Goal: Task Accomplishment & Management: Manage account settings

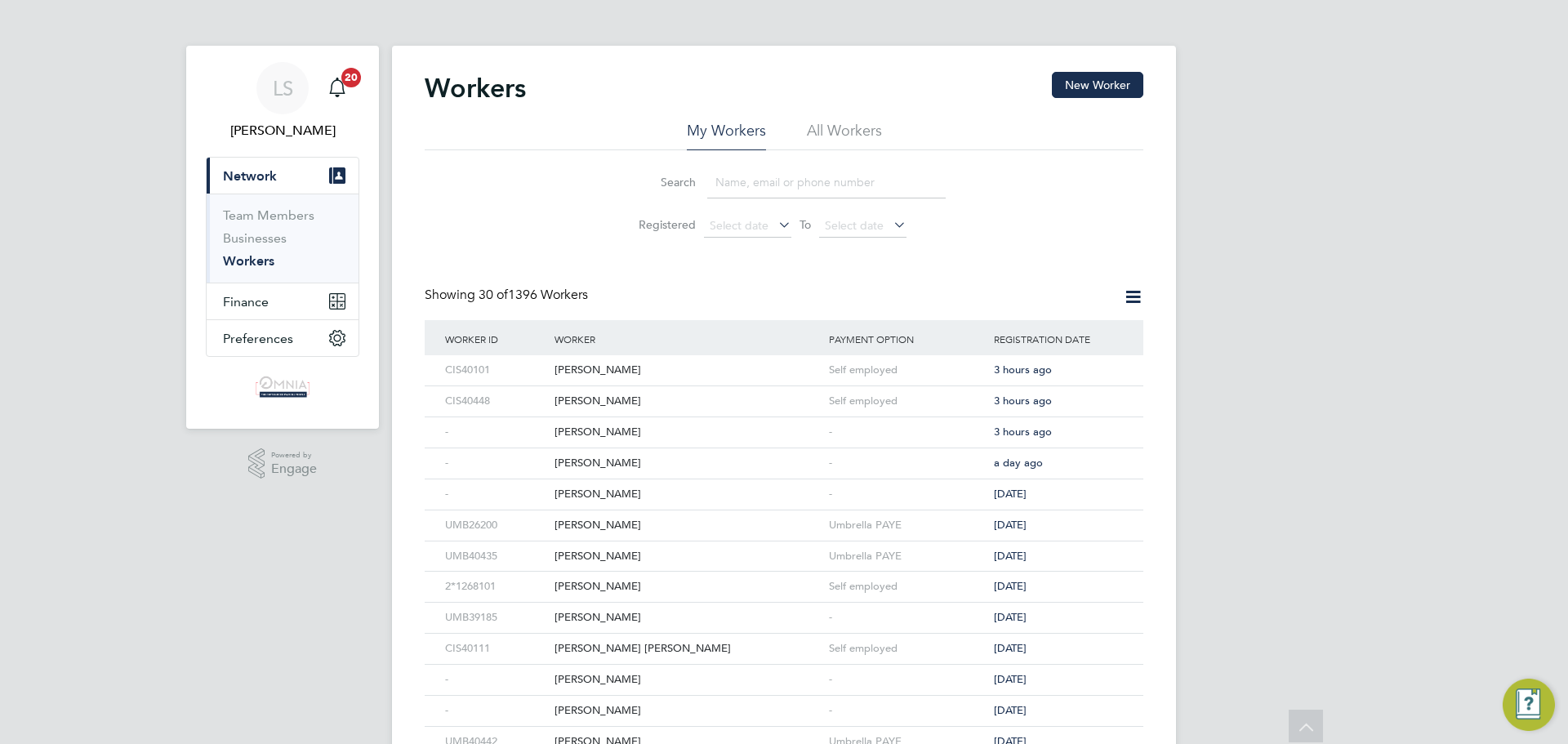
scroll to position [572, 0]
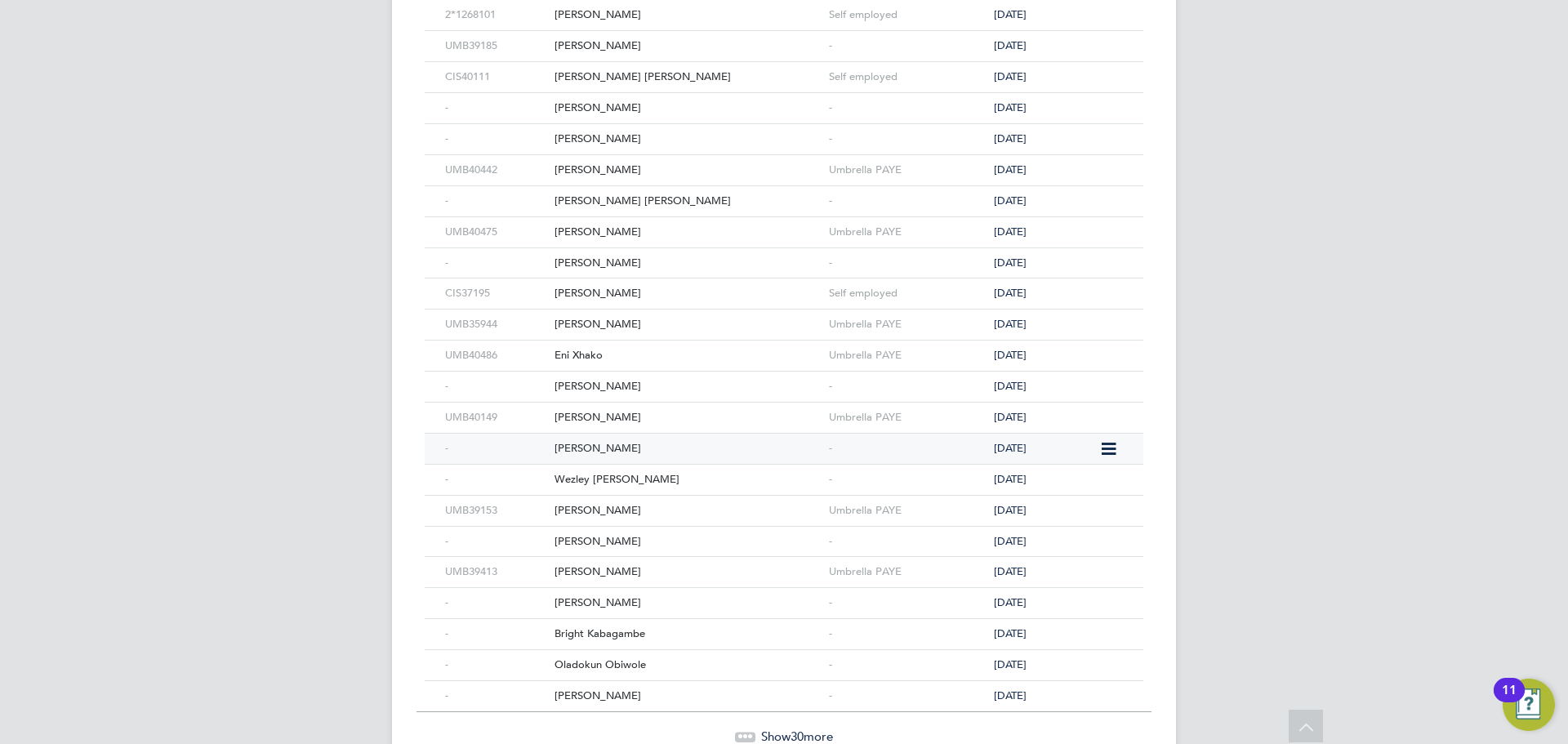
click at [602, 458] on div "[PERSON_NAME]" at bounding box center [687, 449] width 274 height 30
click at [640, 484] on div "Wezley Ferrie" at bounding box center [687, 480] width 274 height 30
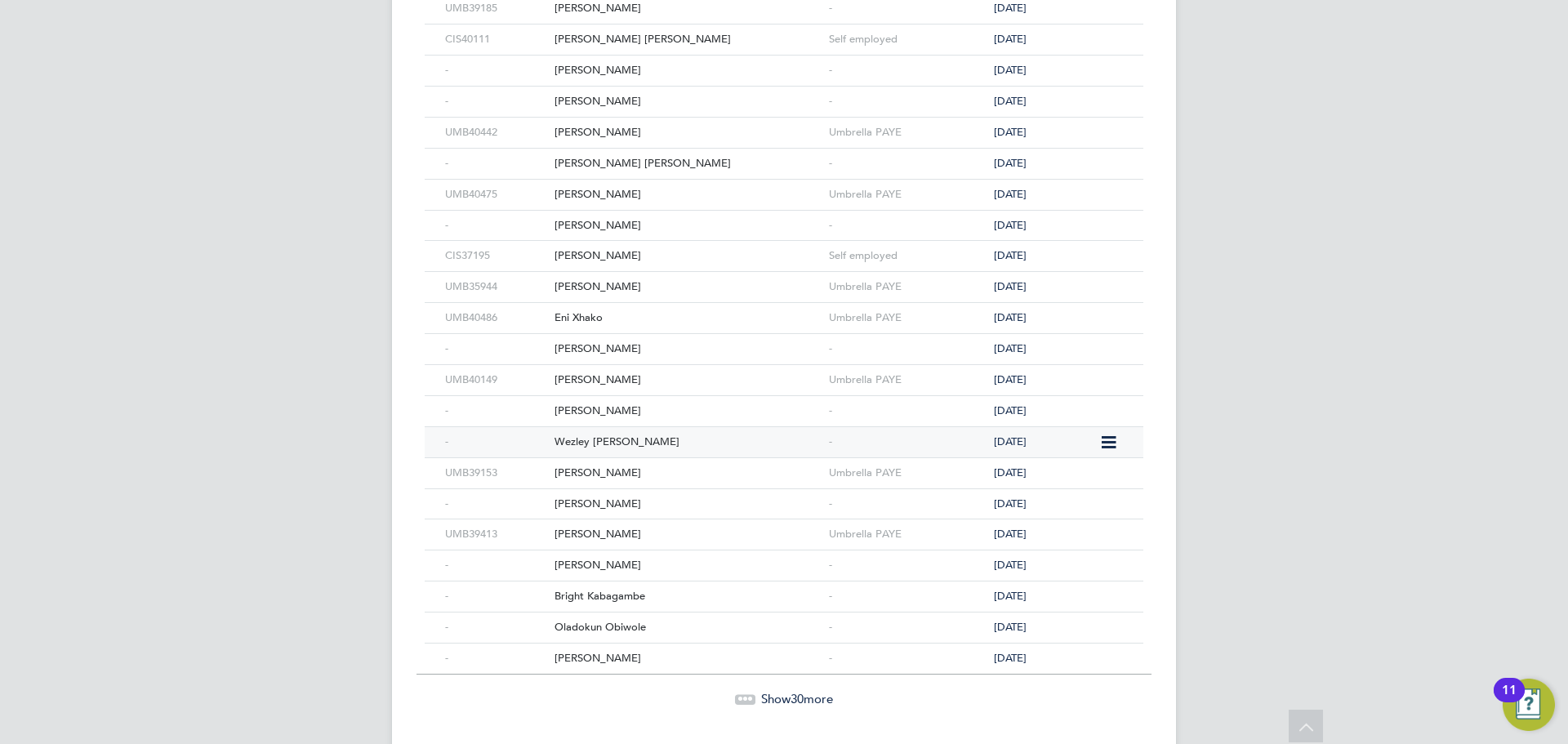
scroll to position [647, 0]
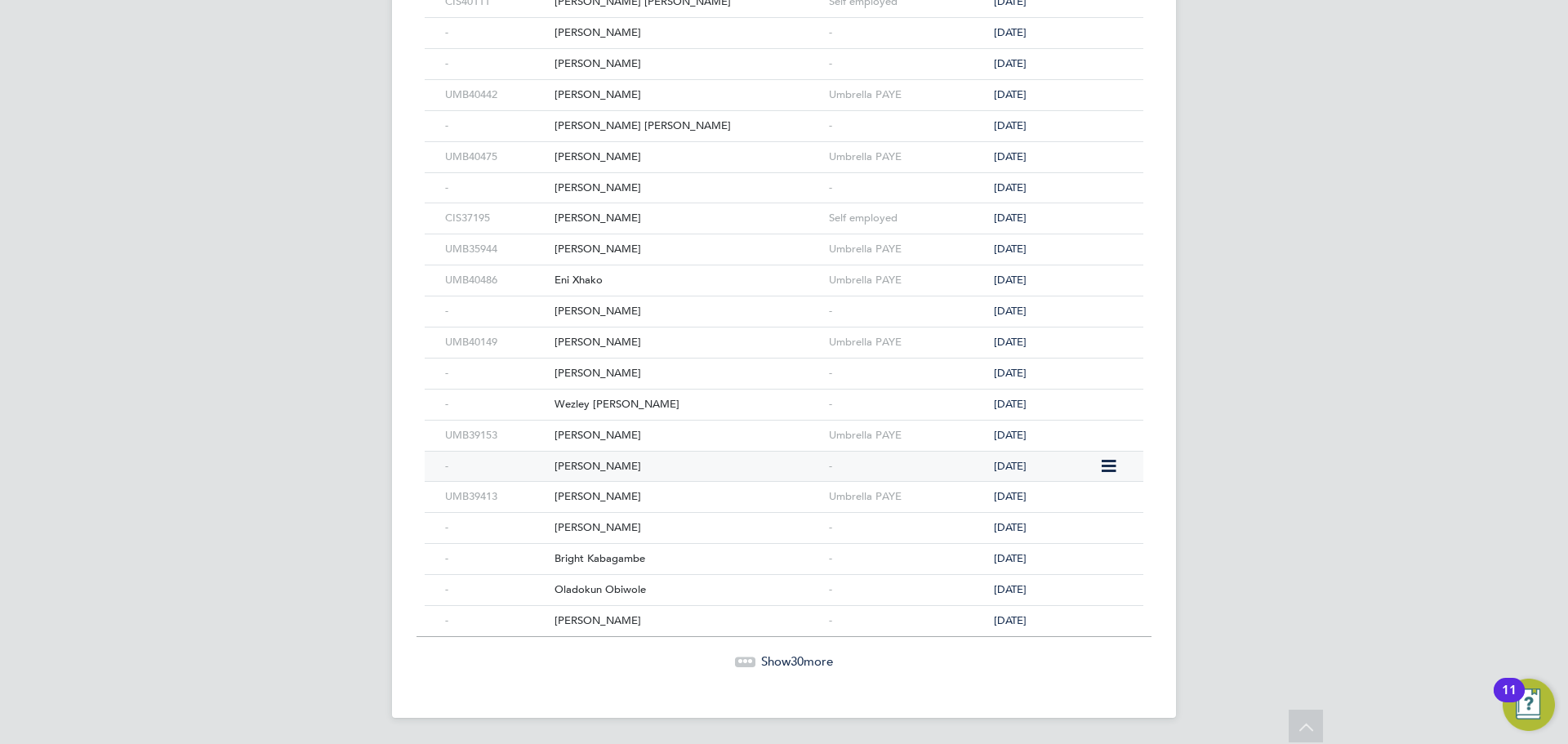
click at [646, 471] on div "Nasir Miah" at bounding box center [687, 467] width 274 height 30
click at [627, 520] on div "Risom Teklemichael" at bounding box center [687, 528] width 274 height 30
click at [718, 595] on div "Oladokun Obiwole" at bounding box center [687, 591] width 274 height 30
drag, startPoint x: 791, startPoint y: 664, endPoint x: 794, endPoint y: 649, distance: 15.3
click at [791, 664] on span "30" at bounding box center [797, 661] width 13 height 16
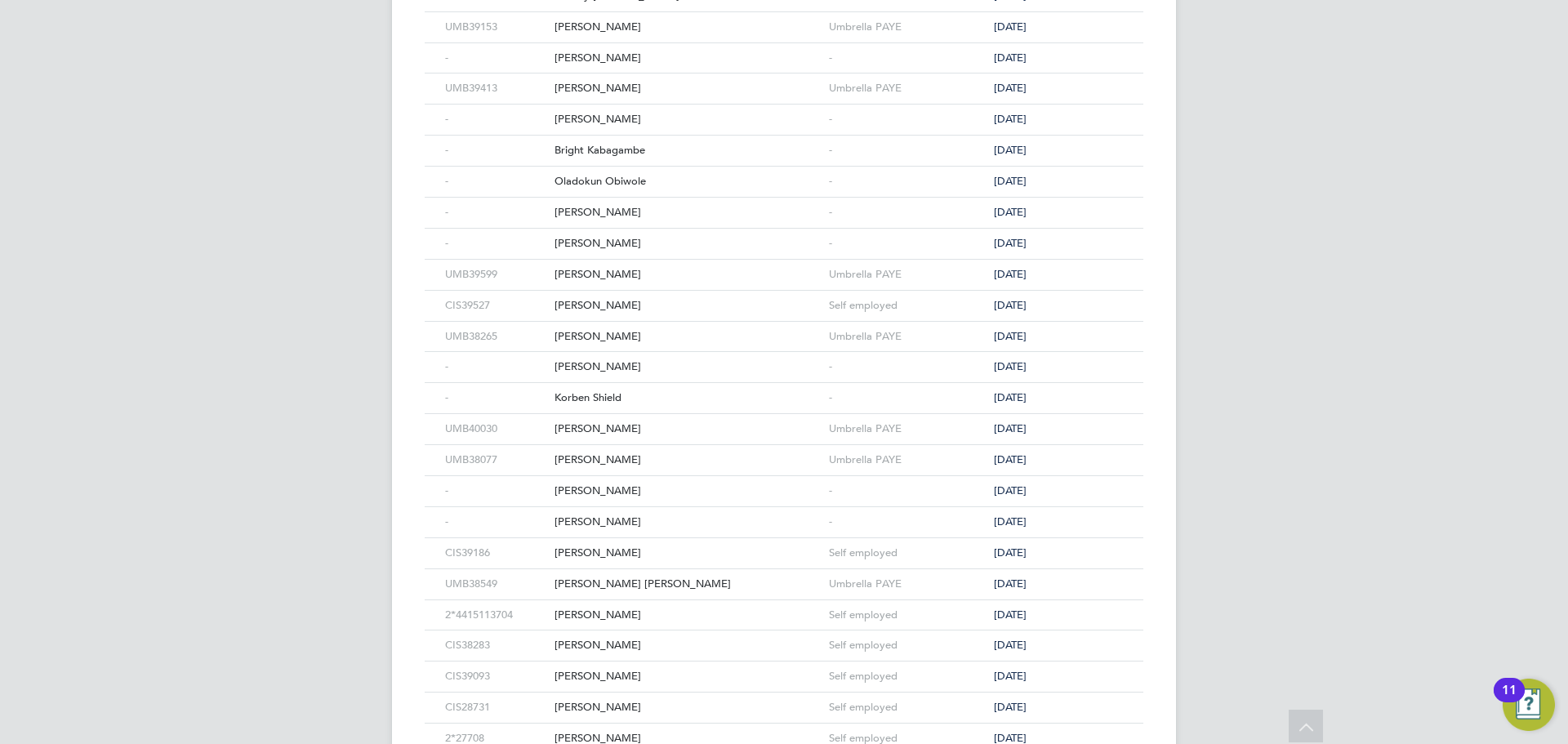
scroll to position [1137, 0]
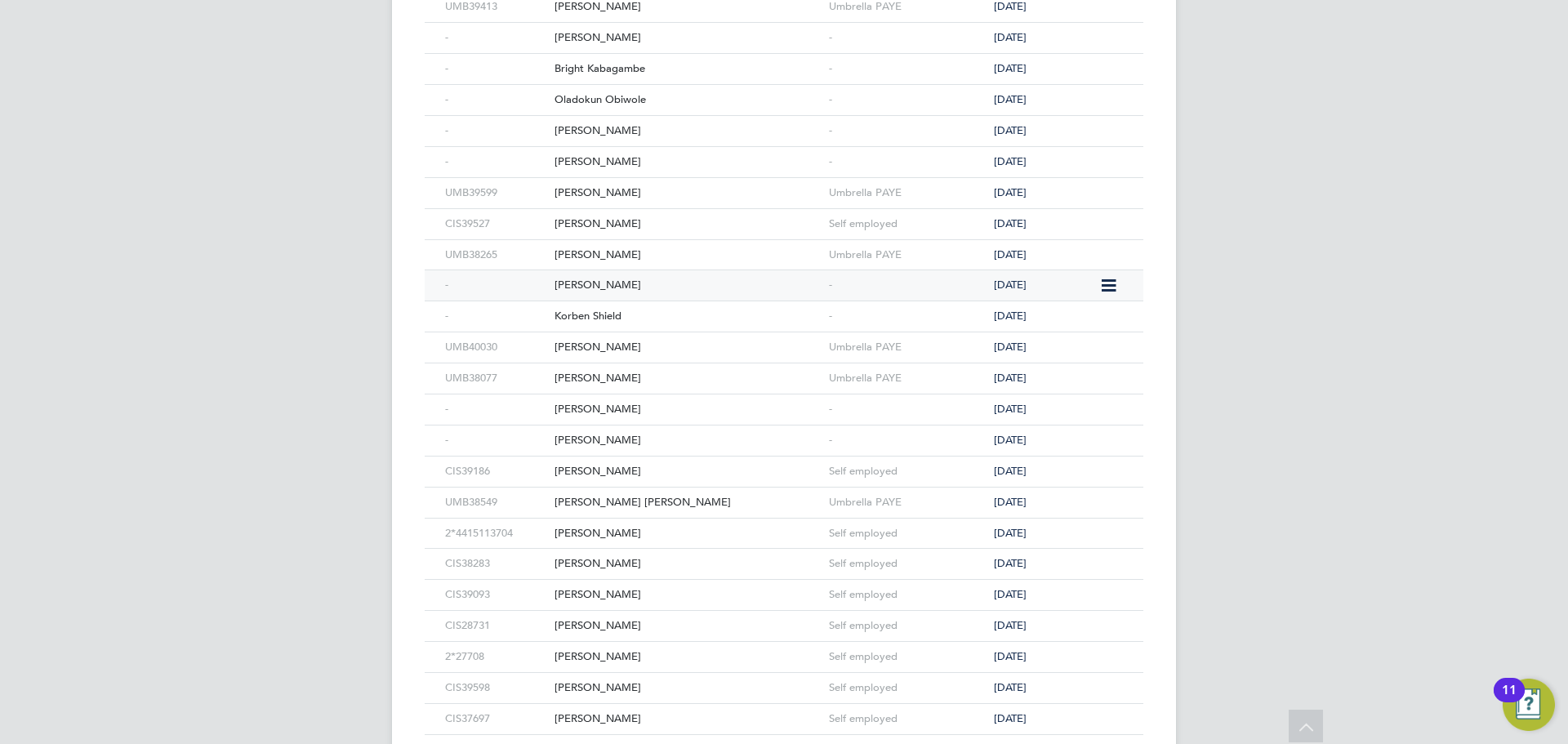
click at [657, 288] on div "Darryl Ramshaw" at bounding box center [687, 285] width 274 height 30
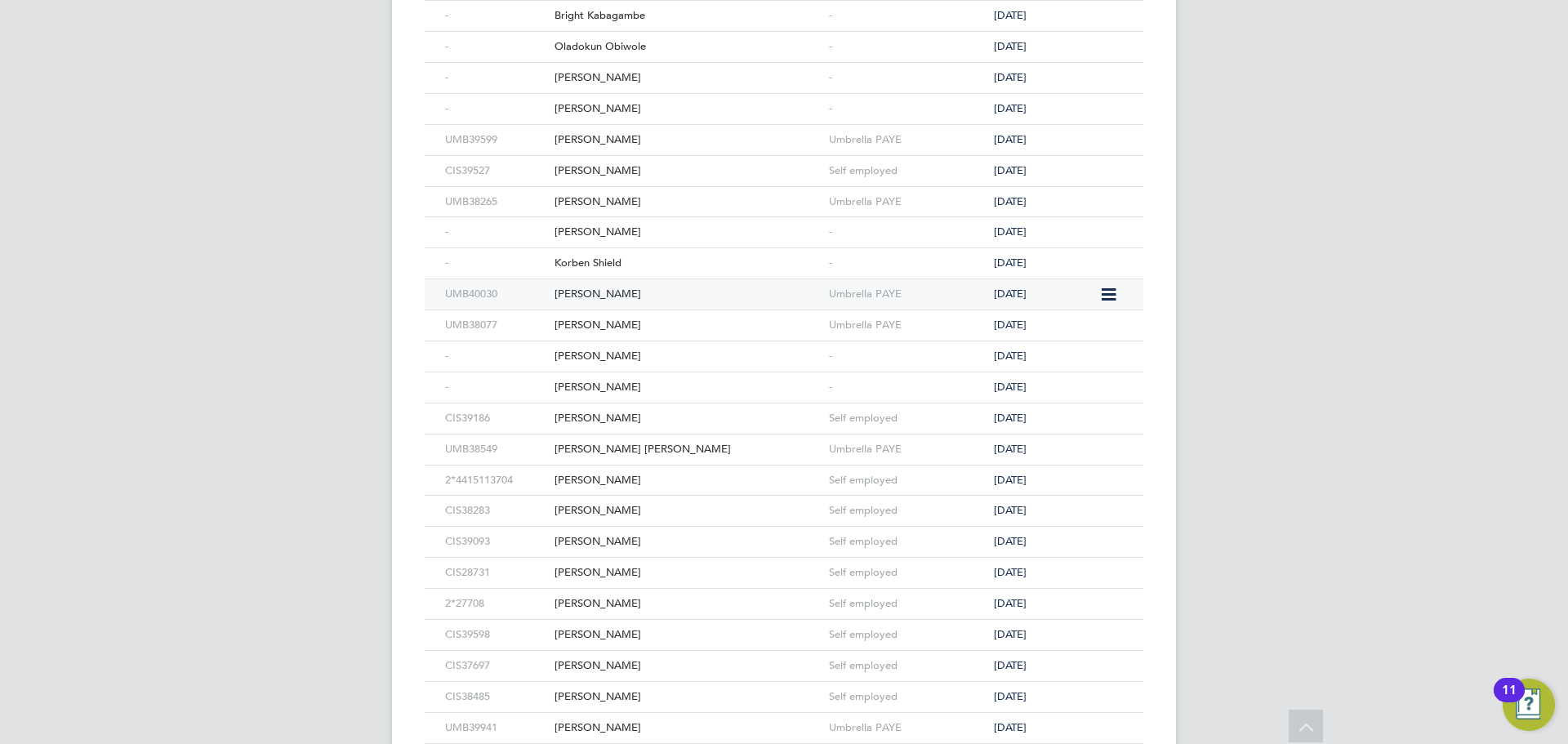
scroll to position [1219, 0]
click at [661, 315] on div "Tracy Williams" at bounding box center [687, 328] width 274 height 30
click at [620, 358] on div "Driton Dragusha" at bounding box center [687, 359] width 274 height 30
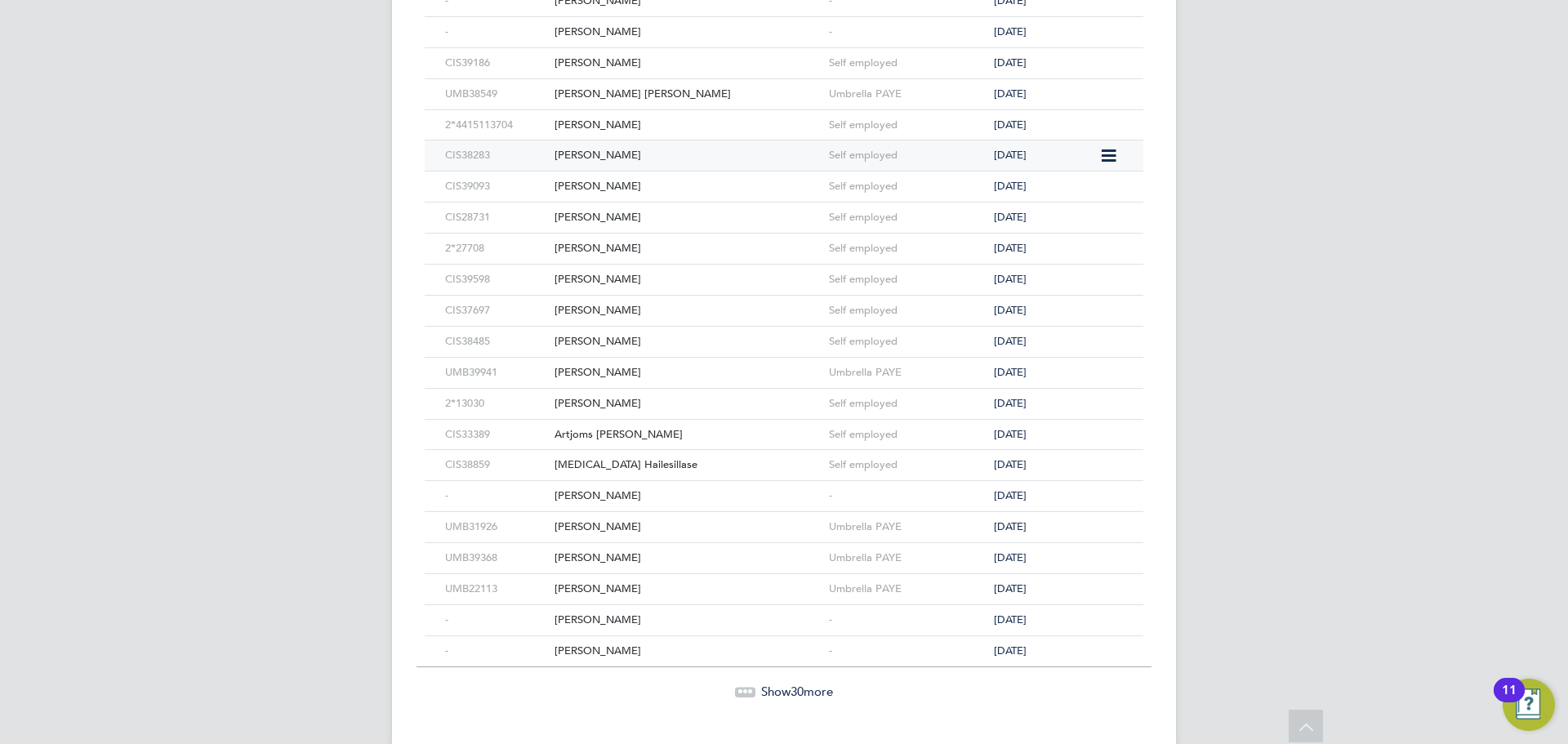
scroll to position [1576, 0]
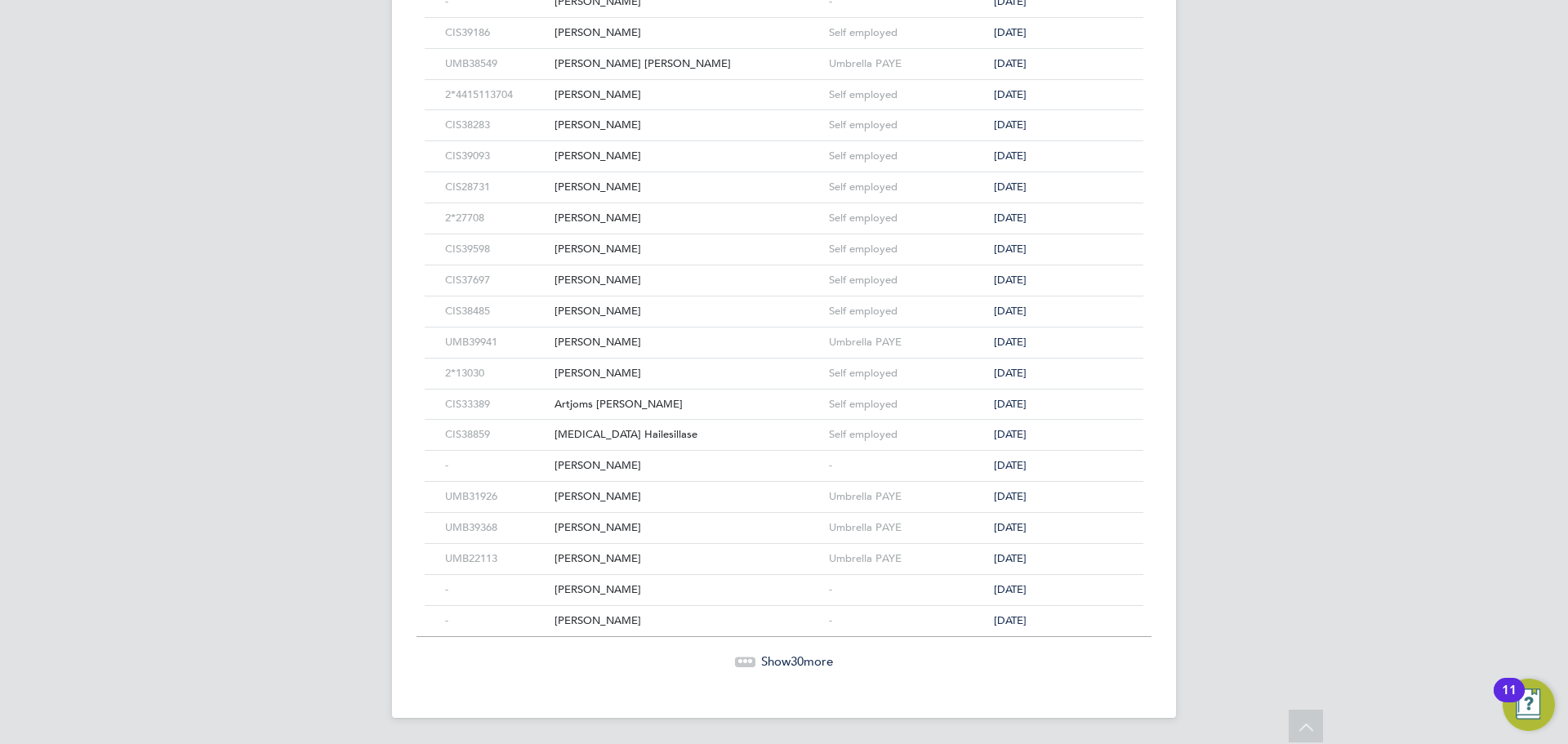
click at [789, 666] on span "Show 30 more" at bounding box center [797, 661] width 72 height 16
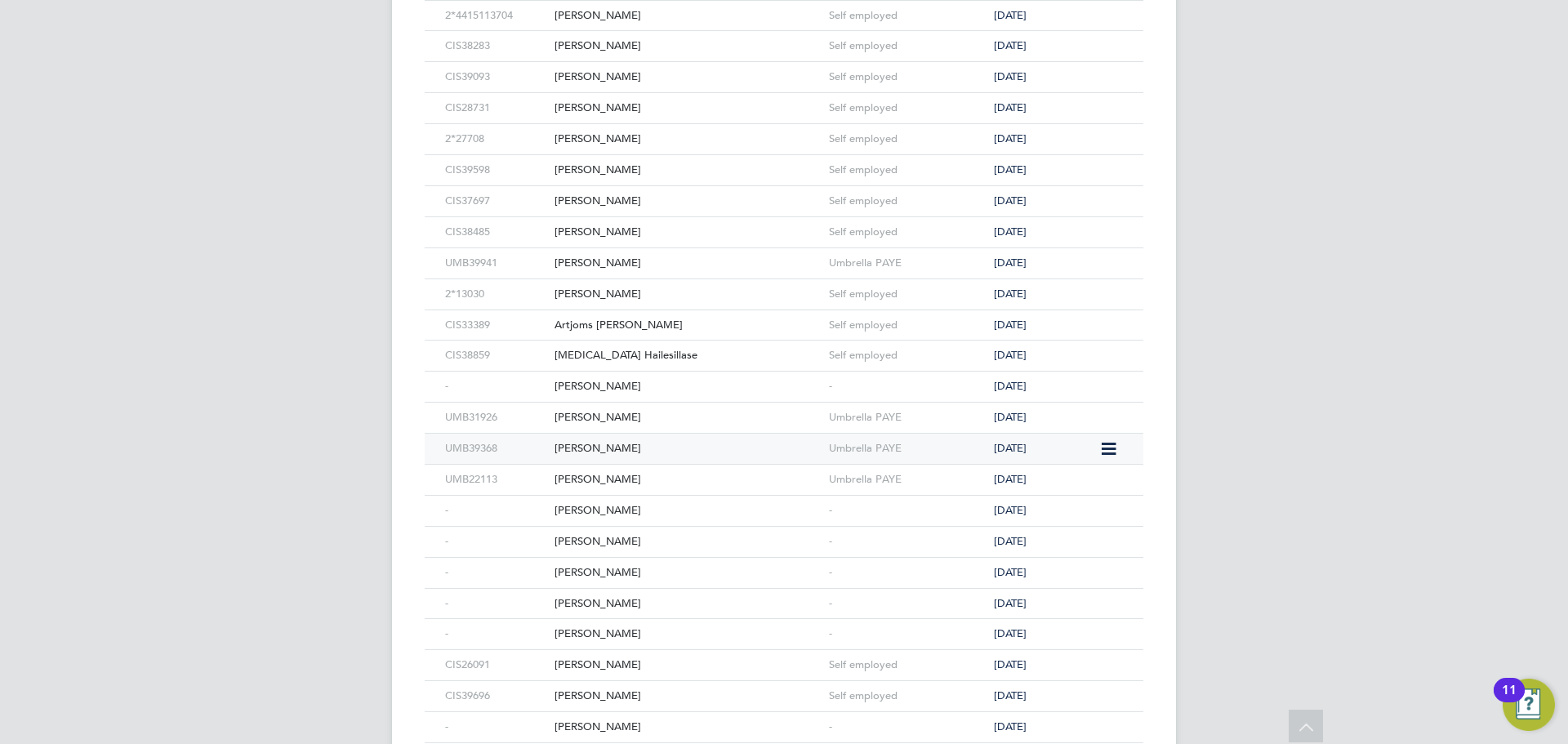
scroll to position [1749, 0]
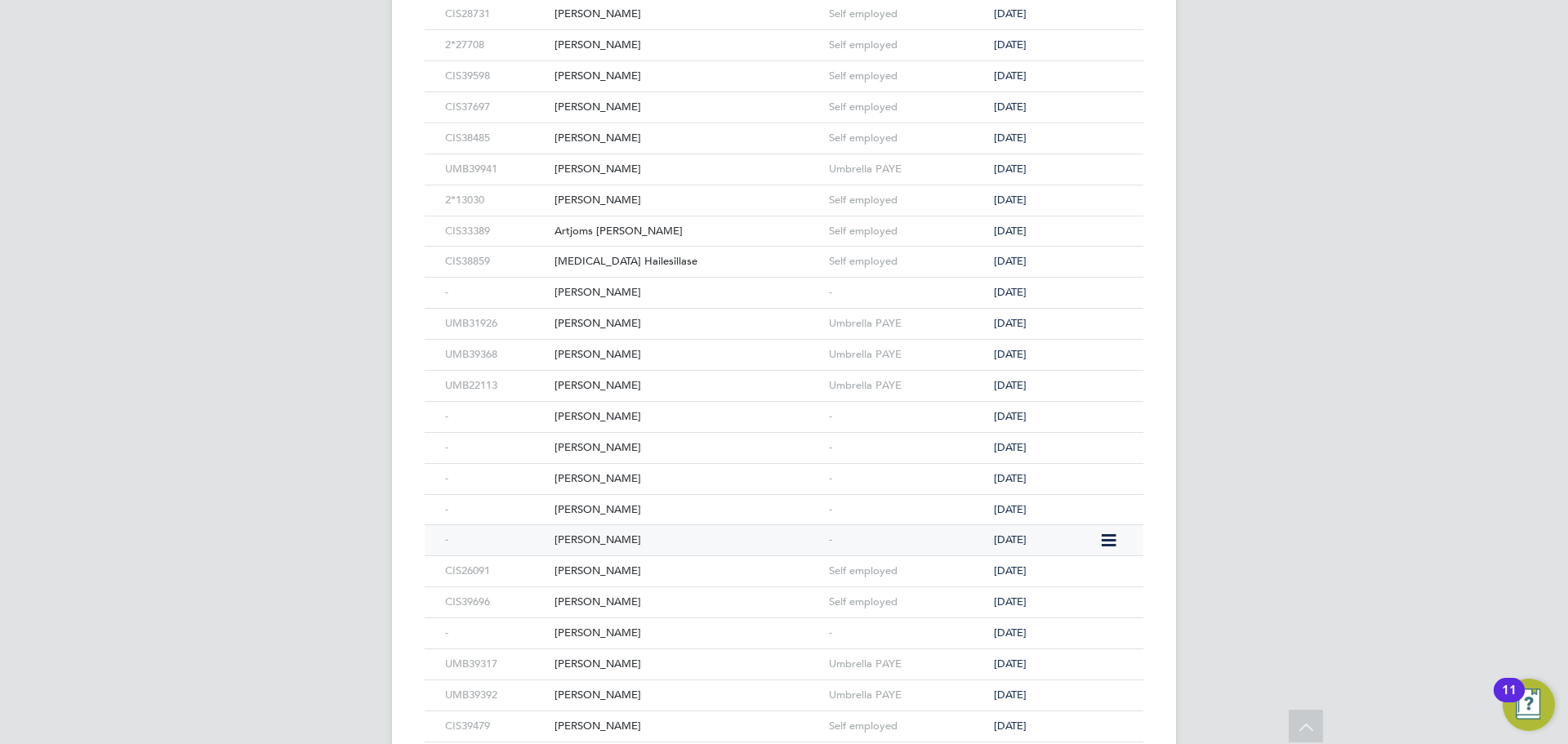
click at [658, 536] on div "Laurence Smith" at bounding box center [687, 540] width 274 height 30
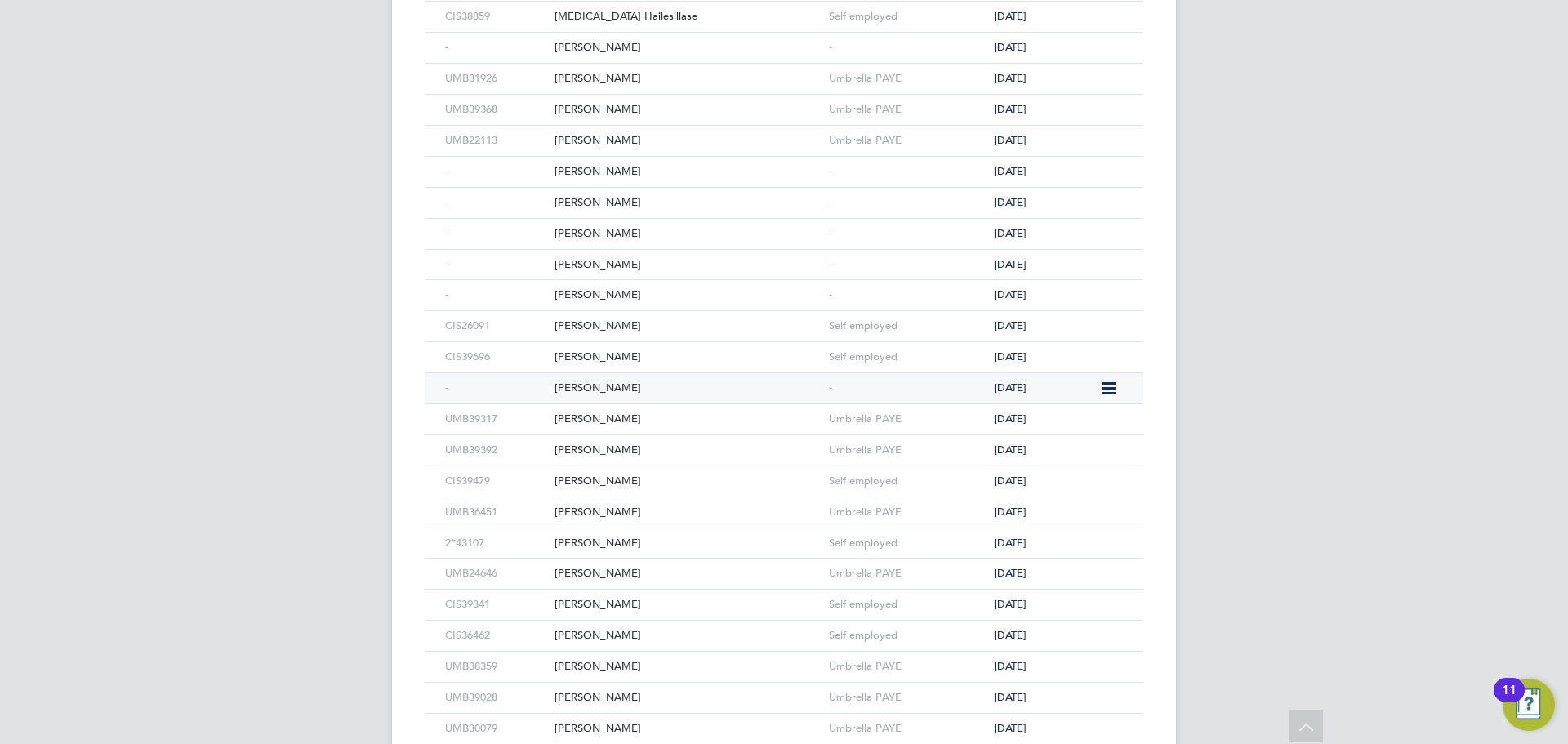
click at [695, 394] on div "Abdul Fatah Ali" at bounding box center [687, 388] width 274 height 30
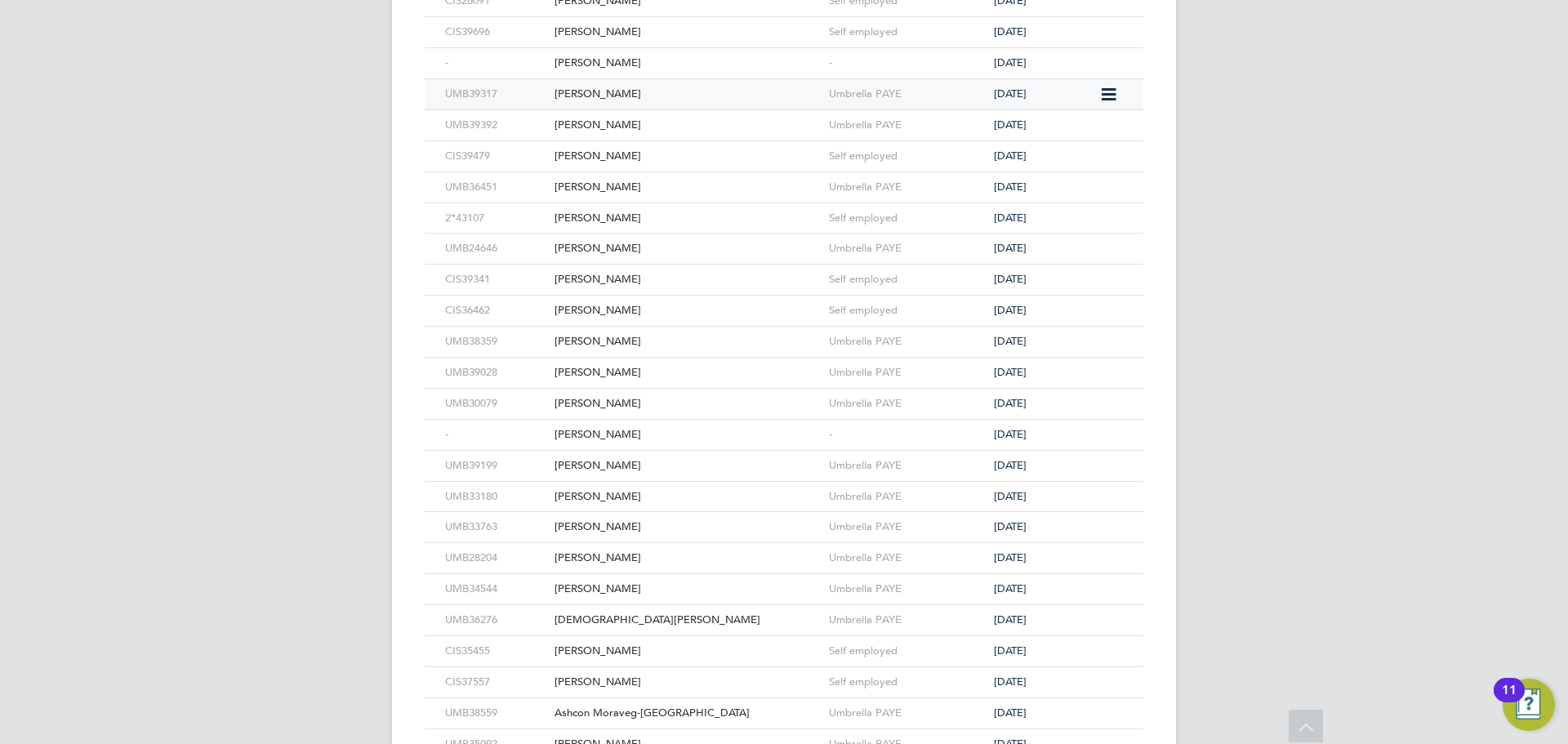
scroll to position [2321, 0]
click at [661, 428] on div "[PERSON_NAME]" at bounding box center [687, 433] width 274 height 30
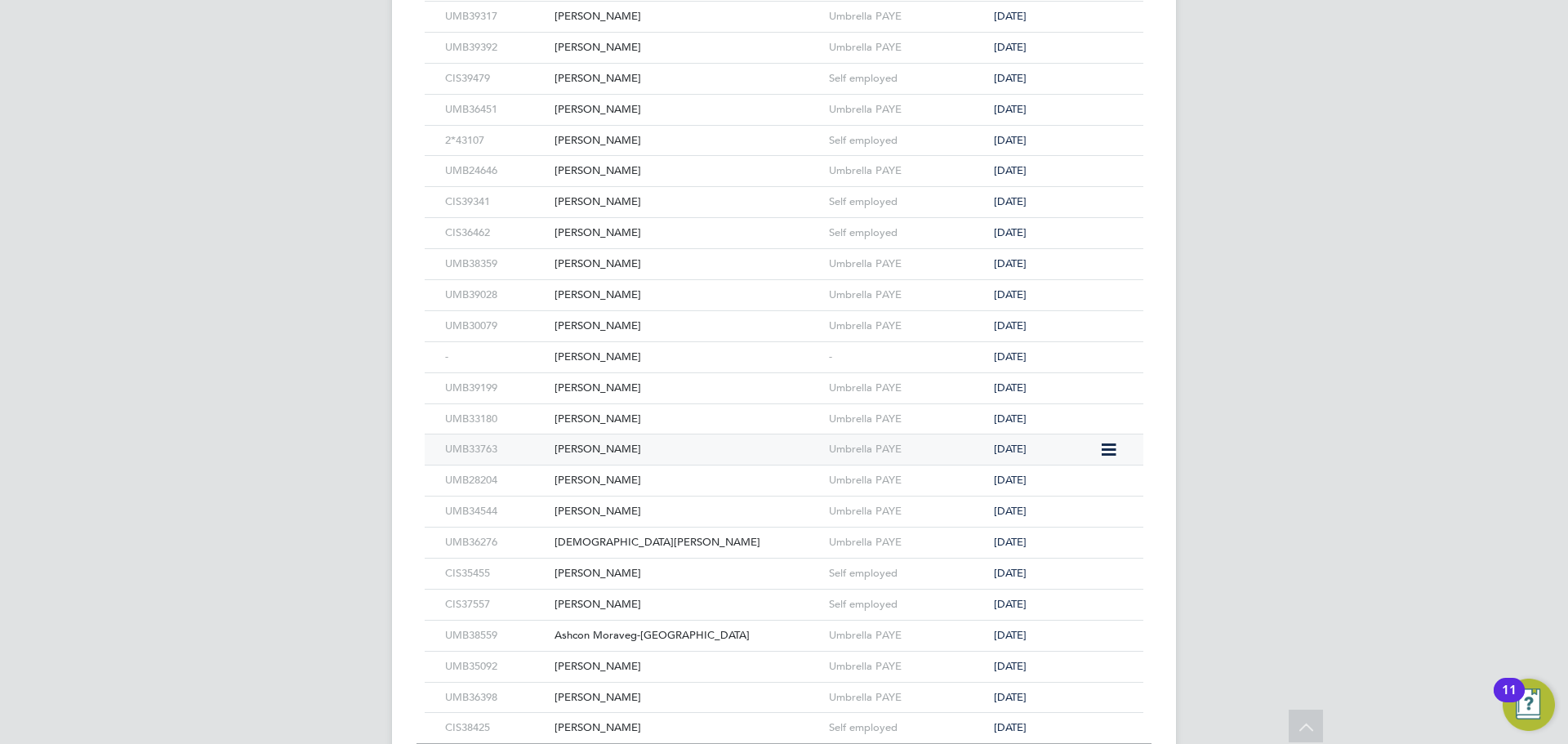
scroll to position [2505, 0]
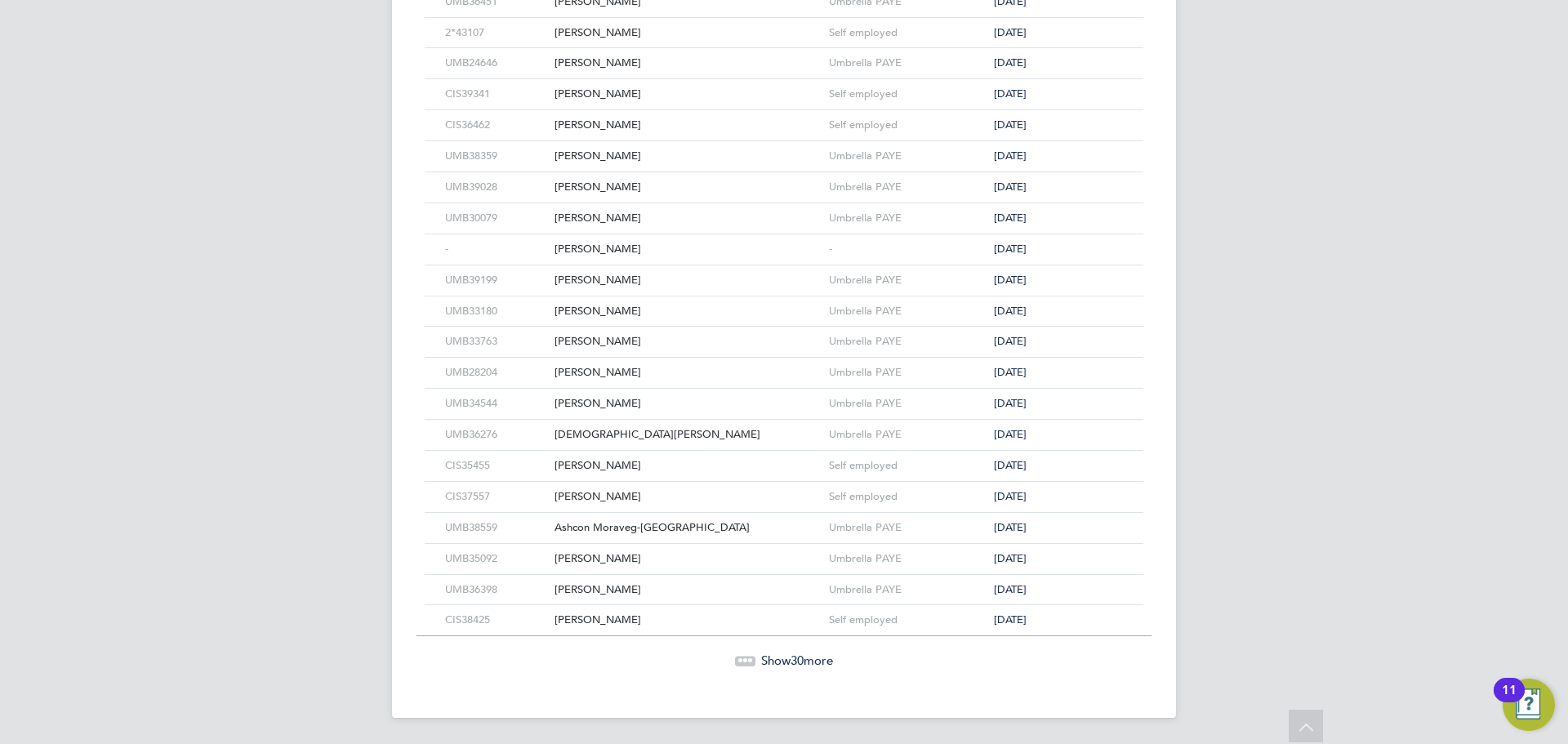
click at [782, 659] on span "Show 30 more" at bounding box center [797, 661] width 72 height 16
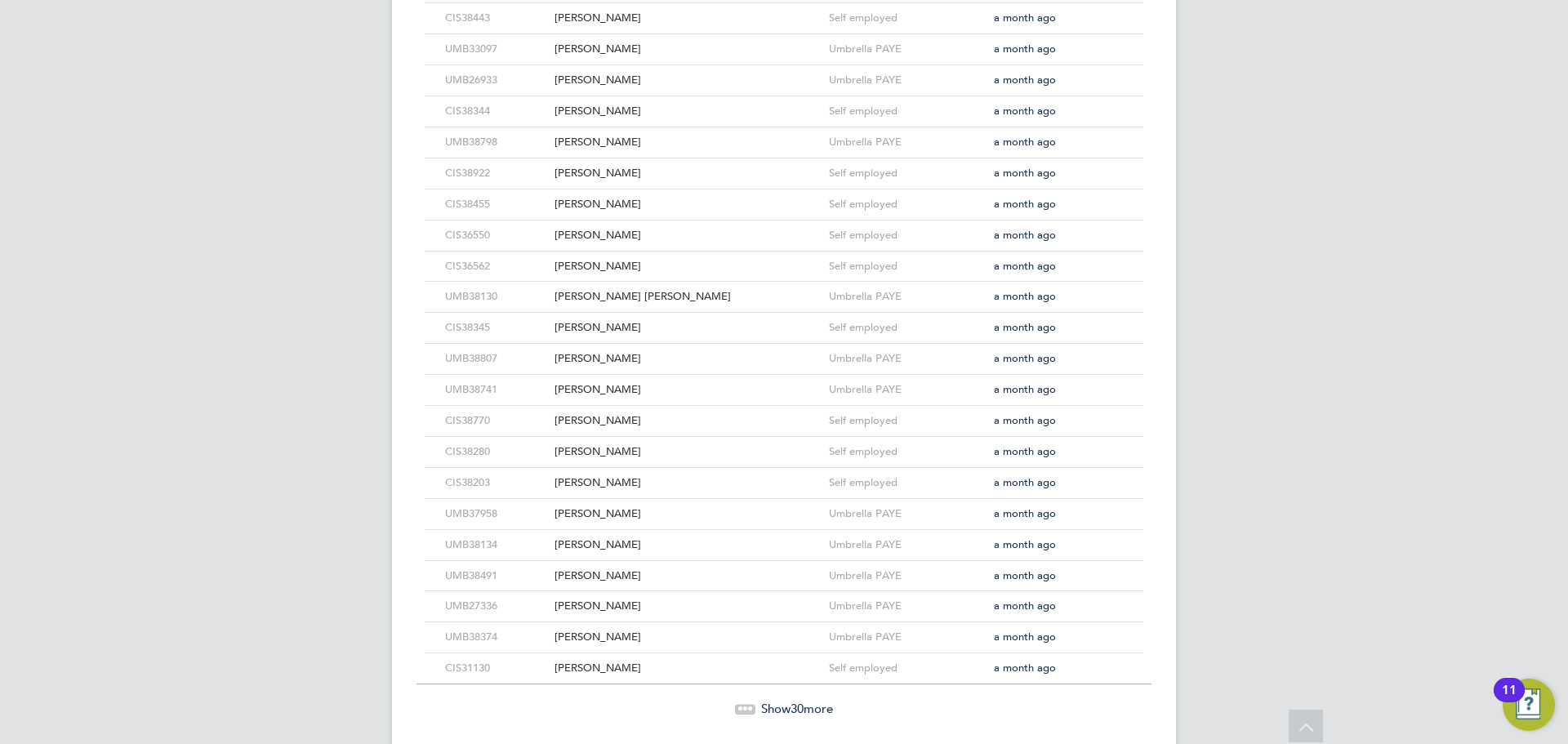
scroll to position [3434, 0]
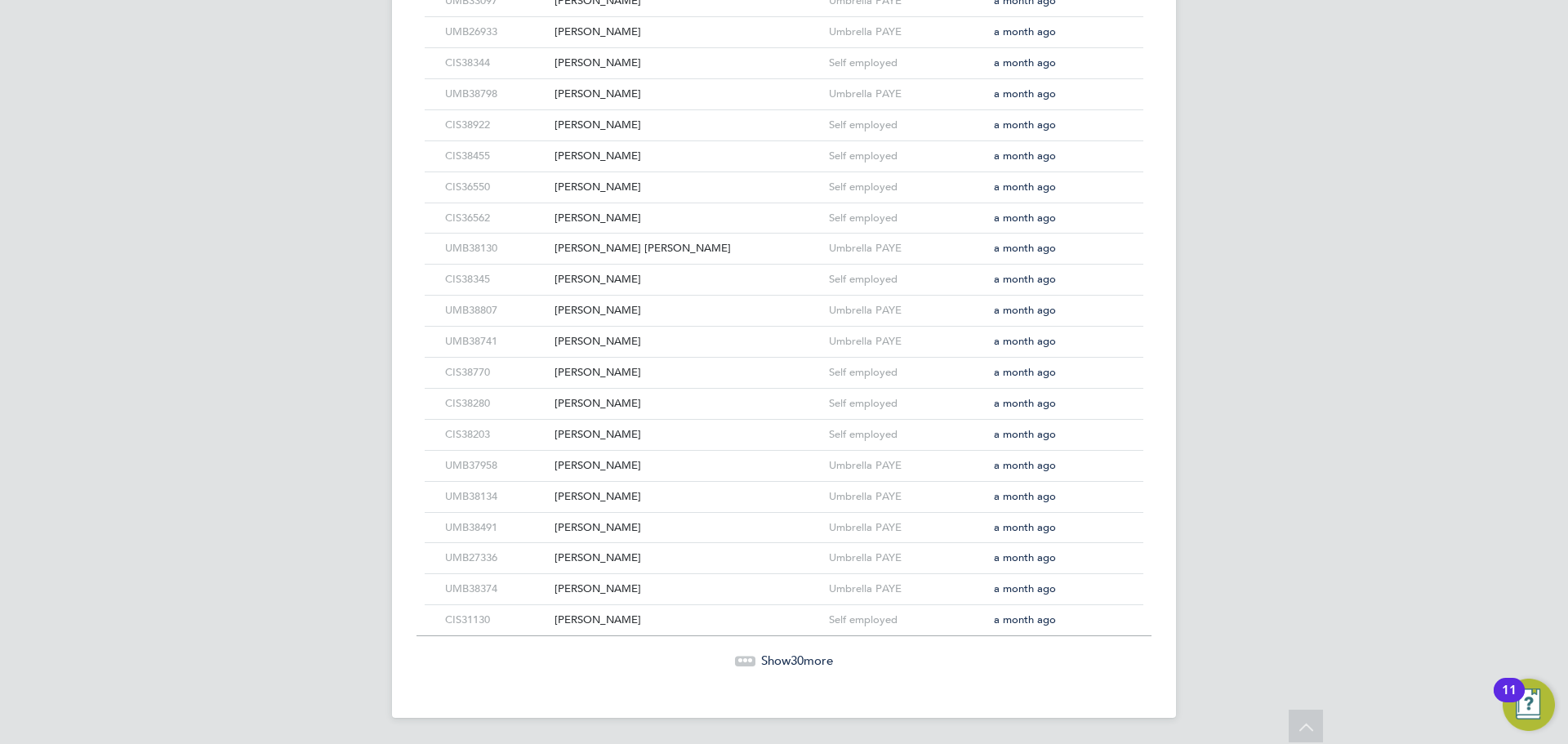
click at [808, 657] on span "Show 30 more" at bounding box center [797, 661] width 72 height 16
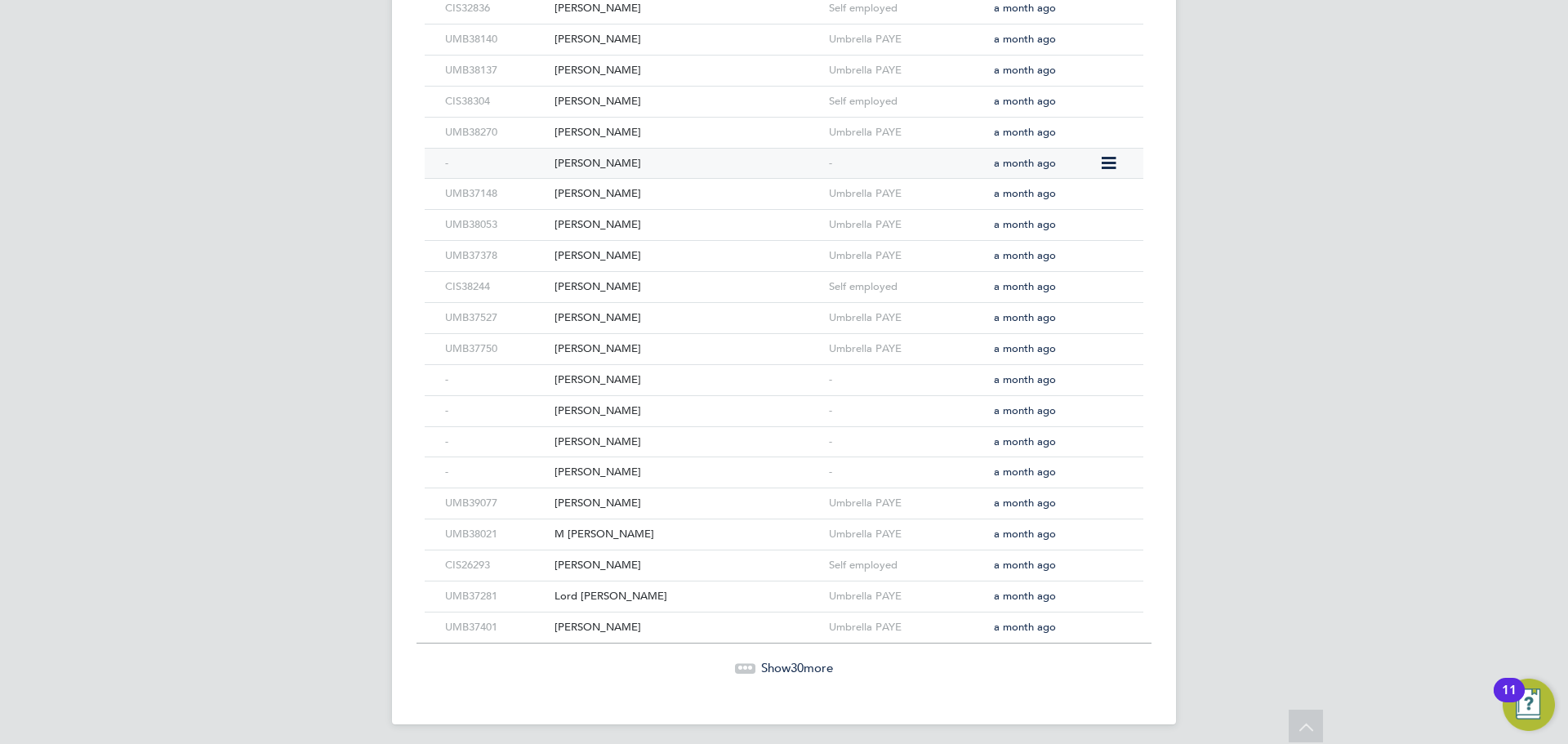
scroll to position [4362, 0]
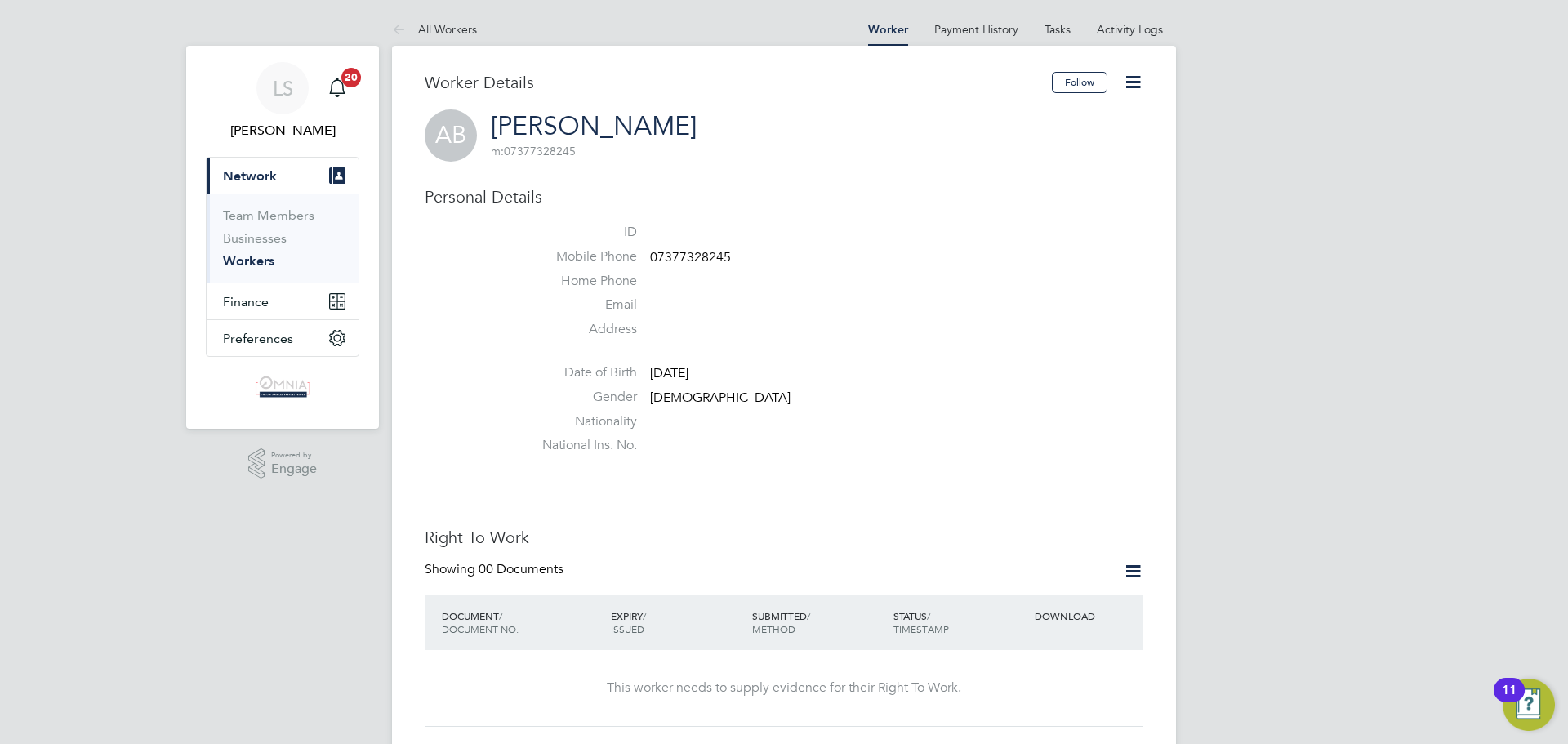
click at [1130, 82] on icon at bounding box center [1133, 82] width 21 height 21
click at [977, 221] on li "Edit Personal Details e" at bounding box center [1040, 213] width 204 height 22
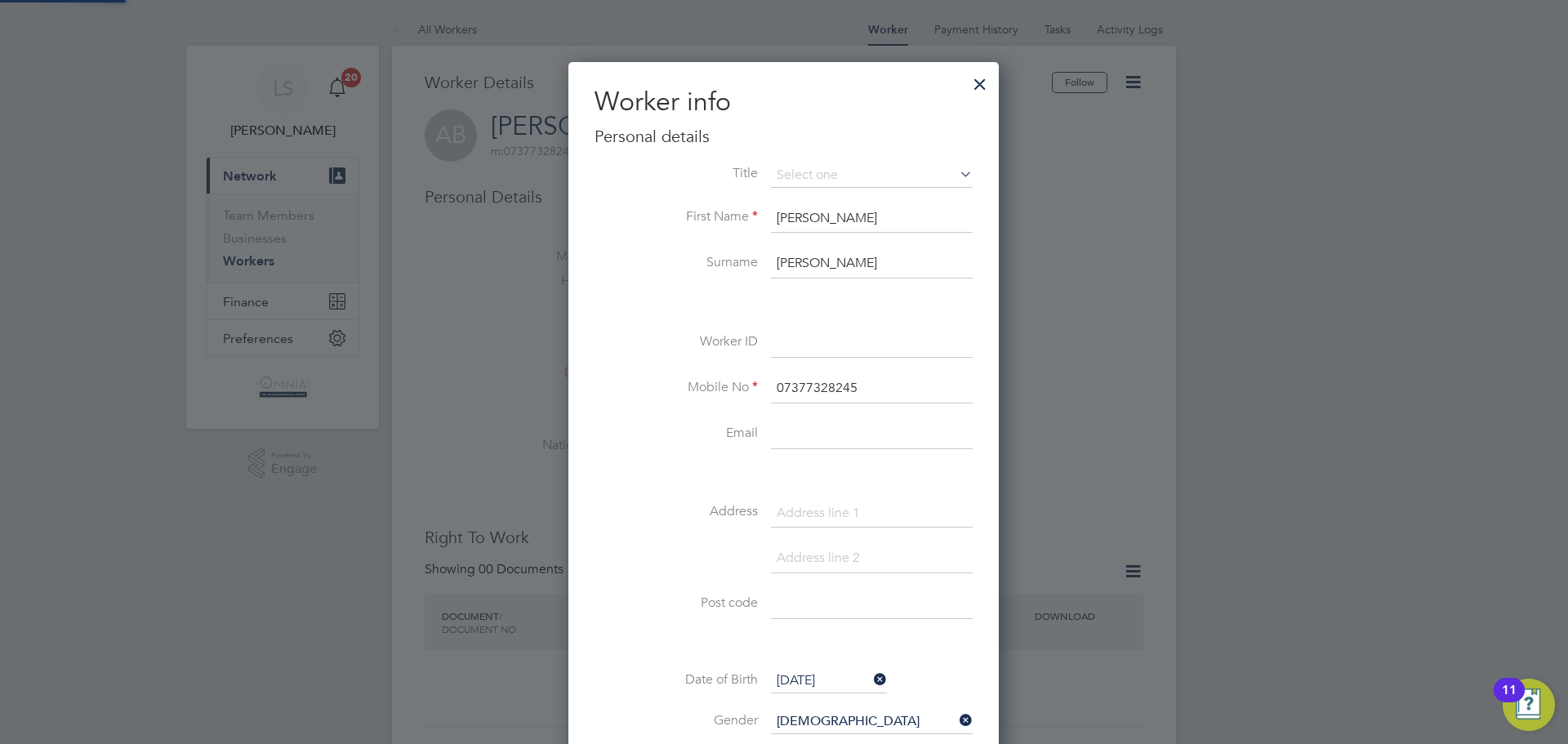
scroll to position [924, 432]
paste input "UMB40493"
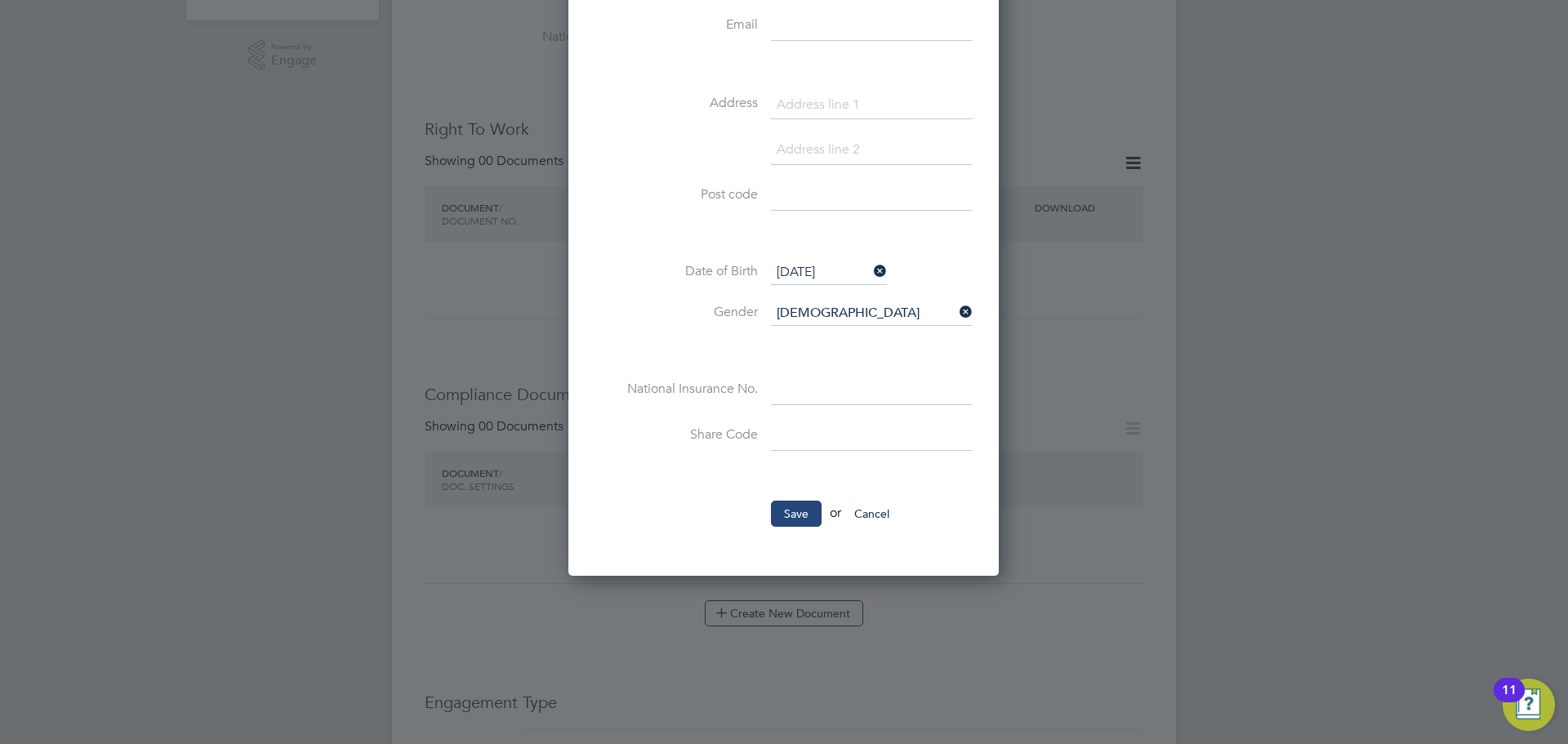
type input "UMB40493"
click at [800, 520] on button "Save" at bounding box center [796, 514] width 51 height 26
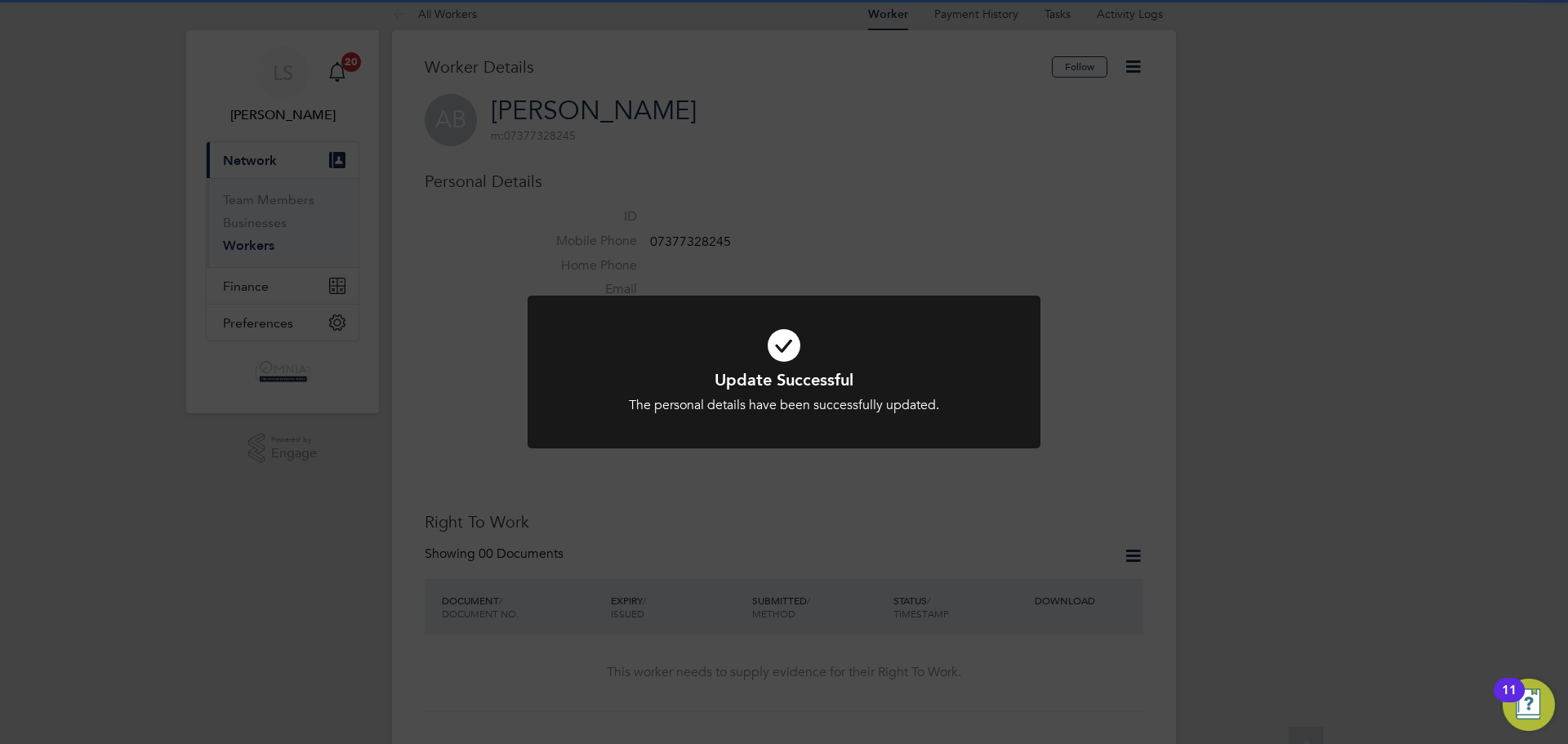
scroll to position [0, 0]
click at [1115, 343] on div "Update Successful The personal details have been successfully updated. Cancel O…" at bounding box center [784, 372] width 1568 height 744
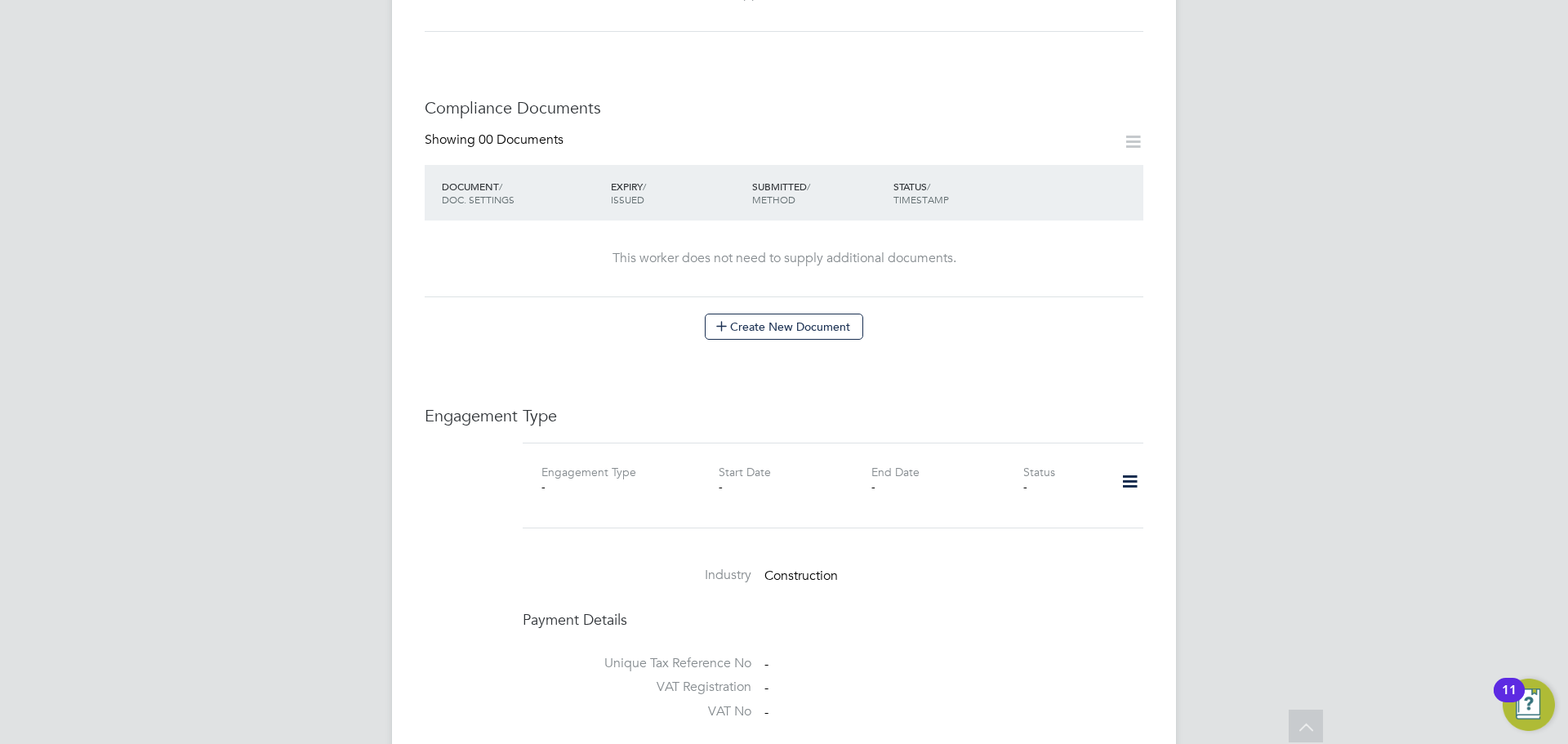
scroll to position [898, 0]
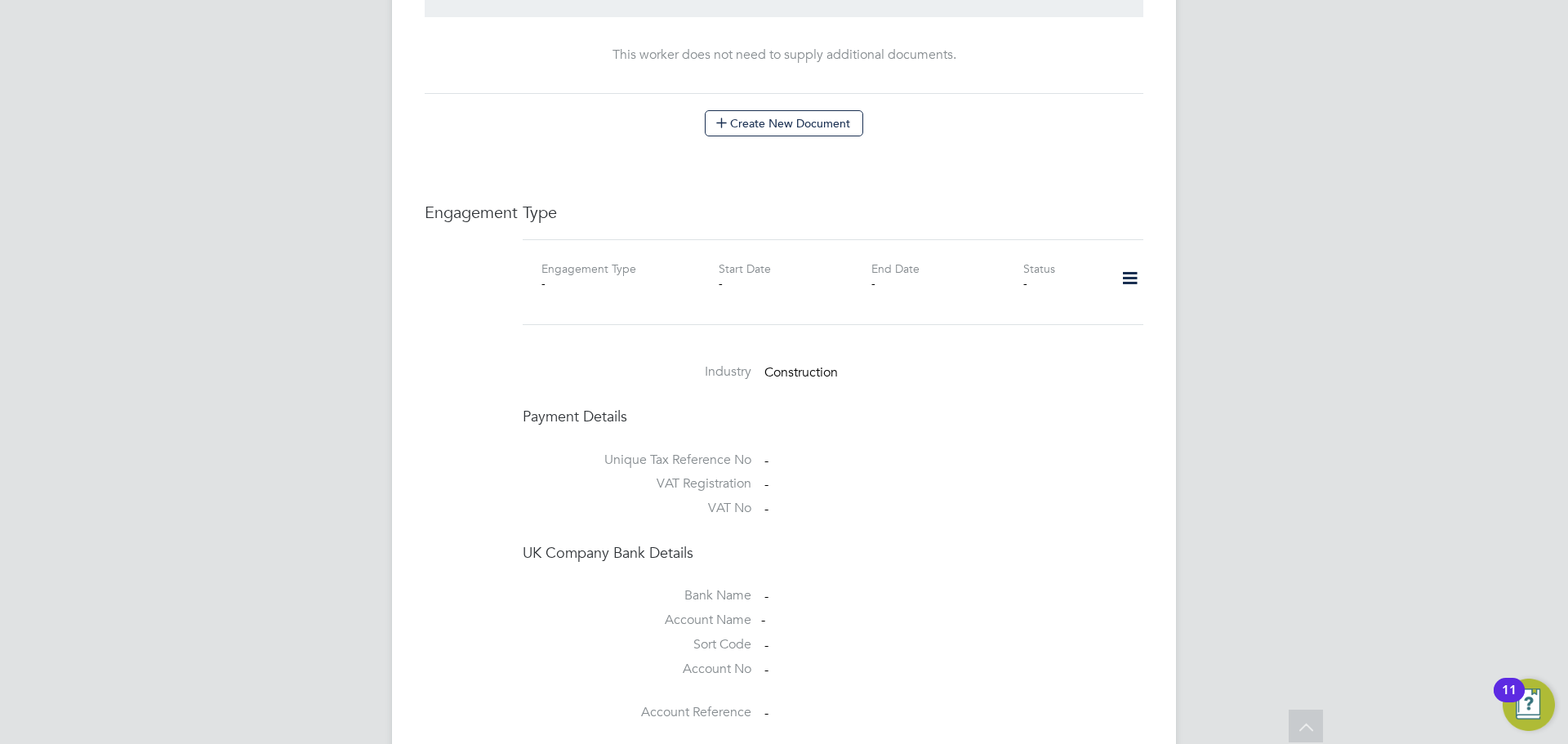
click at [1123, 277] on icon at bounding box center [1130, 279] width 29 height 37
click at [1018, 343] on li "Add Engagement Type" at bounding box center [1046, 349] width 185 height 22
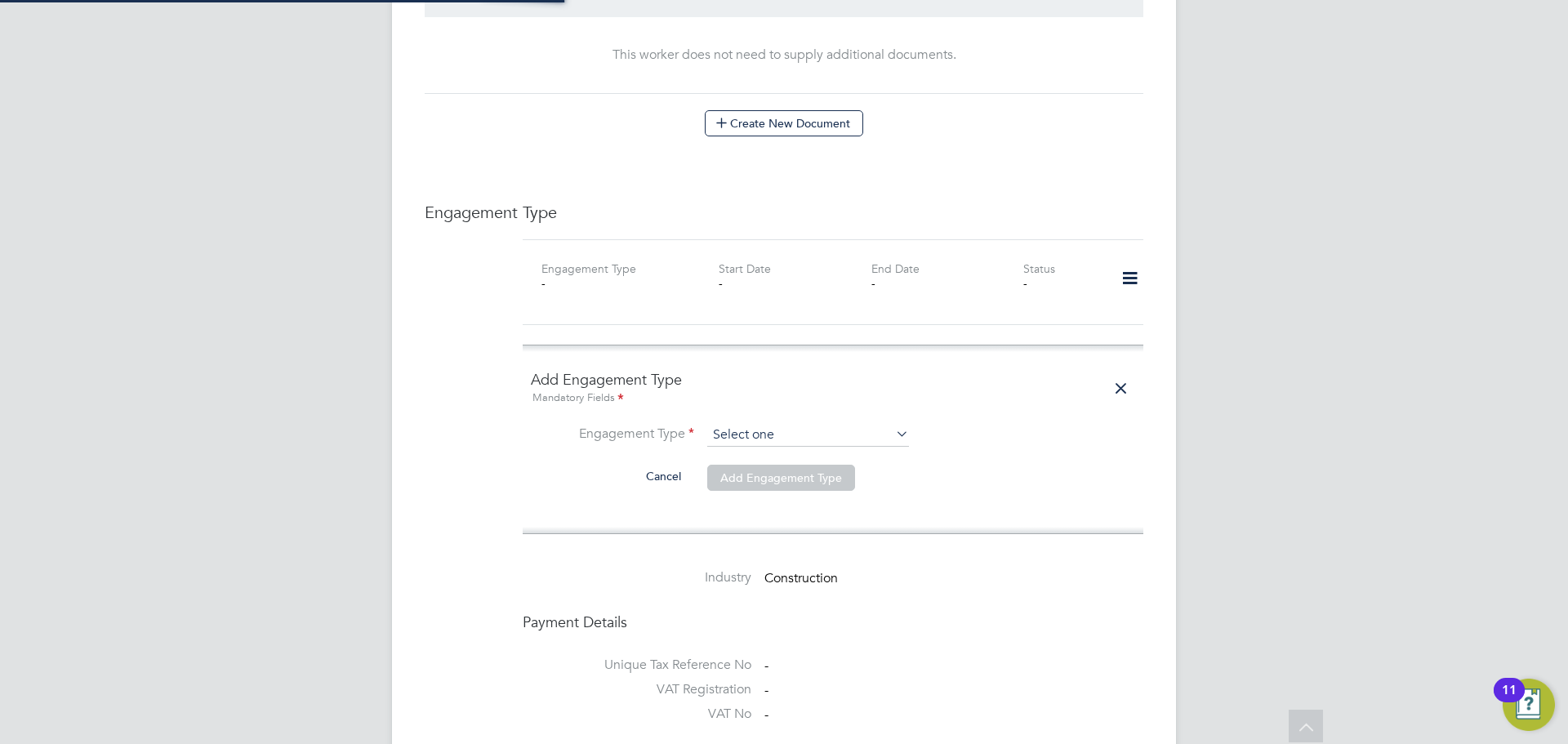
click at [836, 428] on input at bounding box center [808, 435] width 202 height 22
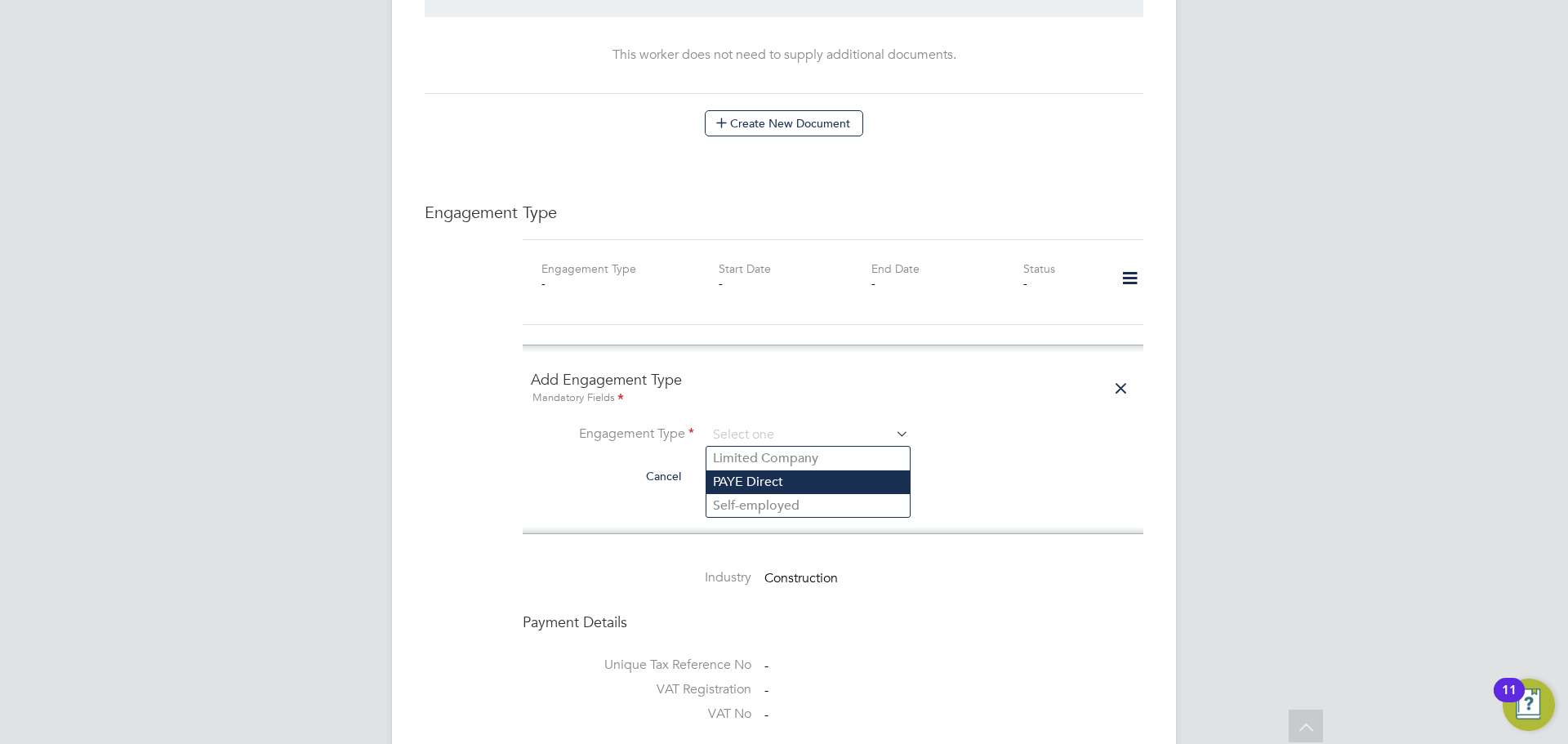
click at [786, 486] on li "PAYE Direct" at bounding box center [807, 482] width 203 height 23
type input "PAYE Direct"
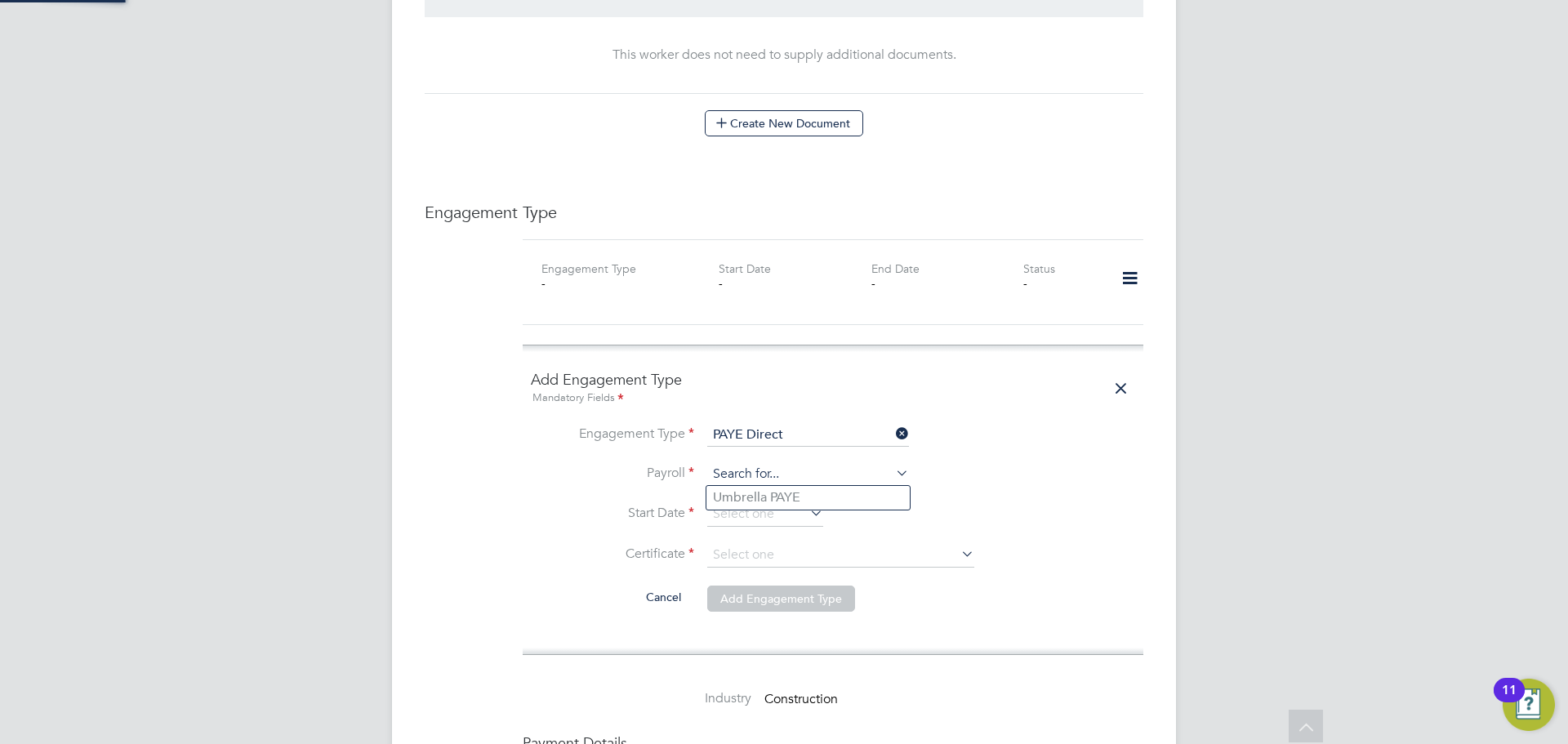
click at [786, 471] on input at bounding box center [808, 474] width 202 height 22
click at [784, 491] on li "Umbrella PAYE" at bounding box center [807, 497] width 203 height 23
type input "Umbrella PAYE"
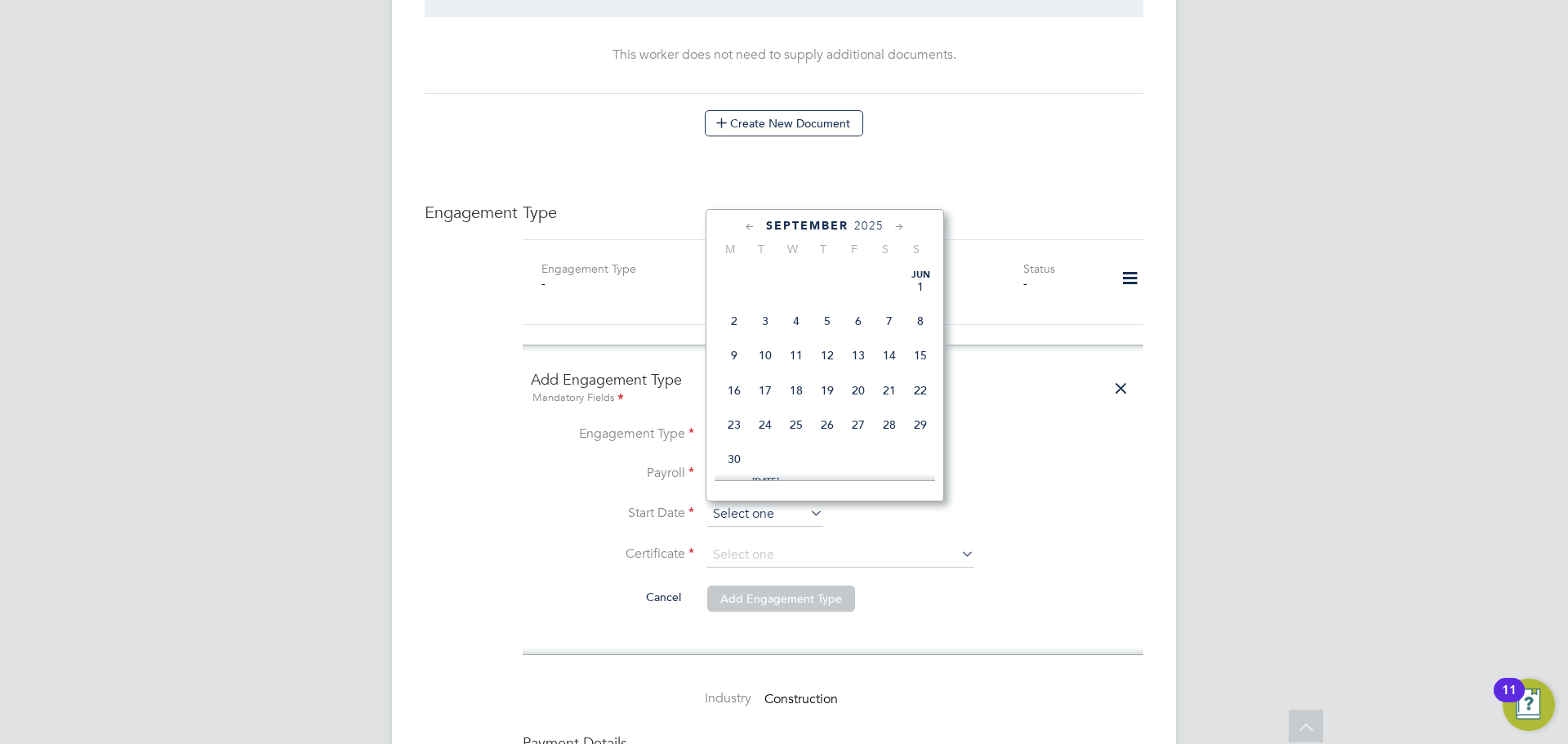
click at [780, 508] on input at bounding box center [765, 515] width 116 height 24
click at [738, 351] on span "29" at bounding box center [733, 340] width 31 height 31
type input "29 Sep 2025"
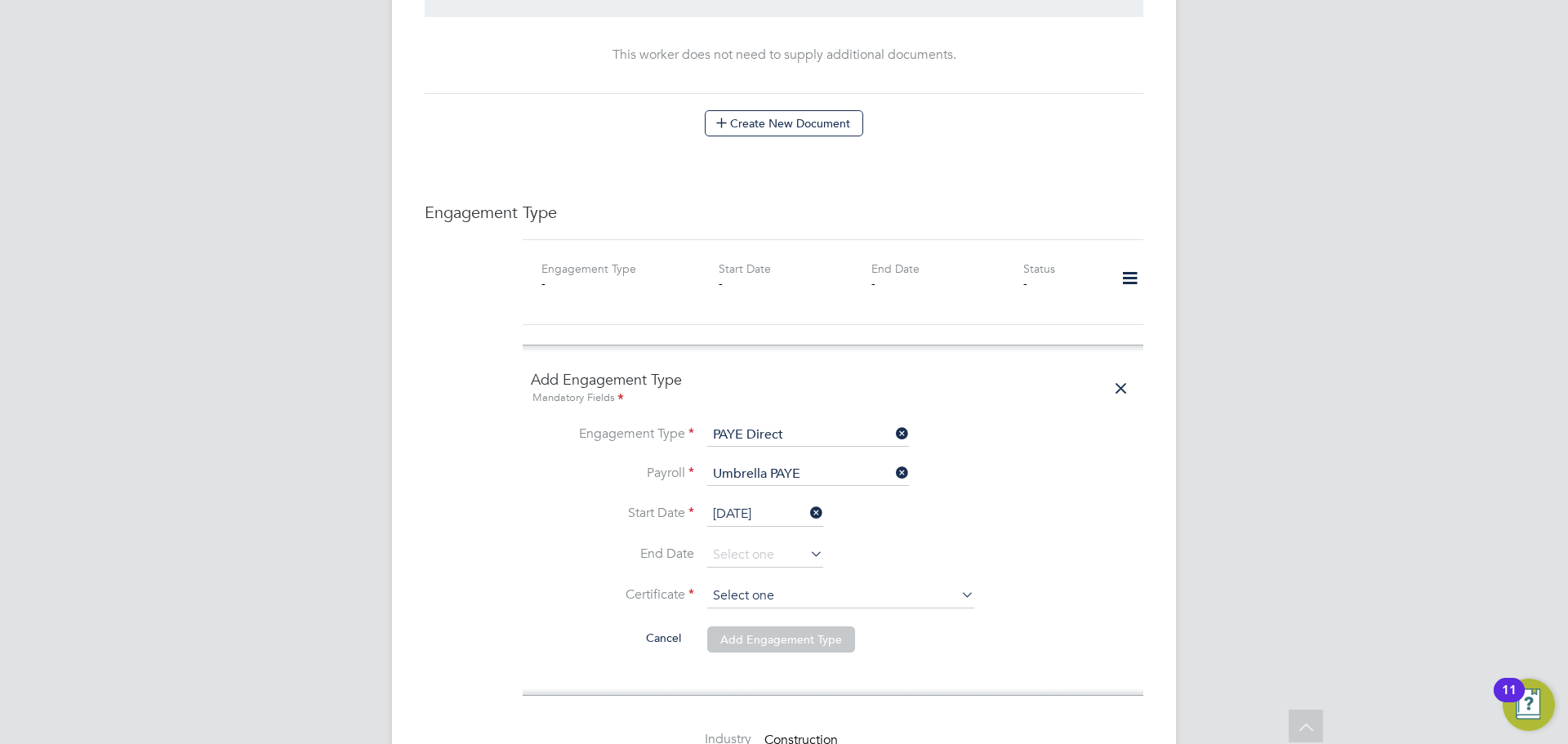
click at [757, 594] on input at bounding box center [840, 596] width 267 height 24
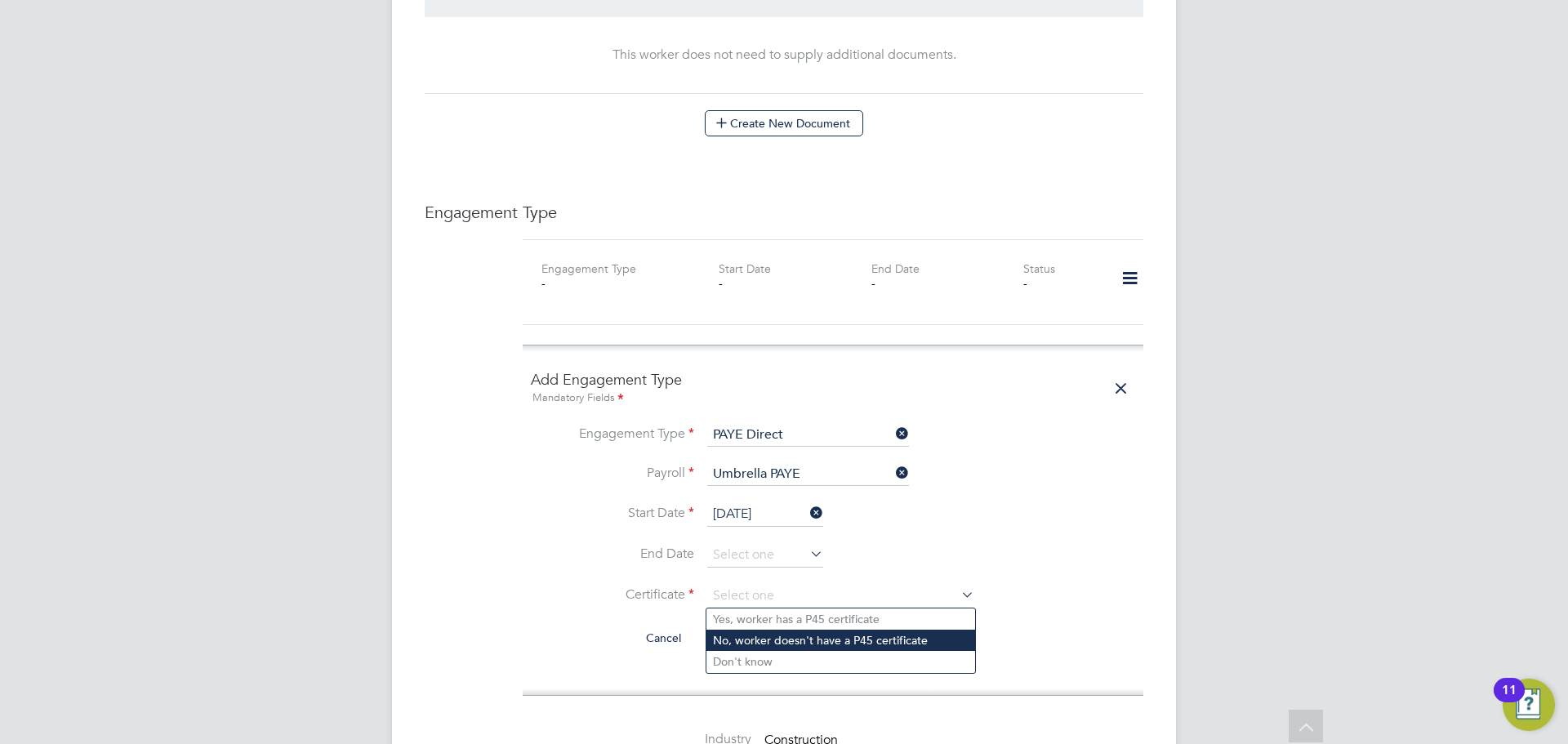
click at [769, 635] on li "No, worker doesn't have a P45 certificate" at bounding box center [840, 640] width 269 height 22
type input "No, worker doesn't have a P45 certificate"
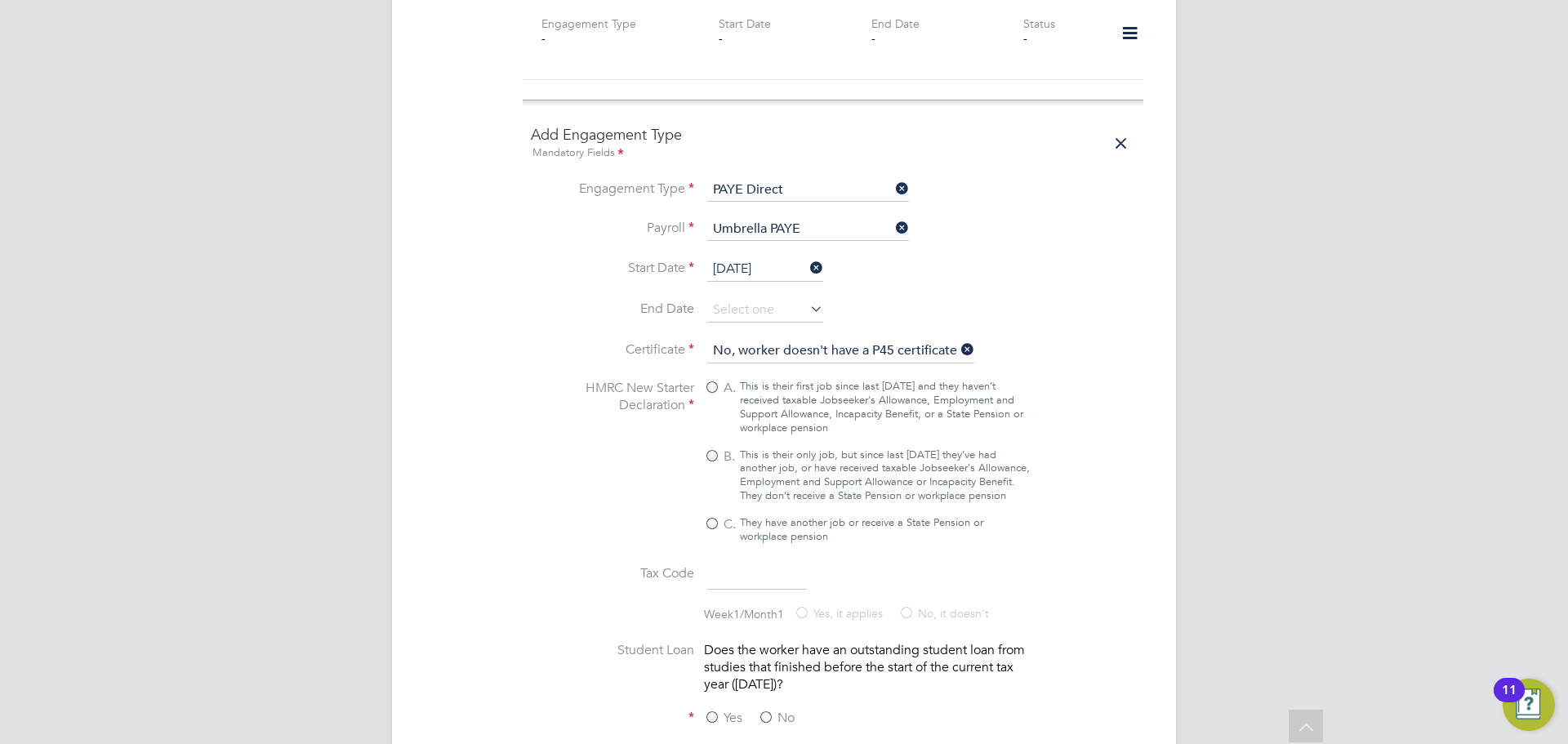
click at [752, 469] on div "This is their only job, but since last 6 April they’ve had another job, or have…" at bounding box center [885, 475] width 290 height 55
click at [0, 0] on input "B. This is their only job, but since last 6 April they’ve had another job, or h…" at bounding box center [0, 0] width 0 height 0
type input "1257L"
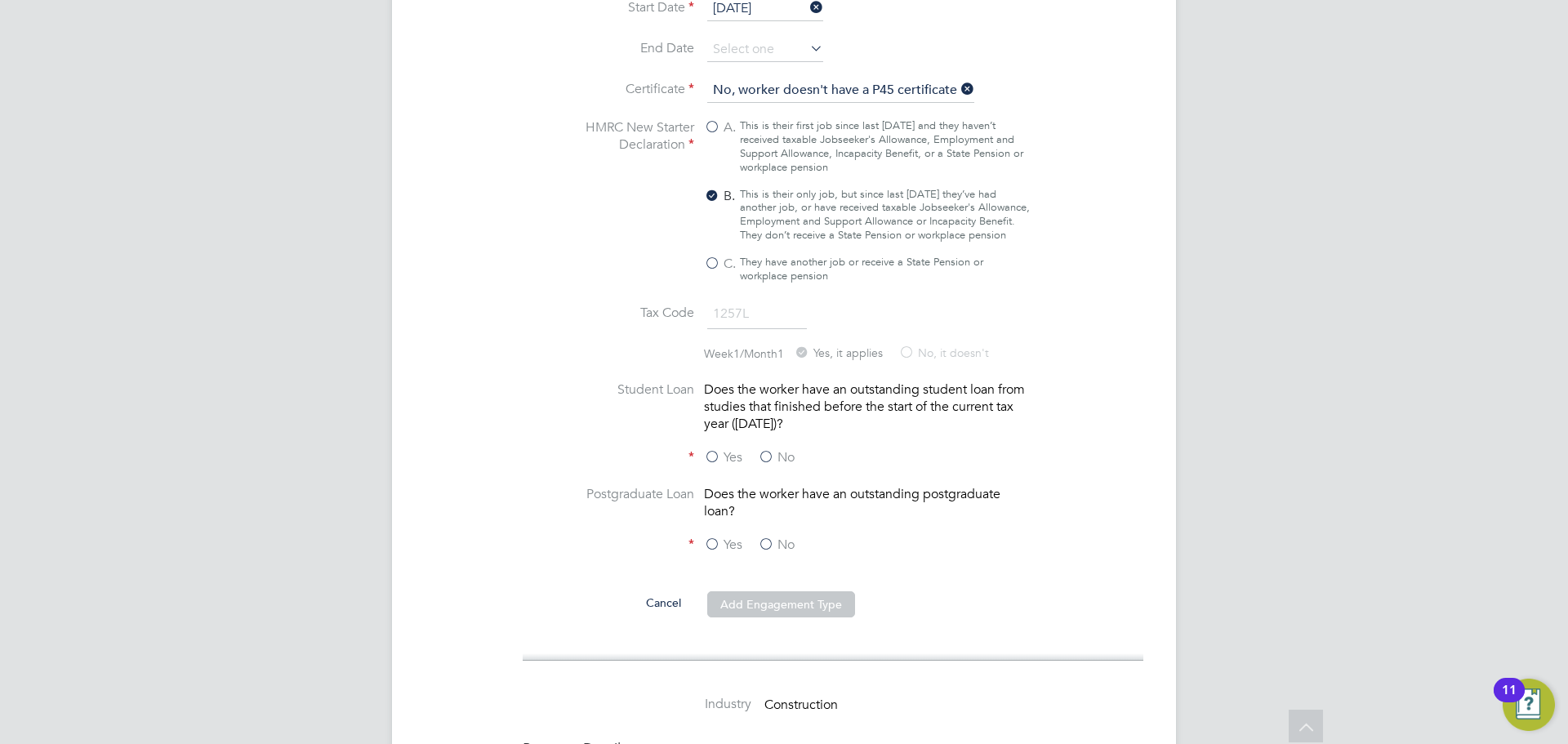
scroll to position [1471, 0]
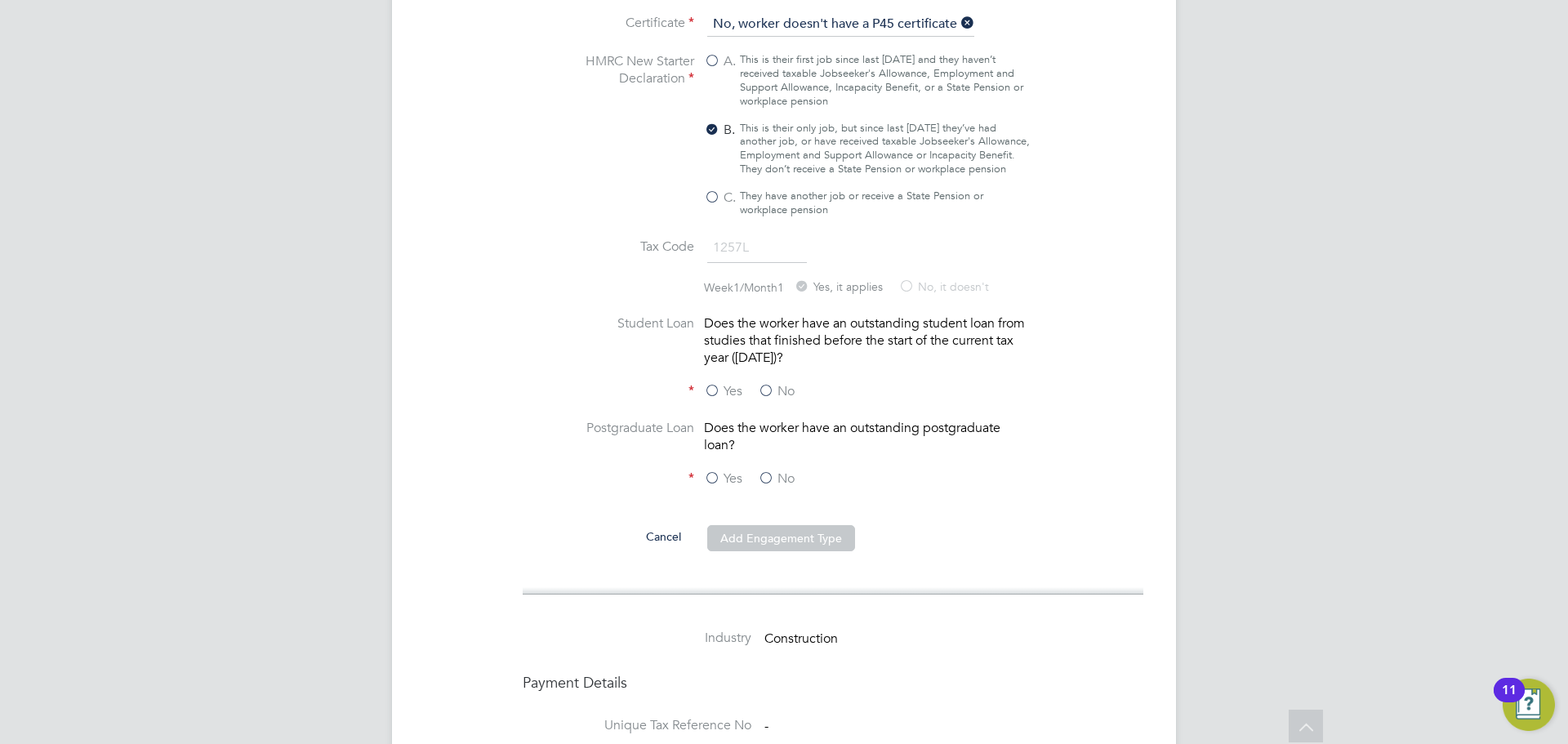
click at [777, 401] on label "No" at bounding box center [776, 391] width 36 height 17
click at [0, 0] on input "No" at bounding box center [0, 0] width 0 height 0
click at [776, 488] on label "No" at bounding box center [776, 479] width 36 height 17
click at [0, 0] on input "No" at bounding box center [0, 0] width 0 height 0
click at [771, 551] on button "Add Engagement Type" at bounding box center [781, 538] width 148 height 26
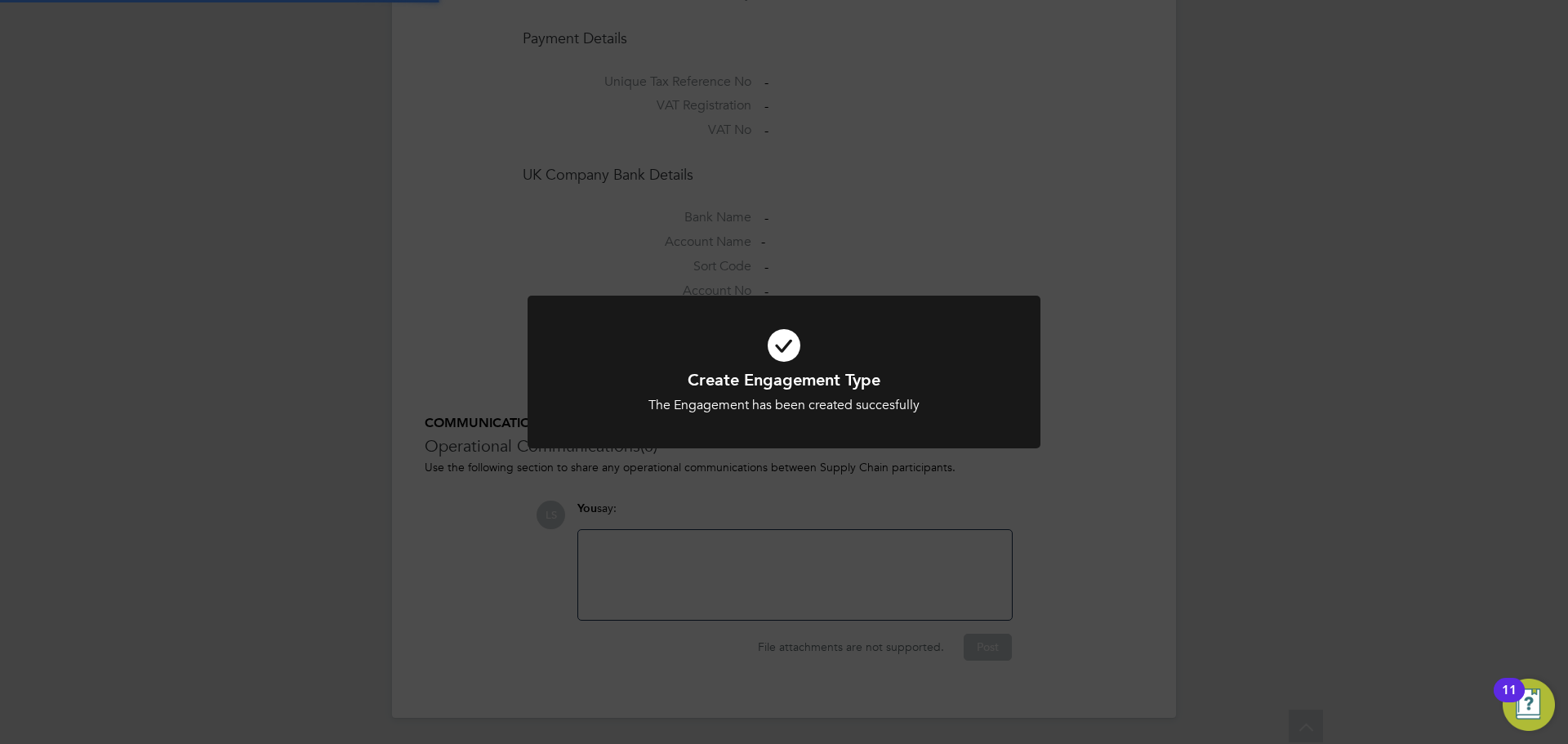
scroll to position [1276, 0]
click at [932, 198] on div "Create Engagement Type The Engagement has been created succesfully Cancel Okay" at bounding box center [784, 372] width 1568 height 744
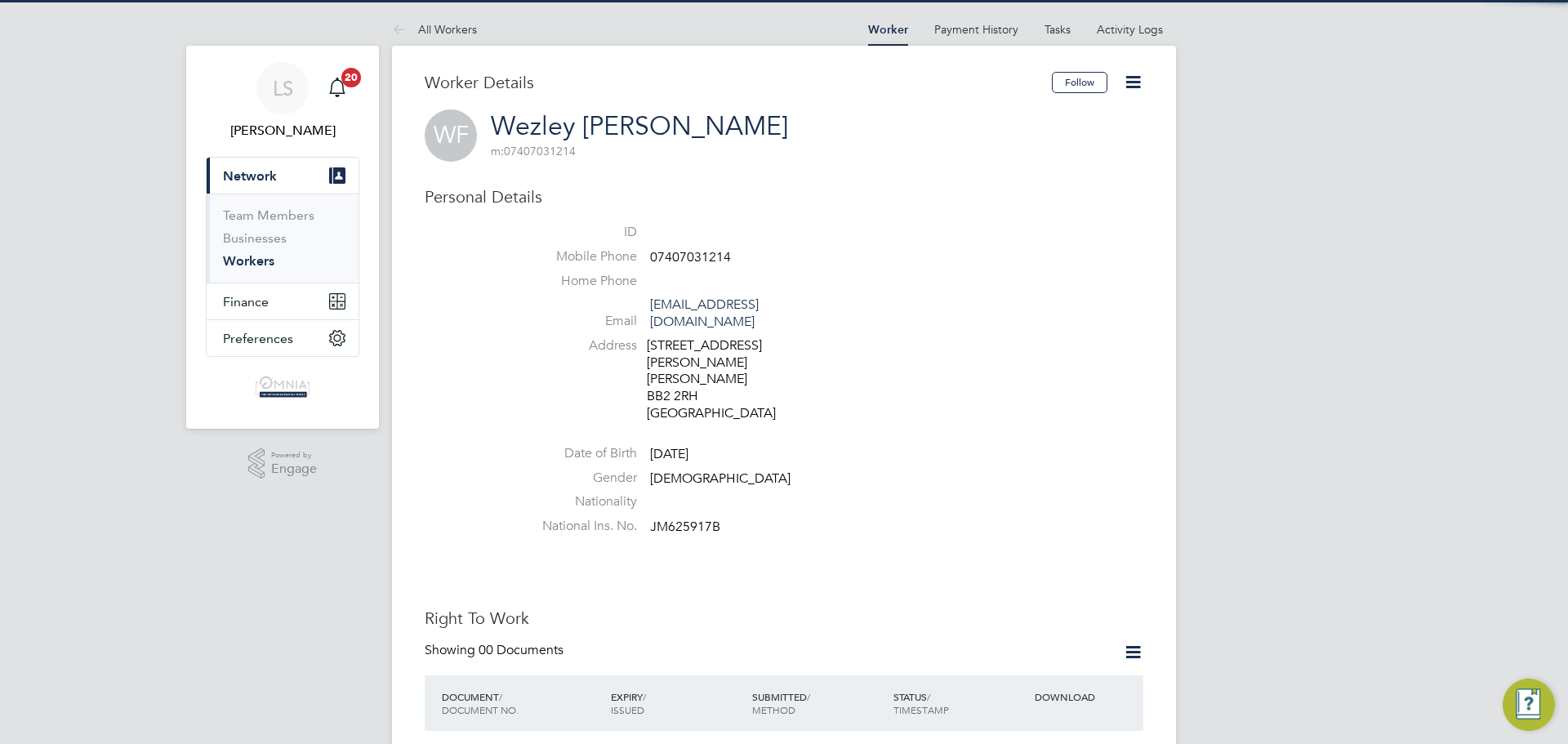
click at [698, 241] on li "ID" at bounding box center [834, 236] width 621 height 24
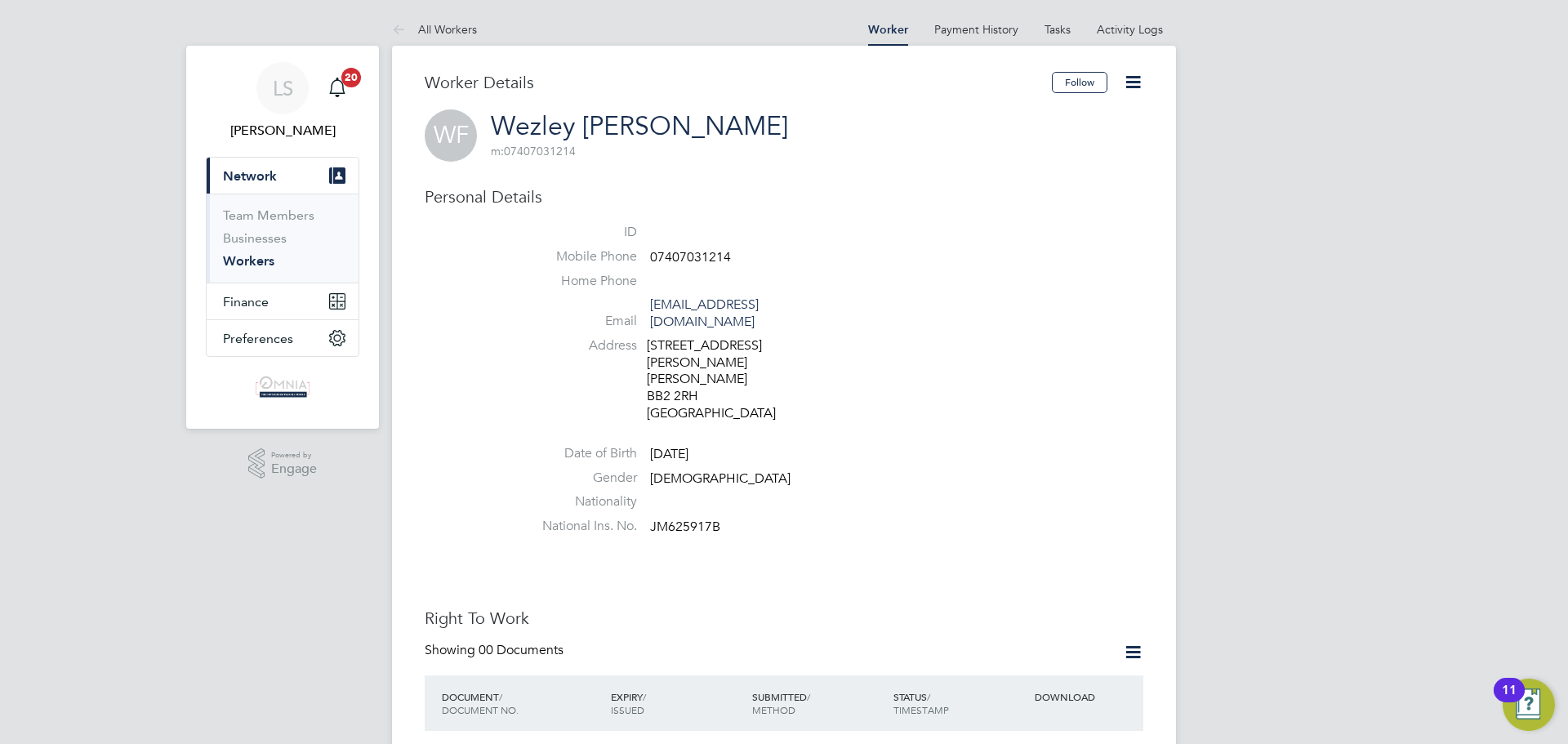
click at [697, 254] on span "07407031214" at bounding box center [690, 256] width 80 height 16
copy span "07407031214"
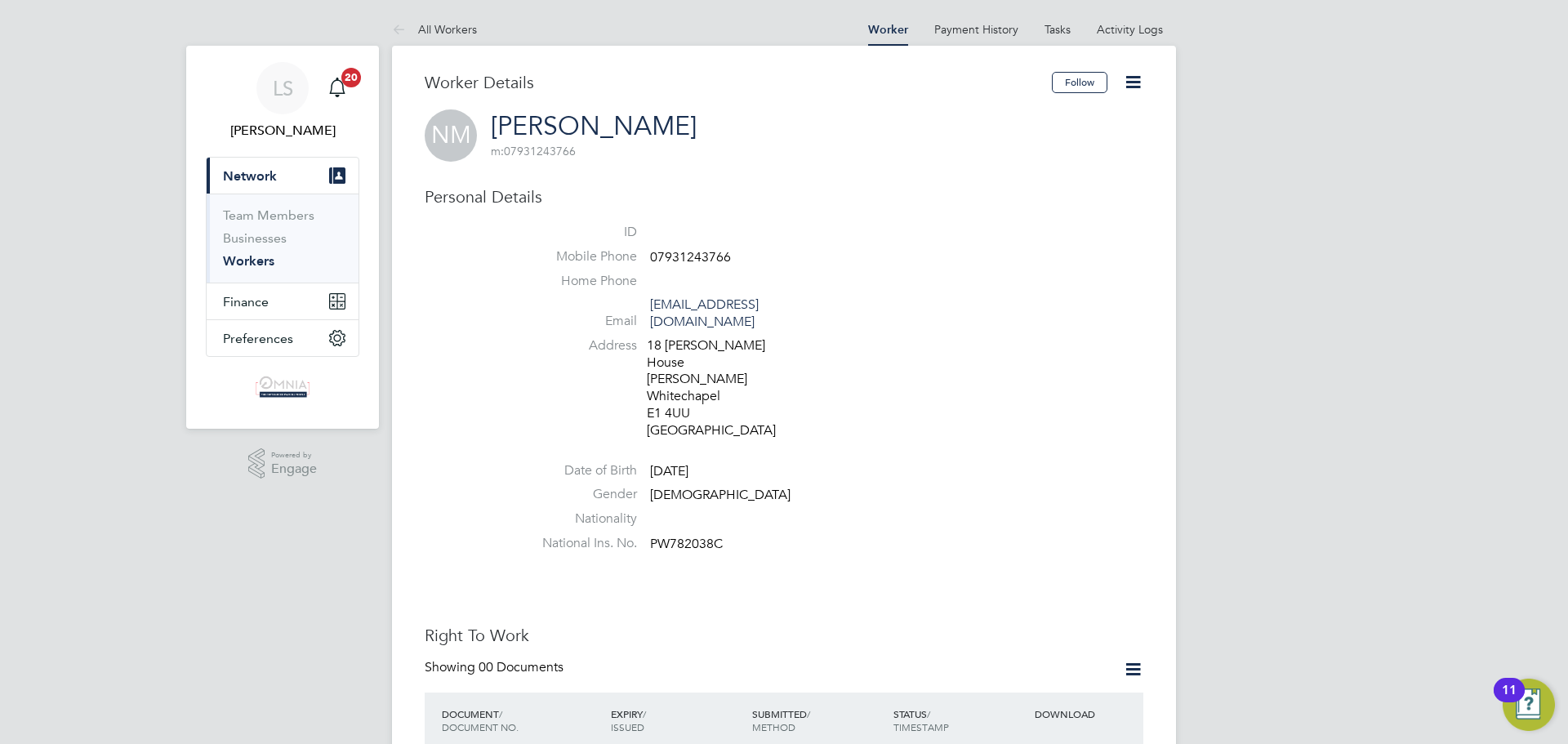
click at [1133, 84] on icon at bounding box center [1133, 82] width 21 height 21
click at [1025, 210] on li "Edit Personal Details e" at bounding box center [1040, 213] width 204 height 22
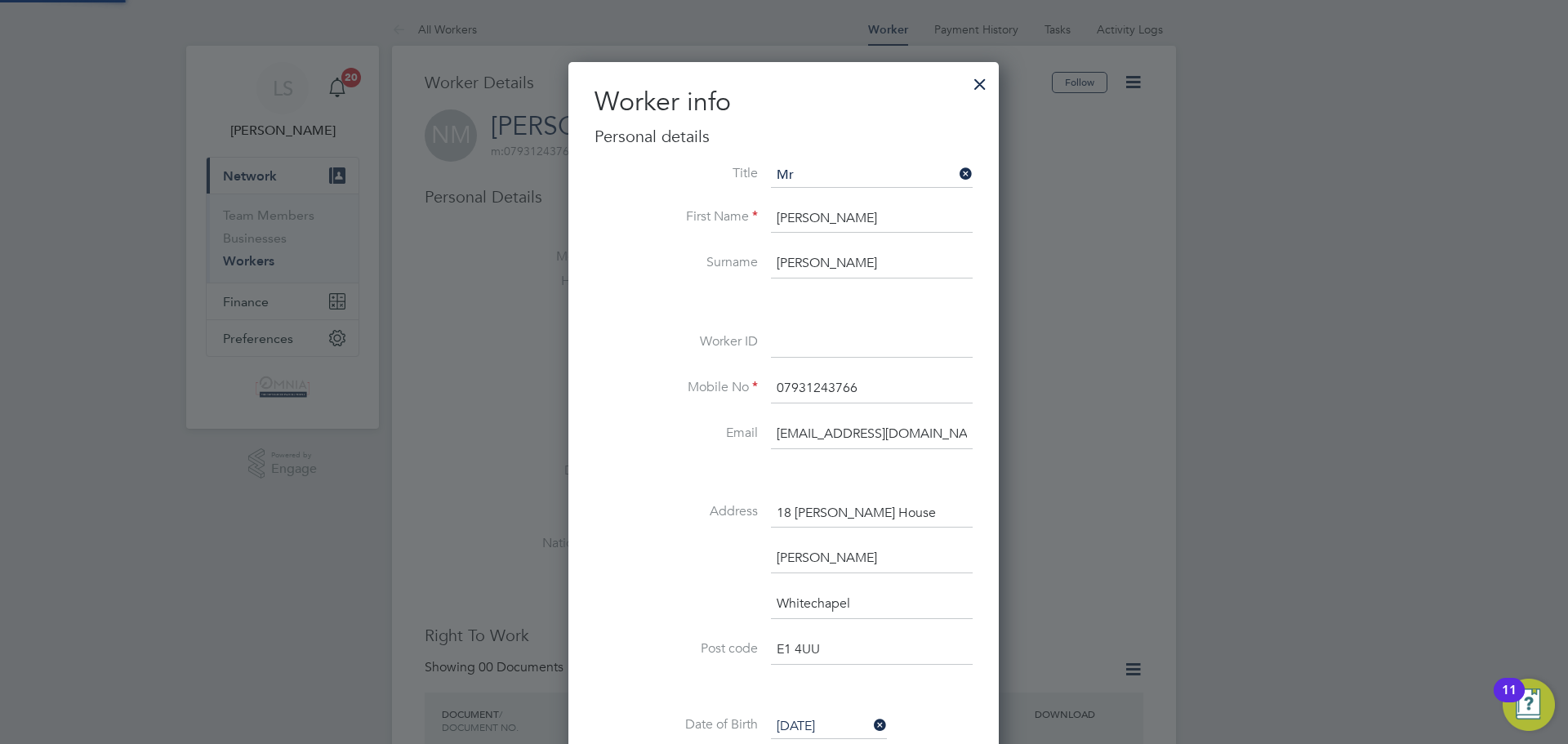
scroll to position [969, 432]
paste input "CIS40226"
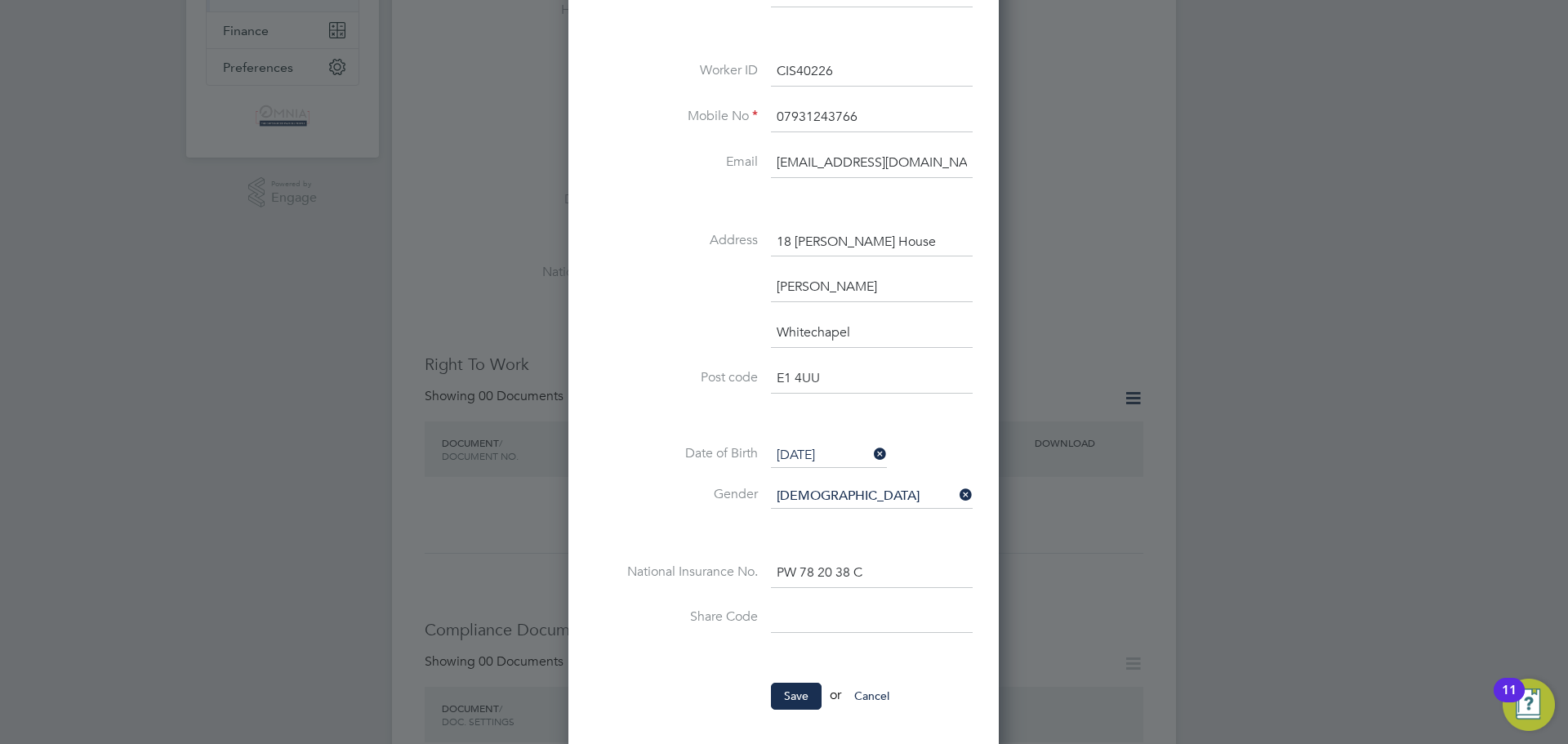
scroll to position [327, 0]
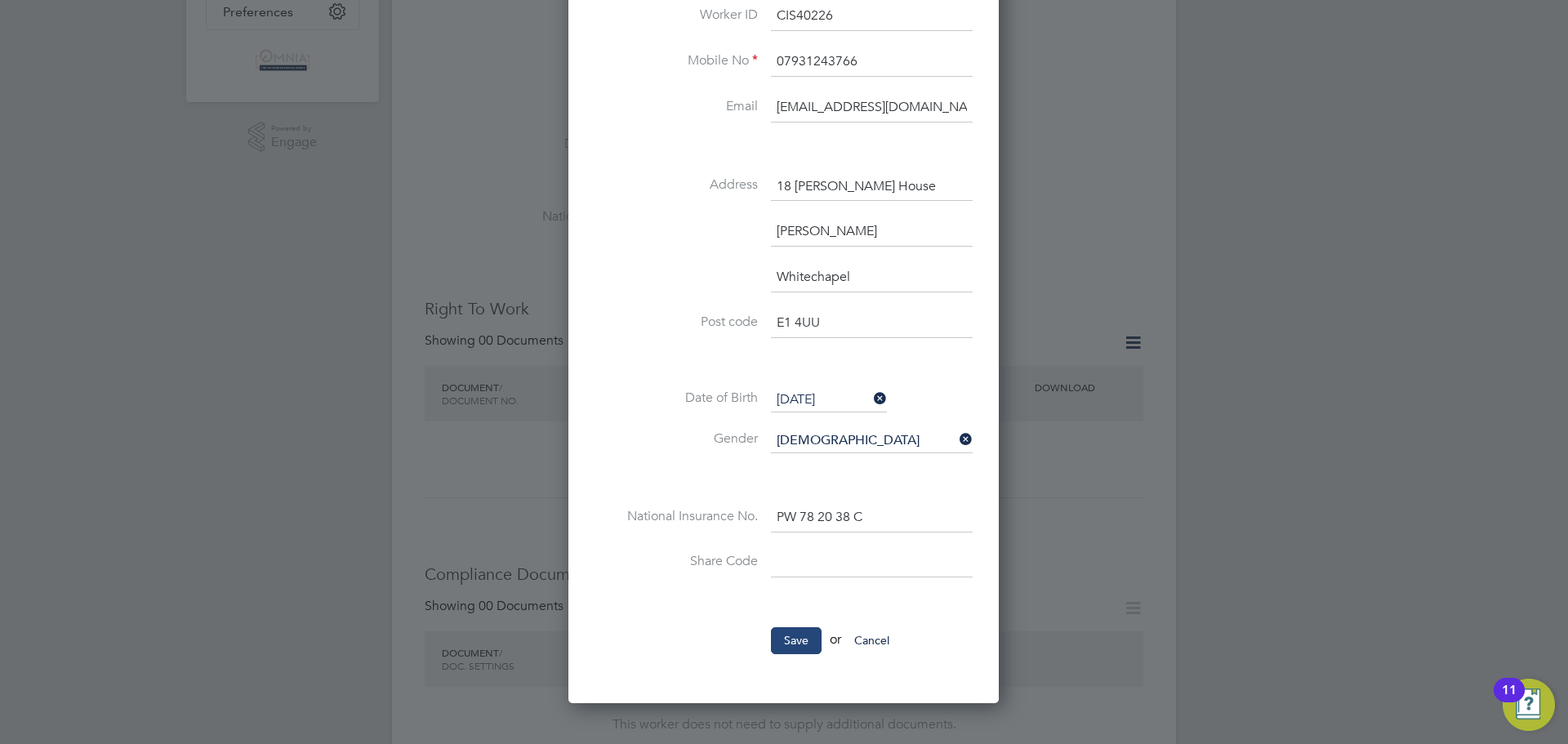
type input "CIS40226"
click at [794, 640] on button "Save" at bounding box center [796, 641] width 51 height 26
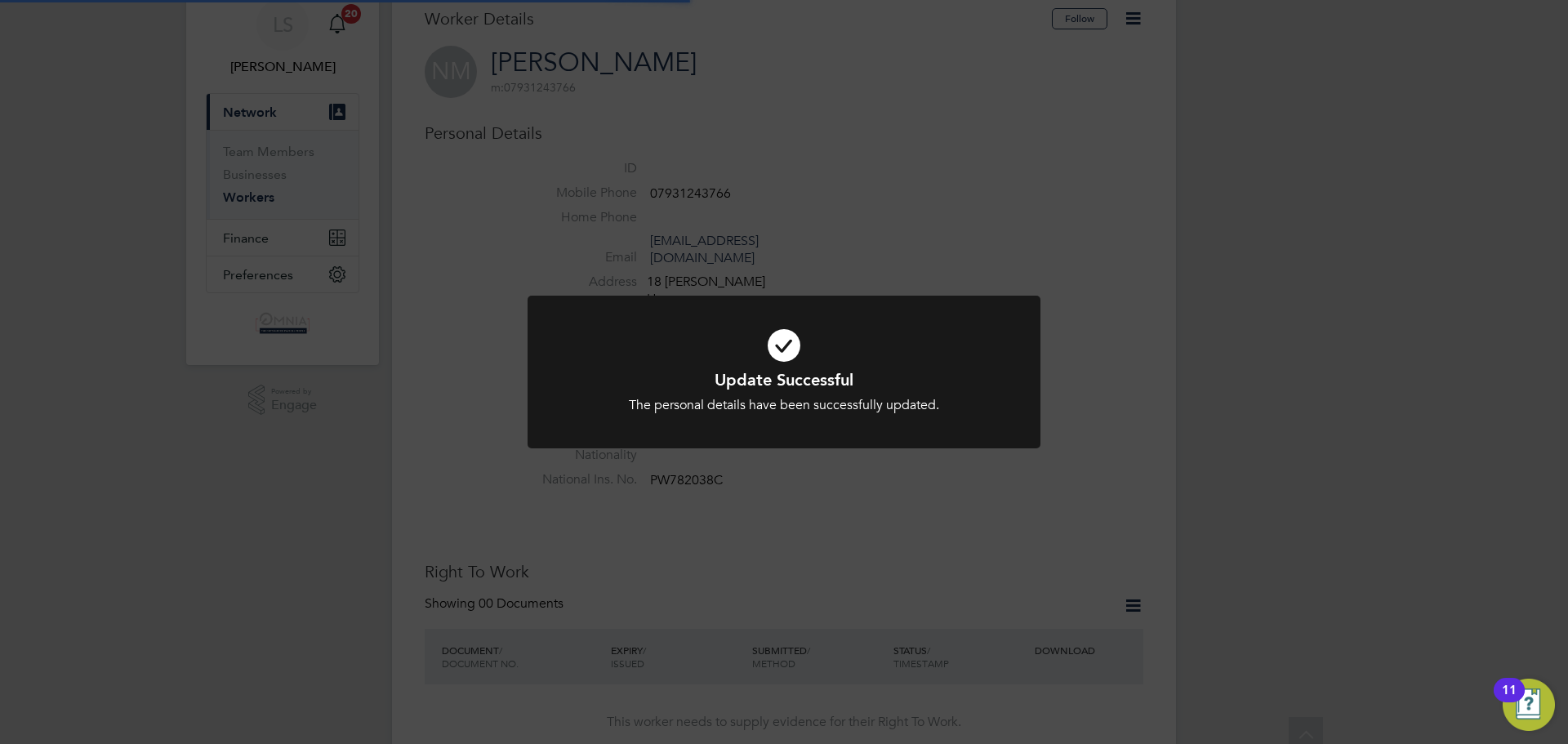
scroll to position [0, 0]
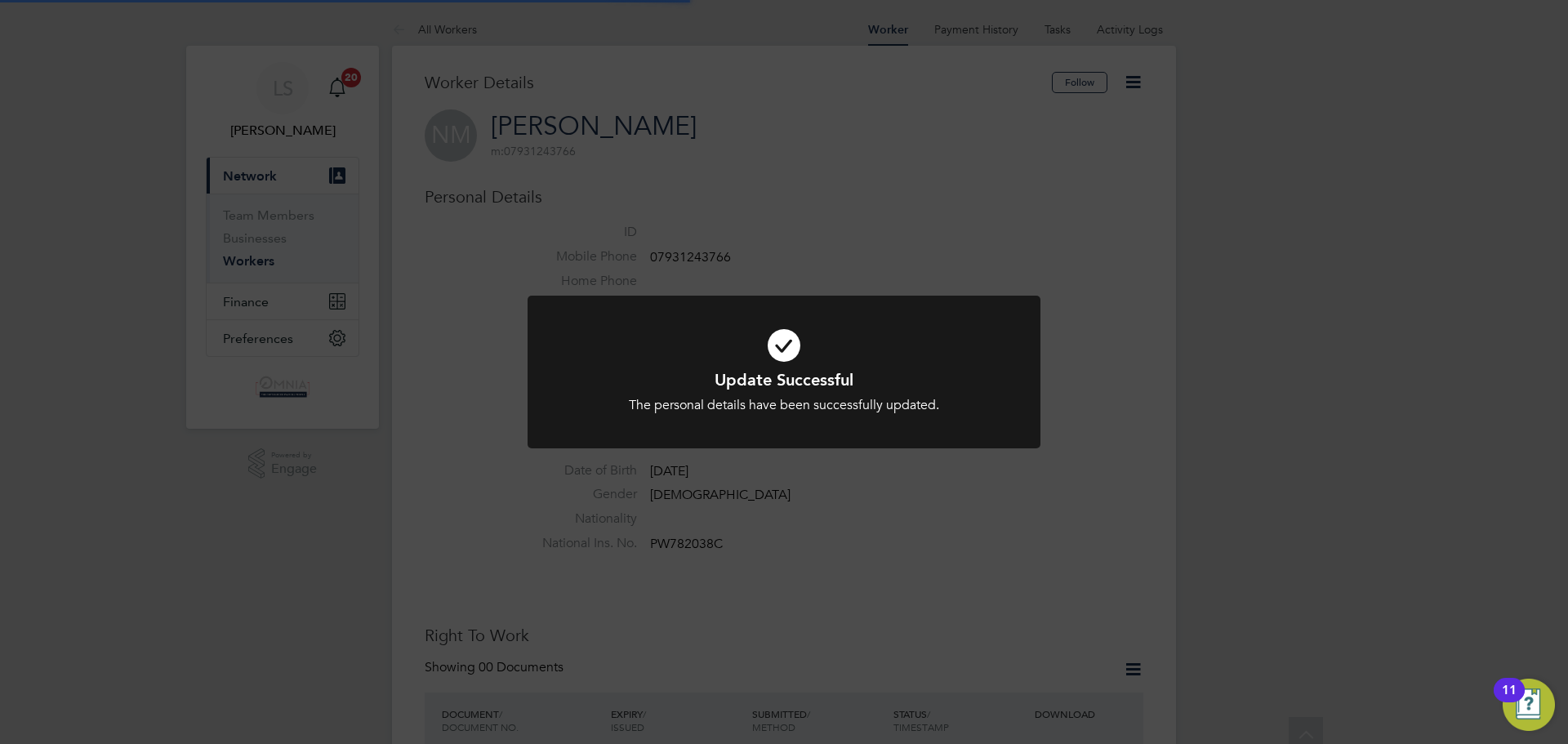
click at [1284, 87] on div "Update Successful The personal details have been successfully updated. Cancel O…" at bounding box center [784, 372] width 1568 height 744
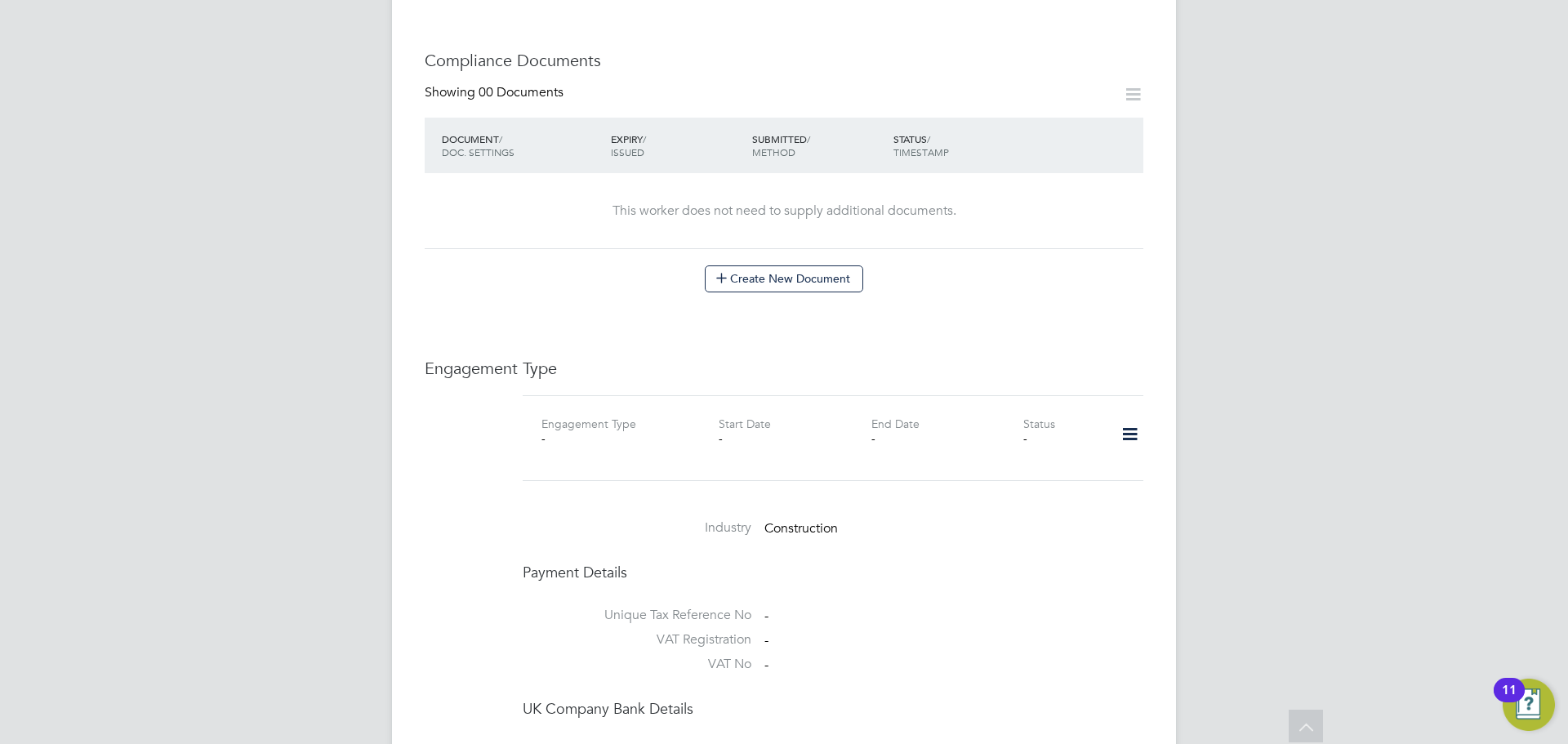
scroll to position [981, 0]
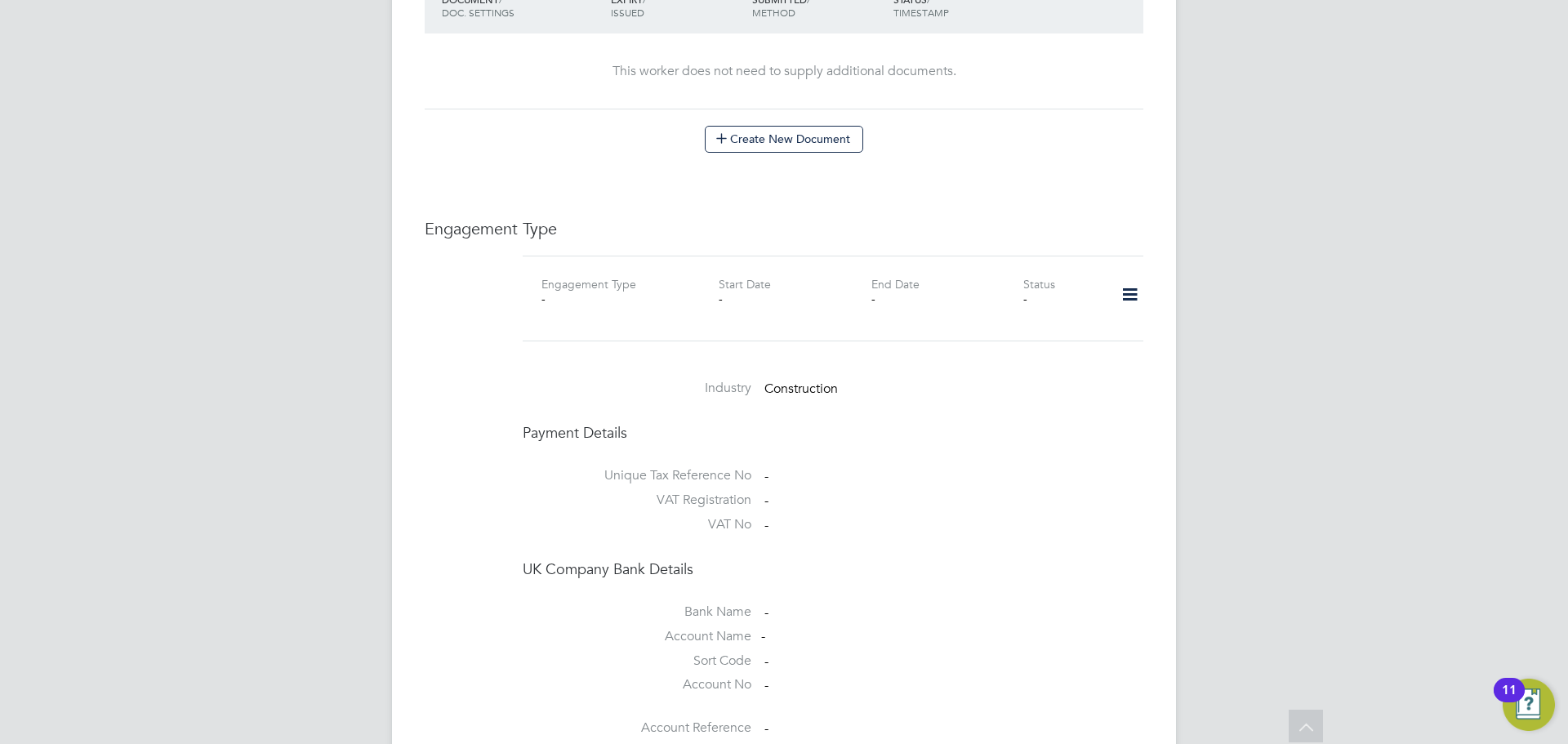
click at [1128, 276] on icon at bounding box center [1130, 295] width 29 height 37
click at [1012, 324] on li "Add Engagement Type" at bounding box center [1046, 331] width 185 height 22
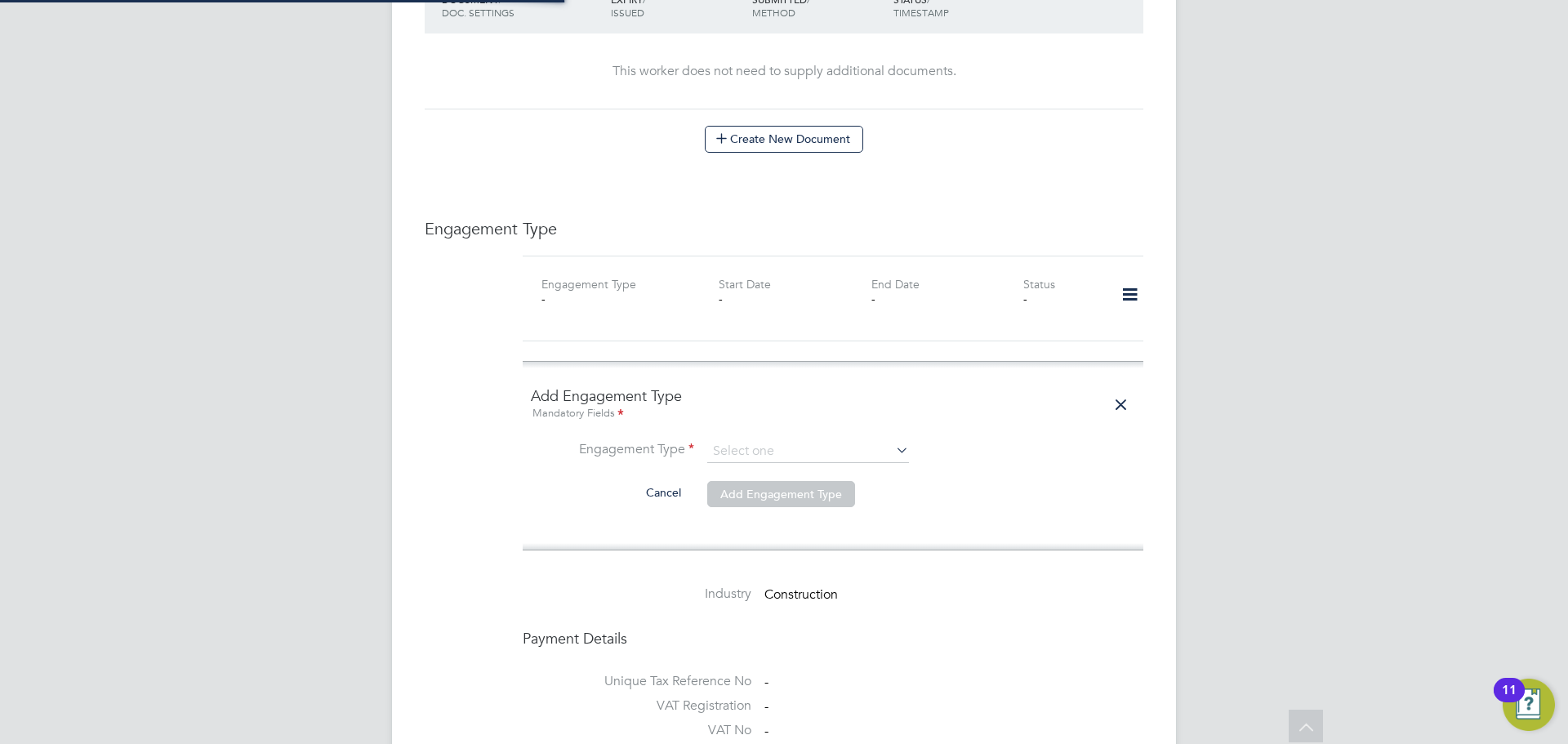
click at [809, 399] on ng-form "Add Engagement Type Mandatory Fields Engagement Type Cancel Add Engagement Type" at bounding box center [833, 456] width 604 height 139
click at [803, 441] on input at bounding box center [808, 452] width 202 height 22
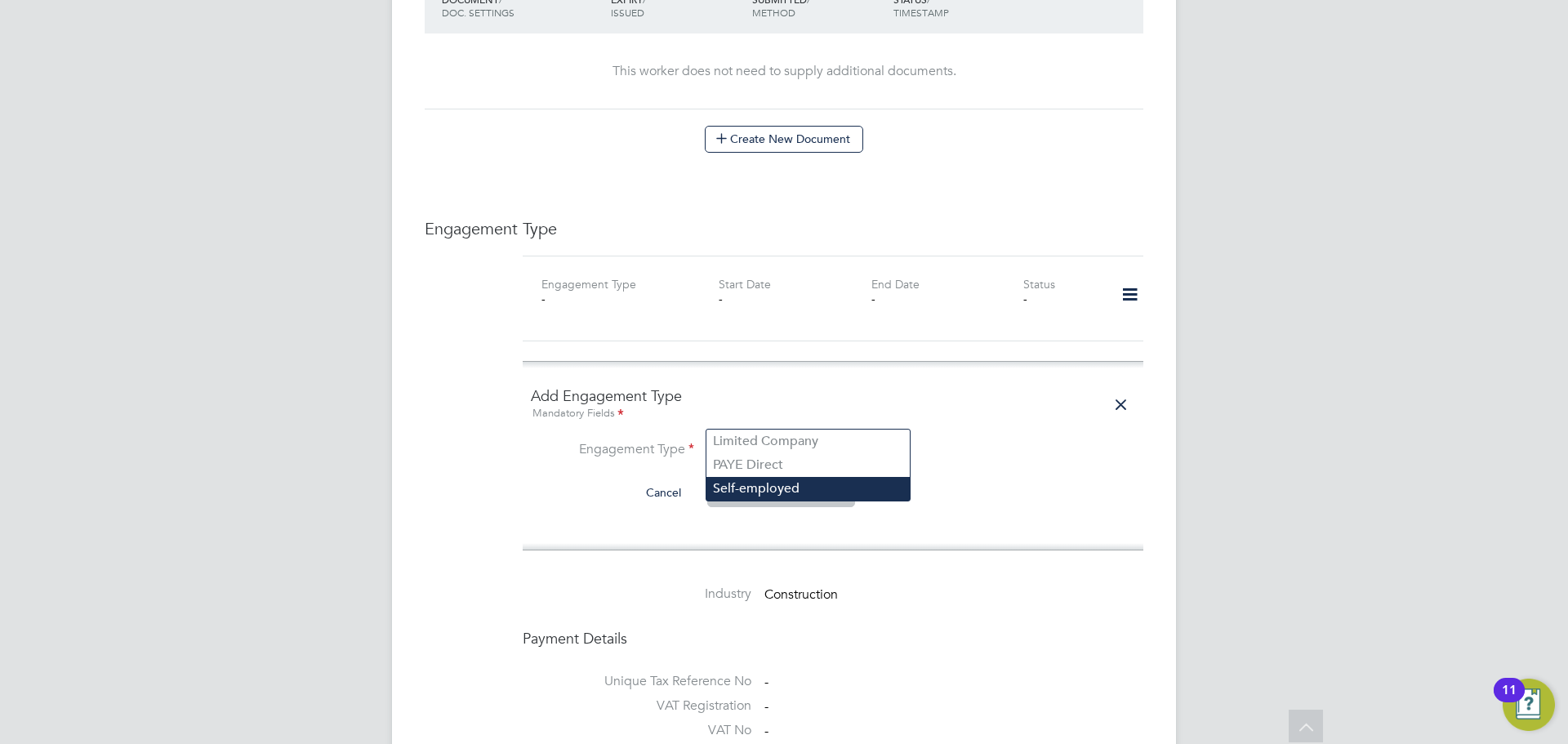
click at [777, 492] on li "Self-employed" at bounding box center [807, 489] width 203 height 23
type input "Self-employed"
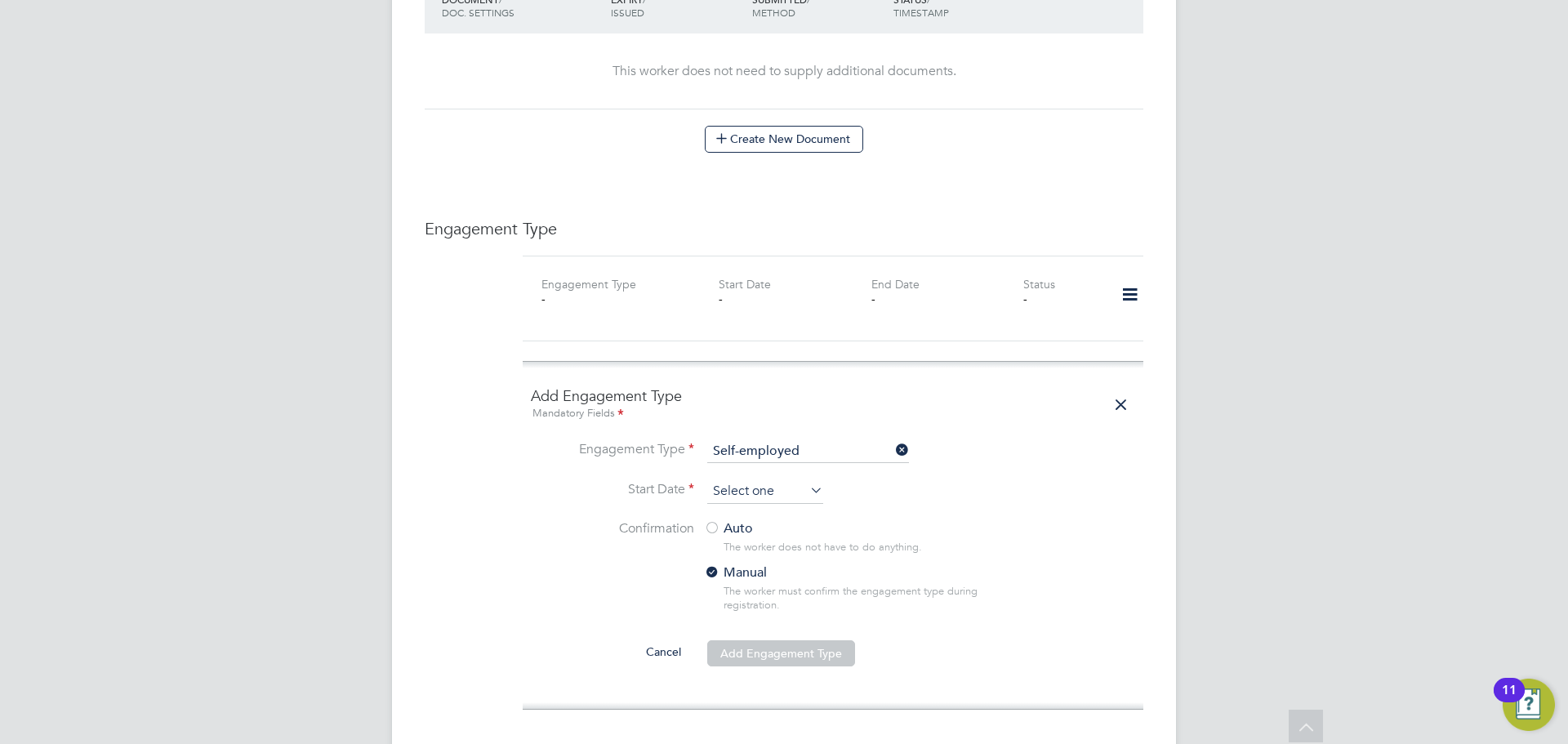
click at [789, 479] on input at bounding box center [765, 491] width 116 height 24
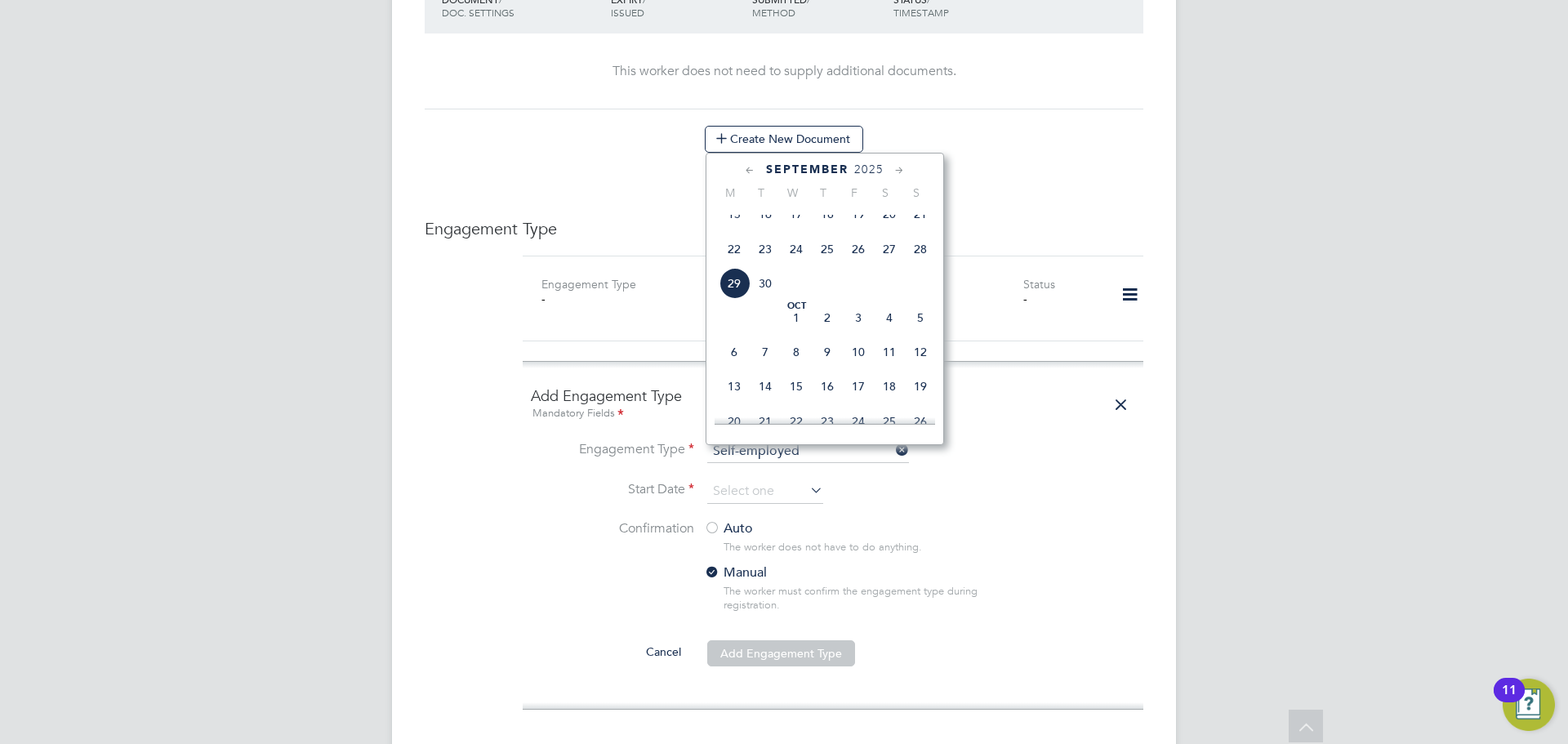
click at [733, 299] on span "29" at bounding box center [733, 283] width 31 height 31
type input "29 Sep 2025"
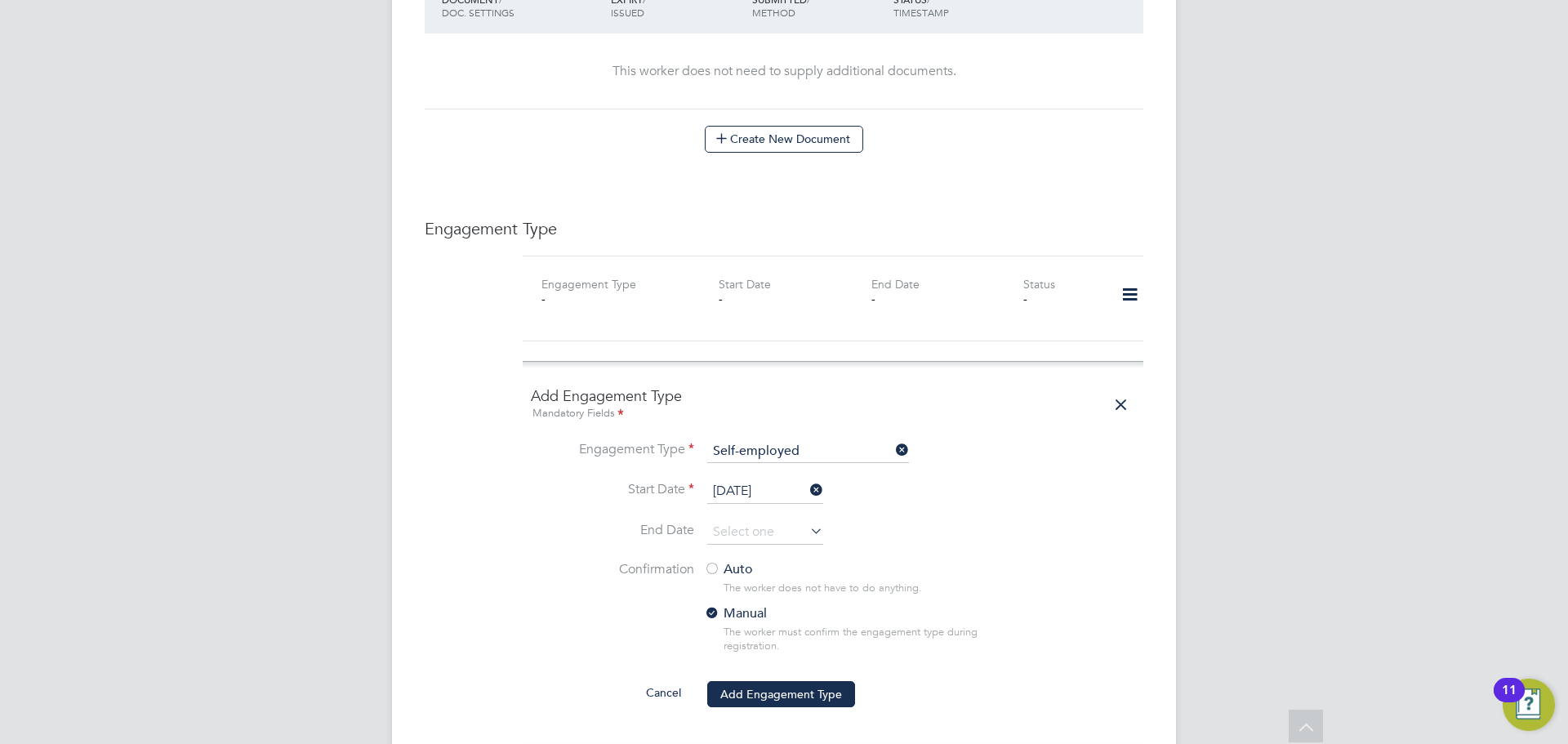
click at [719, 562] on div at bounding box center [712, 570] width 16 height 16
click at [792, 681] on button "Add Engagement Type" at bounding box center [781, 694] width 148 height 26
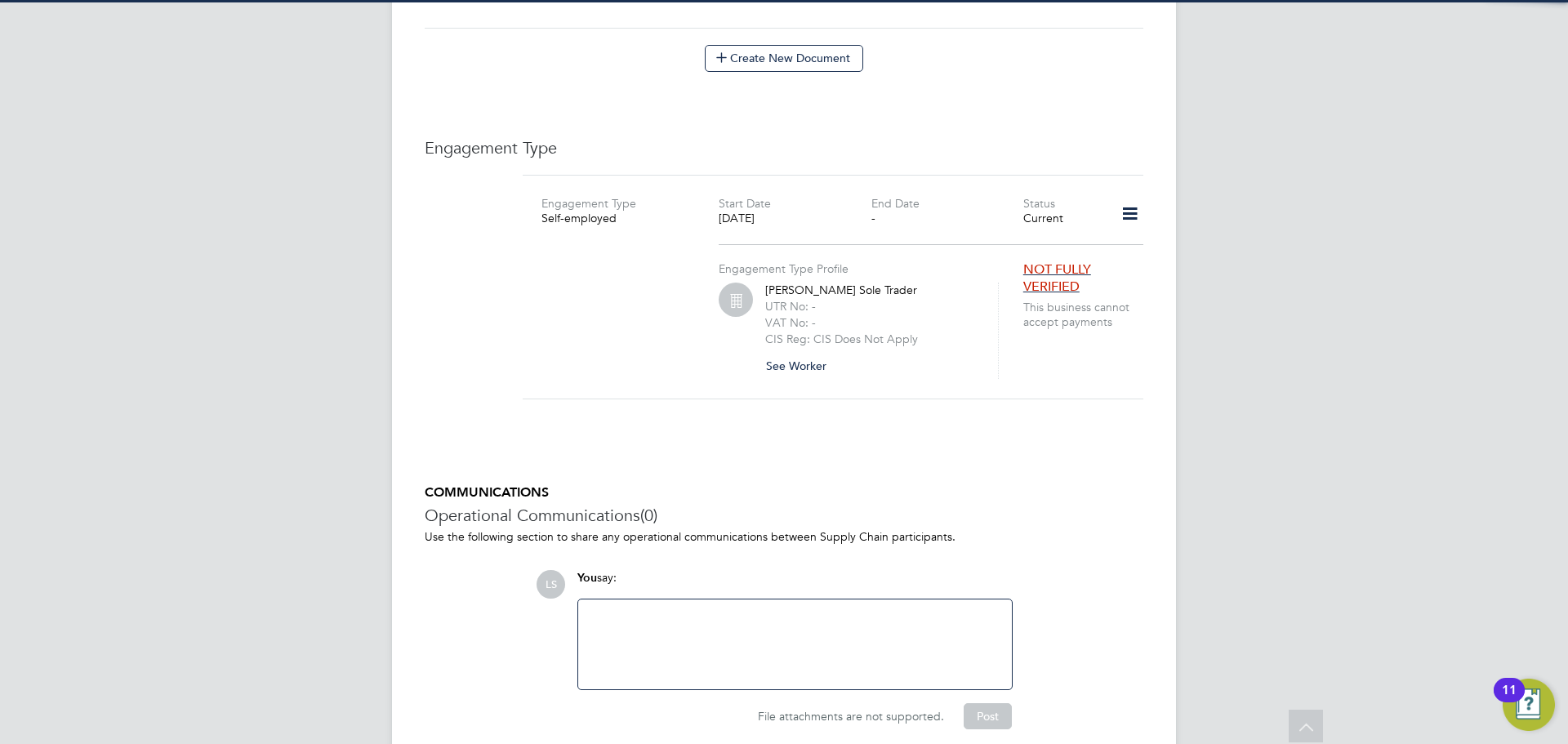
scroll to position [1062, 0]
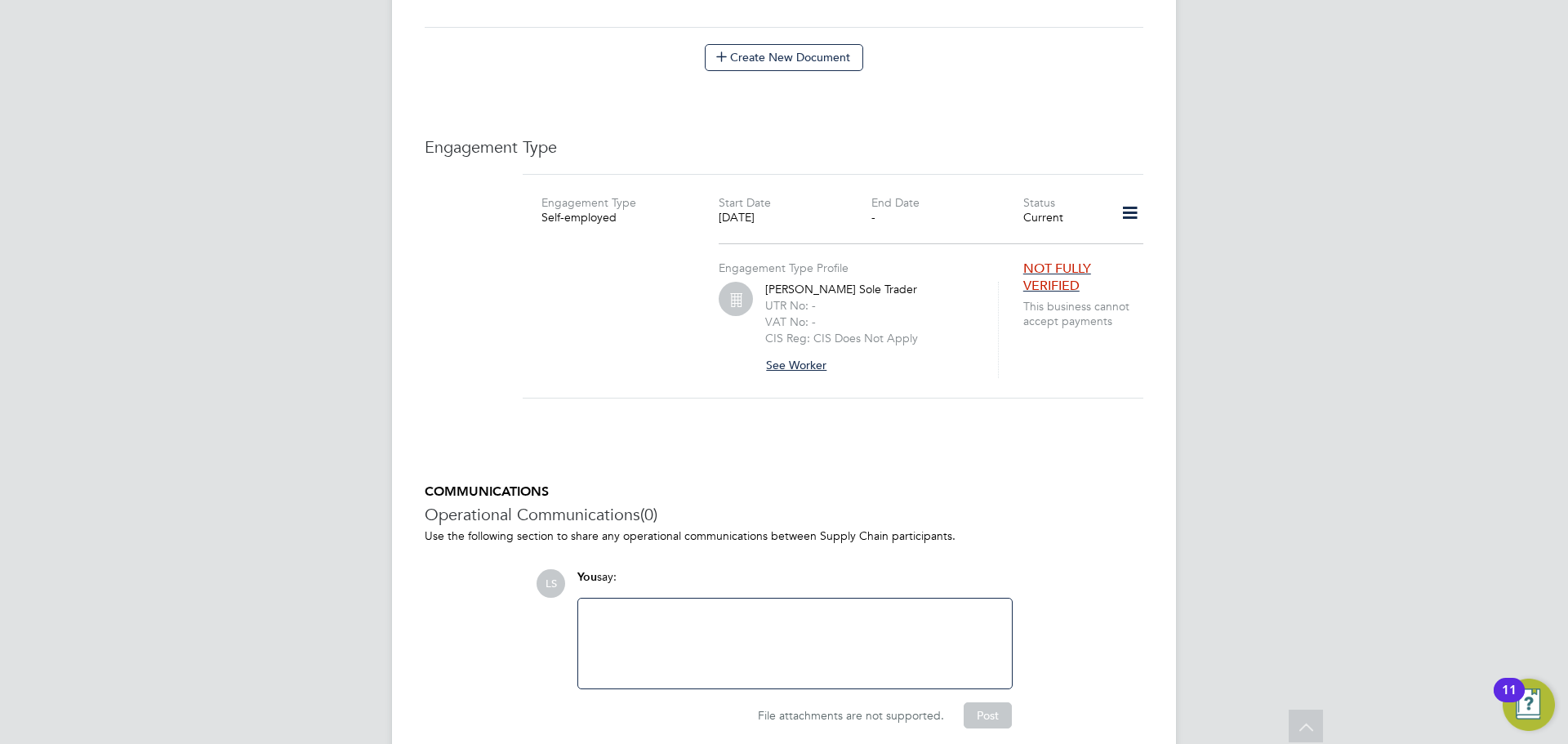
click at [812, 352] on button "See Worker" at bounding box center [802, 365] width 74 height 26
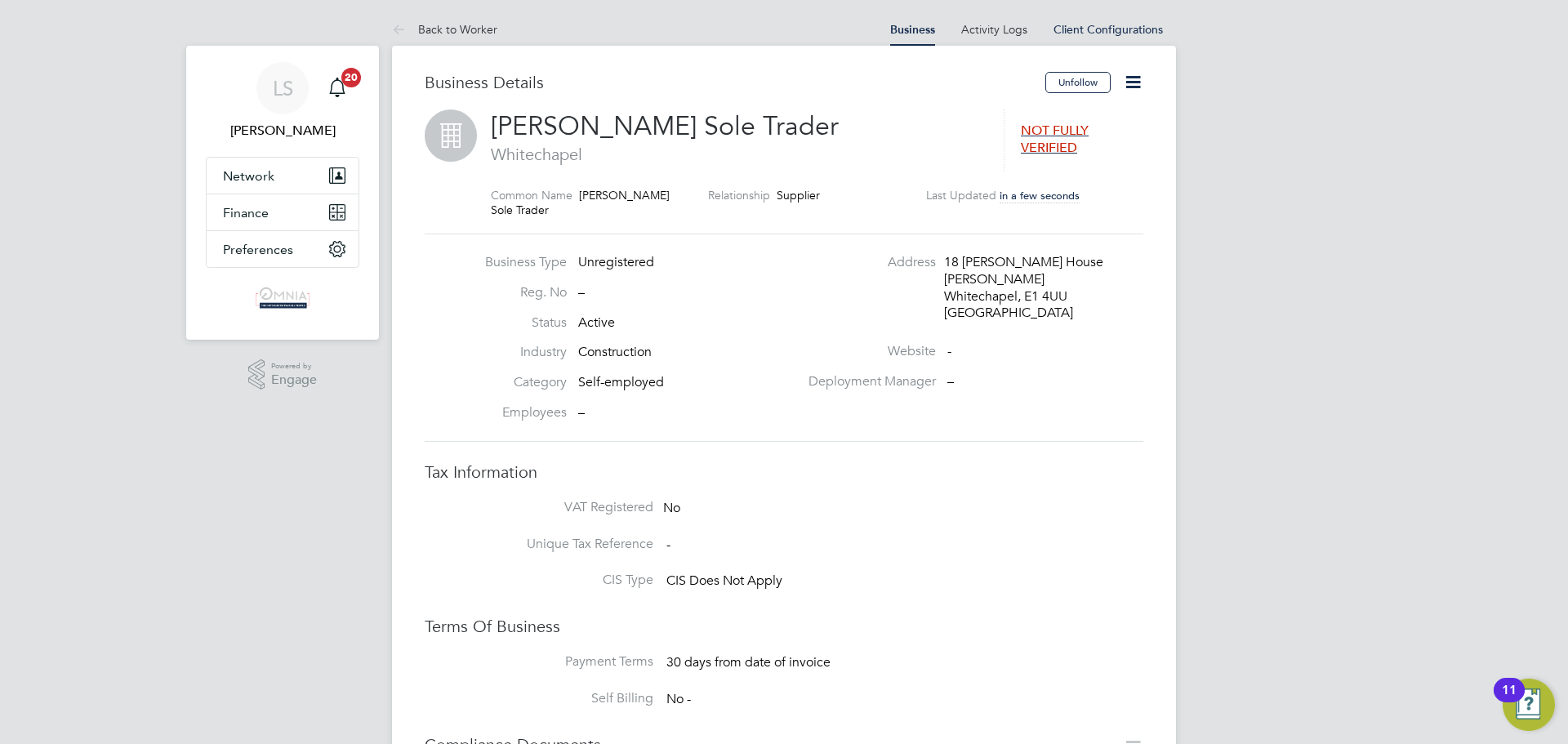
click at [1135, 93] on icon at bounding box center [1133, 82] width 21 height 21
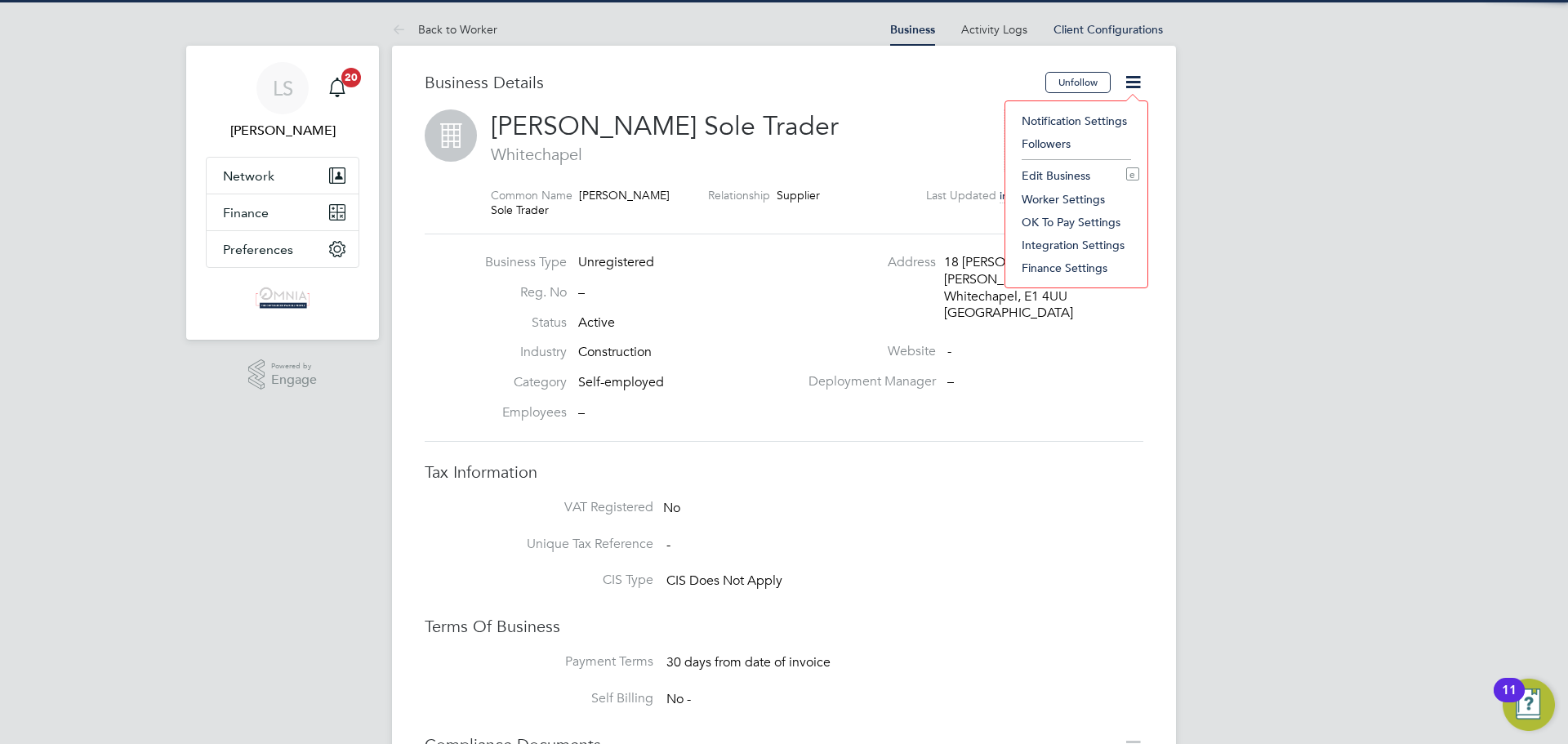
click at [1068, 174] on li "Edit Business e" at bounding box center [1076, 175] width 125 height 22
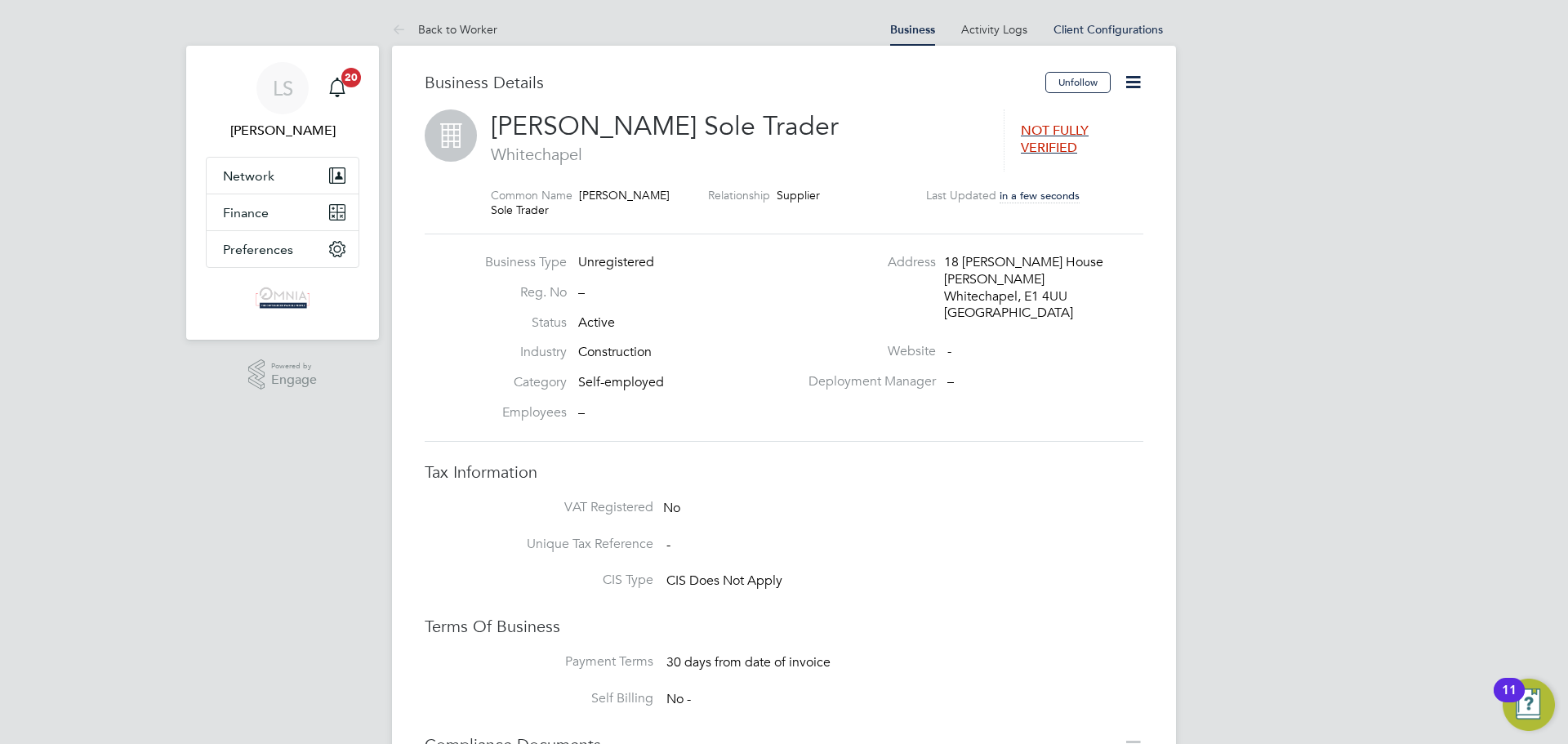
type input "United Kingdom"
type input "Nasir Miah Sole Trader"
type input "18 Ansell House"
type input "Adelina Grove"
type input "Whitechapel"
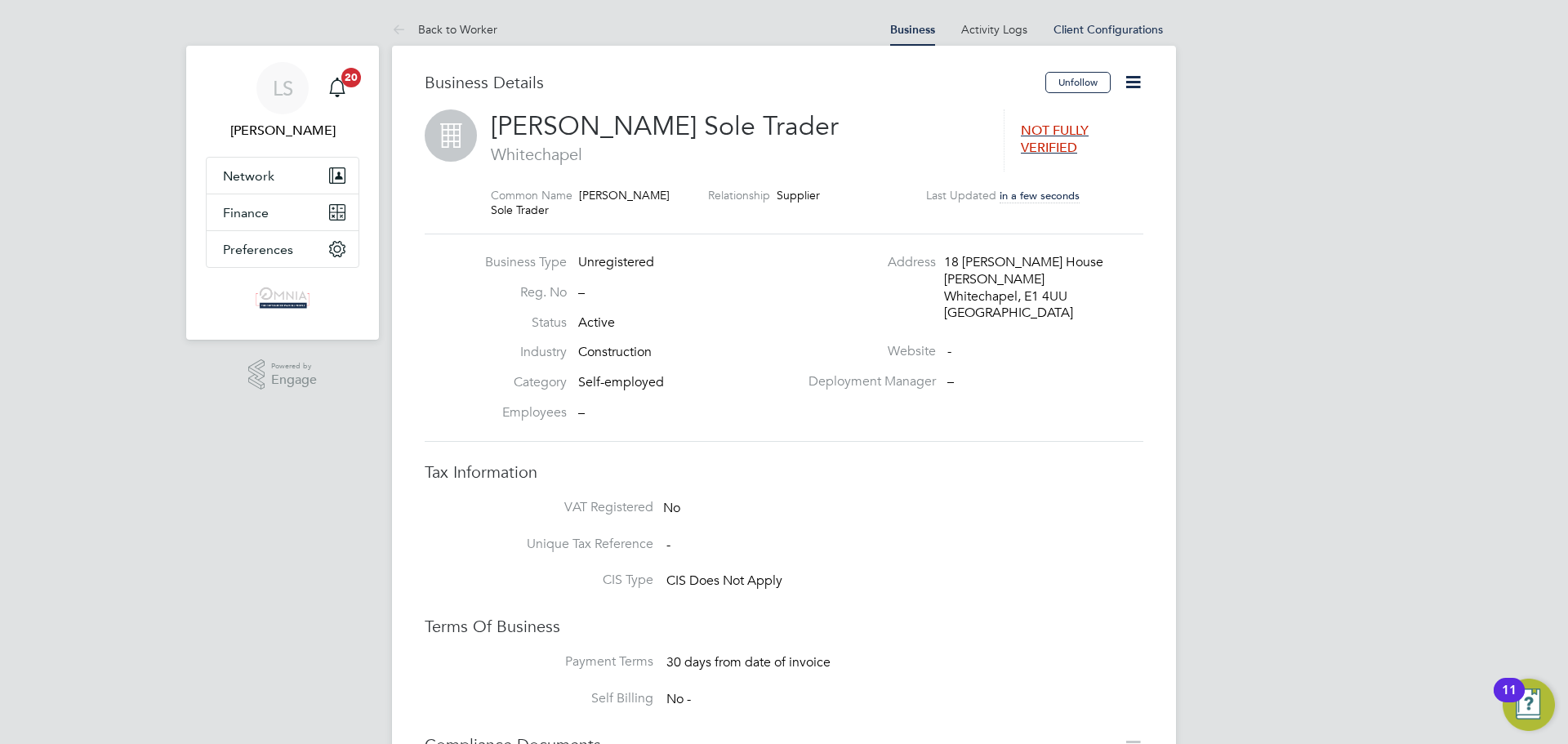
type input "E1 4UU"
type input "Construction"
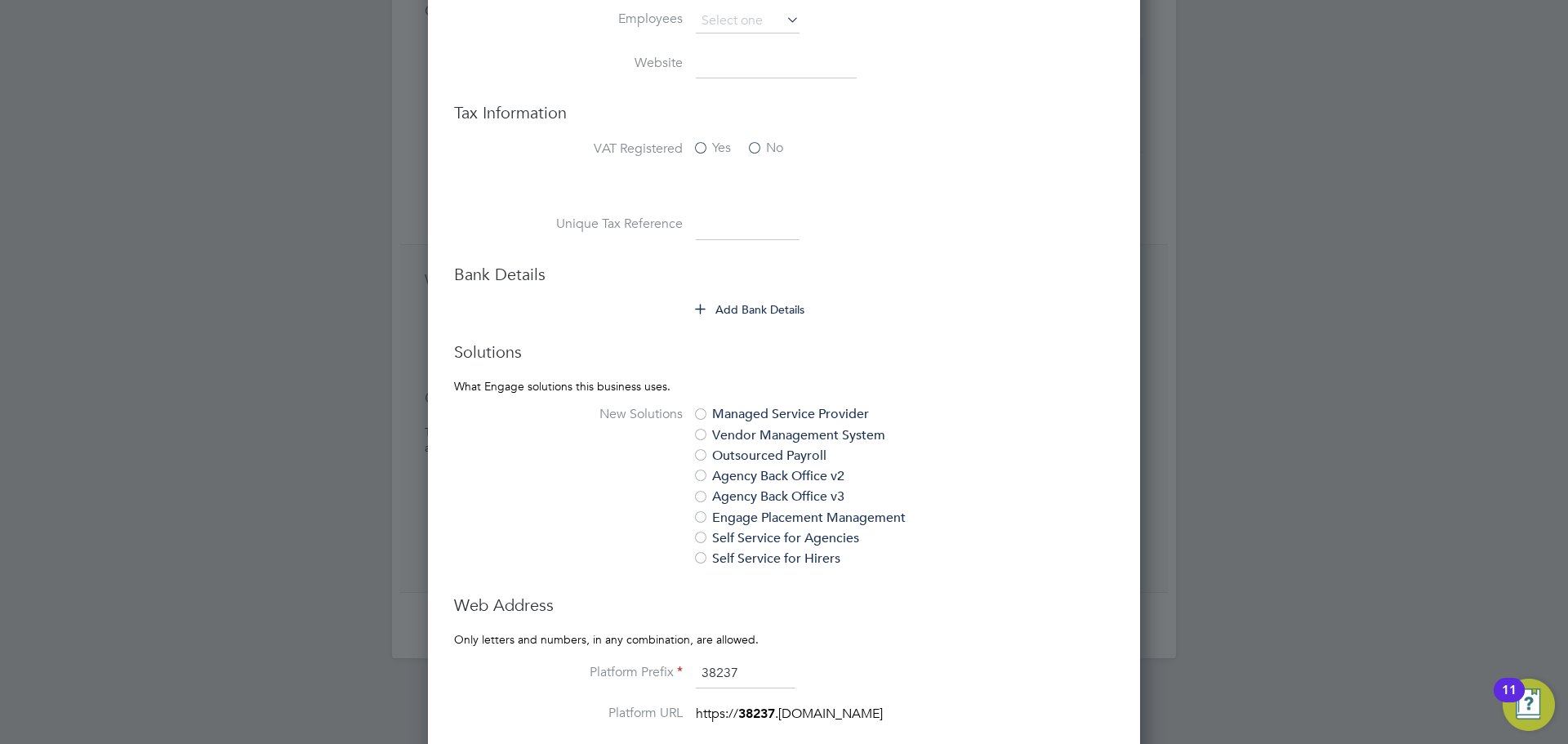
scroll to position [736, 0]
paste input "7875055622"
type input "7875055622"
click at [782, 314] on button "Add Bank Details" at bounding box center [750, 308] width 109 height 16
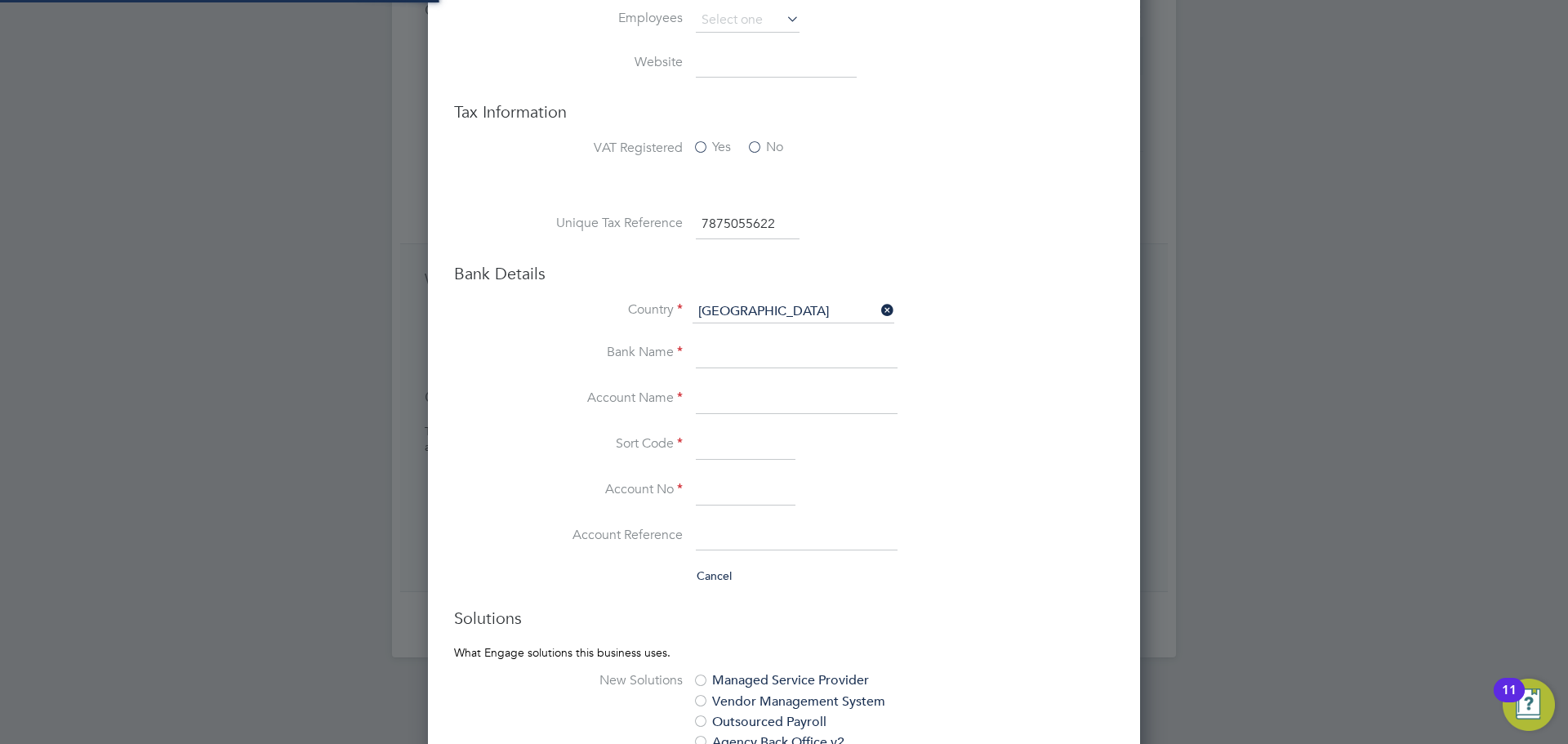
scroll to position [2098, 713]
paste input "[PERSON_NAME]"
type input "[PERSON_NAME]"
paste input "10457061"
type input "10457061"
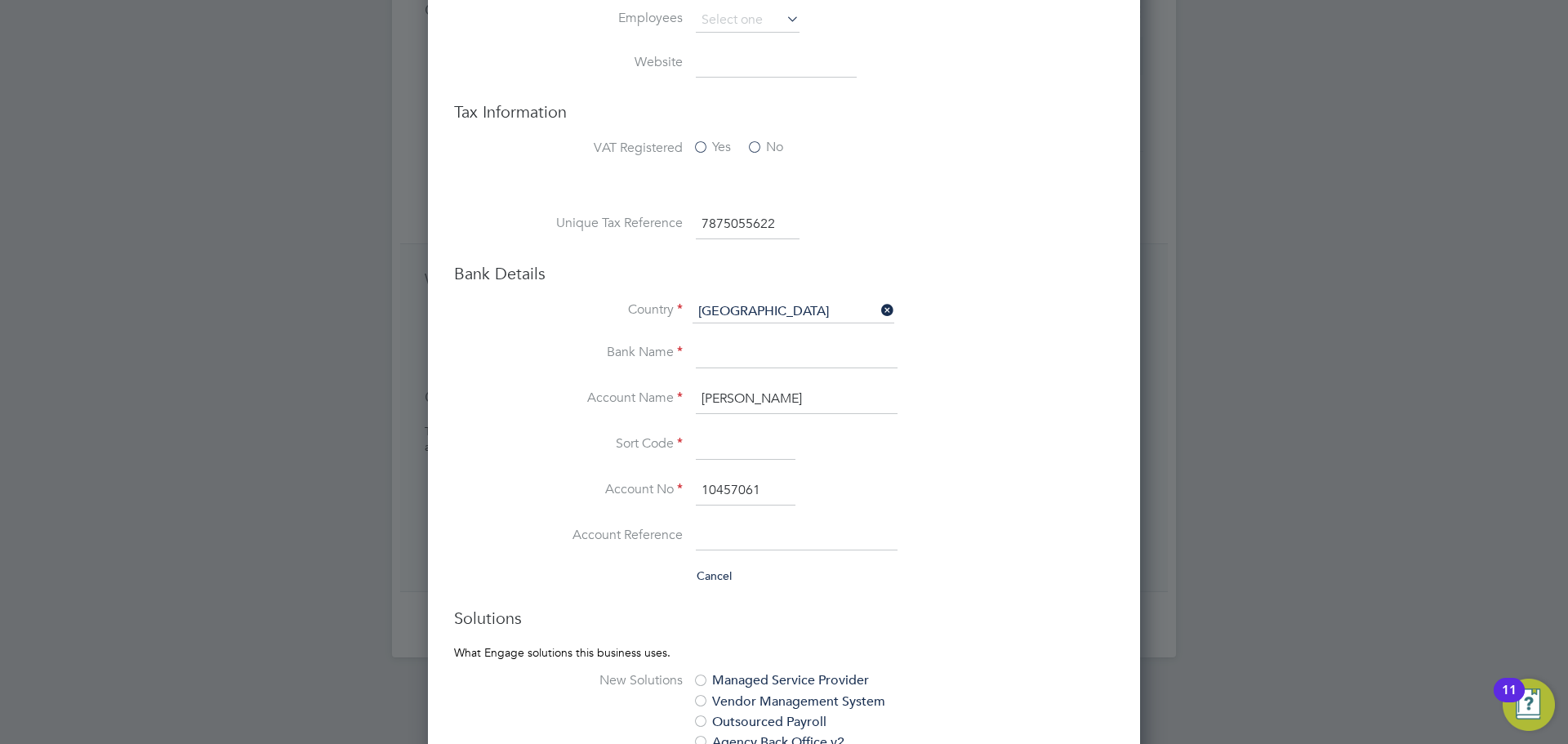
paste input "110256"
type input "11-02-56"
click at [840, 351] on input at bounding box center [797, 354] width 202 height 29
type input "Halifax"
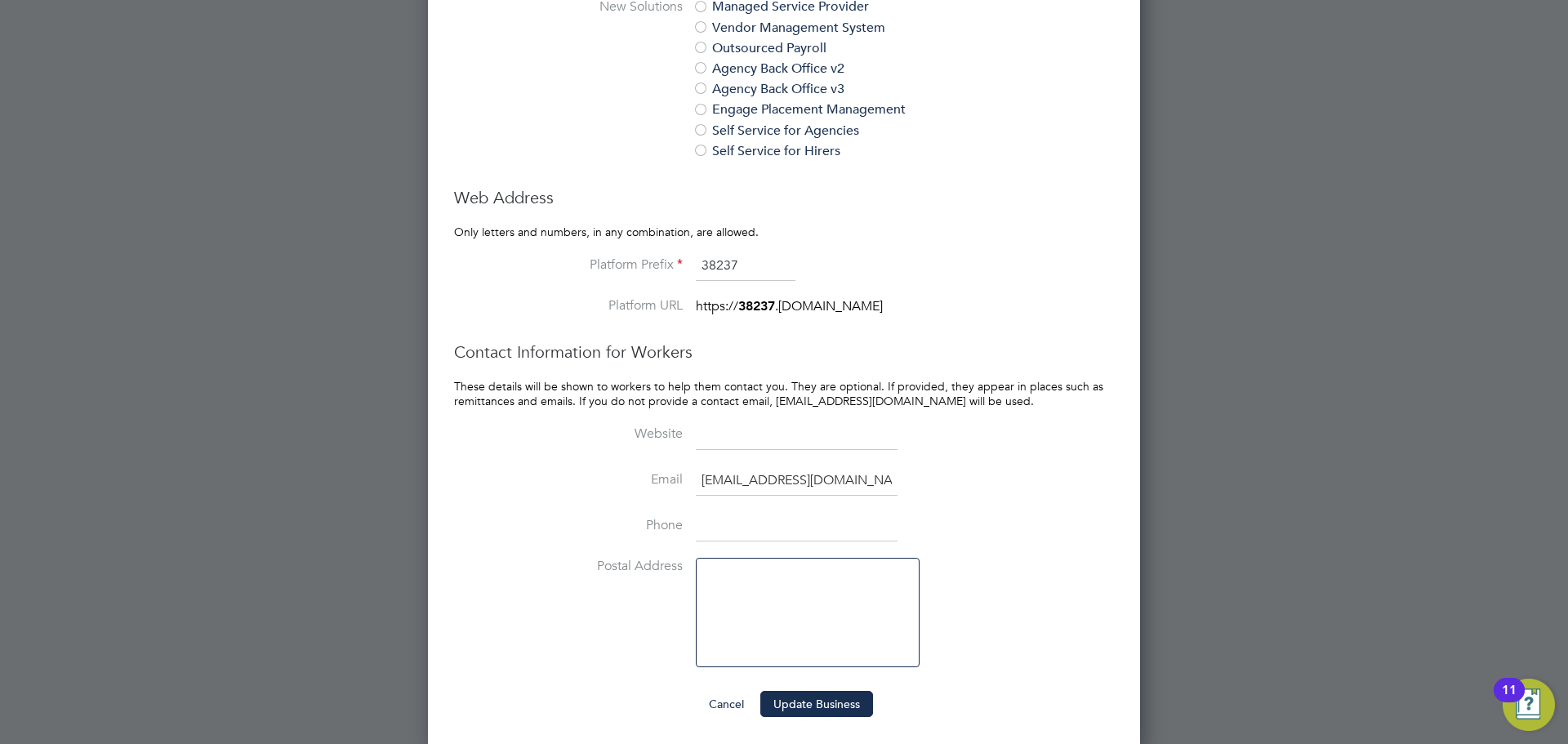
scroll to position [1415, 0]
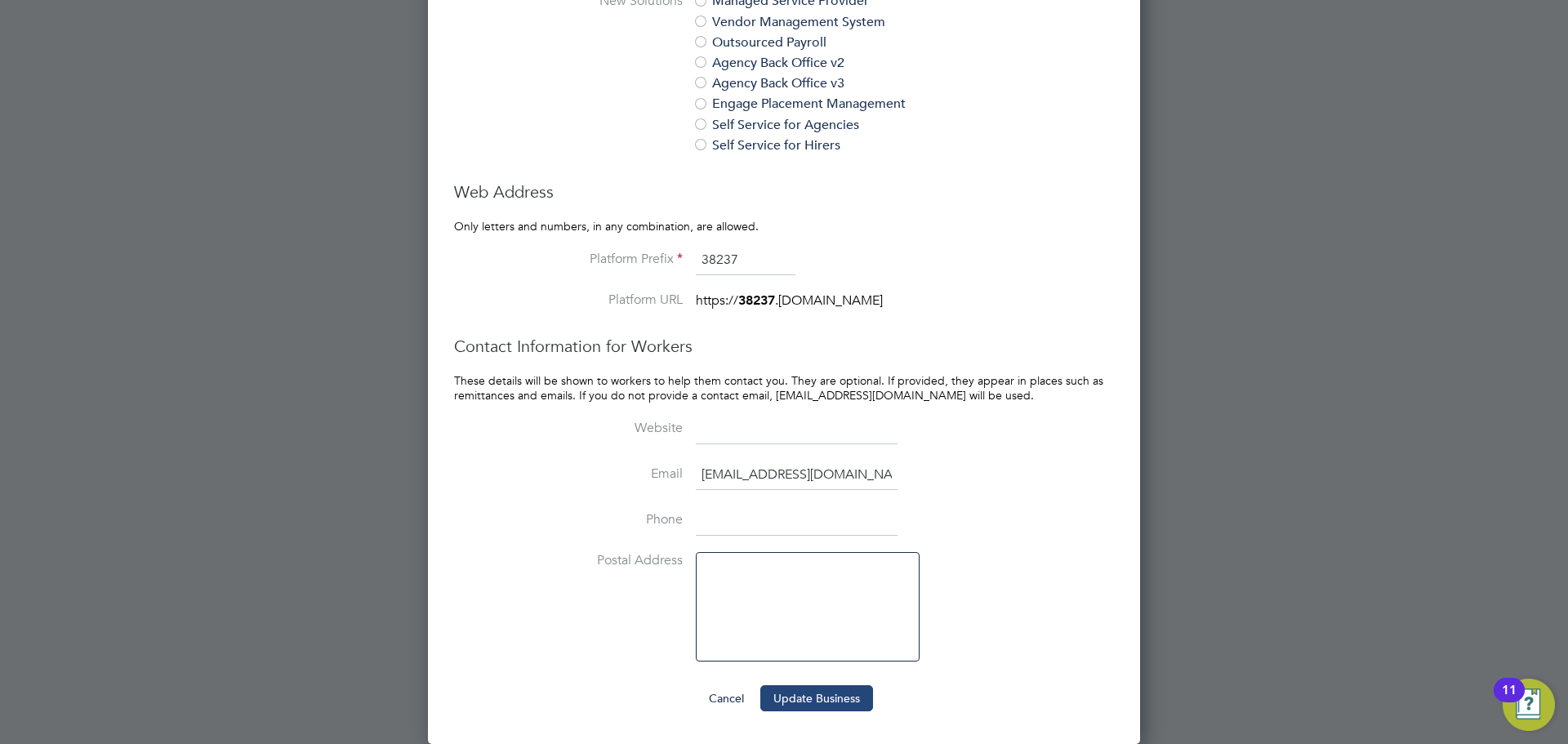
click at [821, 694] on button "Update Business" at bounding box center [817, 698] width 112 height 26
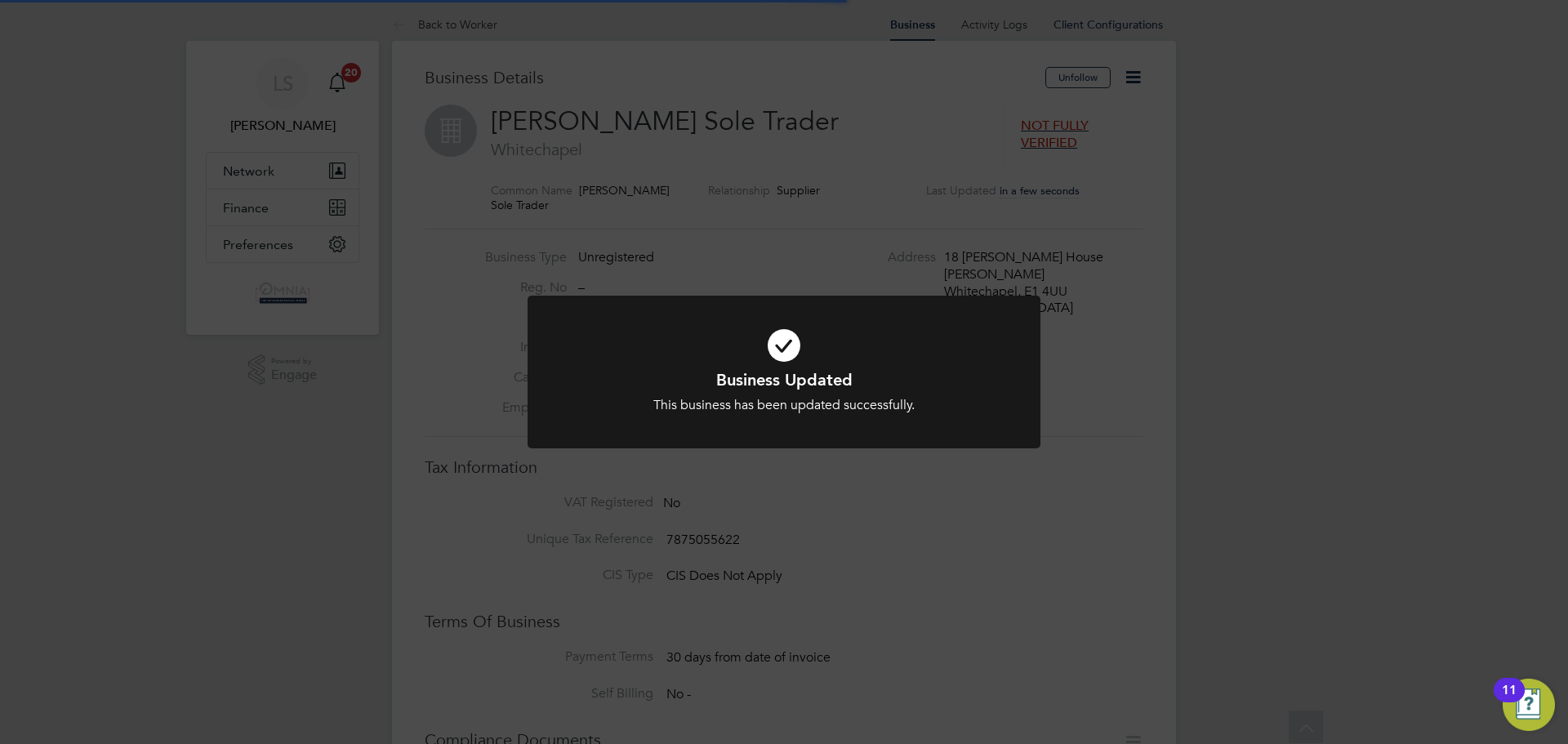
scroll to position [0, 0]
click at [827, 544] on div "Business Updated This business has been updated successfully. Cancel Okay" at bounding box center [784, 372] width 1568 height 744
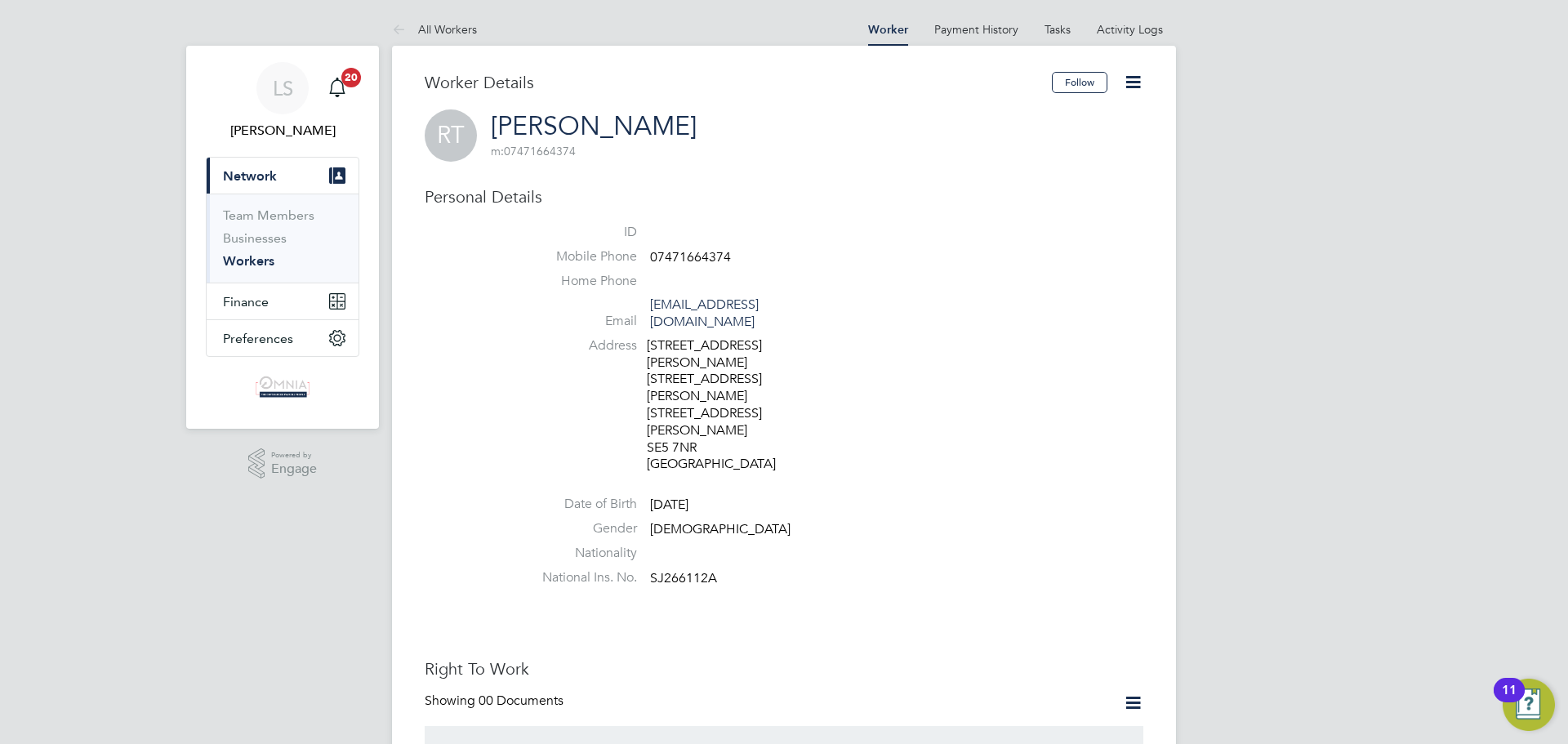
click at [1143, 83] on icon at bounding box center [1133, 82] width 21 height 21
click at [1062, 218] on li "Edit Personal Details e" at bounding box center [1040, 213] width 204 height 22
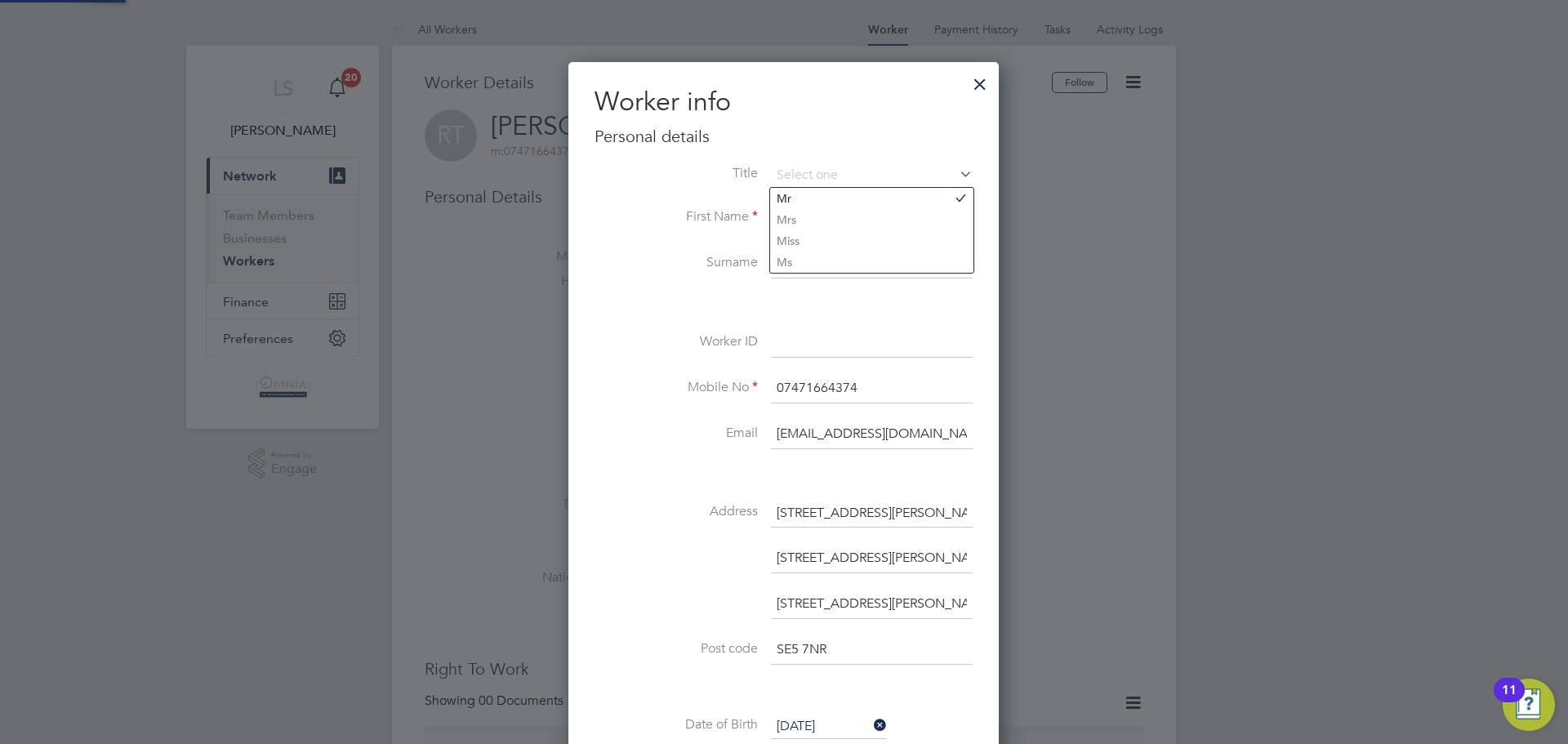
scroll to position [969, 432]
paste input "UMB40341"
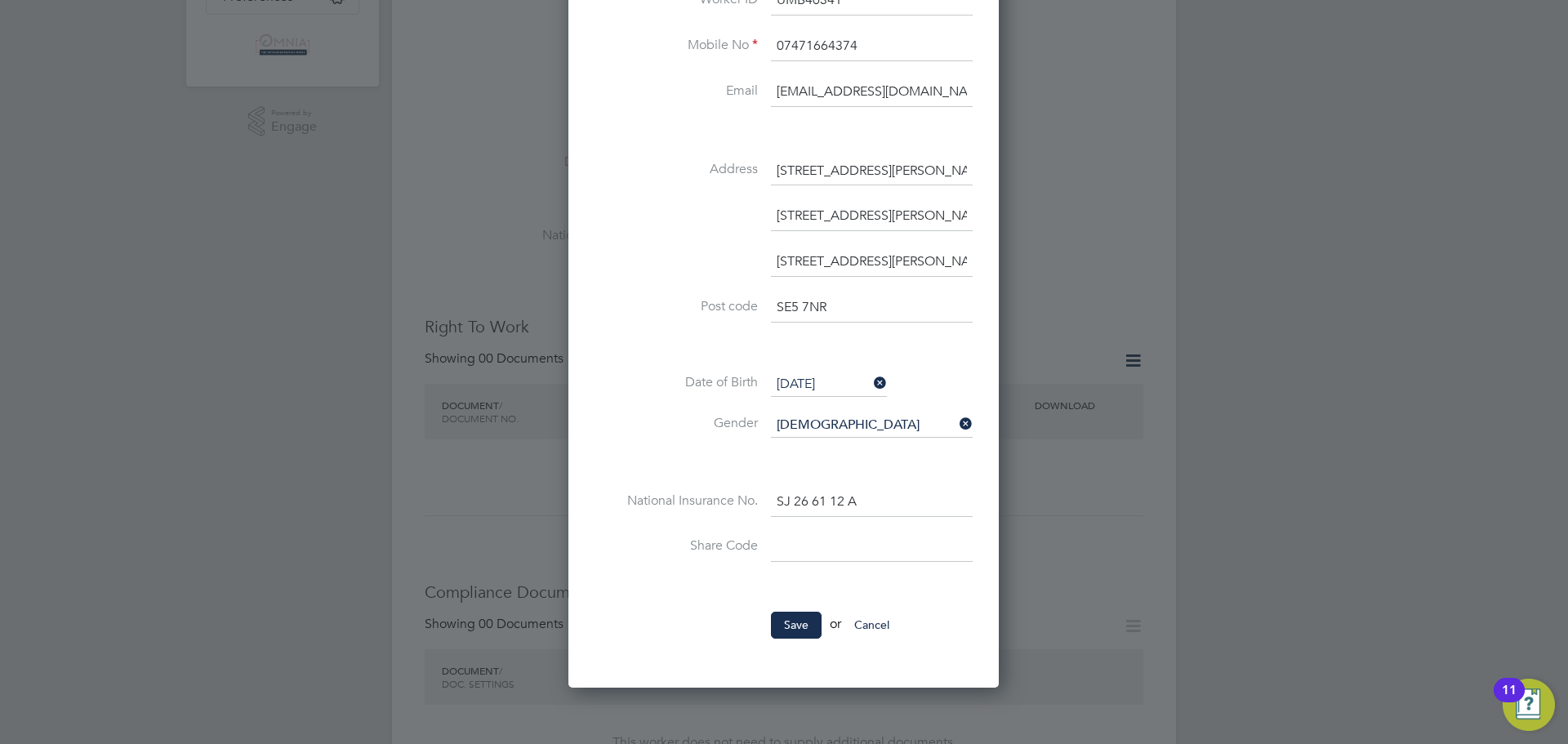
scroll to position [490, 0]
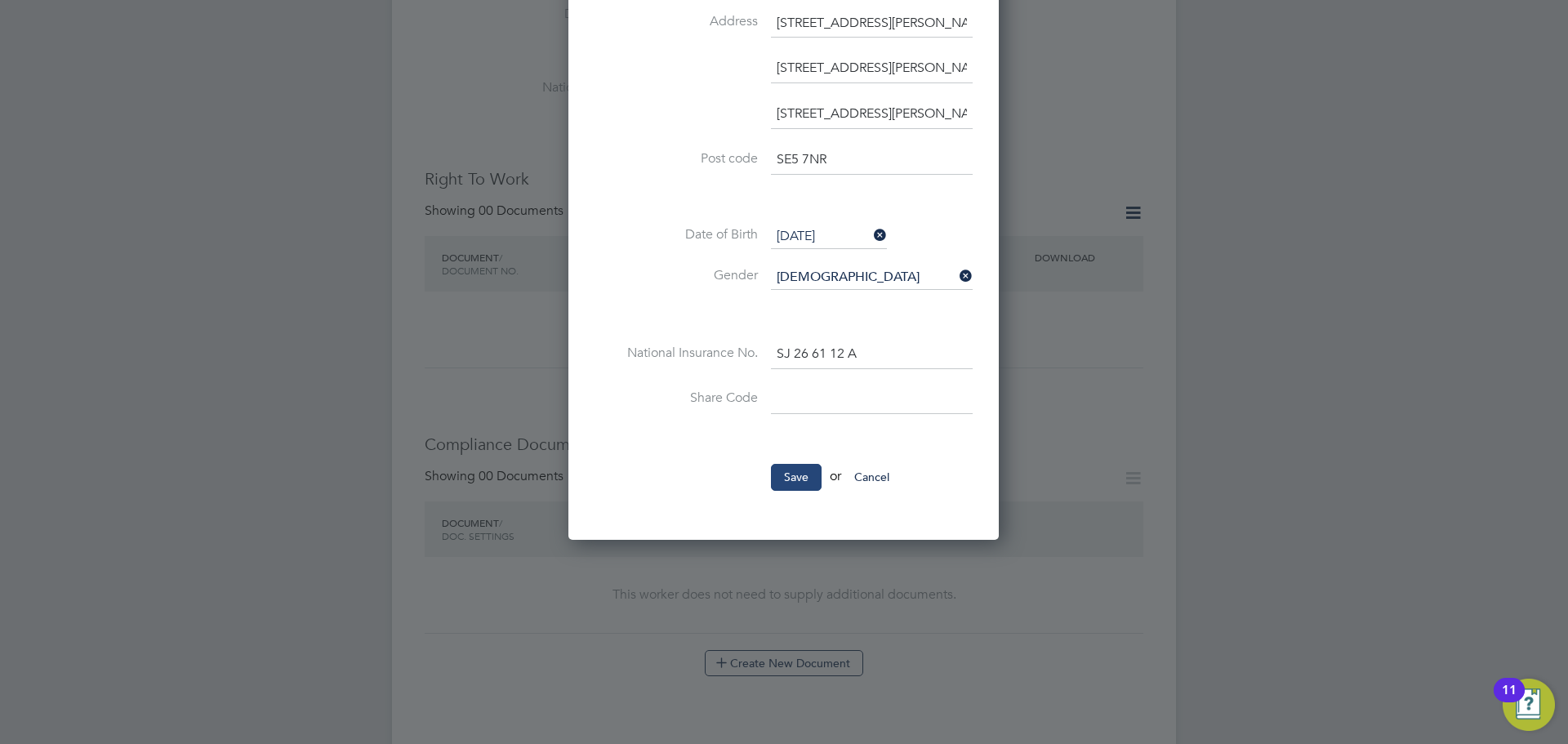
type input "UMB40341"
click at [805, 474] on button "Save" at bounding box center [796, 477] width 51 height 26
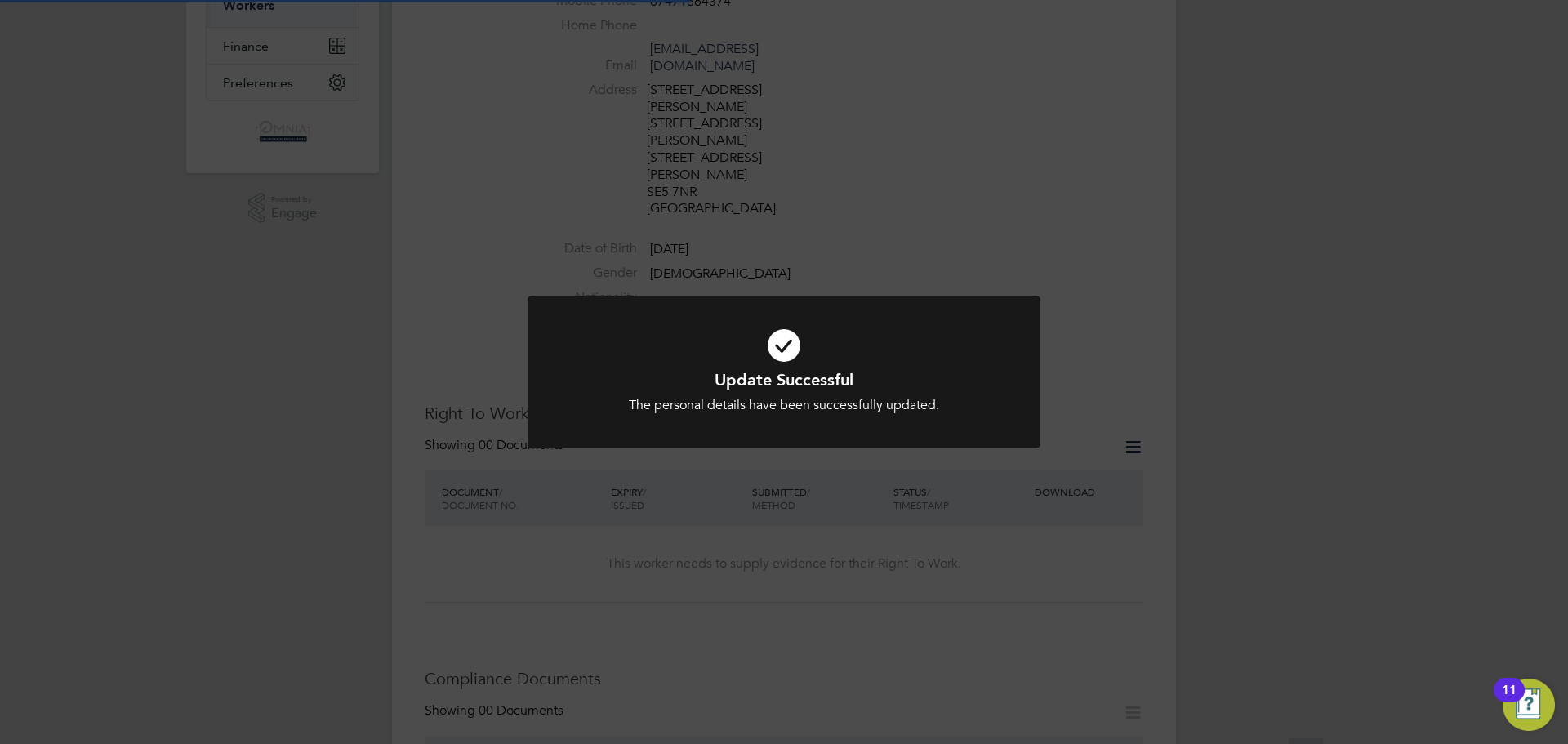
scroll to position [92, 0]
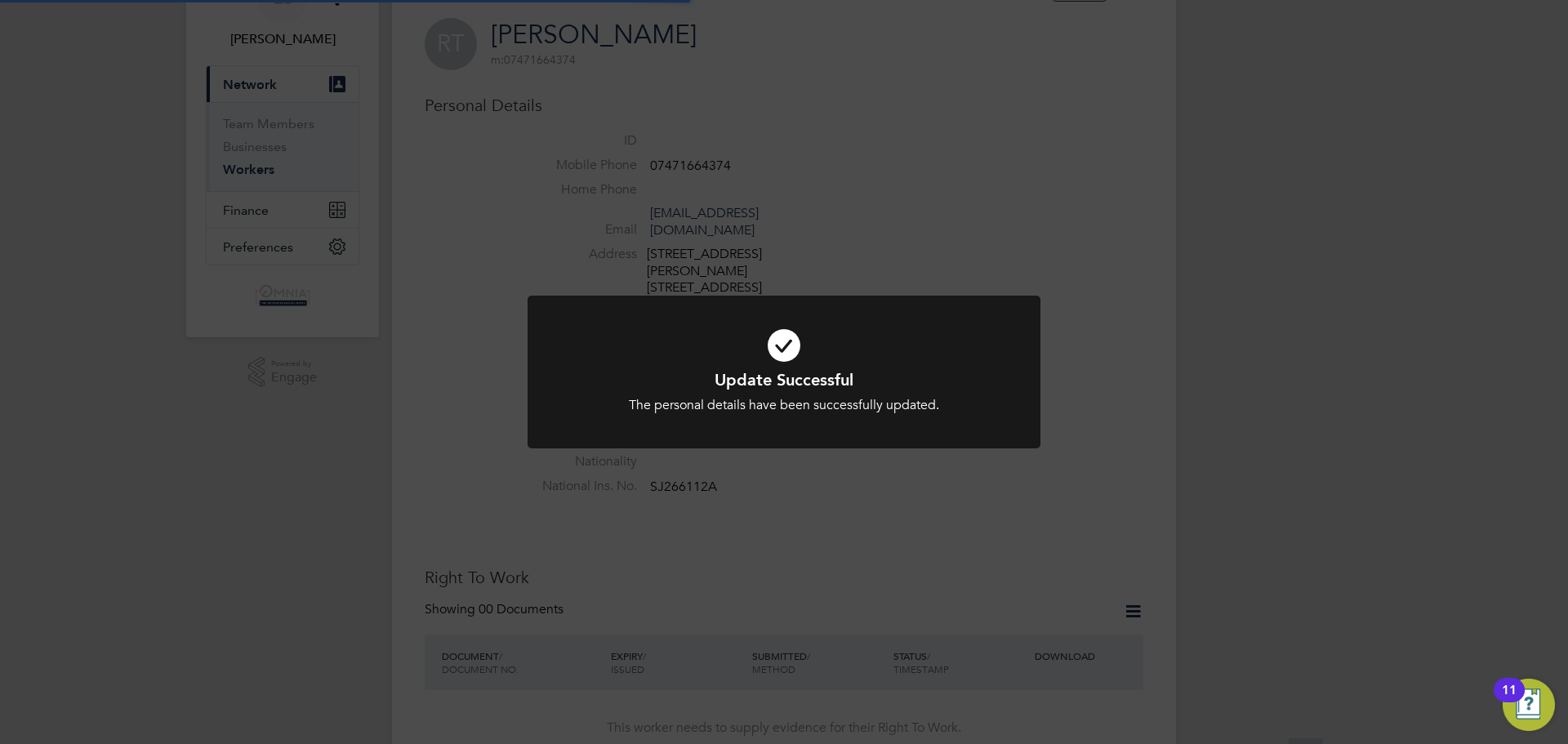
click at [1220, 277] on div "Update Successful The personal details have been successfully updated. Cancel O…" at bounding box center [784, 372] width 1568 height 744
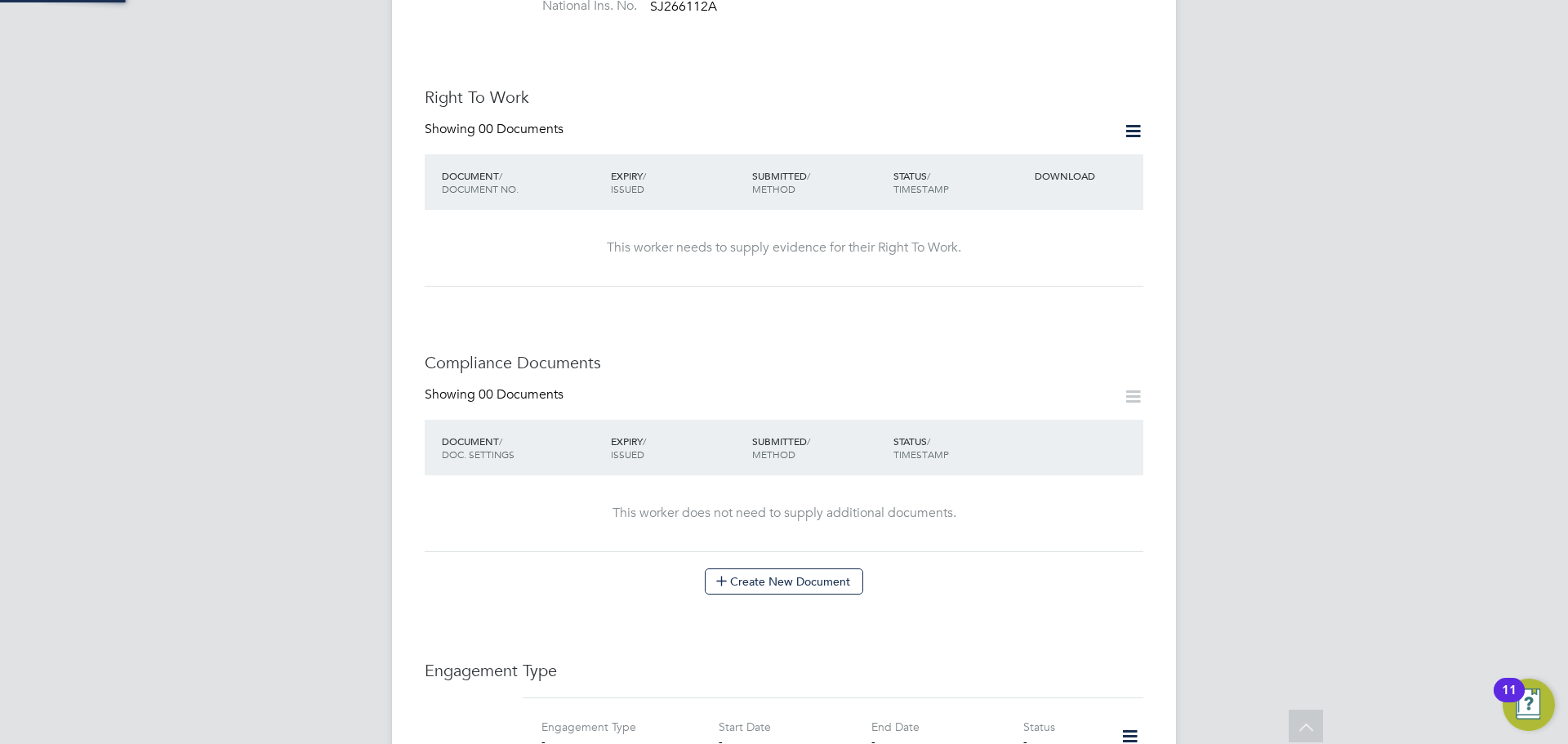
scroll to position [817, 0]
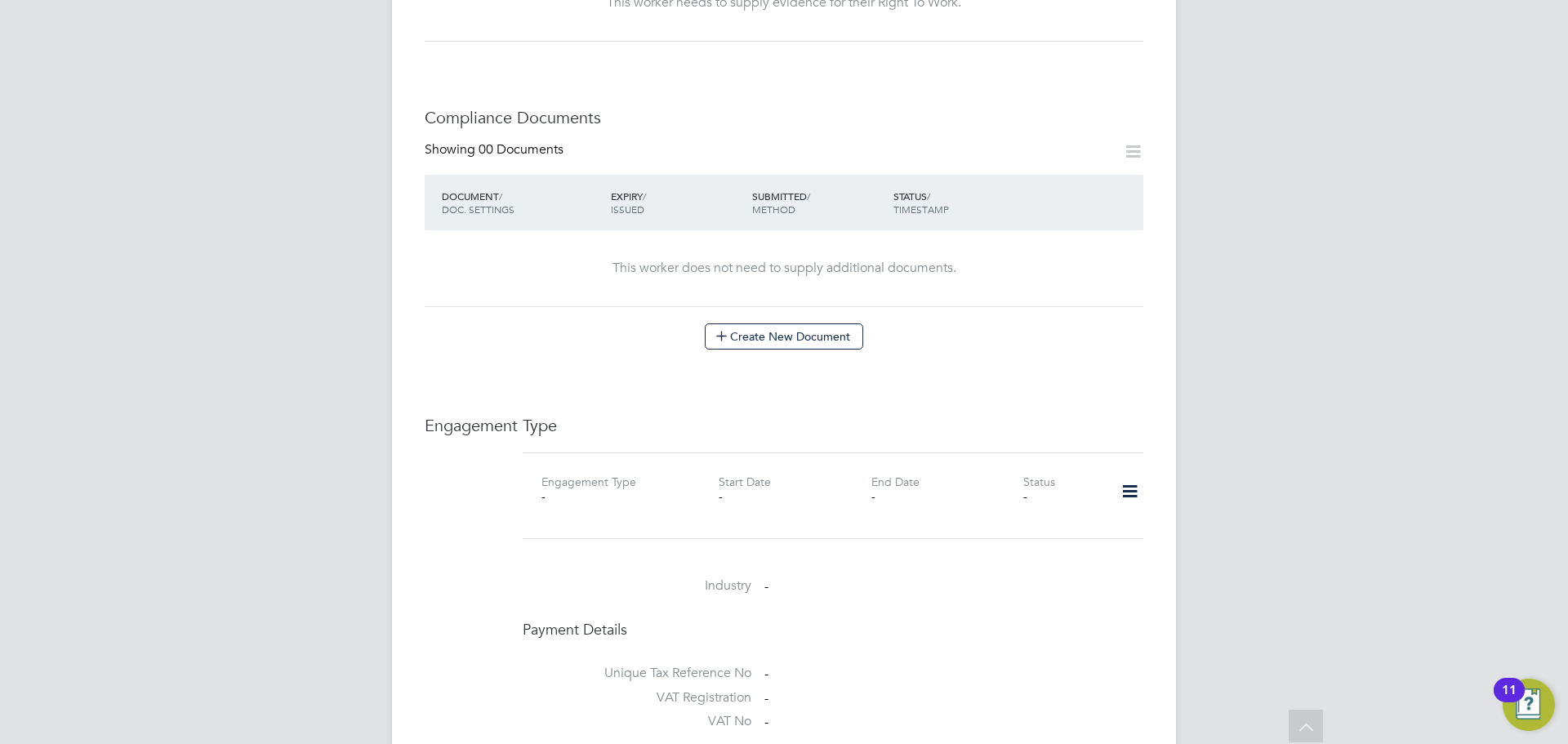
click at [1123, 474] on icon at bounding box center [1130, 492] width 29 height 37
click at [1046, 493] on li "Add Engagement Type" at bounding box center [1046, 495] width 185 height 22
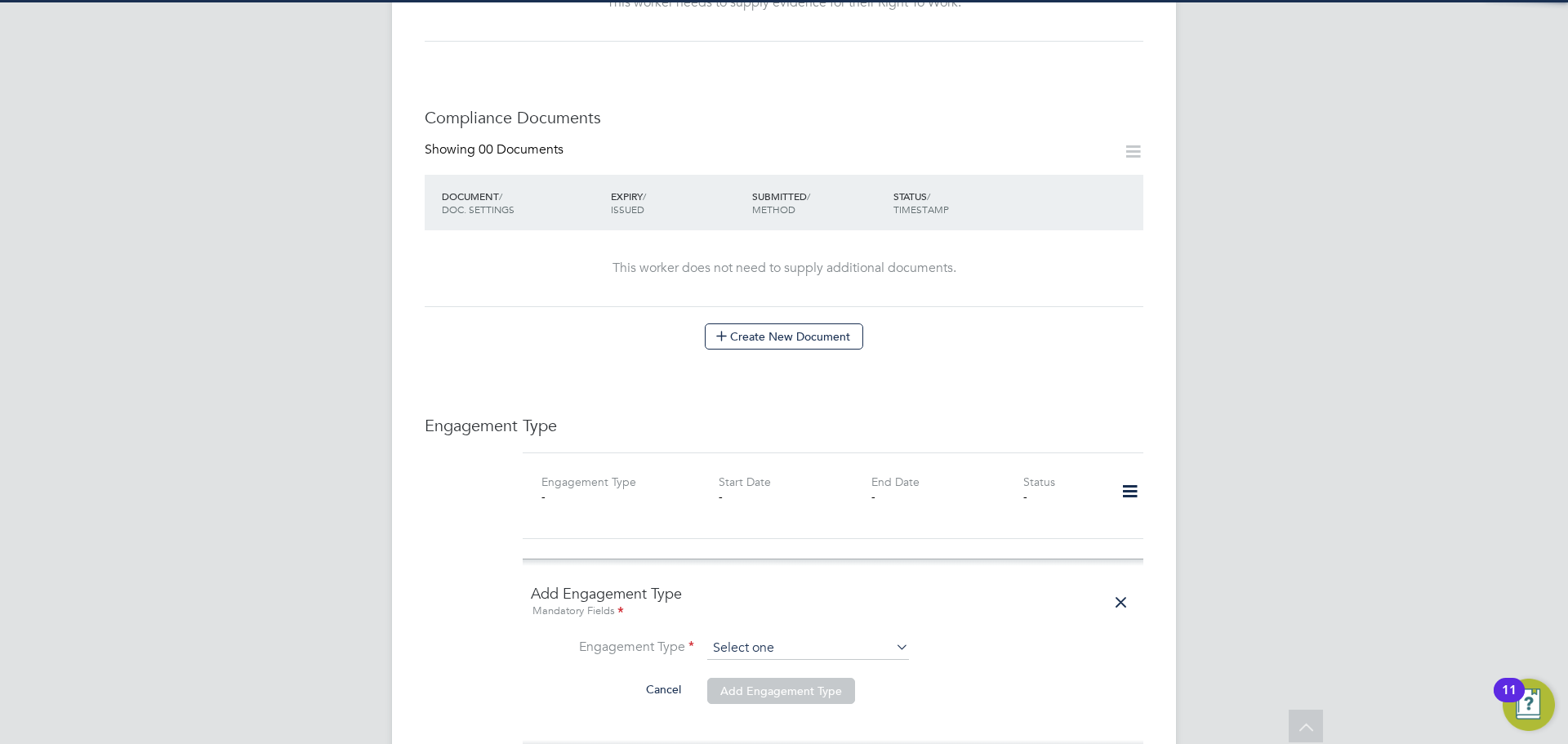
click at [773, 637] on input at bounding box center [808, 649] width 202 height 22
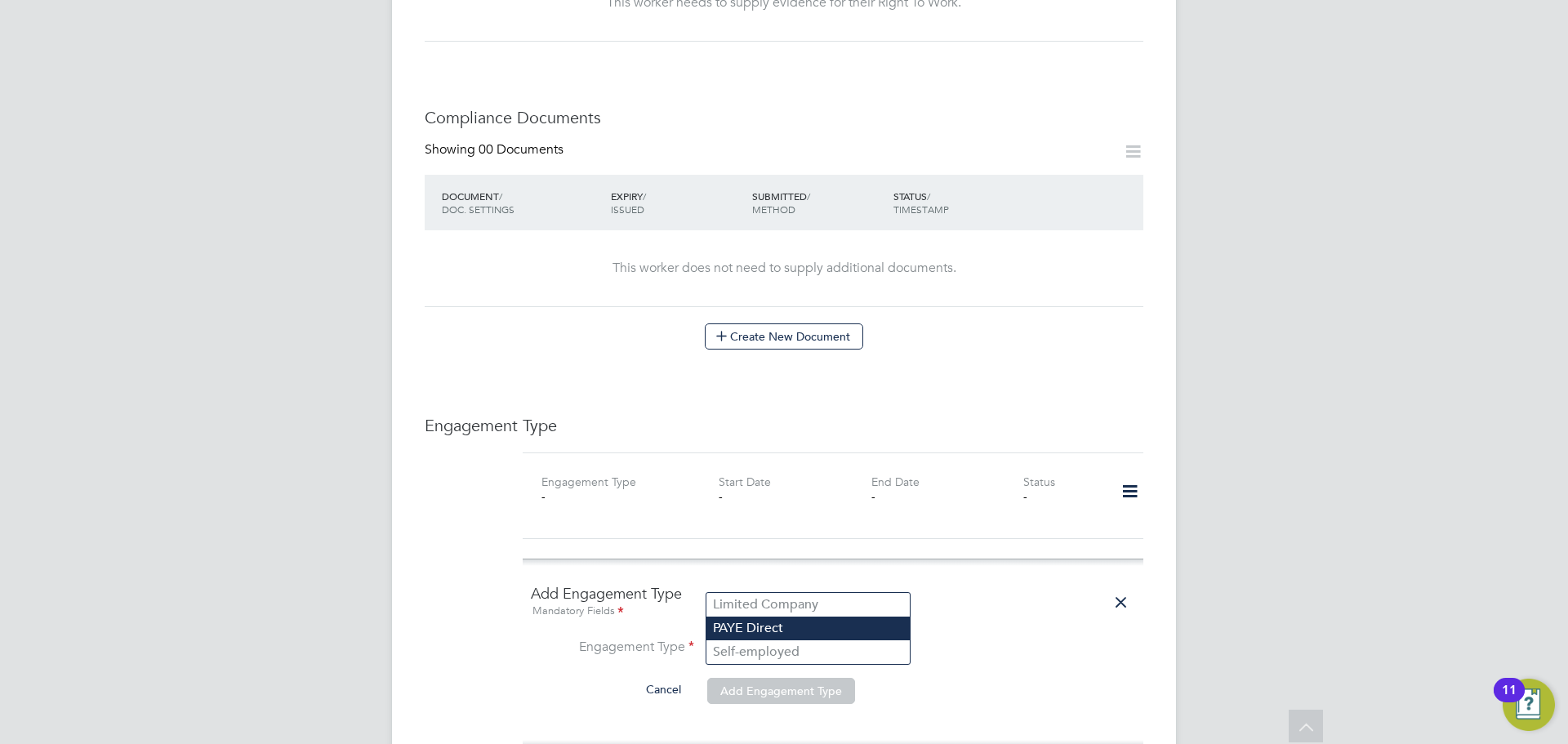
click at [768, 631] on li "PAYE Direct" at bounding box center [807, 628] width 203 height 23
type input "PAYE Direct"
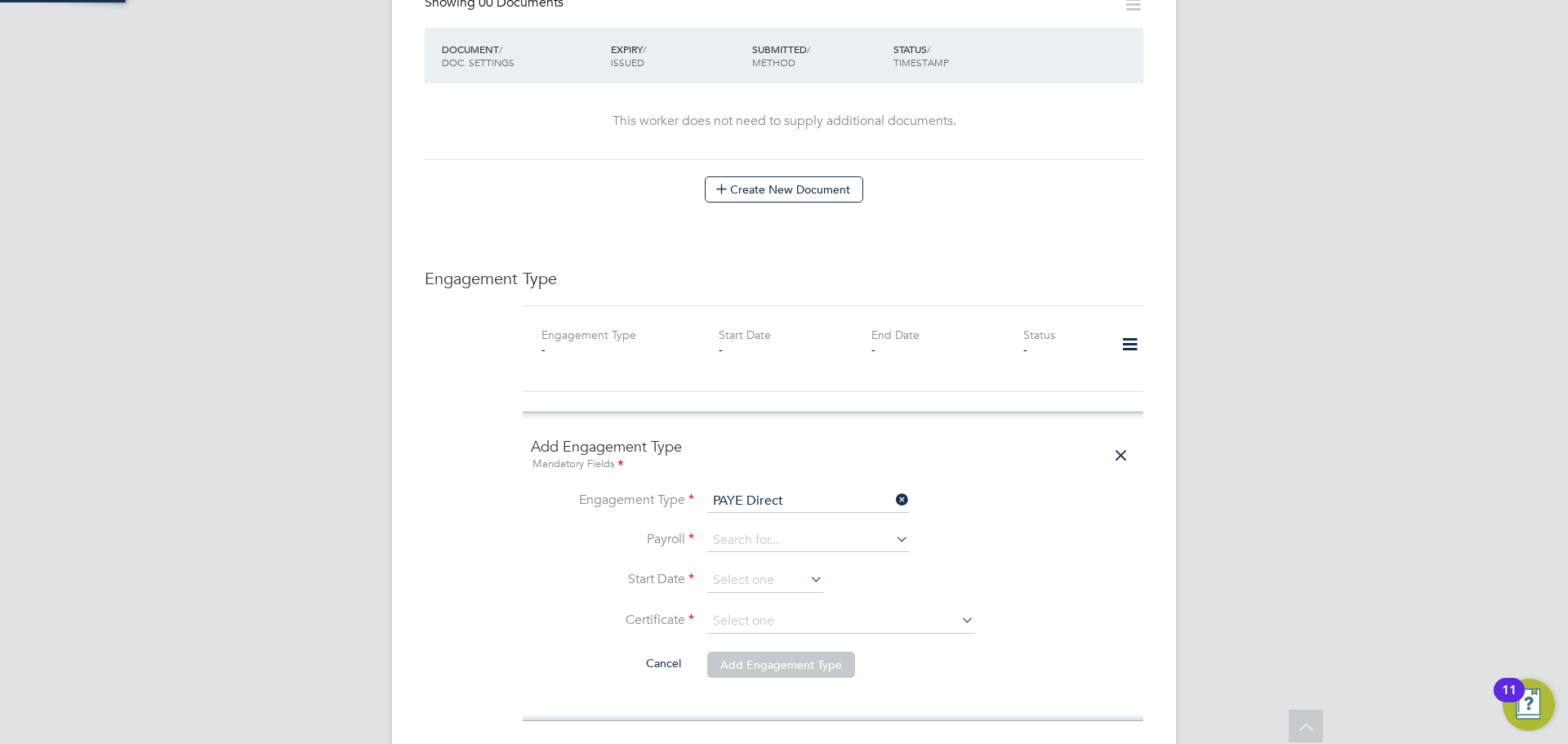
scroll to position [1226, 0]
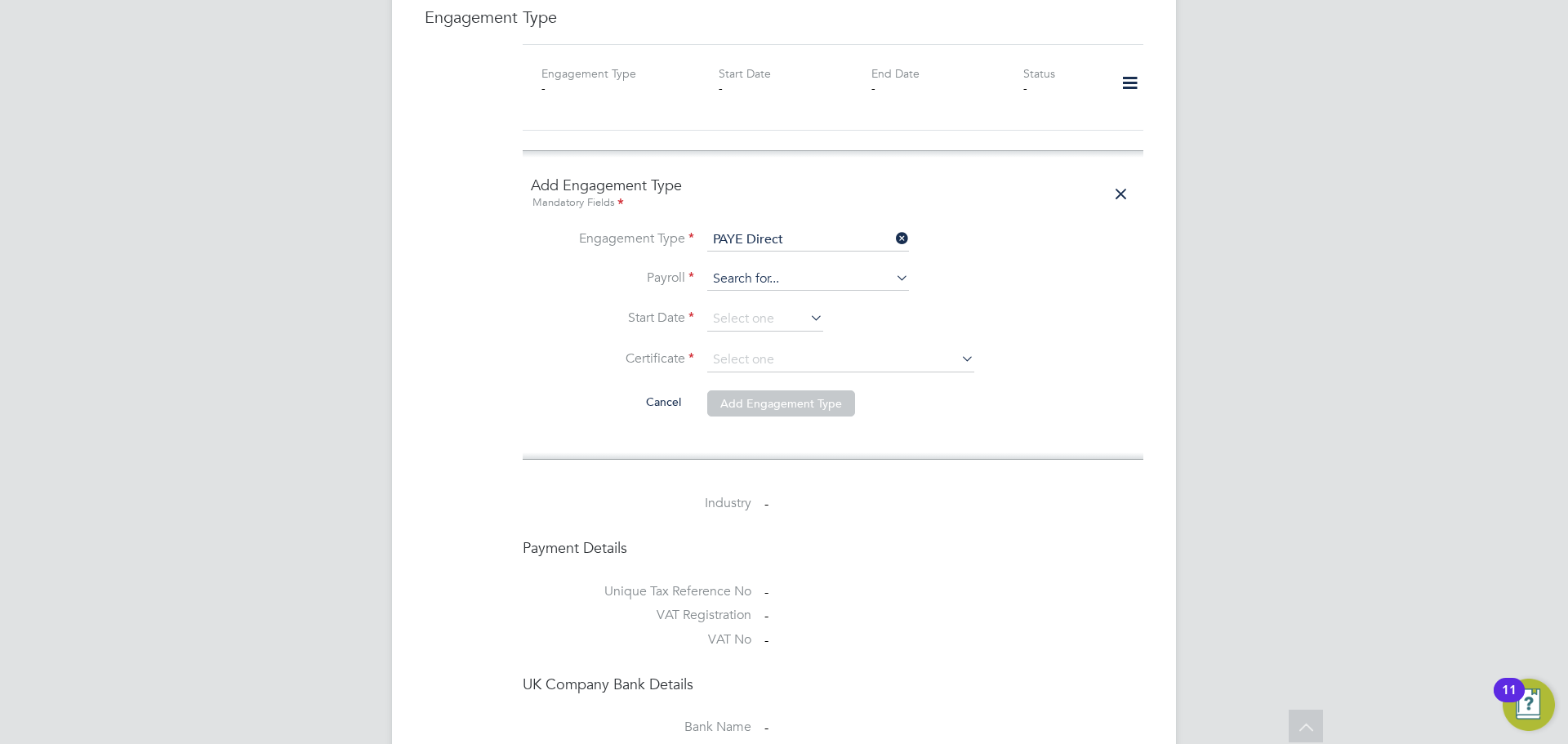
click at [806, 268] on input at bounding box center [808, 279] width 202 height 22
click at [806, 246] on li "Umbrella PAYE" at bounding box center [807, 235] width 203 height 23
type input "Umbrella PAYE"
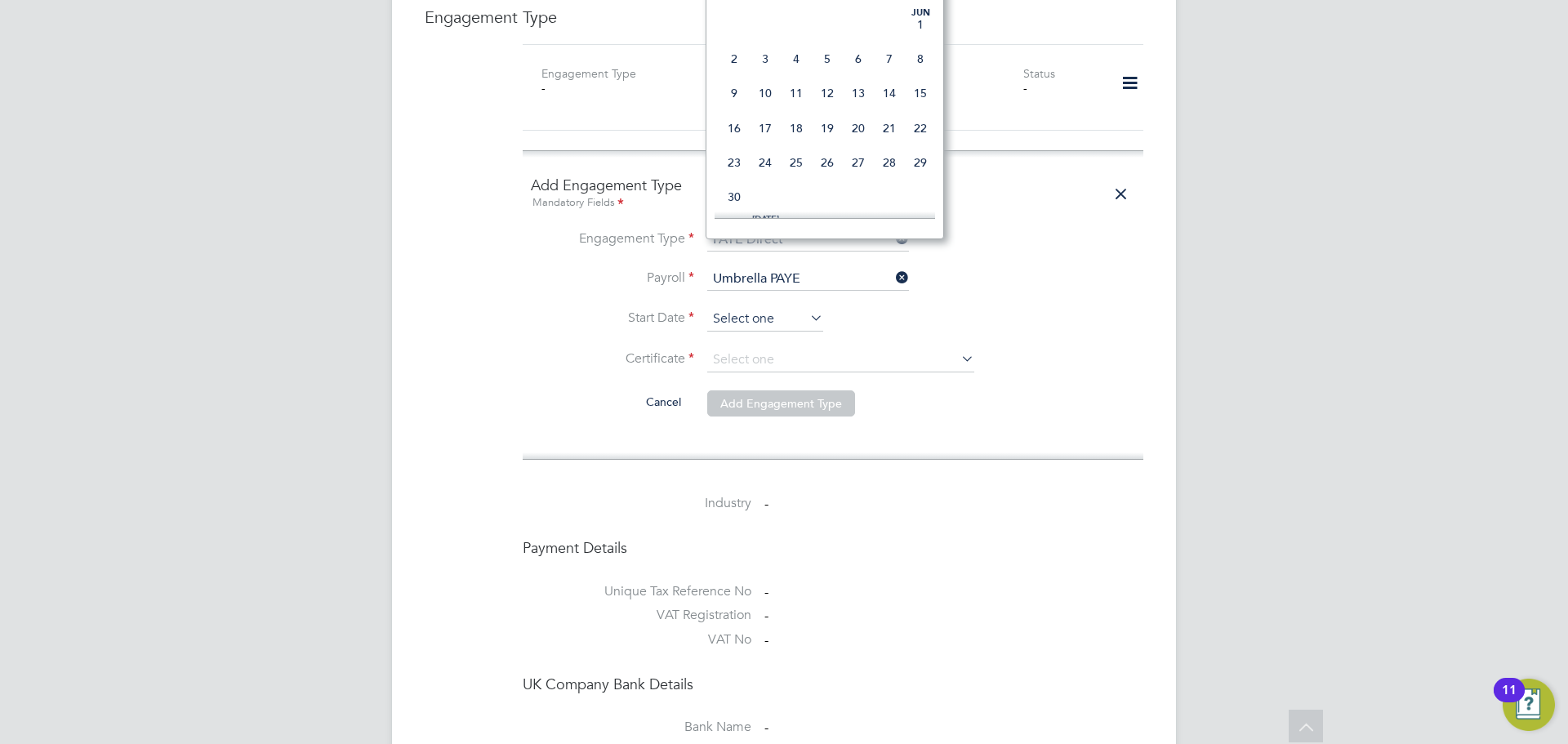
click at [798, 307] on input at bounding box center [765, 319] width 116 height 24
click at [726, 94] on span "29" at bounding box center [733, 77] width 31 height 31
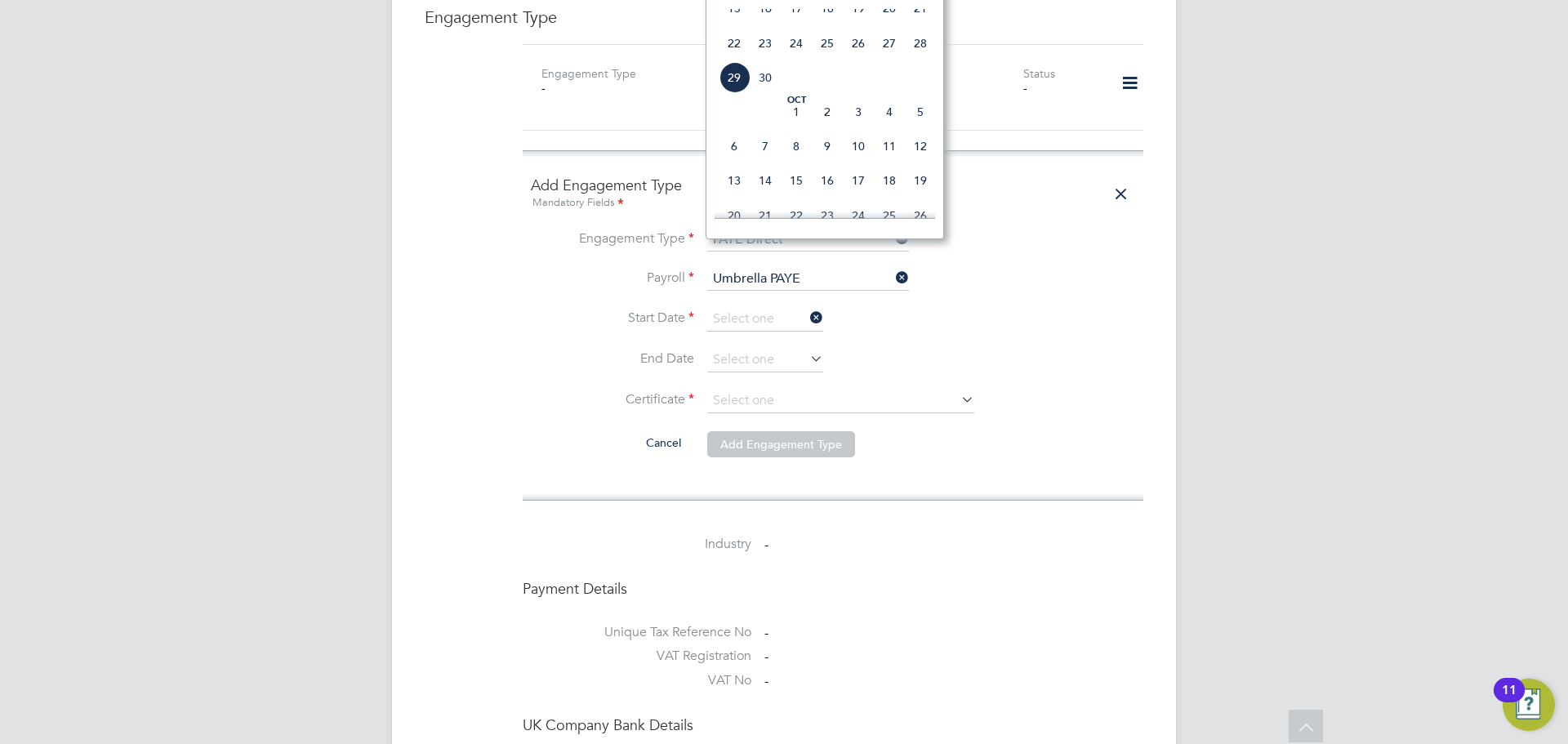
type input "29 Sep 2025"
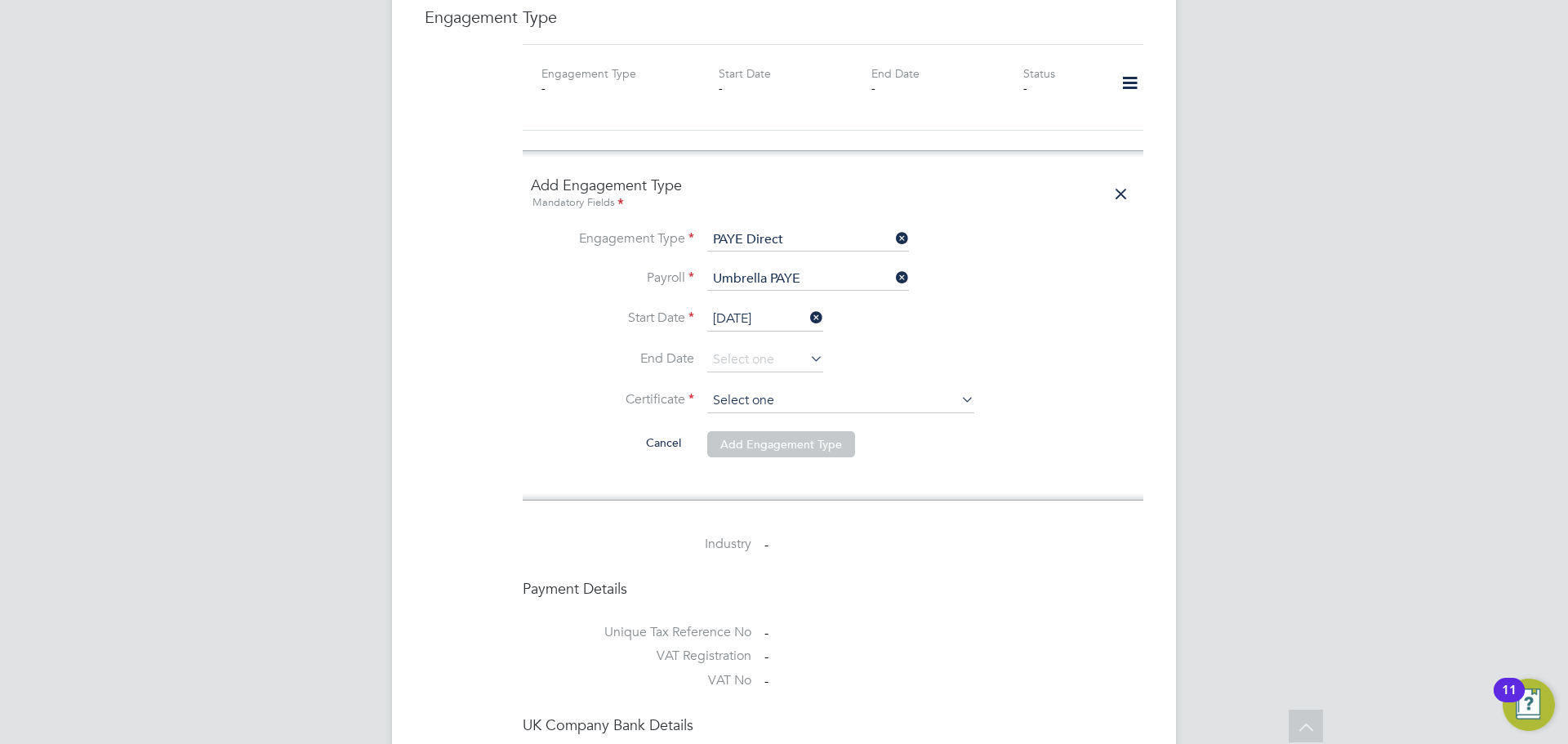
click at [782, 389] on input at bounding box center [840, 401] width 267 height 24
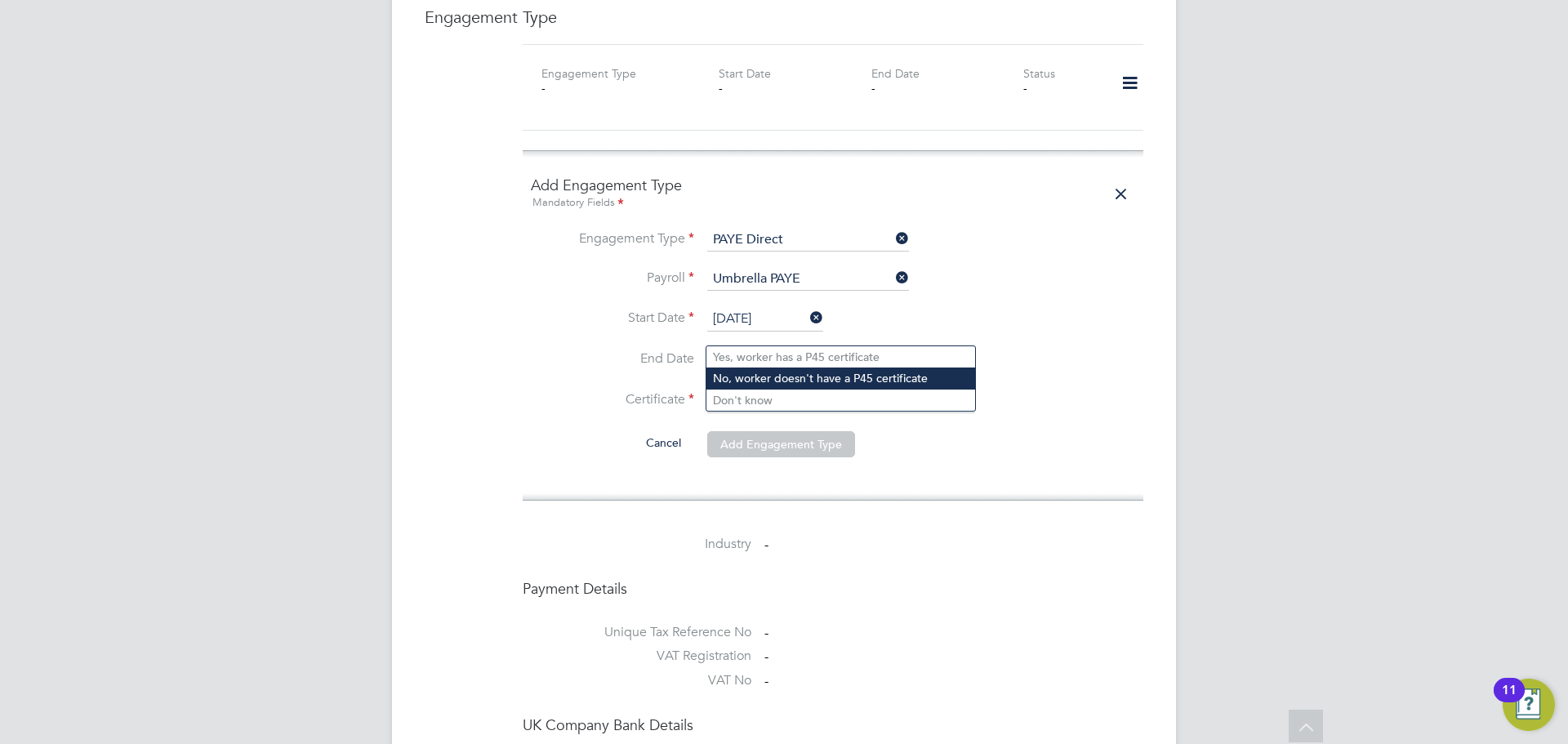
click at [785, 370] on li "No, worker doesn't have a P45 certificate" at bounding box center [840, 378] width 269 height 22
type input "No, worker doesn't have a P45 certificate"
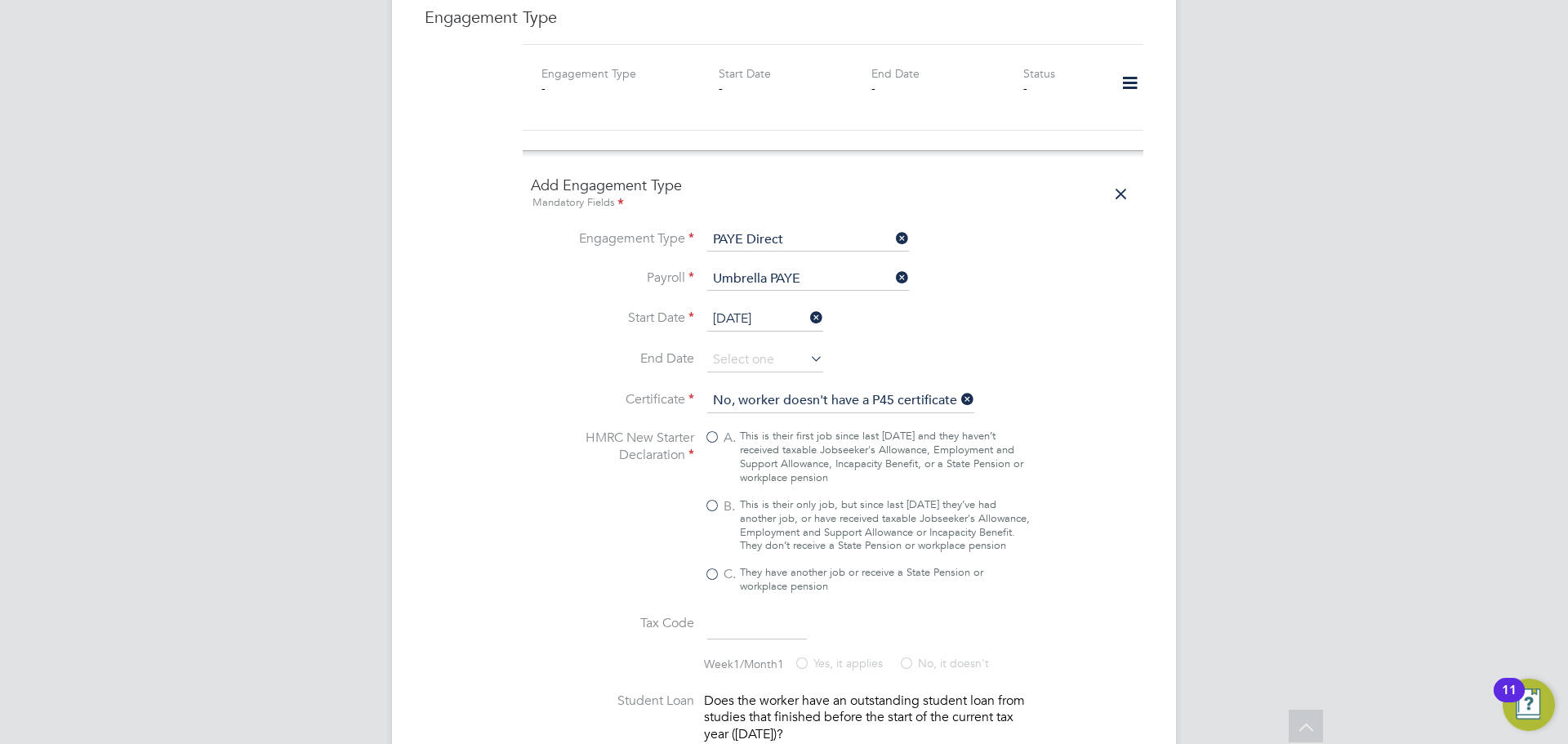
click at [785, 499] on div "This is their only job, but since last 6 April they’ve had another job, or have…" at bounding box center [885, 526] width 290 height 55
click at [0, 0] on input "B. This is their only job, but since last 6 April they’ve had another job, or h…" at bounding box center [0, 0] width 0 height 0
type input "1257L"
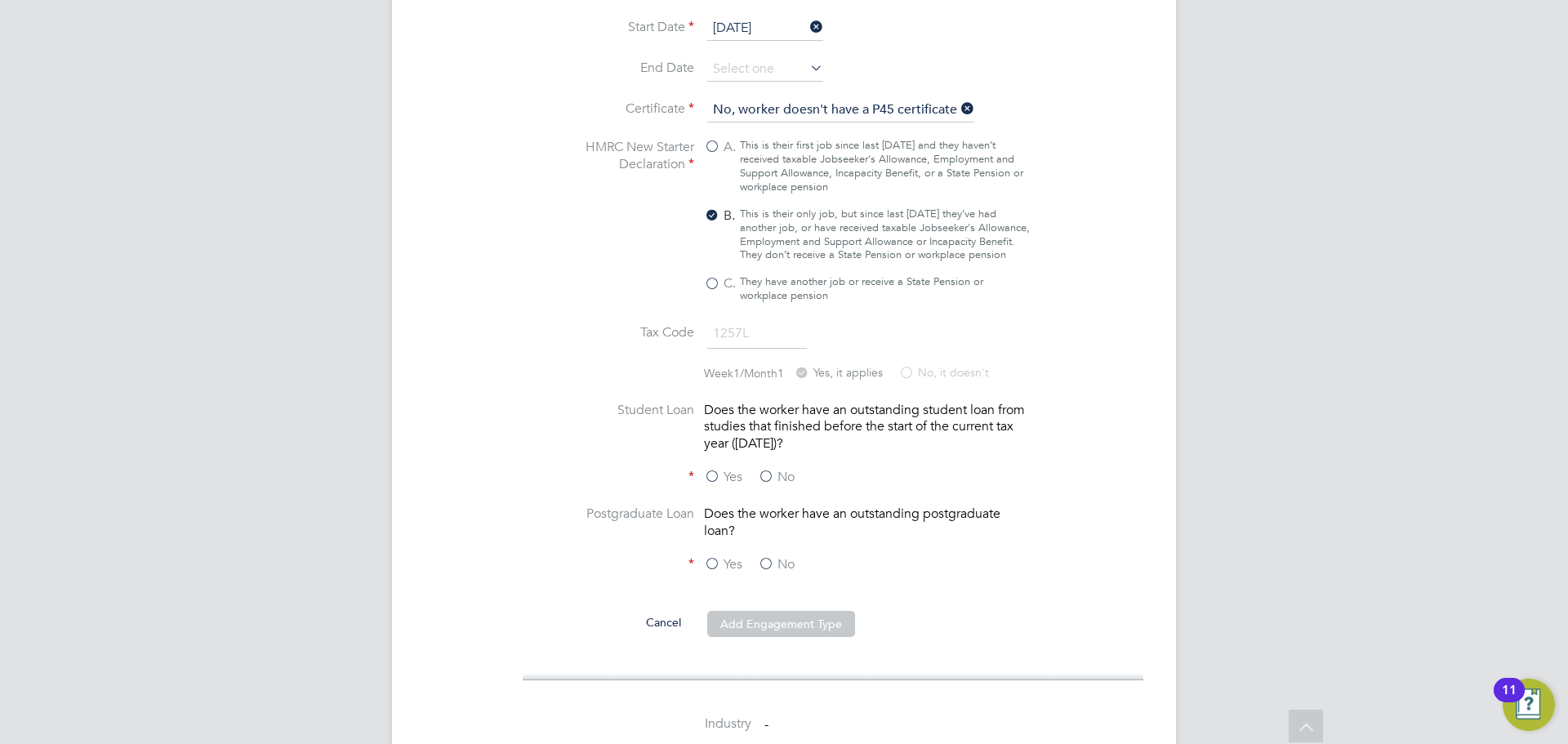
scroll to position [1553, 0]
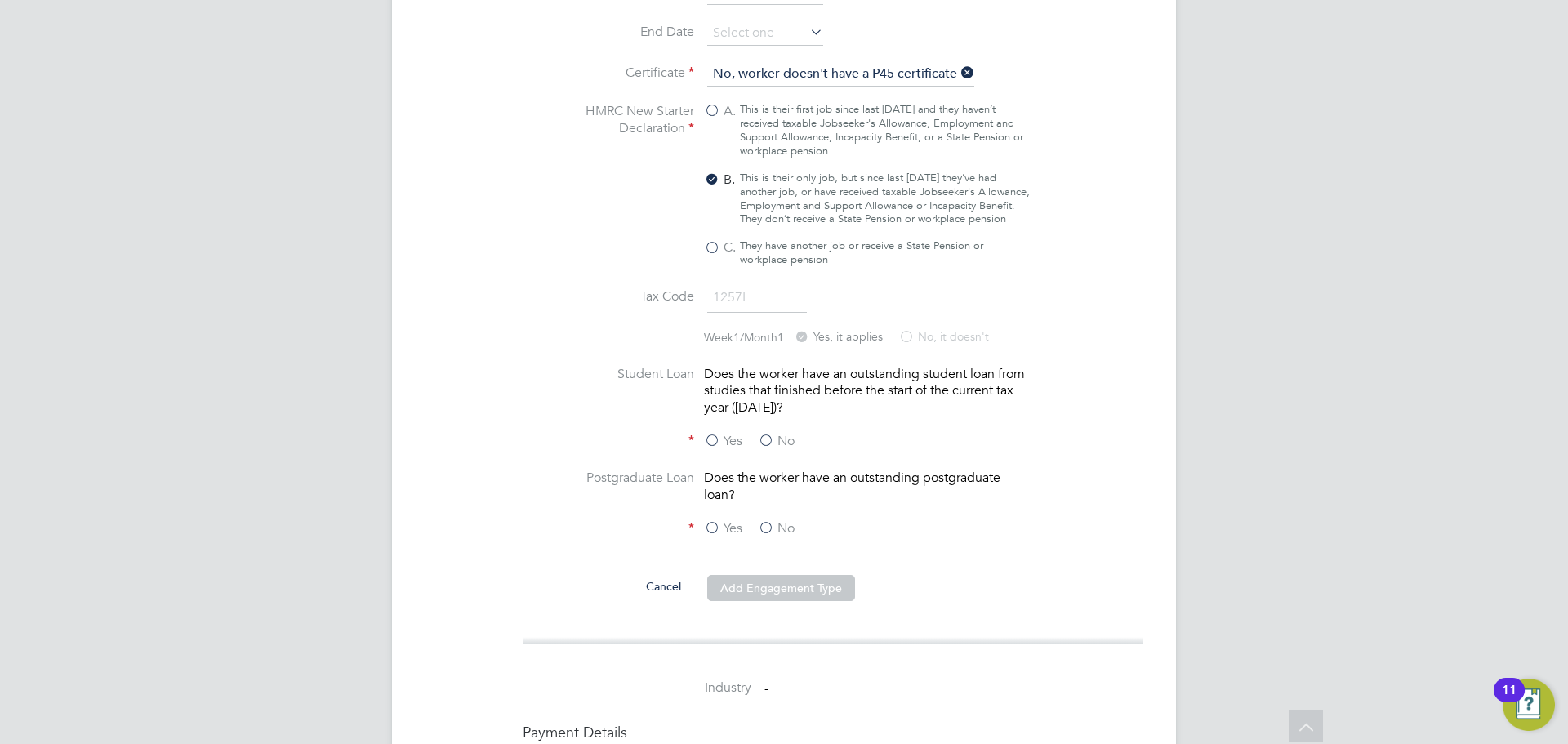
click at [785, 377] on li "Student Loan Does the worker have an outstanding student loan from studies that…" at bounding box center [833, 400] width 604 height 67
click at [783, 433] on label "No" at bounding box center [776, 442] width 36 height 17
click at [0, 0] on input "No" at bounding box center [0, 0] width 0 height 0
click at [772, 520] on label "No" at bounding box center [776, 529] width 36 height 17
click at [0, 0] on input "No" at bounding box center [0, 0] width 0 height 0
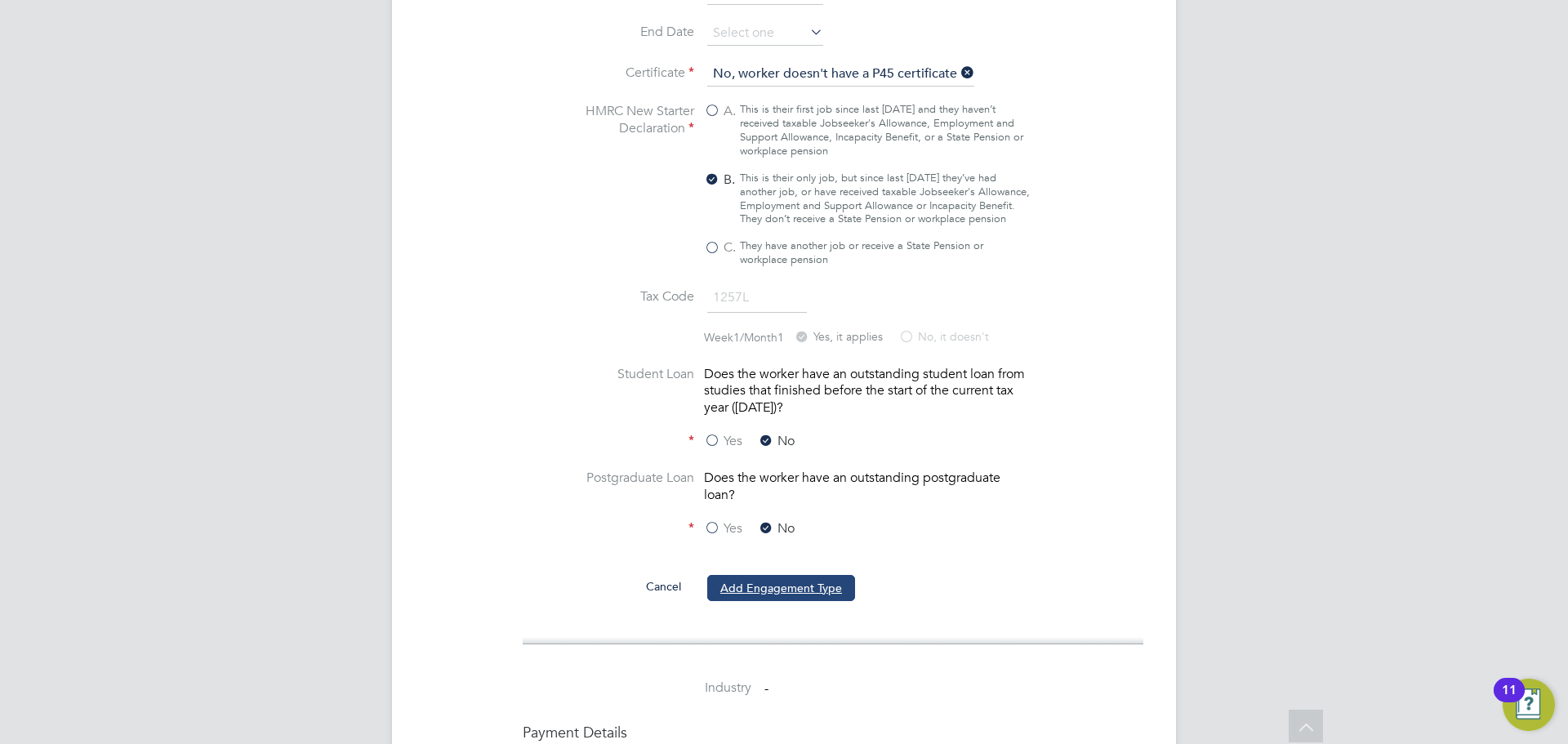
click at [772, 576] on button "Add Engagement Type" at bounding box center [781, 589] width 148 height 26
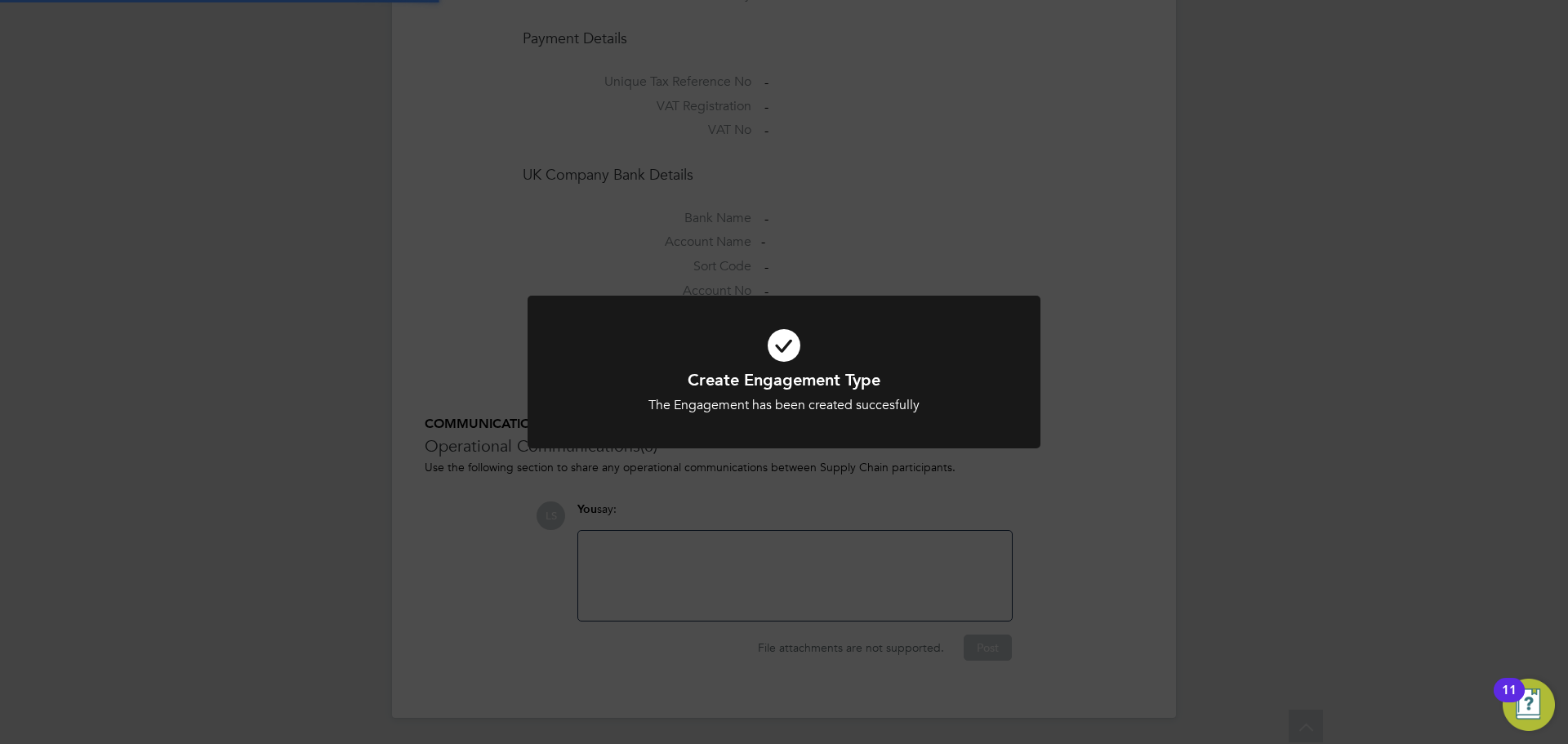
scroll to position [1342, 0]
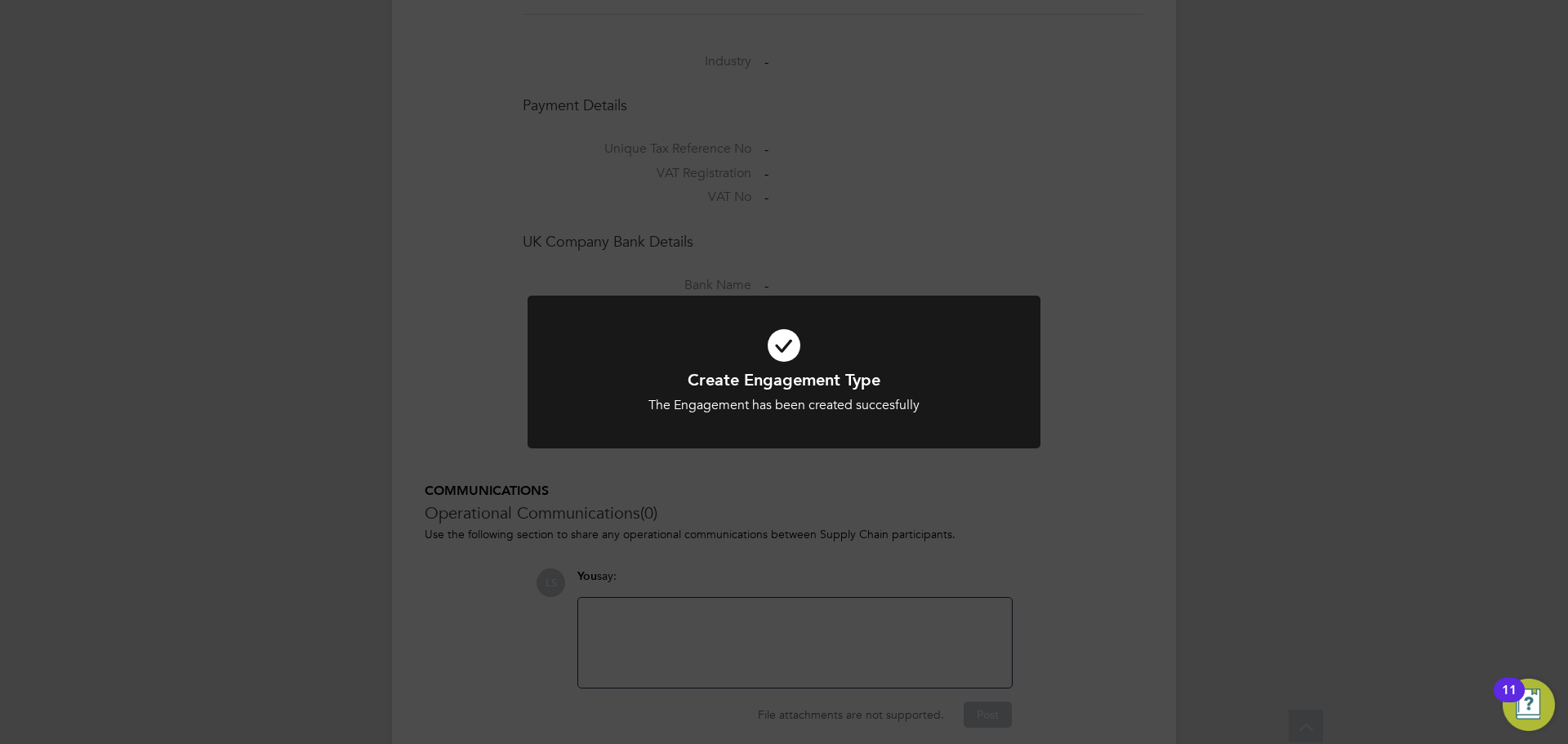
click at [846, 177] on div "Create Engagement Type The Engagement has been created succesfully Cancel Okay" at bounding box center [784, 372] width 1568 height 744
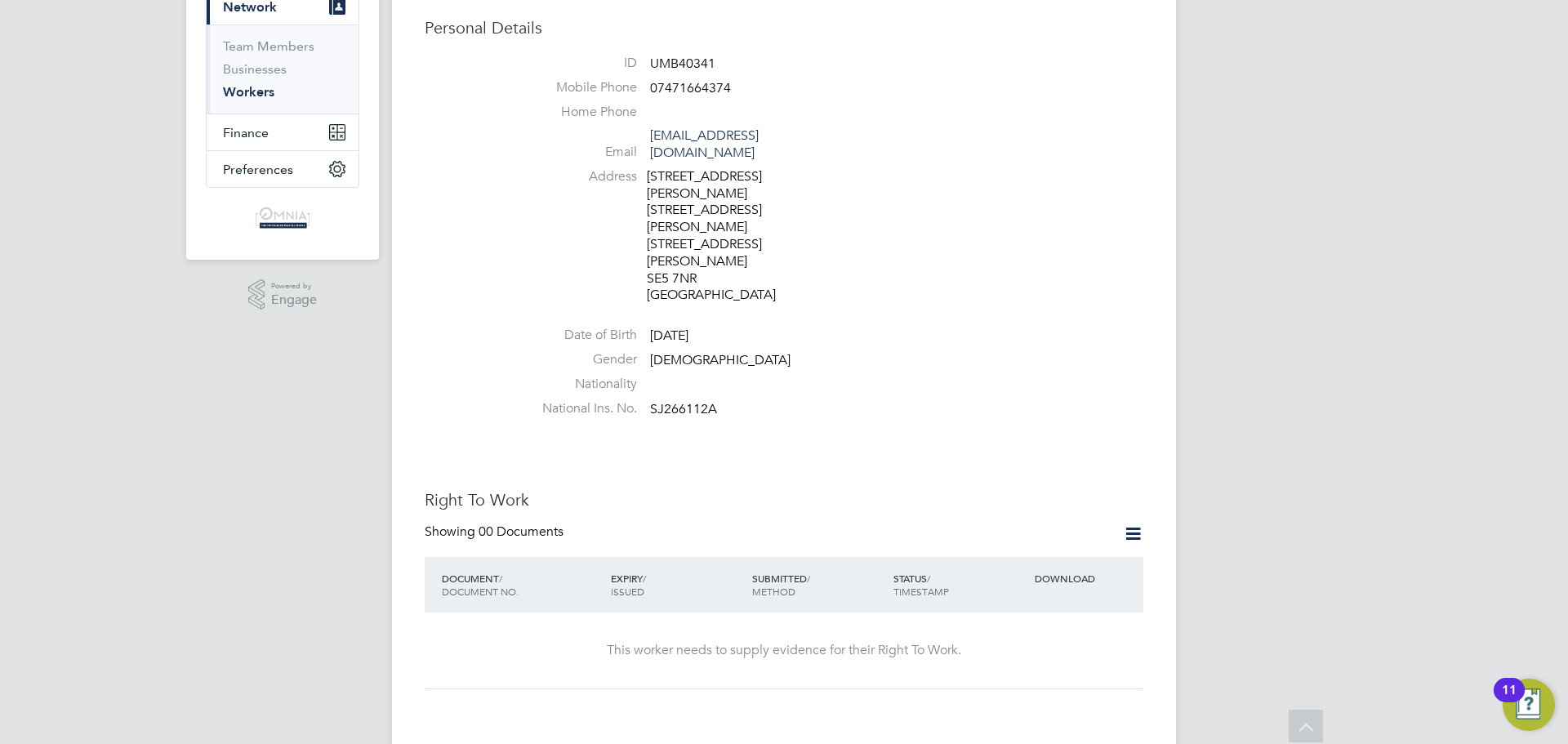
scroll to position [0, 0]
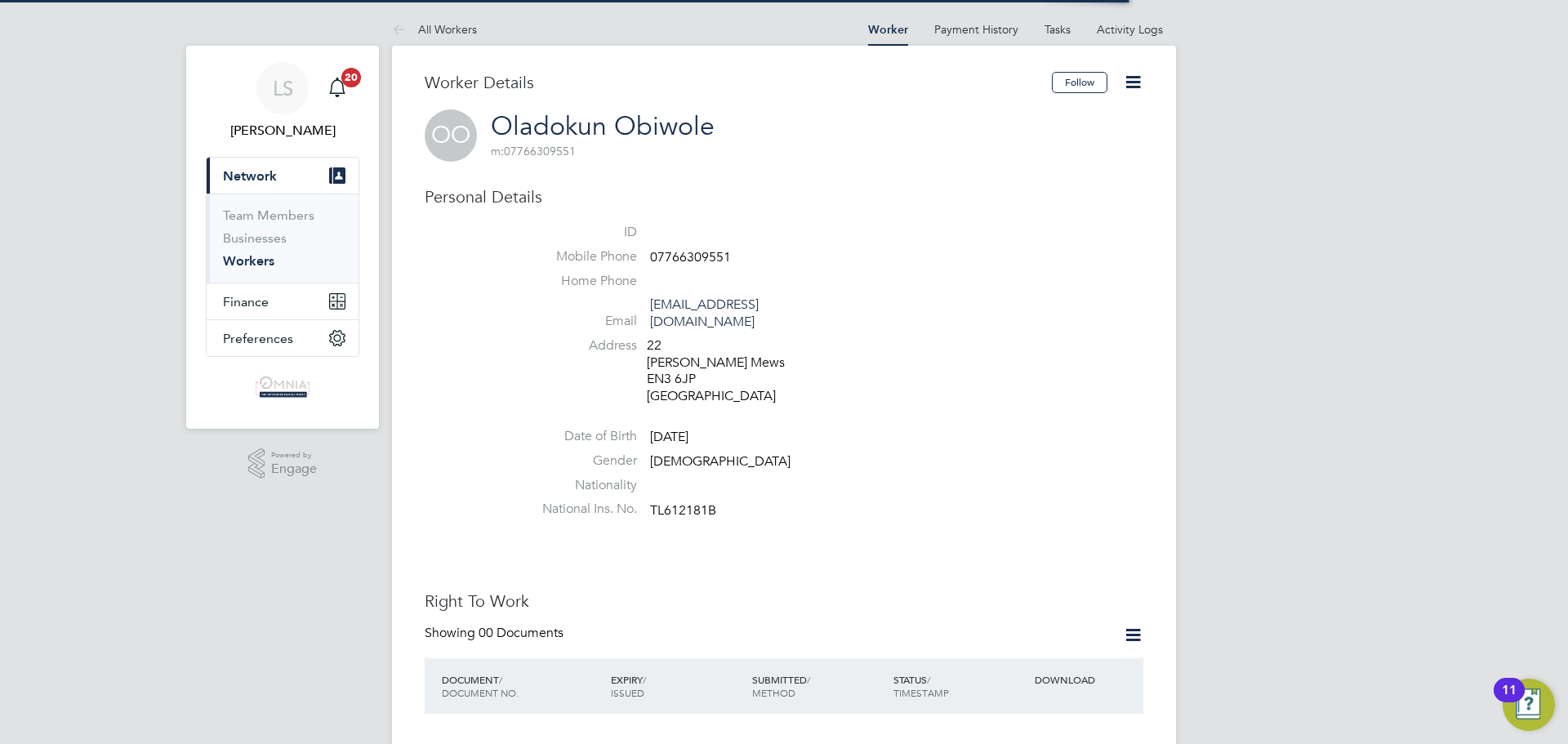
click at [1128, 91] on icon at bounding box center [1133, 82] width 21 height 21
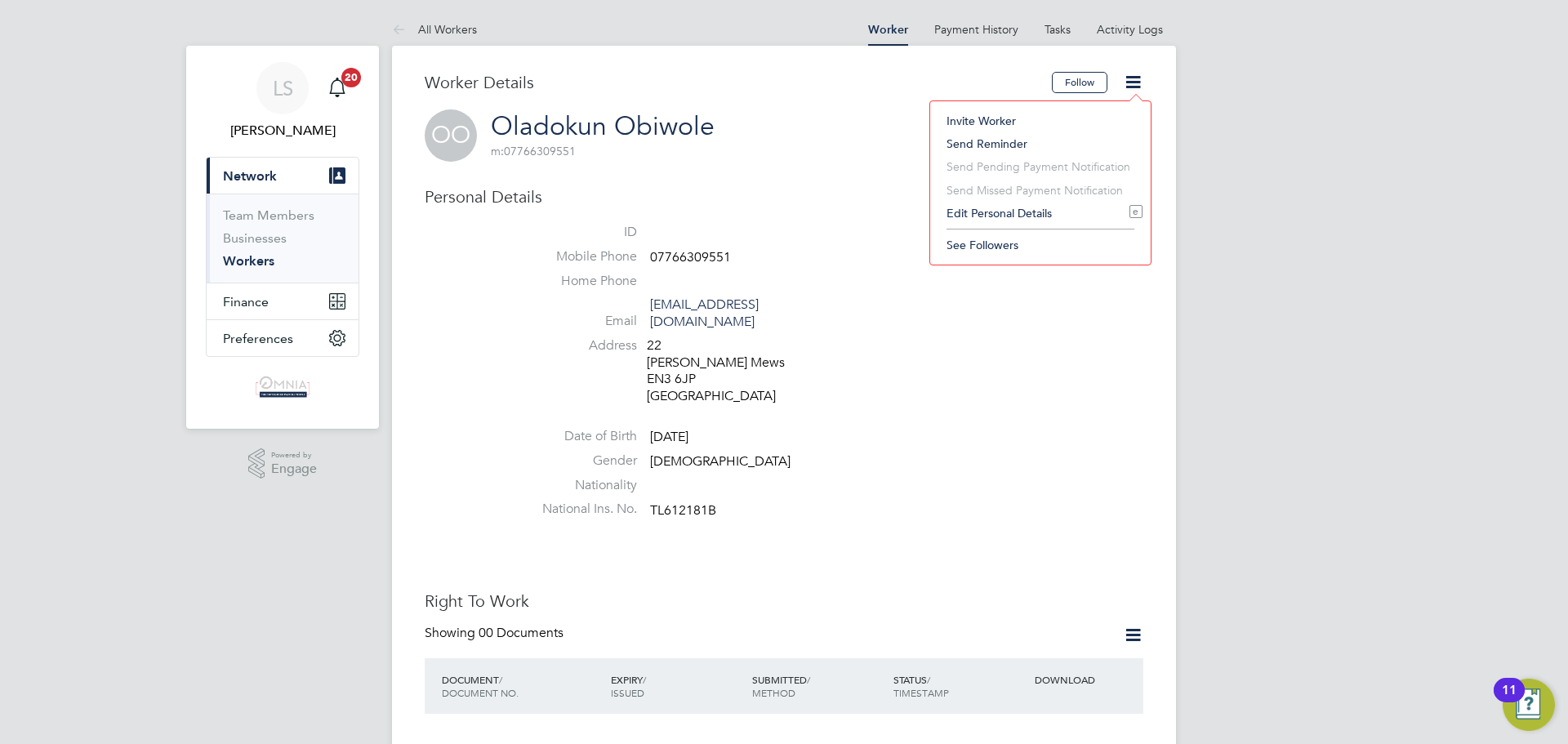
click at [1051, 212] on li "Edit Personal Details e" at bounding box center [1040, 213] width 204 height 22
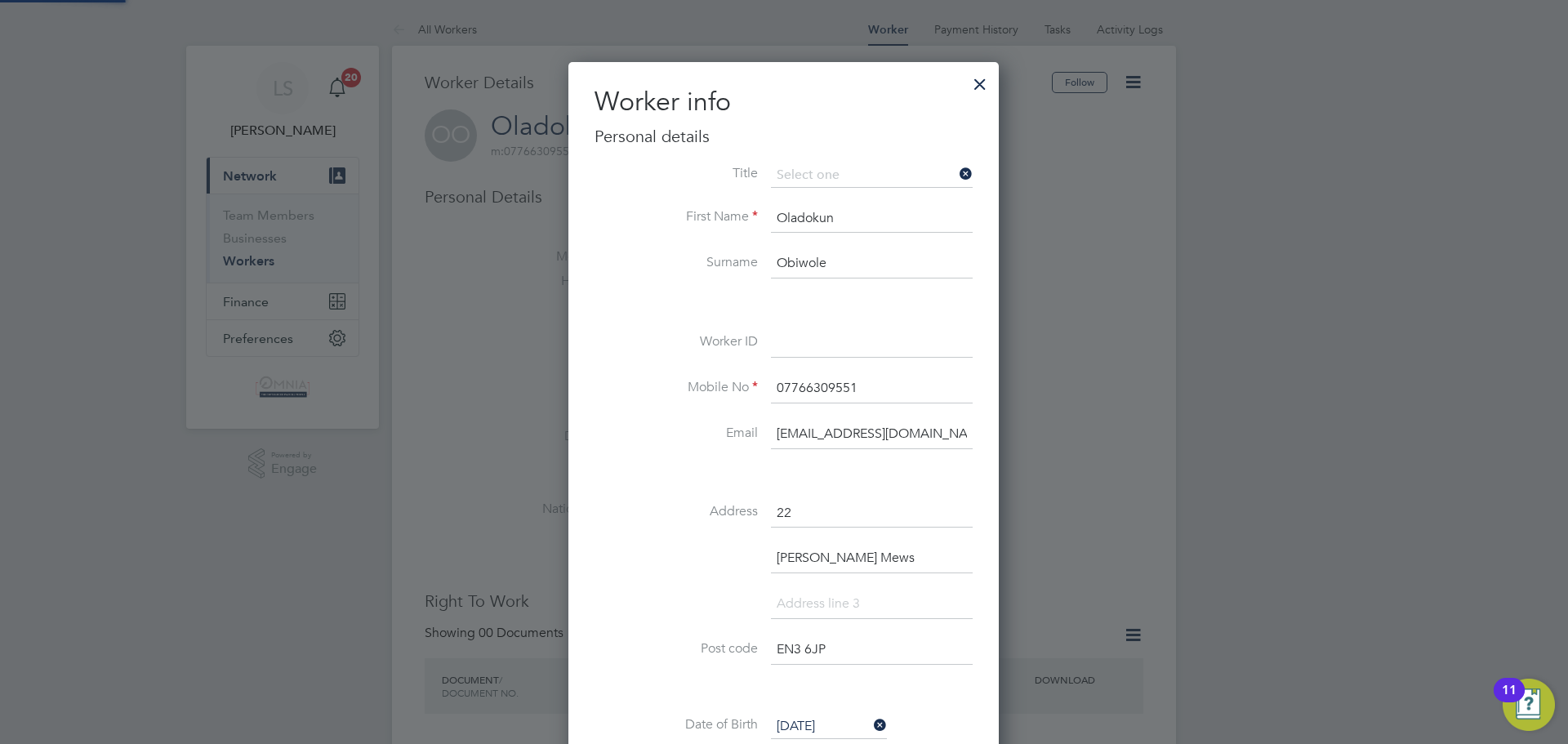
scroll to position [969, 432]
drag, startPoint x: 880, startPoint y: 326, endPoint x: 830, endPoint y: 338, distance: 51.4
paste input "UMB40375"
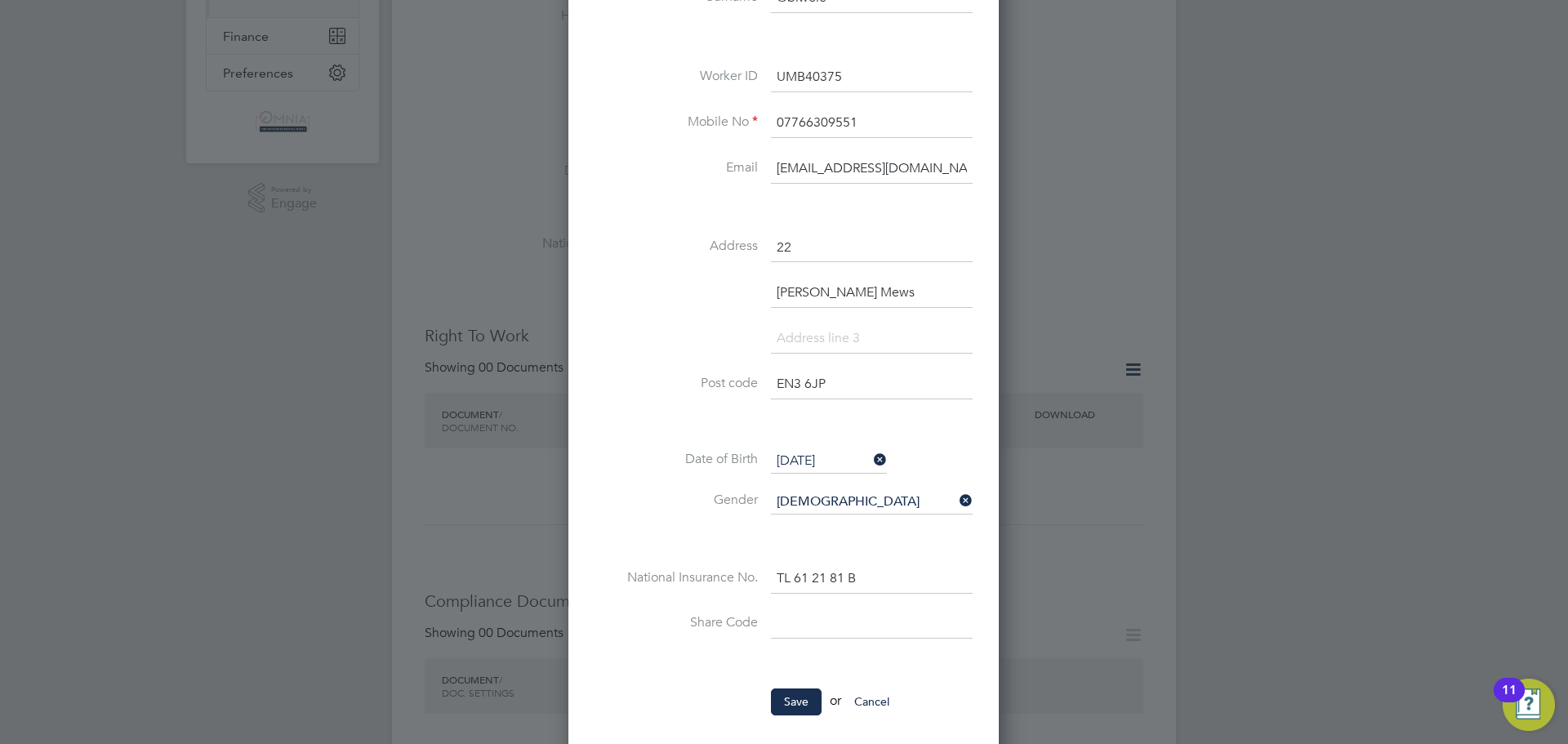
scroll to position [327, 0]
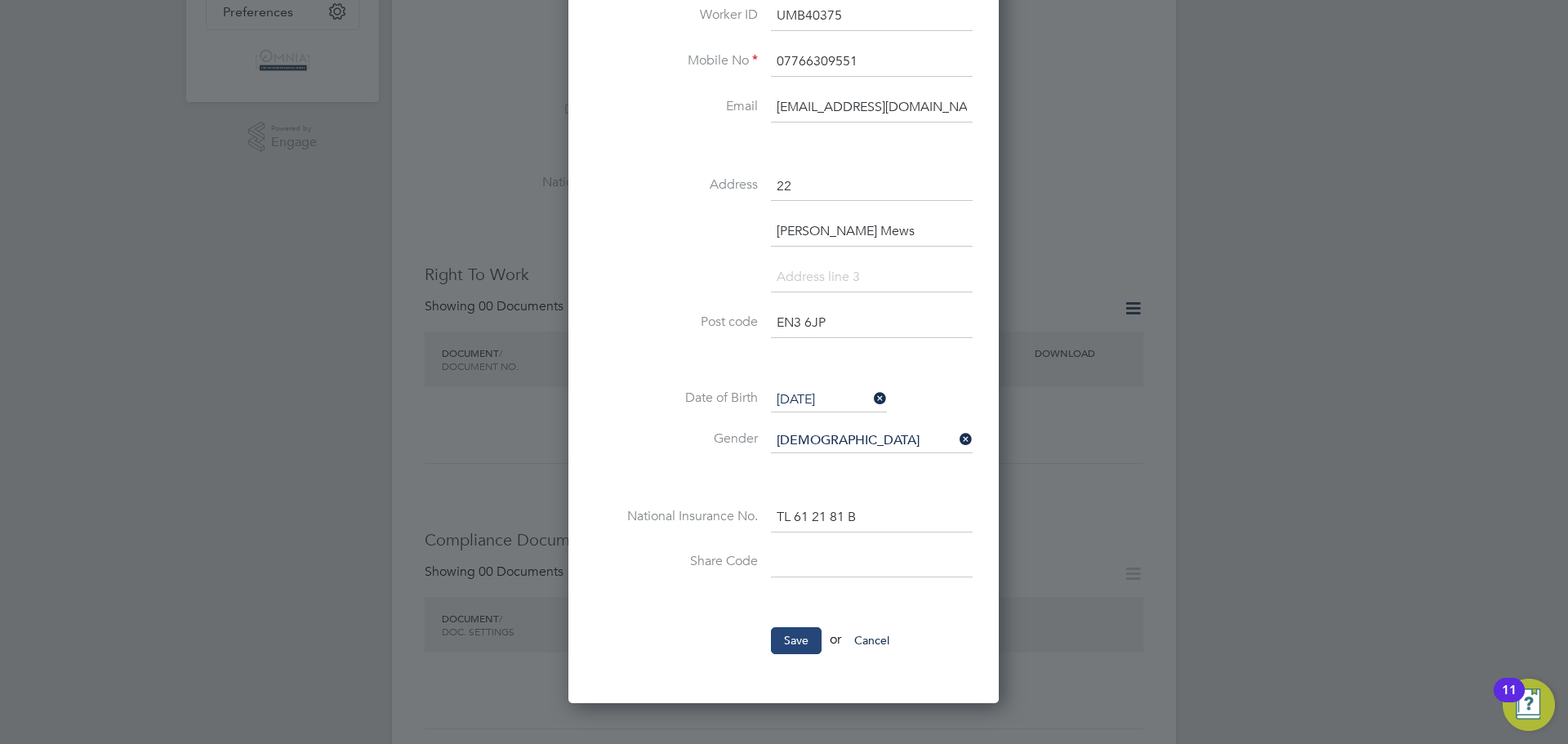
type input "UMB40375"
click at [782, 651] on button "Save" at bounding box center [796, 641] width 51 height 26
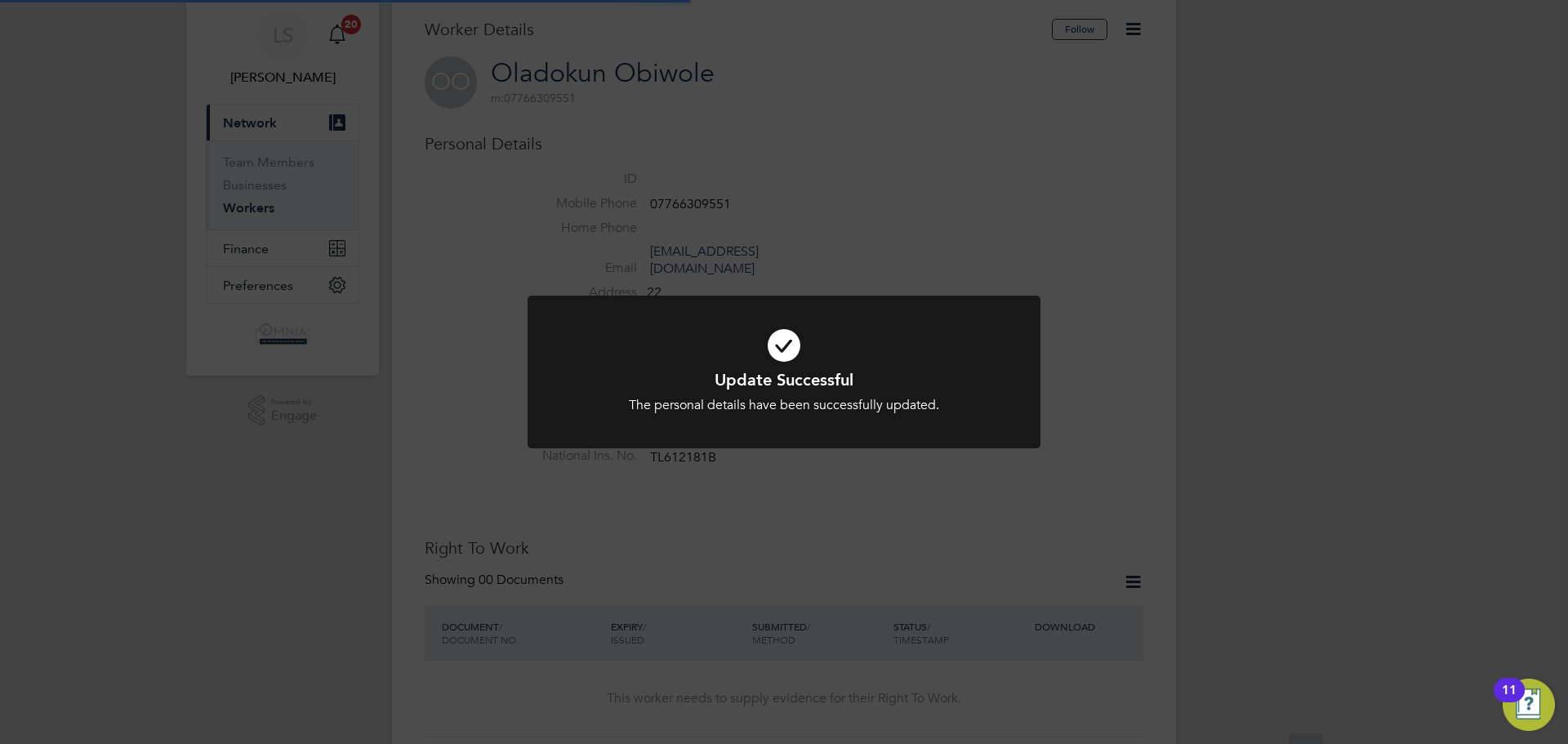
scroll to position [0, 0]
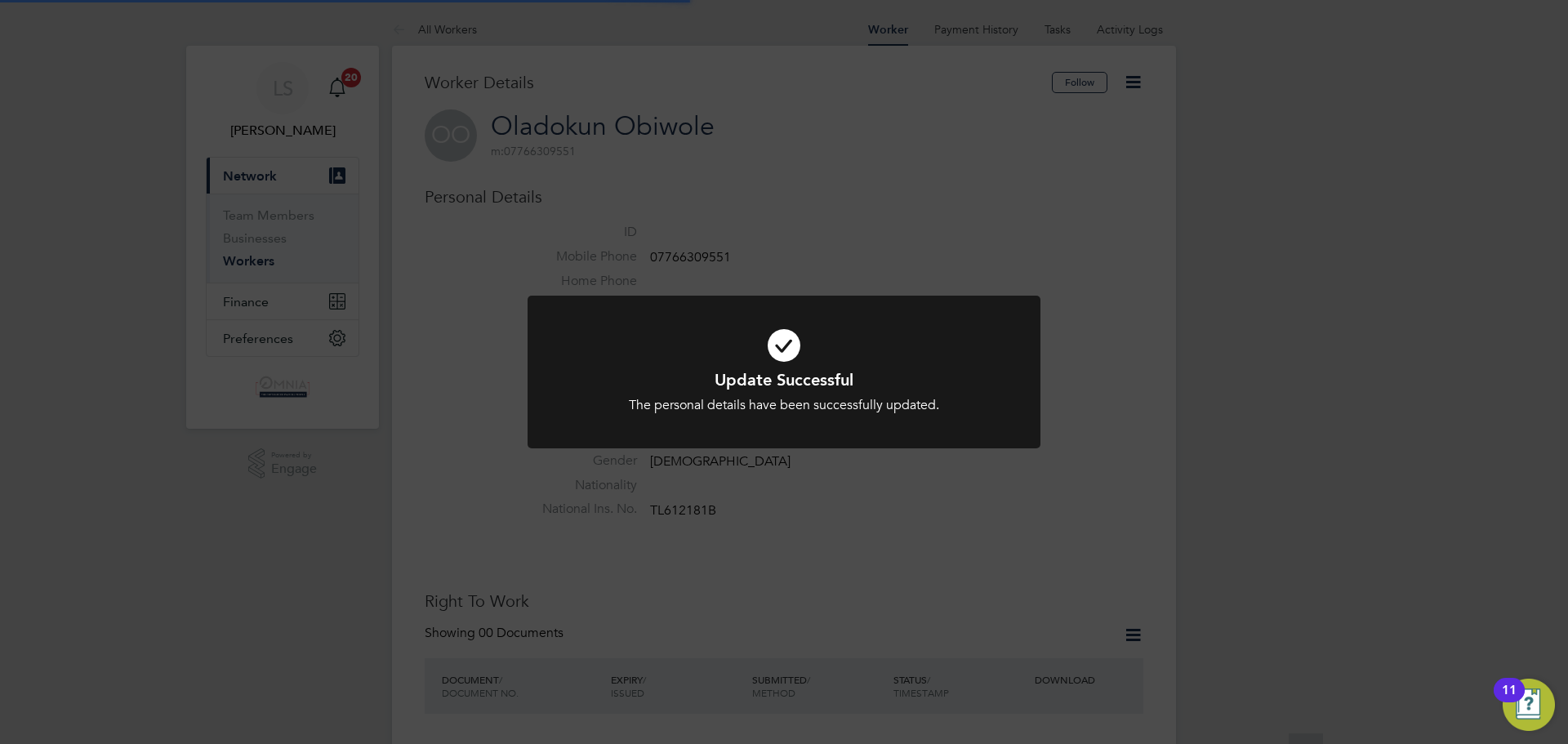
click at [1087, 286] on div "Update Successful The personal details have been successfully updated. Cancel O…" at bounding box center [784, 372] width 1568 height 744
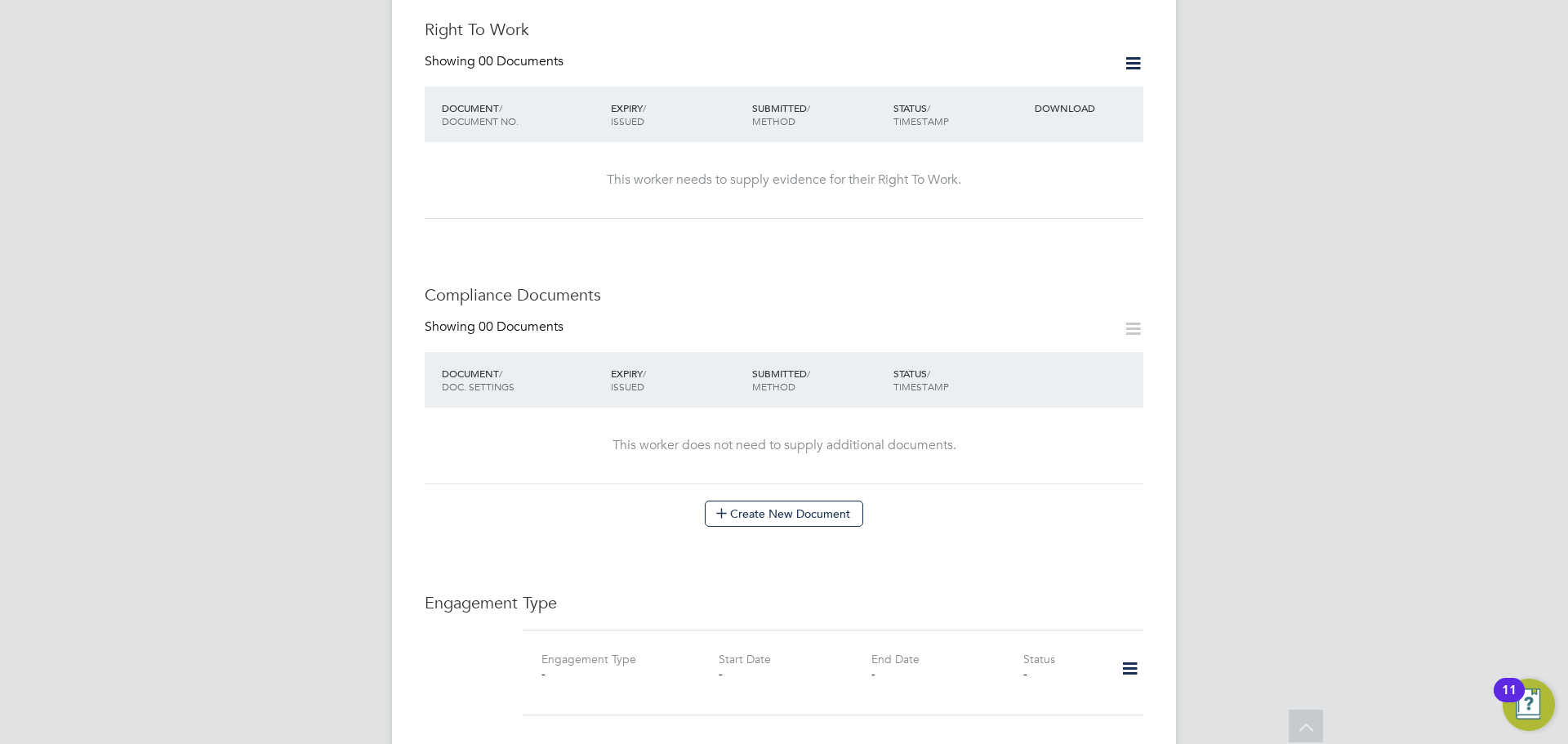
scroll to position [981, 0]
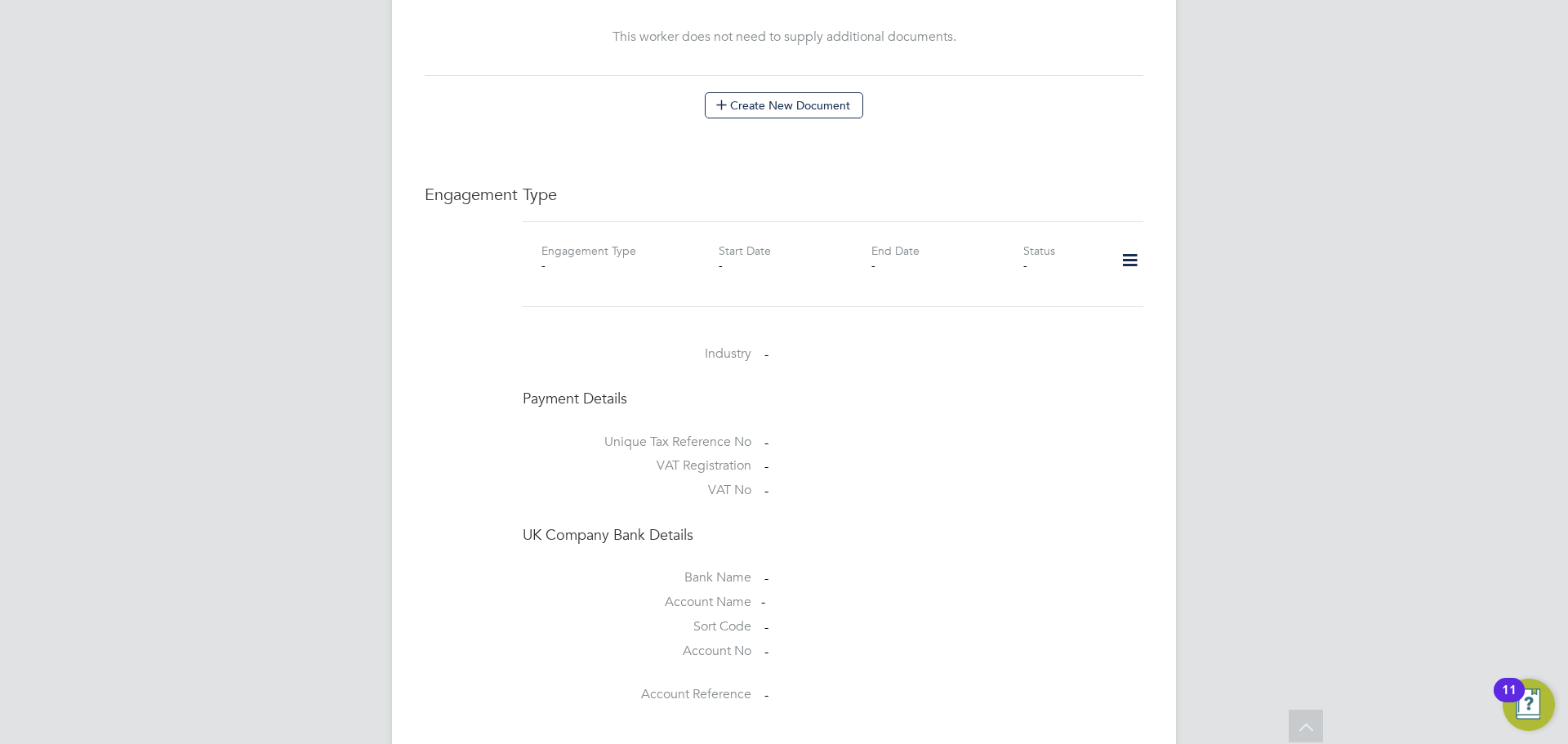
click at [1137, 251] on icon at bounding box center [1130, 260] width 29 height 37
click at [1068, 317] on li "Add Engagement Type" at bounding box center [1046, 314] width 185 height 22
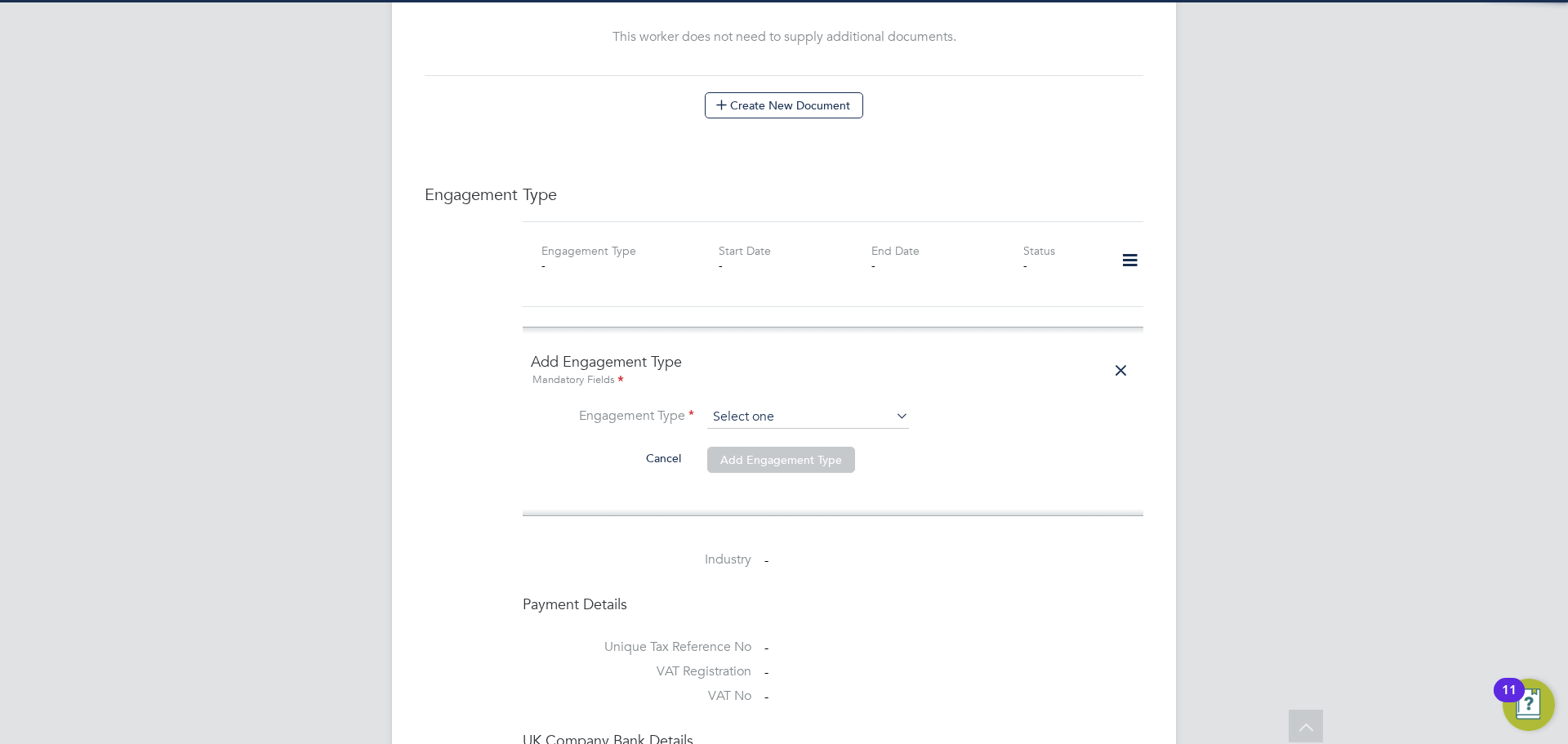
click at [713, 406] on input at bounding box center [808, 417] width 202 height 22
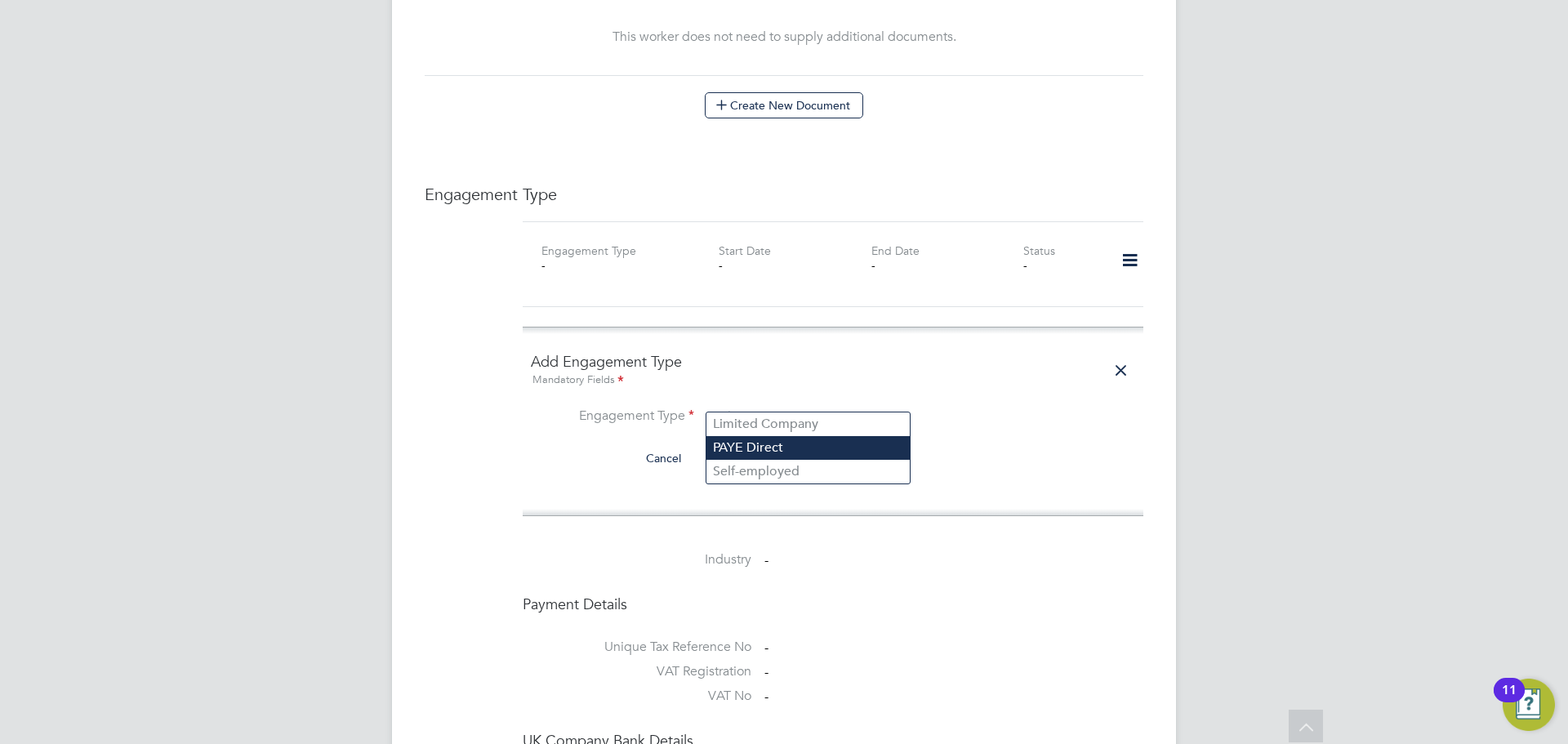
click at [773, 450] on li "PAYE Direct" at bounding box center [807, 447] width 203 height 23
type input "PAYE Direct"
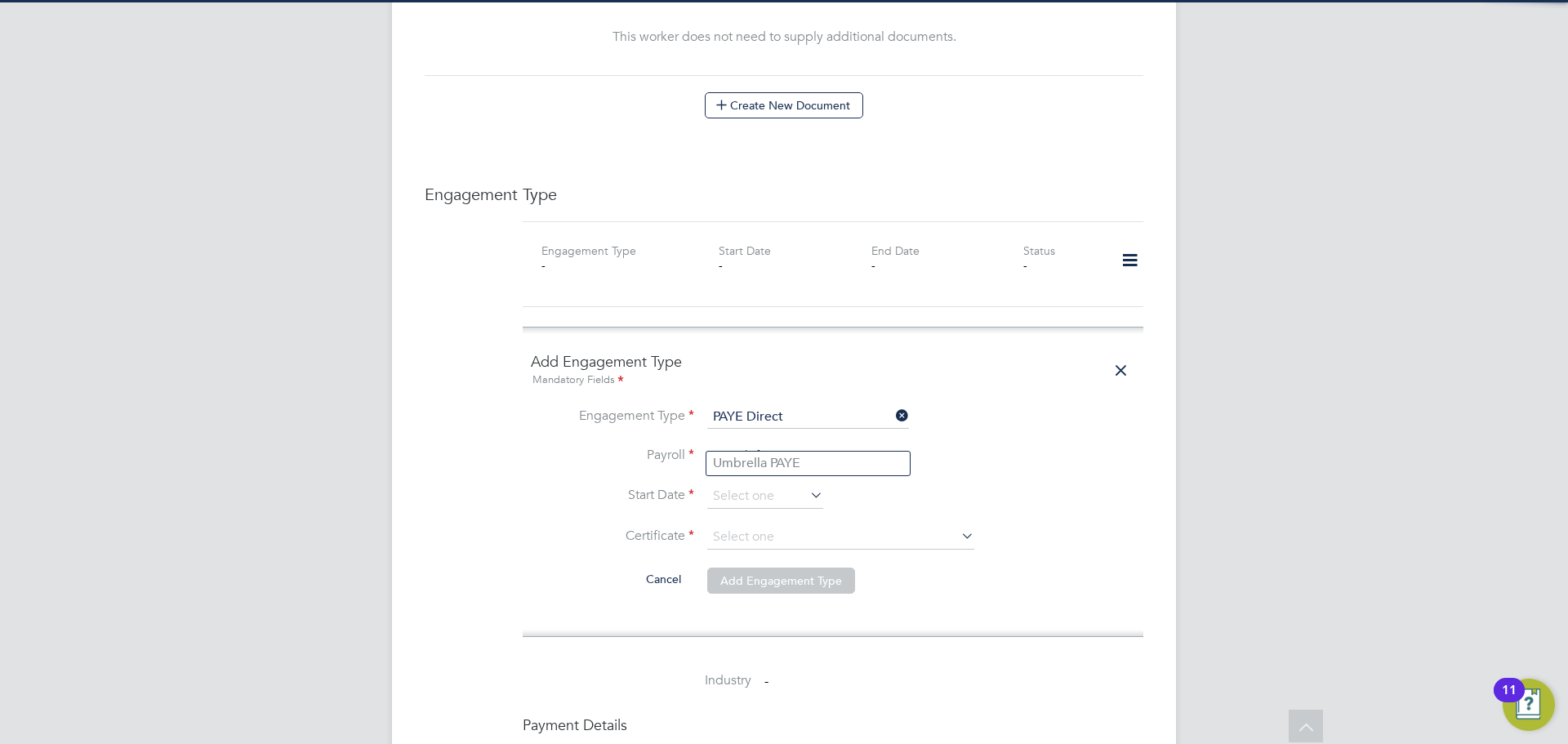
click at [785, 445] on input at bounding box center [808, 457] width 202 height 22
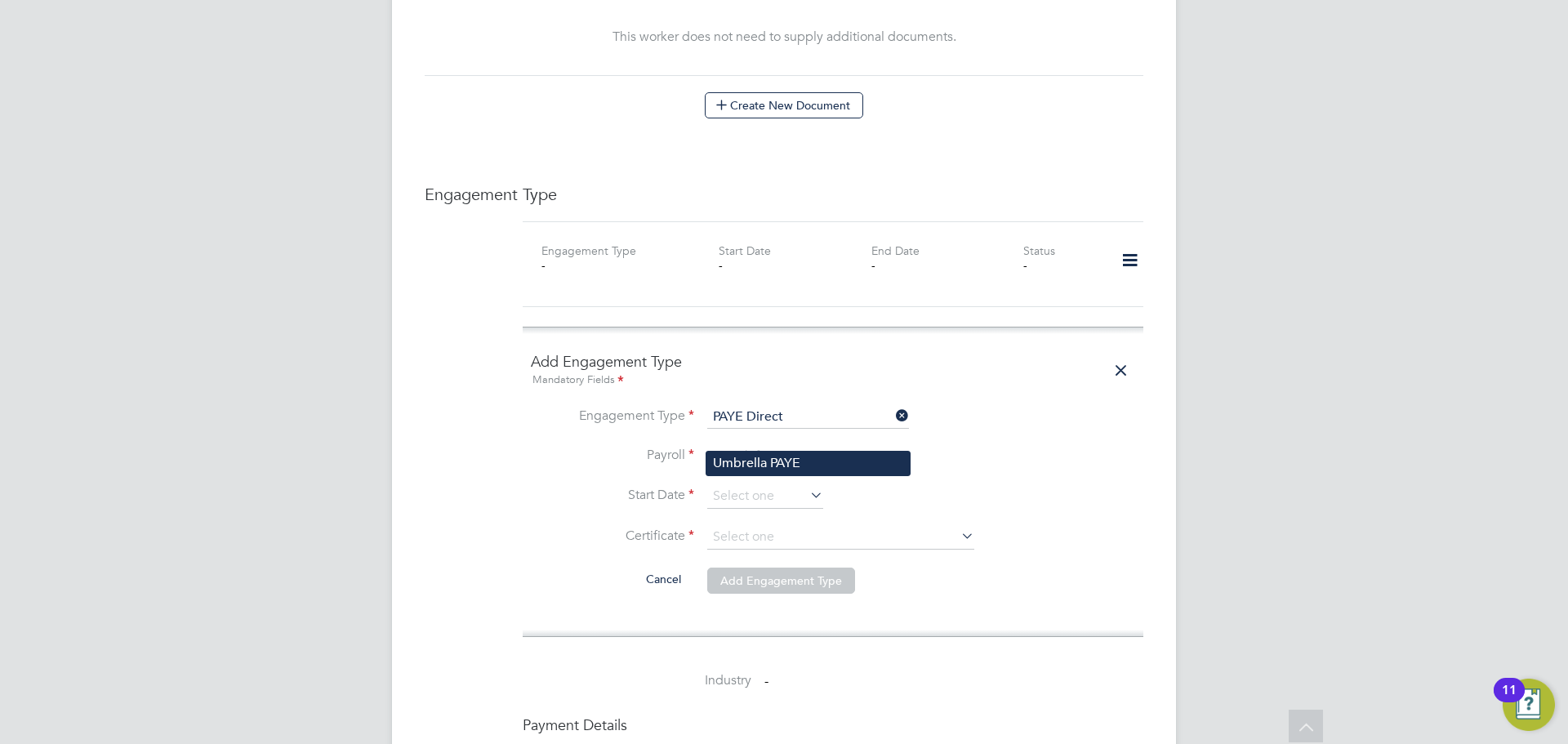
click at [788, 460] on li "Umbrella PAYE" at bounding box center [807, 463] width 203 height 23
type input "Umbrella PAYE"
click at [787, 485] on input at bounding box center [765, 497] width 116 height 24
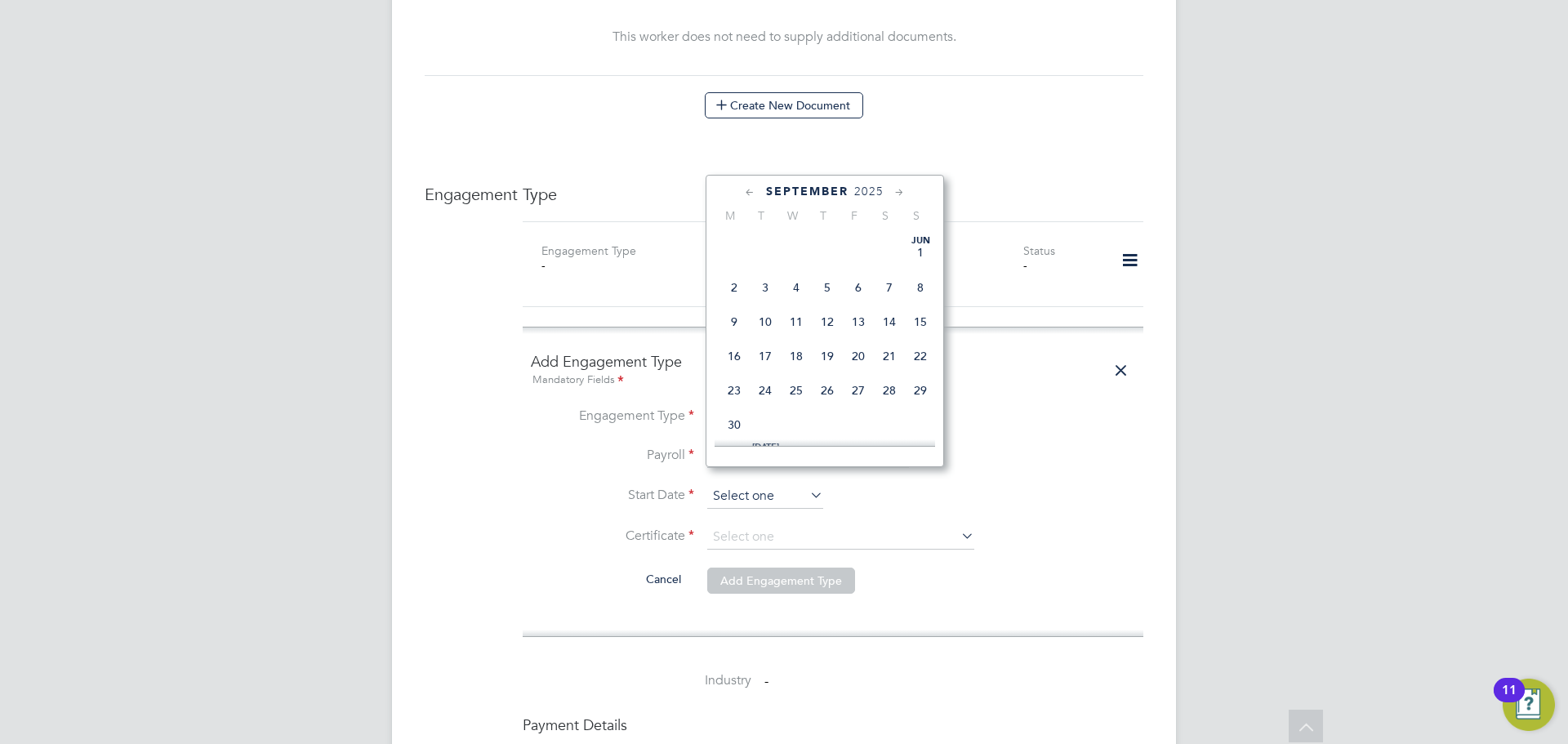
scroll to position [636, 0]
click at [731, 317] on span "29" at bounding box center [733, 305] width 31 height 31
type input "[DATE]"
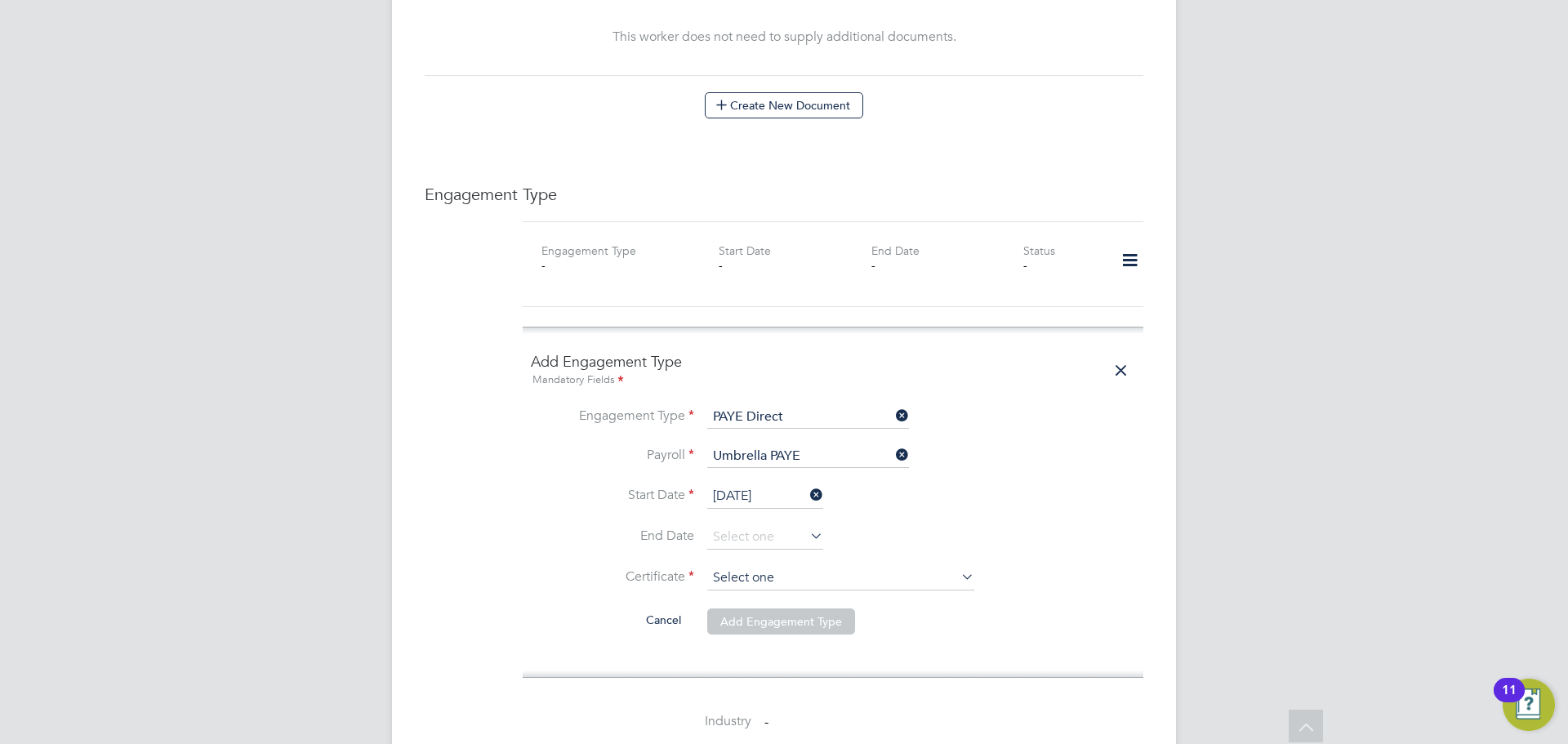
click at [817, 566] on input at bounding box center [840, 578] width 267 height 24
click at [807, 608] on li "No, worker doesn't have a P45 certificate" at bounding box center [840, 606] width 269 height 22
type input "No, worker doesn't have a P45 certificate"
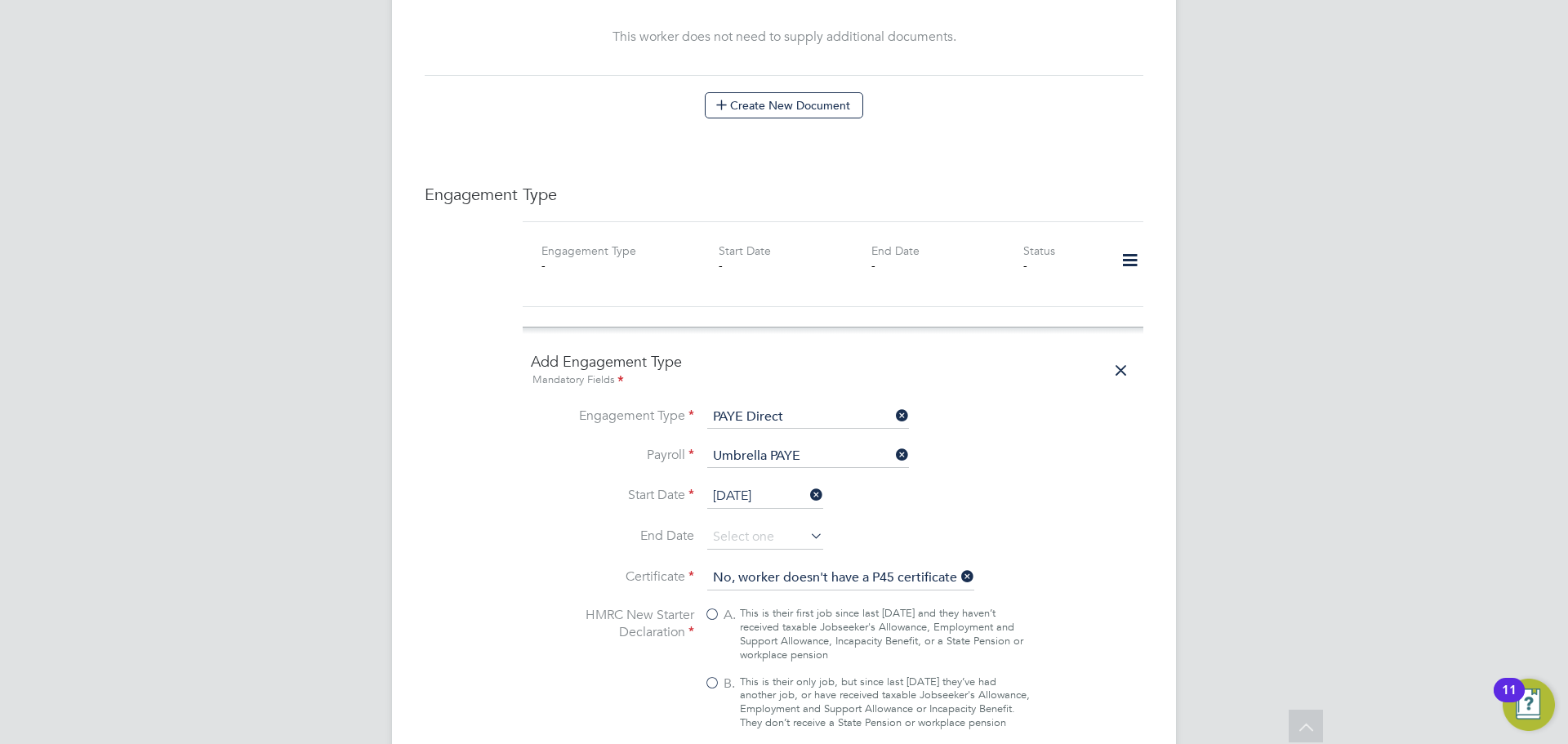
click at [766, 676] on div "This is their only job, but since last 6 April they’ve had another job, or have…" at bounding box center [885, 703] width 290 height 55
click at [0, 0] on input "B. This is their only job, but since last 6 April they’ve had another job, or h…" at bounding box center [0, 0] width 0 height 0
type input "1257L"
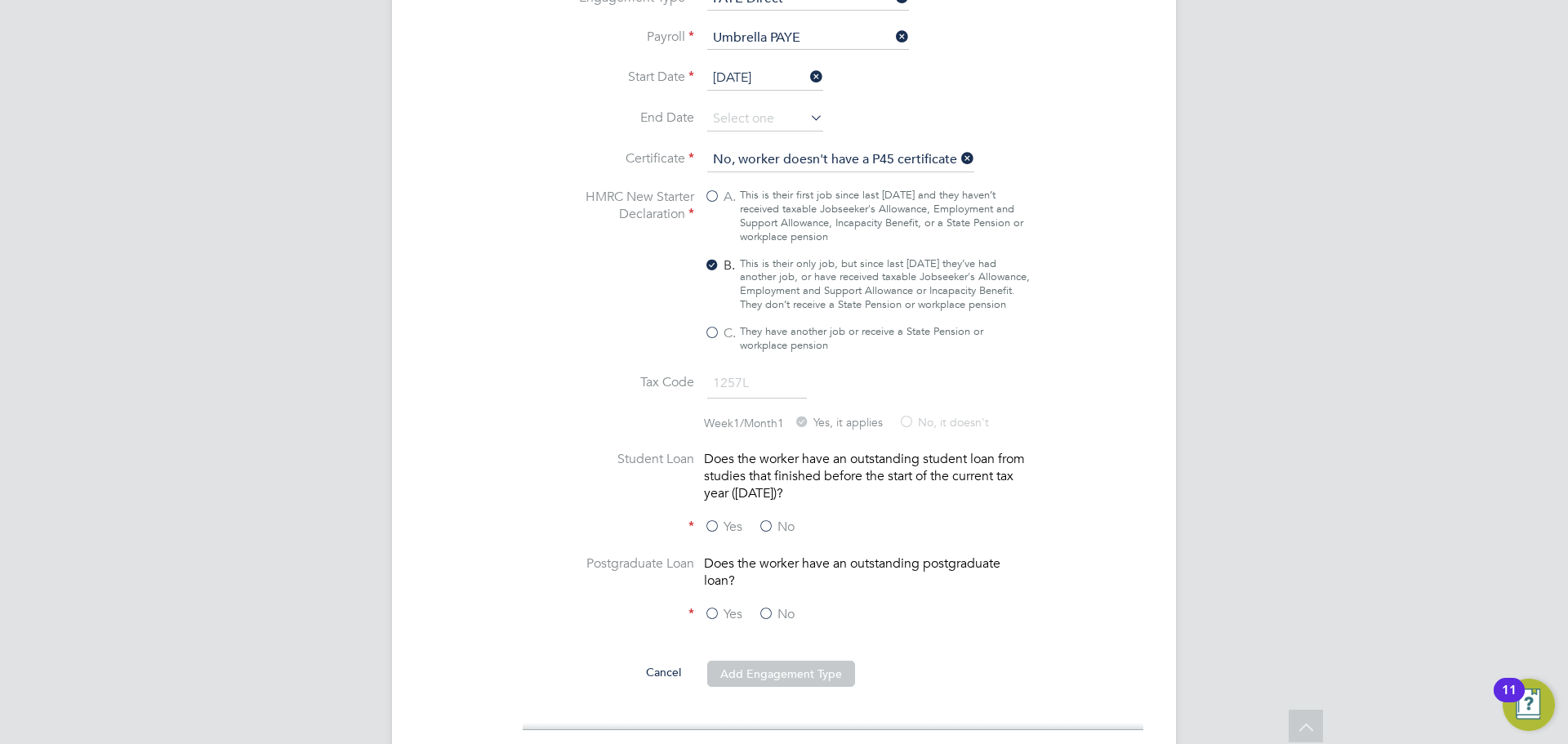
scroll to position [1471, 0]
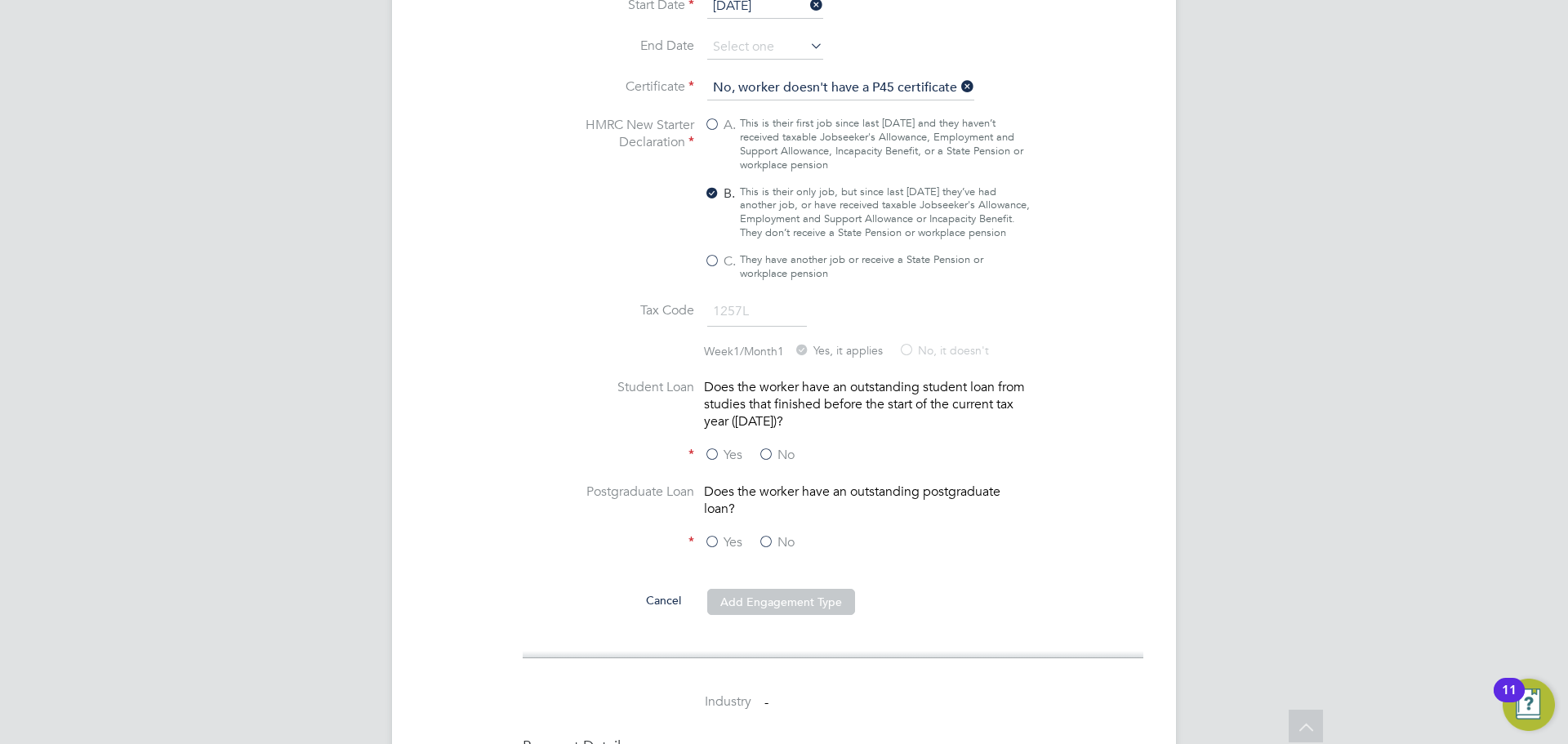
click at [787, 452] on label "No" at bounding box center [776, 456] width 36 height 17
click at [0, 0] on input "No" at bounding box center [0, 0] width 0 height 0
click at [767, 543] on label "No" at bounding box center [776, 543] width 36 height 17
click at [0, 0] on input "No" at bounding box center [0, 0] width 0 height 0
click at [775, 589] on button "Add Engagement Type" at bounding box center [781, 602] width 148 height 26
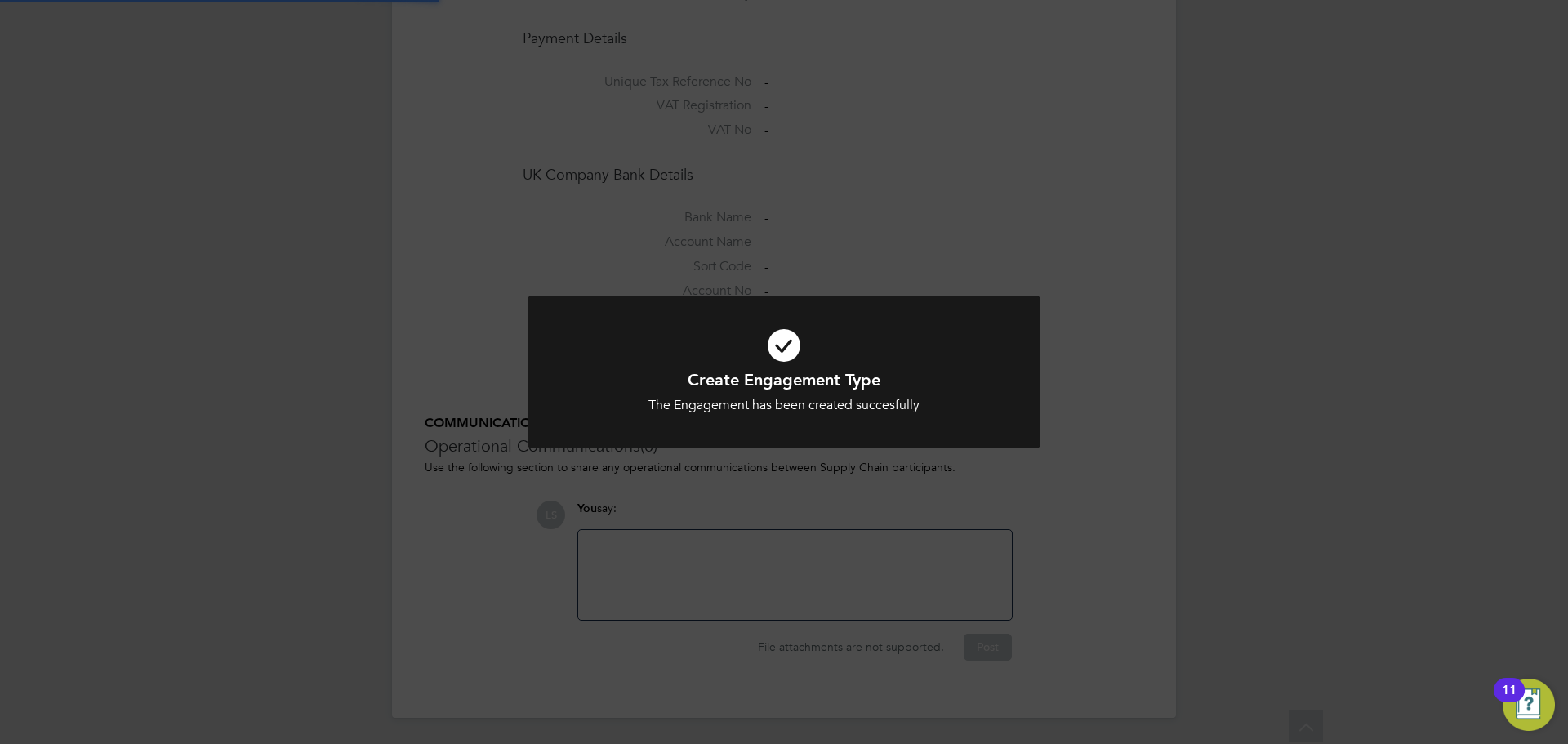
scroll to position [1324, 0]
click at [1041, 228] on div "Create Engagement Type The Engagement has been created succesfully Cancel Okay" at bounding box center [784, 372] width 1568 height 744
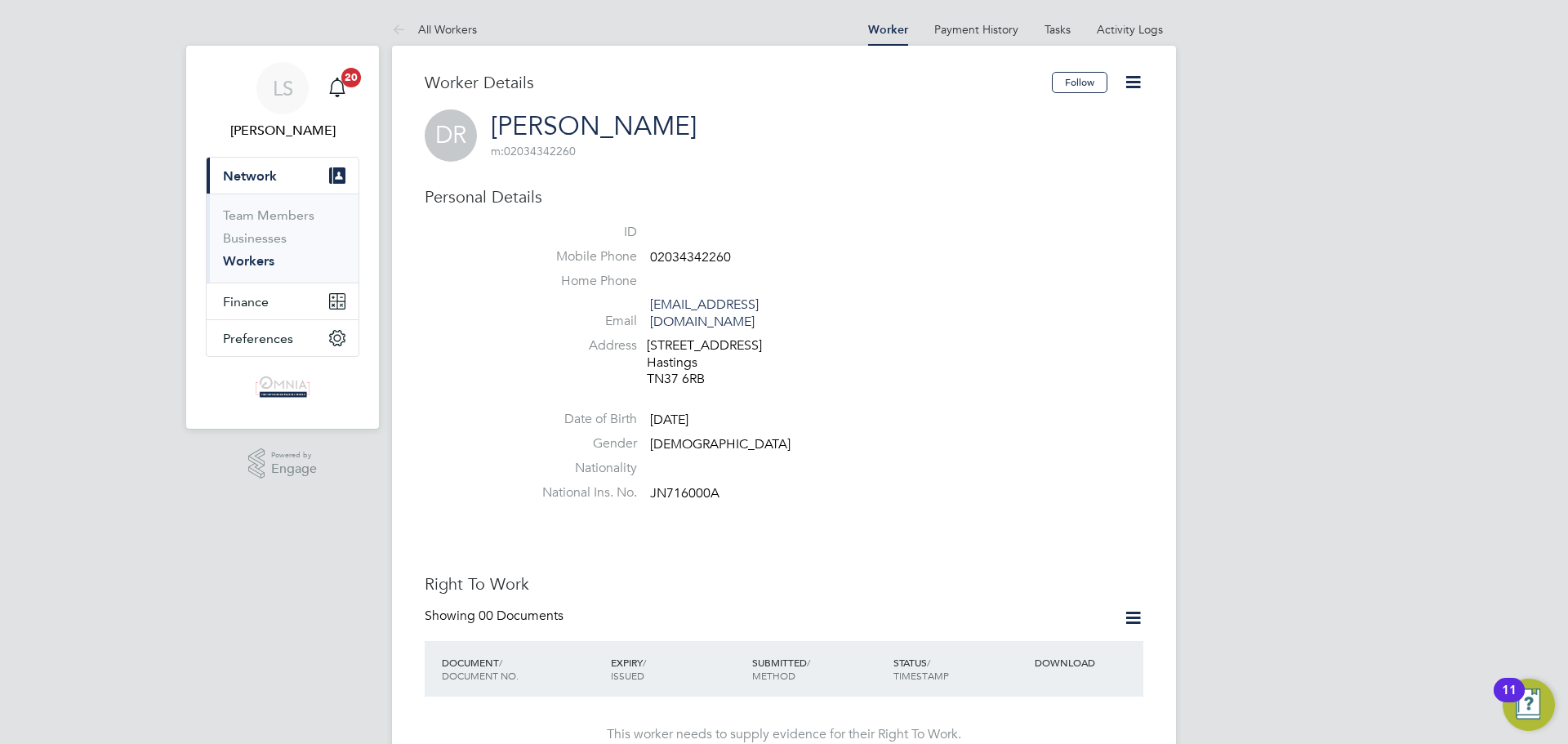
click at [1123, 72] on icon at bounding box center [1133, 82] width 21 height 21
click at [1039, 211] on li "Edit Personal Details e" at bounding box center [1040, 213] width 204 height 22
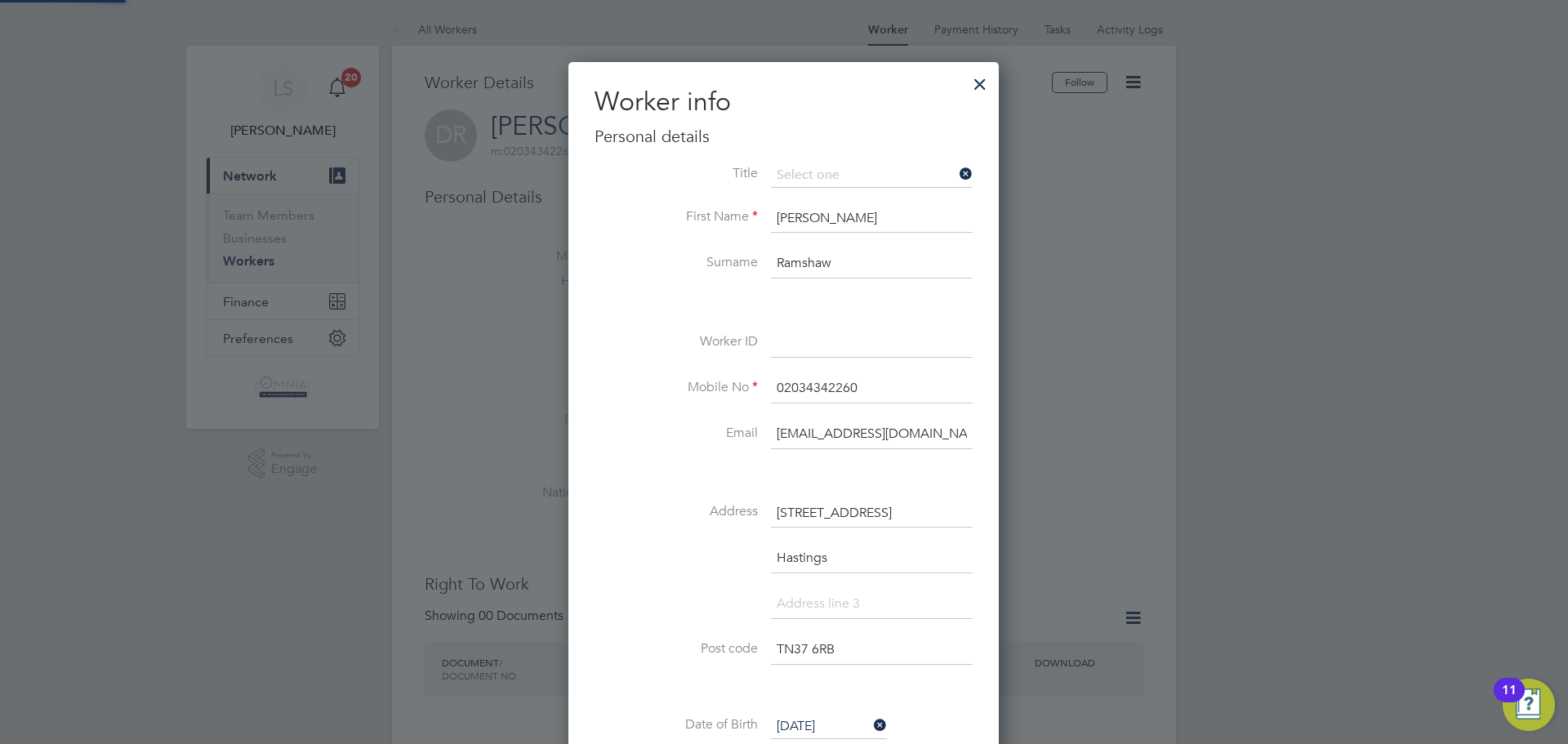
scroll to position [969, 432]
paste input "CIS40336"
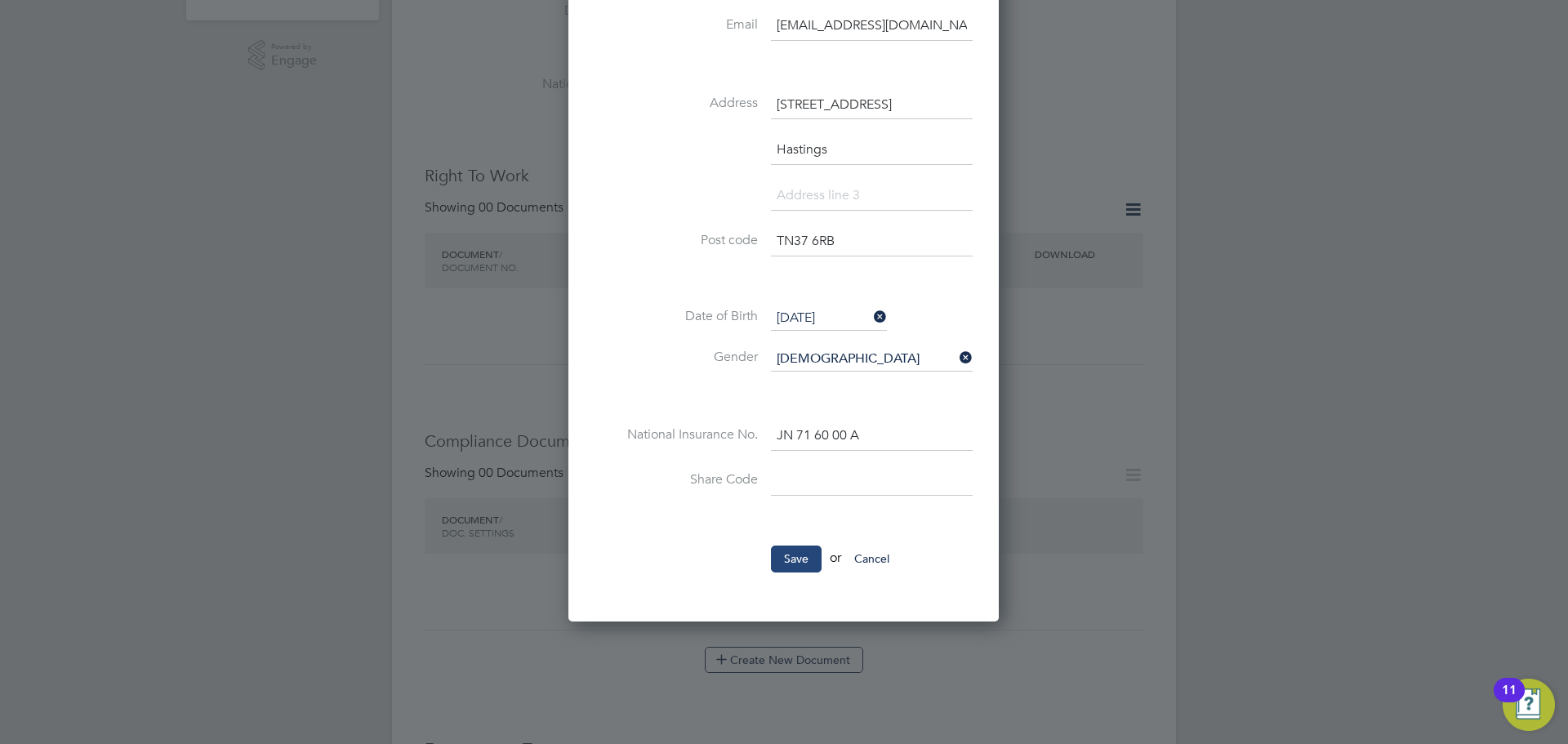
type input "CIS40336"
click at [785, 548] on button "Save" at bounding box center [796, 559] width 51 height 26
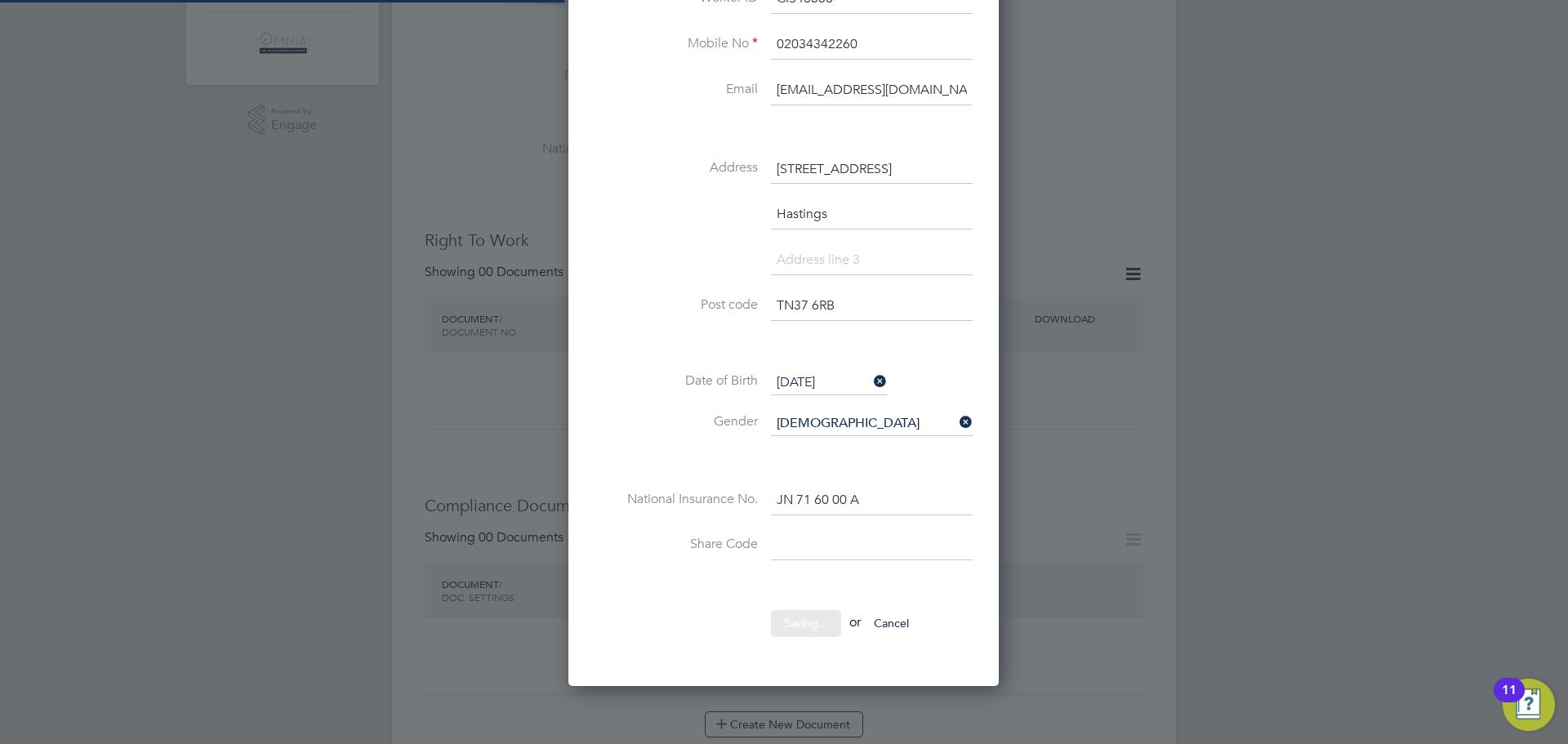
click at [0, 0] on div at bounding box center [0, 0] width 0 height 0
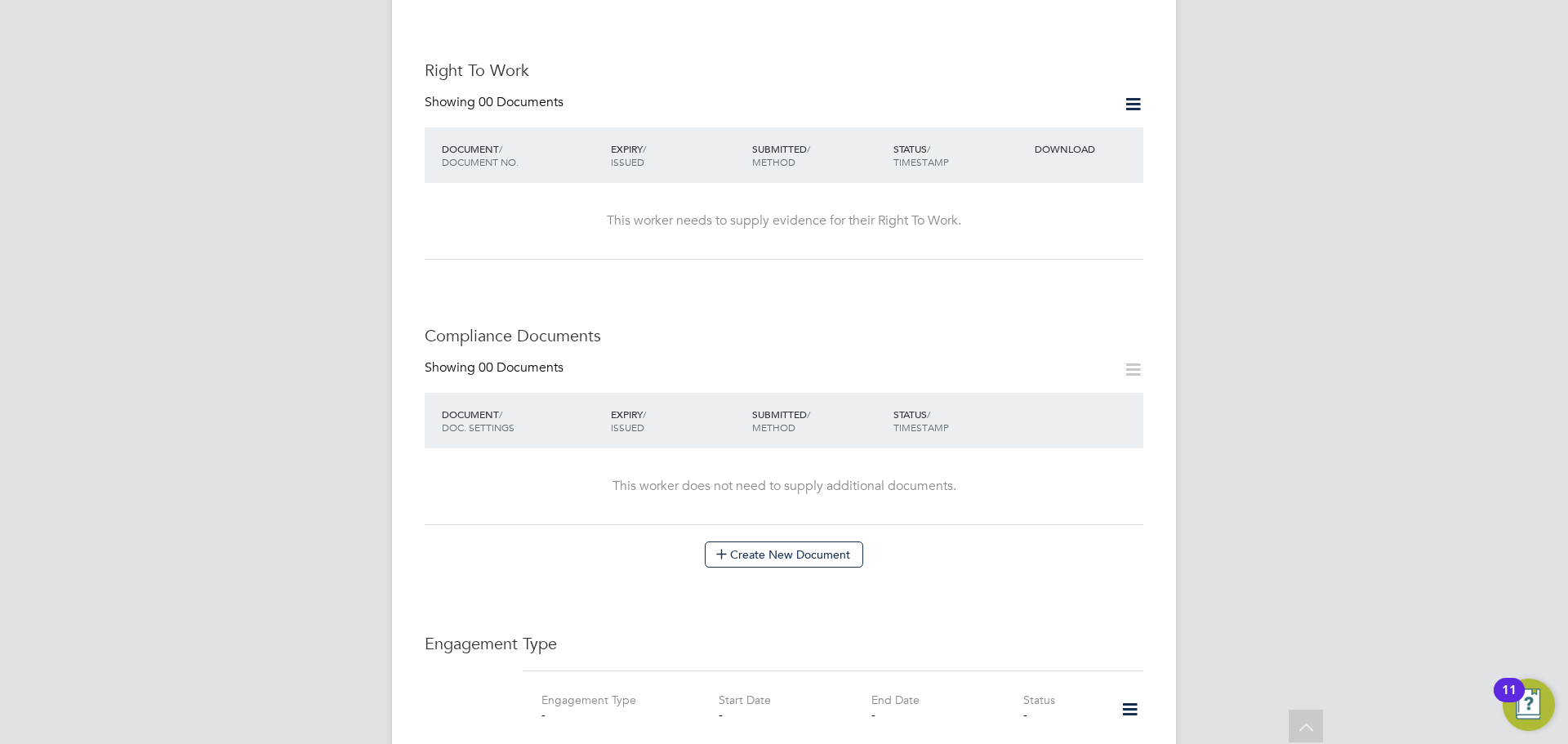
scroll to position [1081, 0]
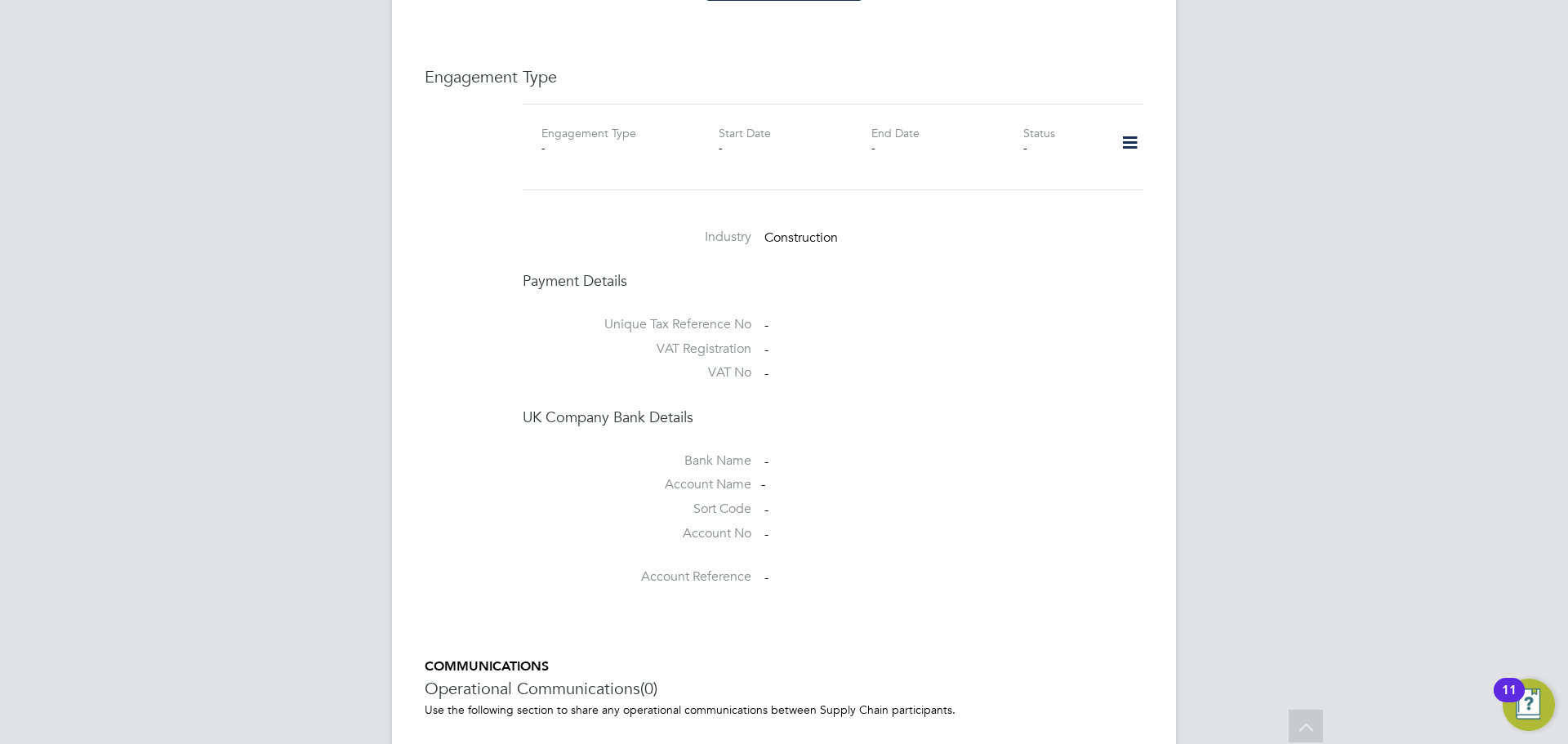
click at [1134, 129] on icon at bounding box center [1130, 143] width 29 height 37
click at [1061, 200] on li "Add Engagement Type" at bounding box center [1046, 197] width 185 height 22
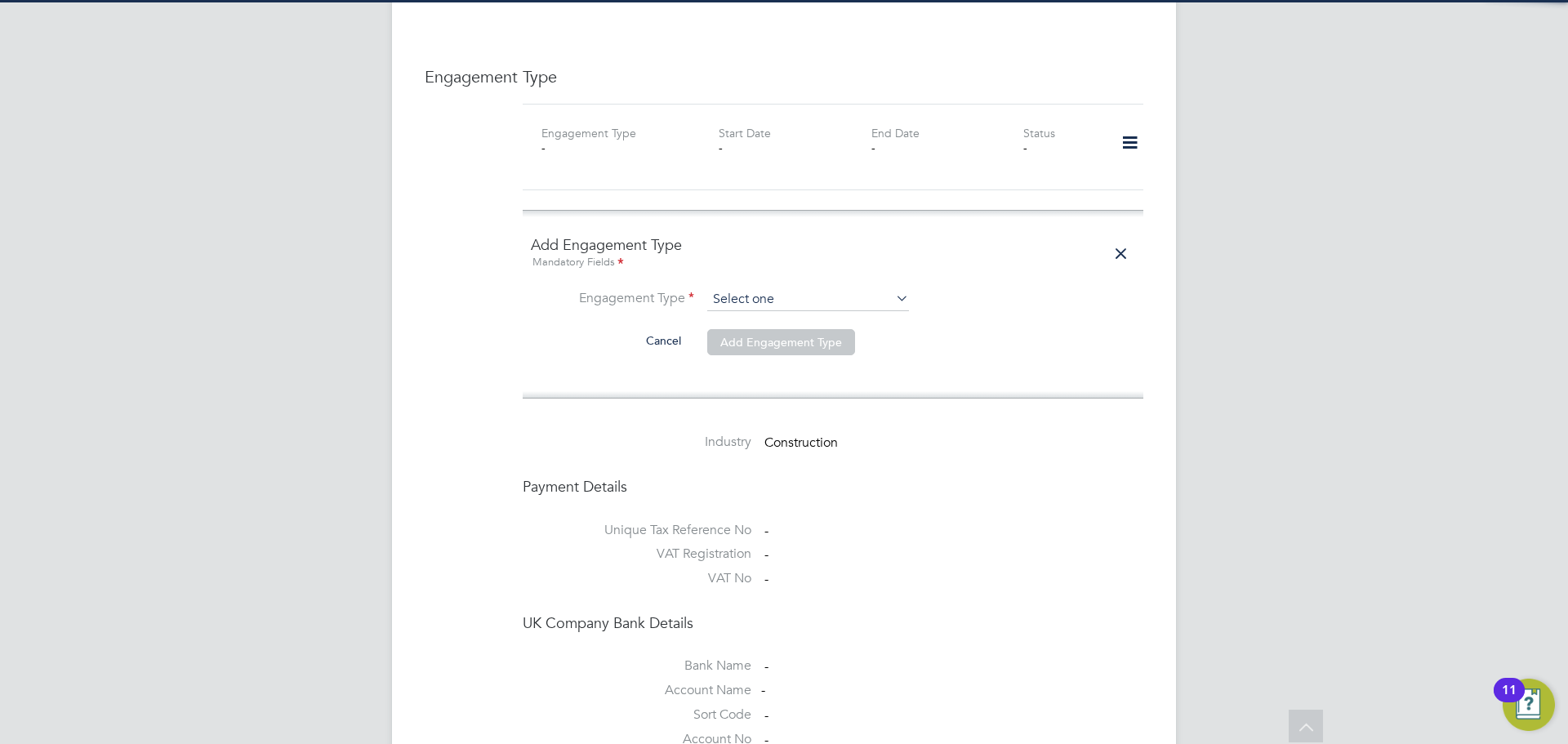
click at [787, 292] on input at bounding box center [808, 299] width 202 height 22
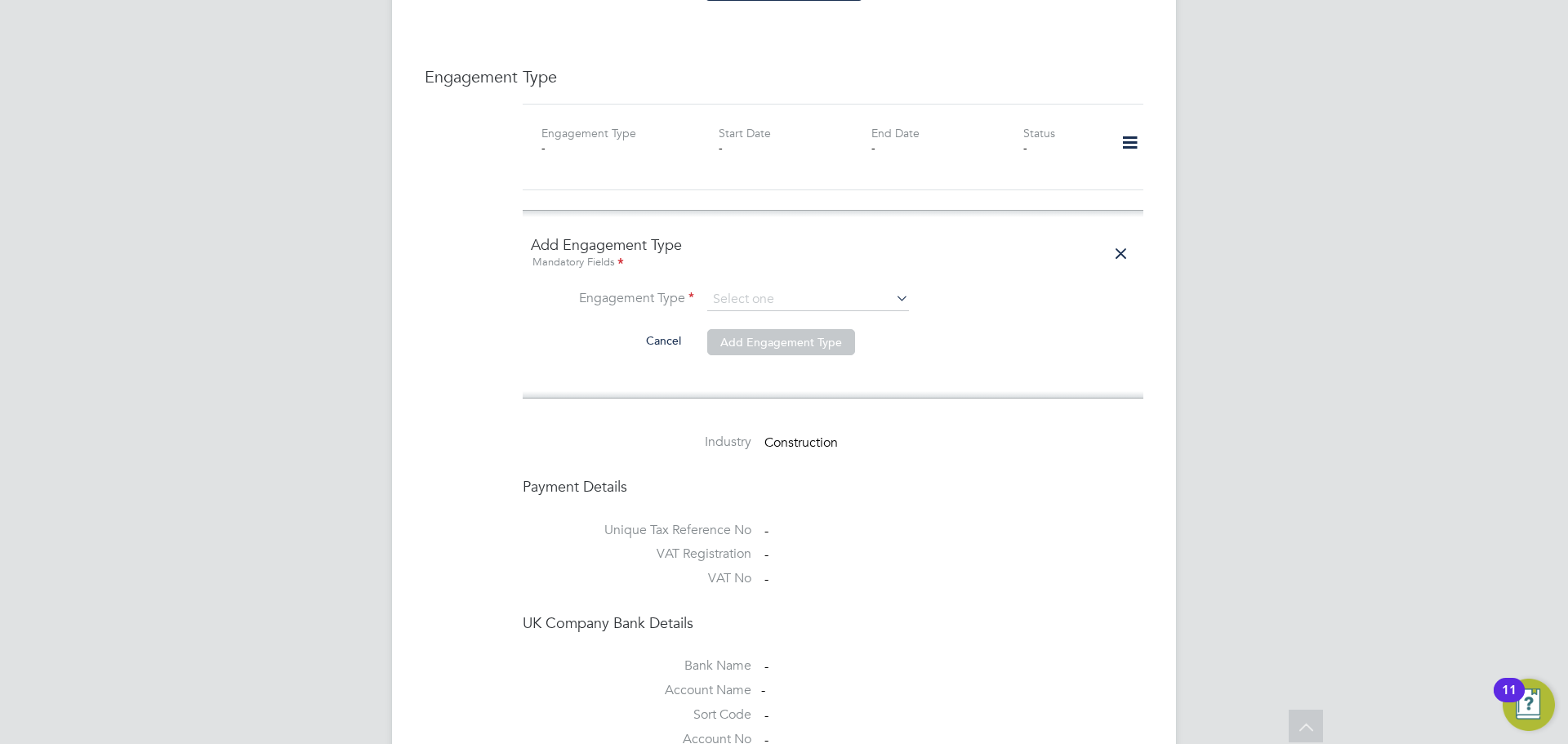
click at [769, 351] on li "Self-employed" at bounding box center [807, 354] width 203 height 23
type input "Self-employed"
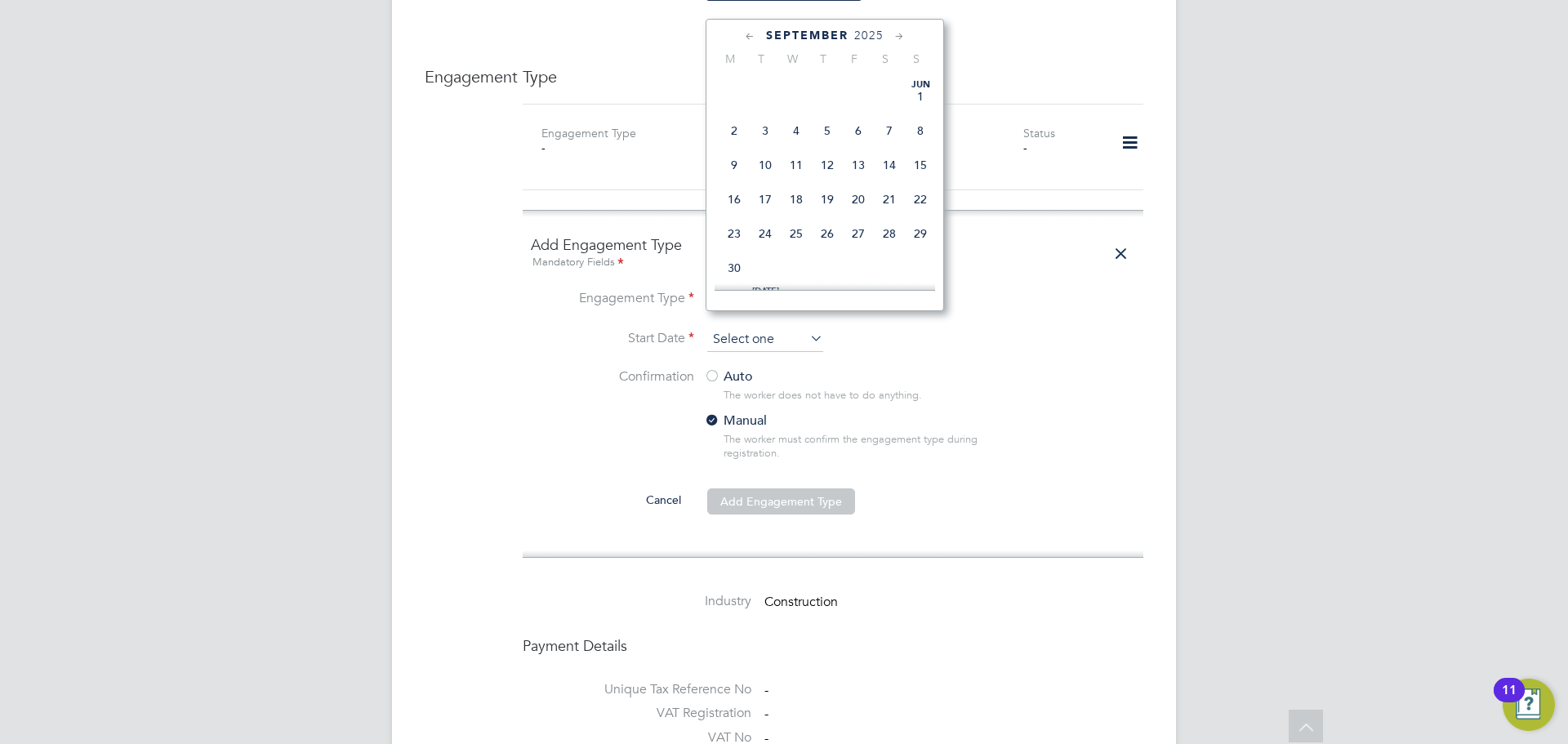
scroll to position [636, 0]
click at [777, 328] on input at bounding box center [765, 340] width 116 height 24
click at [733, 164] on span "29" at bounding box center [733, 148] width 31 height 31
type input "[DATE]"
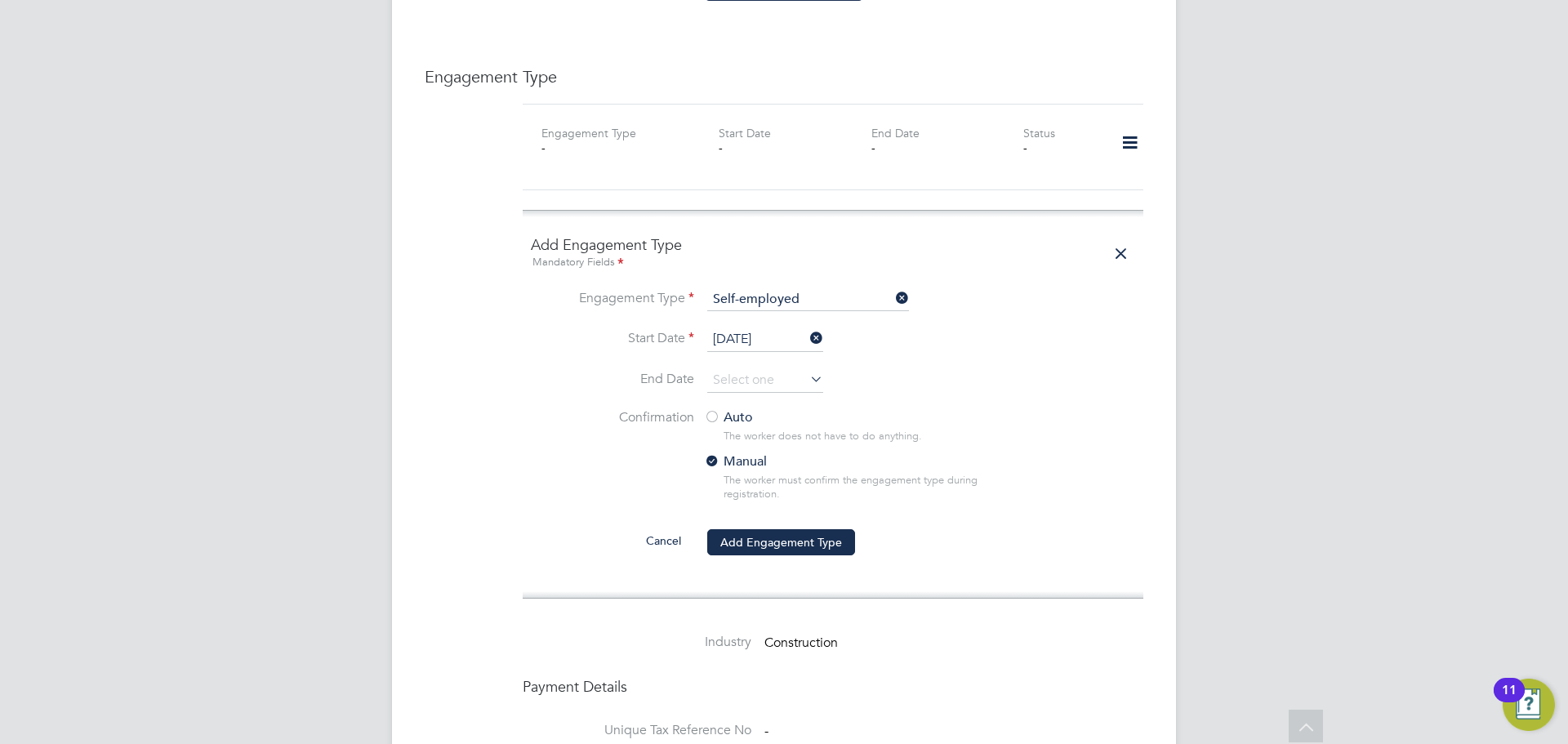
click at [733, 409] on label "Auto" at bounding box center [851, 417] width 294 height 17
click at [776, 530] on button "Add Engagement Type" at bounding box center [781, 543] width 148 height 26
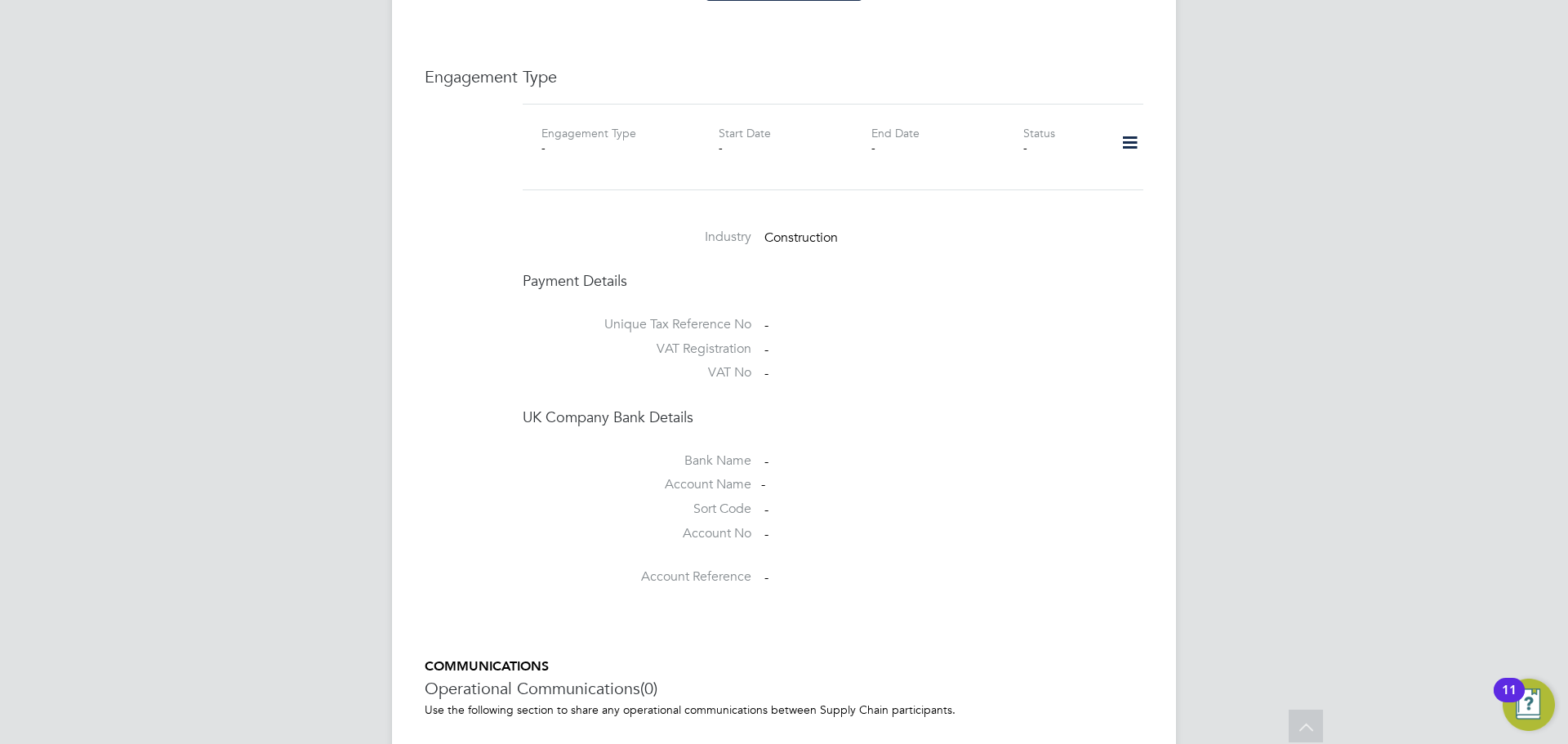
scroll to position [1060, 0]
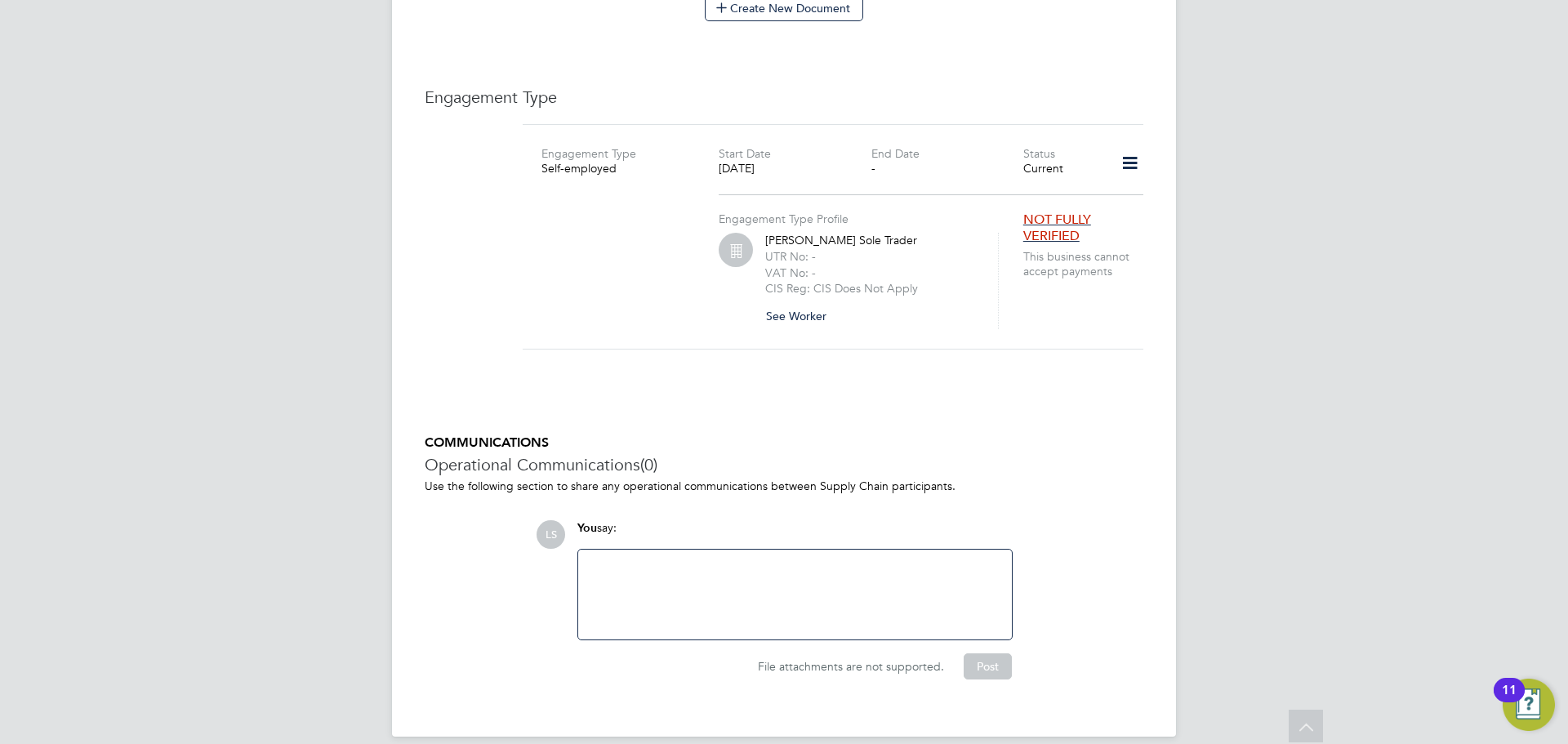
click at [797, 303] on button "See Worker" at bounding box center [802, 316] width 74 height 26
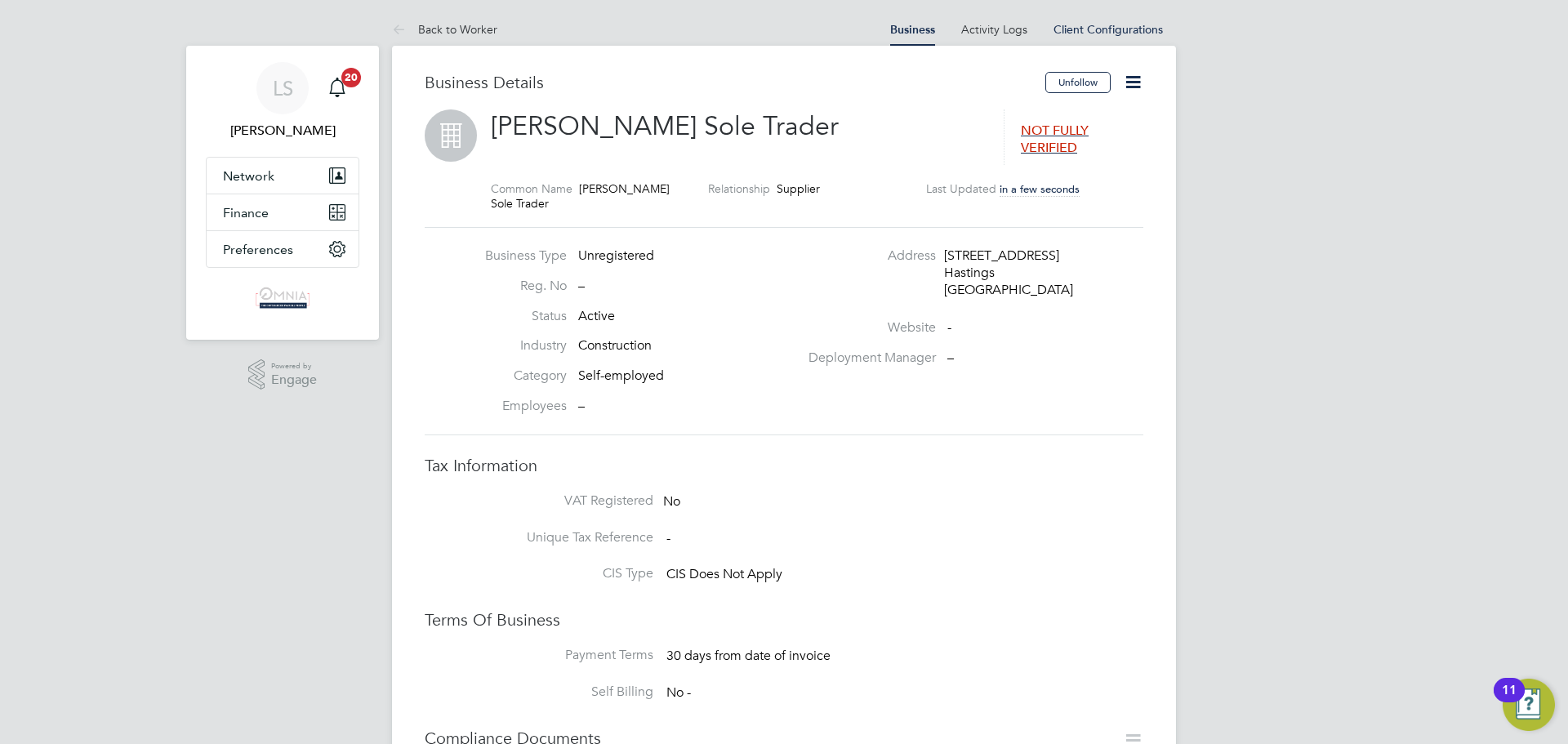
click at [1129, 82] on icon at bounding box center [1133, 82] width 21 height 21
click at [1063, 169] on li "Edit Business e" at bounding box center [1076, 175] width 125 height 22
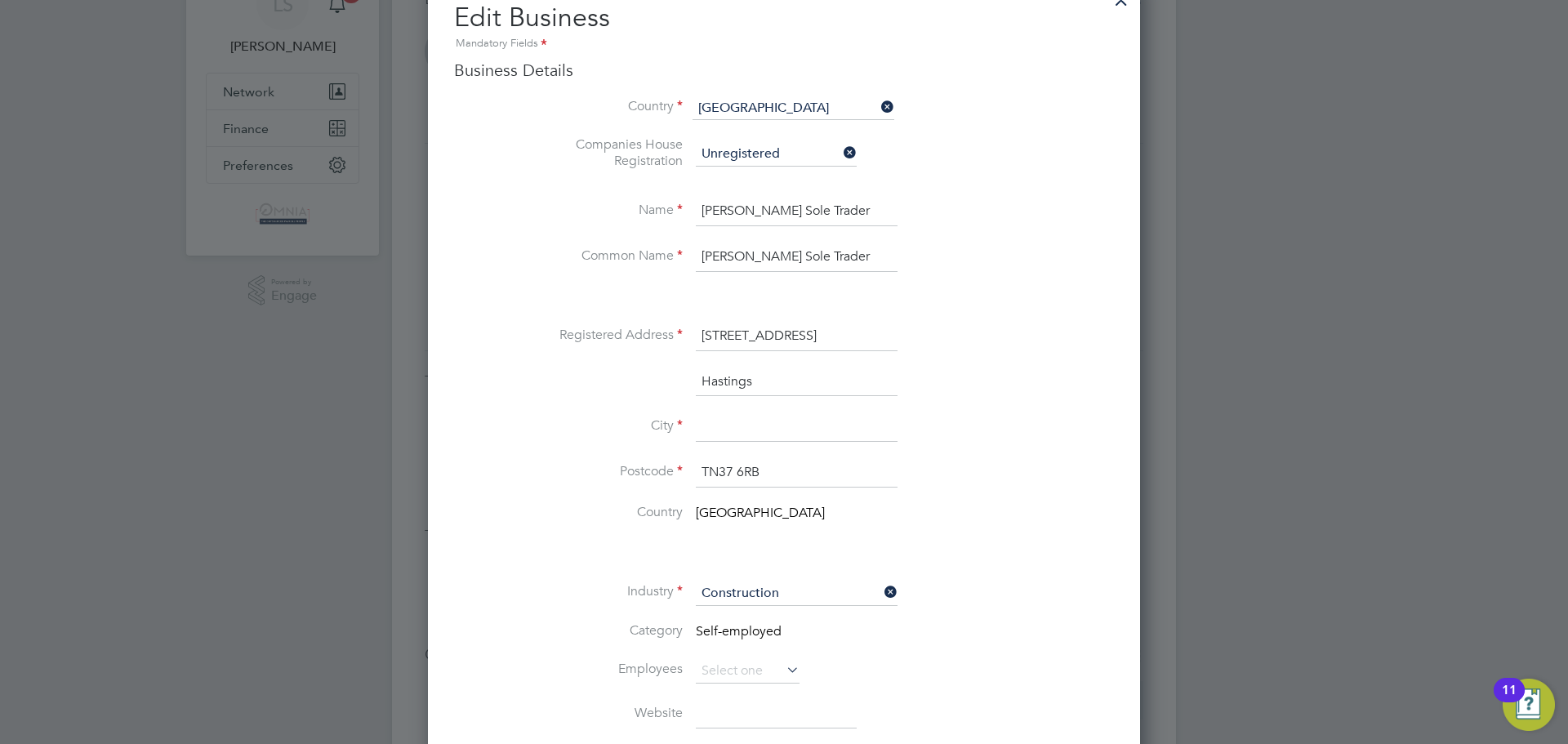
scroll to position [164, 0]
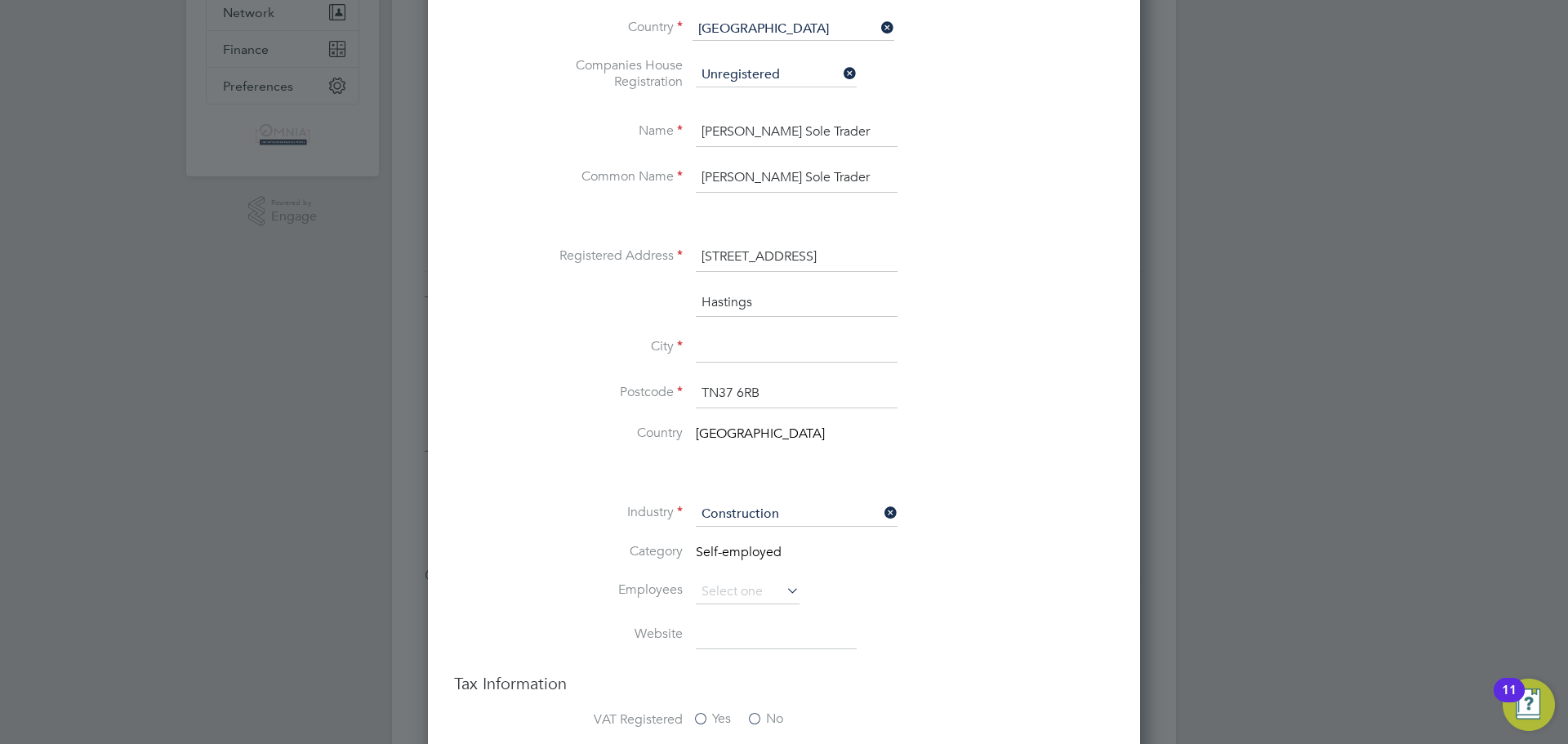
click at [722, 297] on input "Hastings" at bounding box center [797, 302] width 202 height 29
paste input "Hastings"
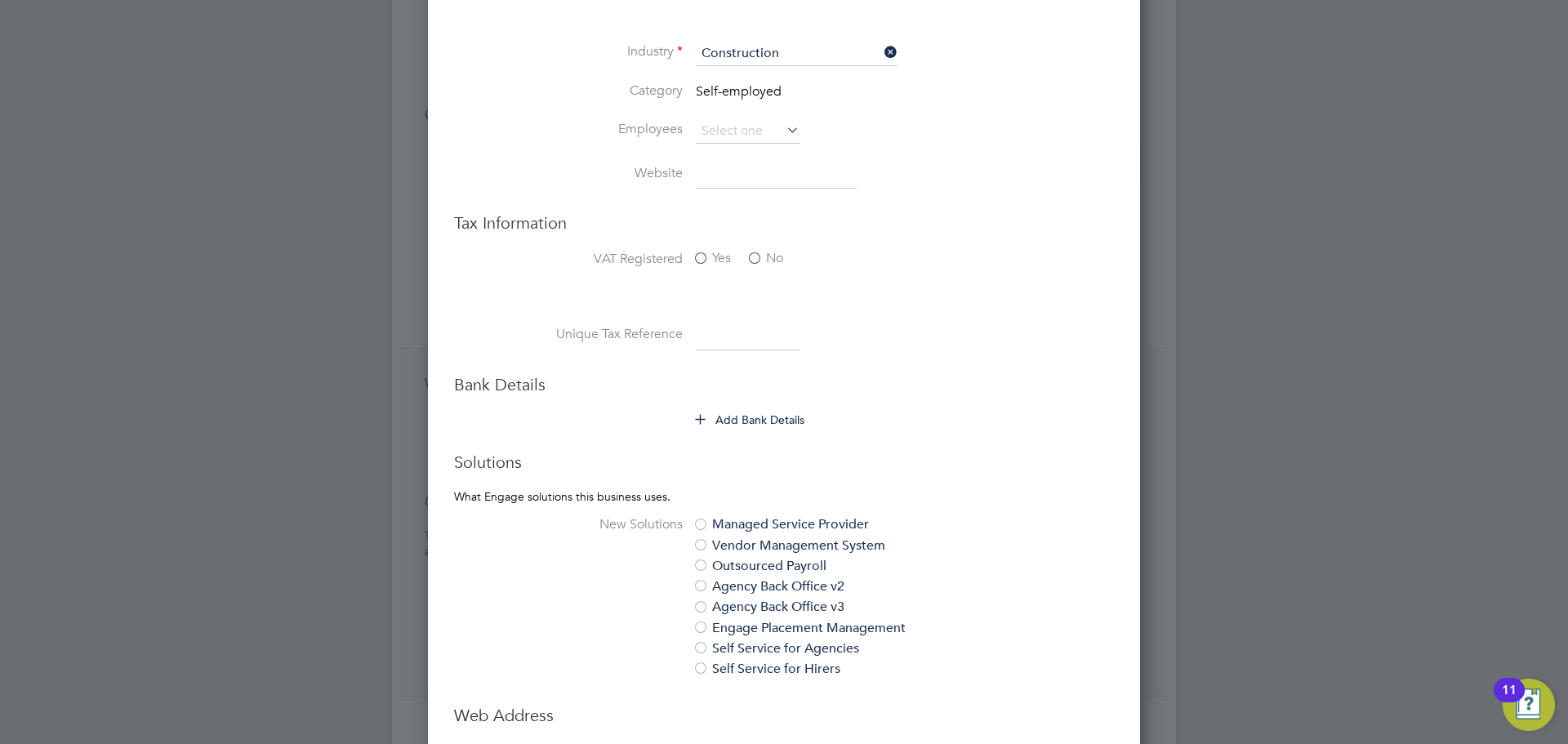
scroll to position [653, 0]
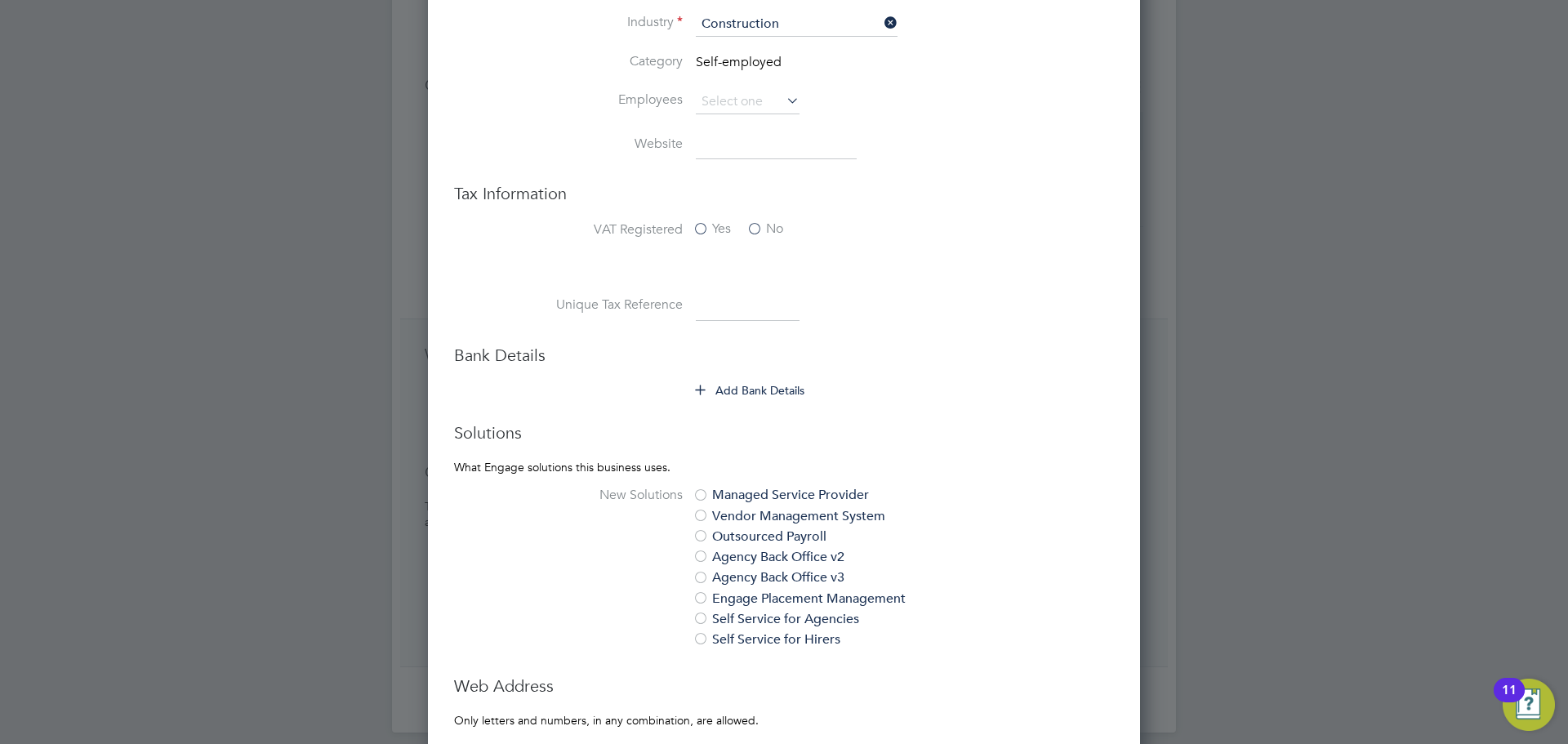
type input "Hastings"
paste input "2249679170"
type input "2249679170"
click at [766, 389] on button "Add Bank Details" at bounding box center [750, 390] width 109 height 16
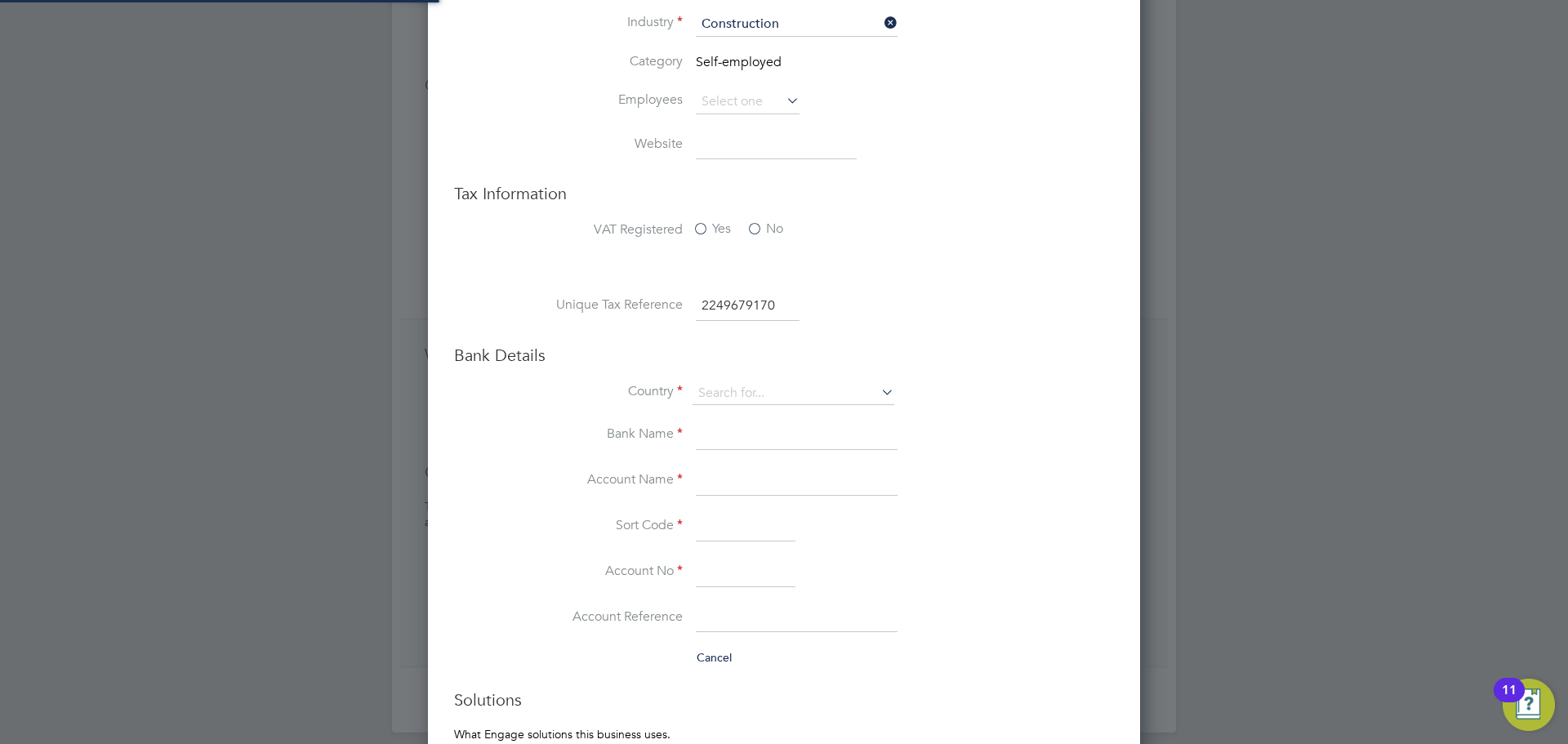
type input "[GEOGRAPHIC_DATA]"
paste input "[PERSON_NAME]"
type input "[PERSON_NAME]"
paste input "28866460"
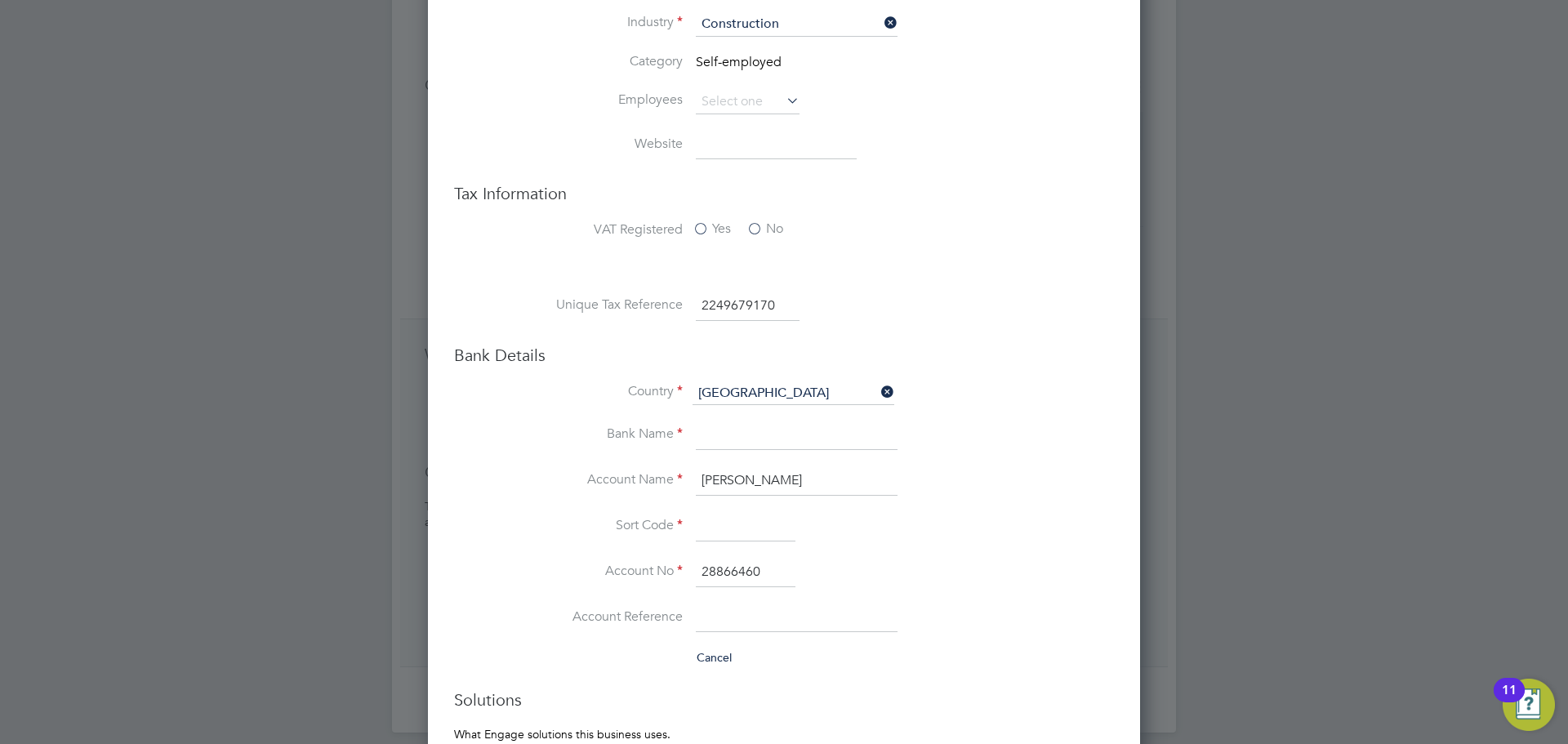
type input "28866460"
paste input "306782"
type input "30-67-82"
click at [743, 433] on input at bounding box center [797, 436] width 202 height 29
type input "Lloyds"
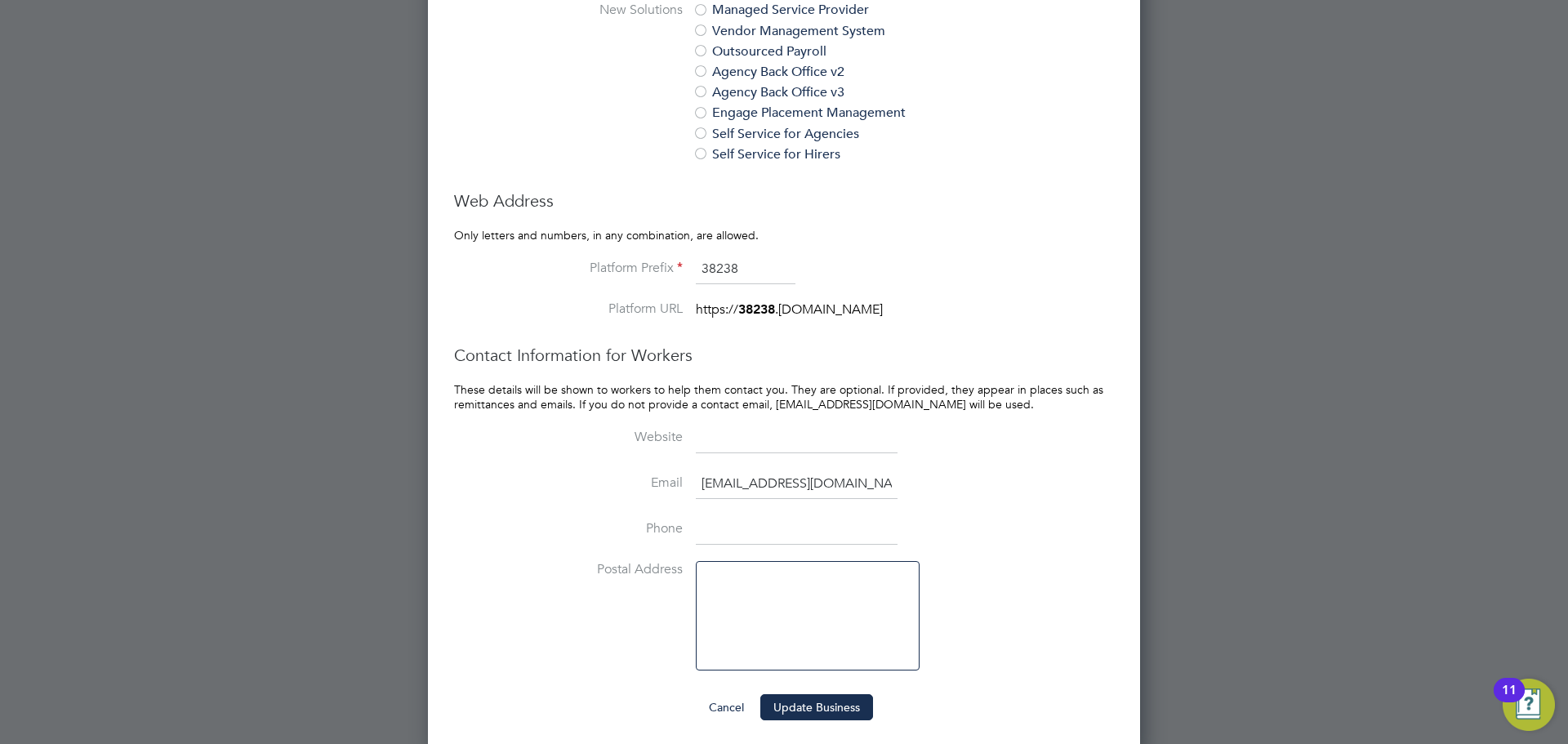
scroll to position [1415, 0]
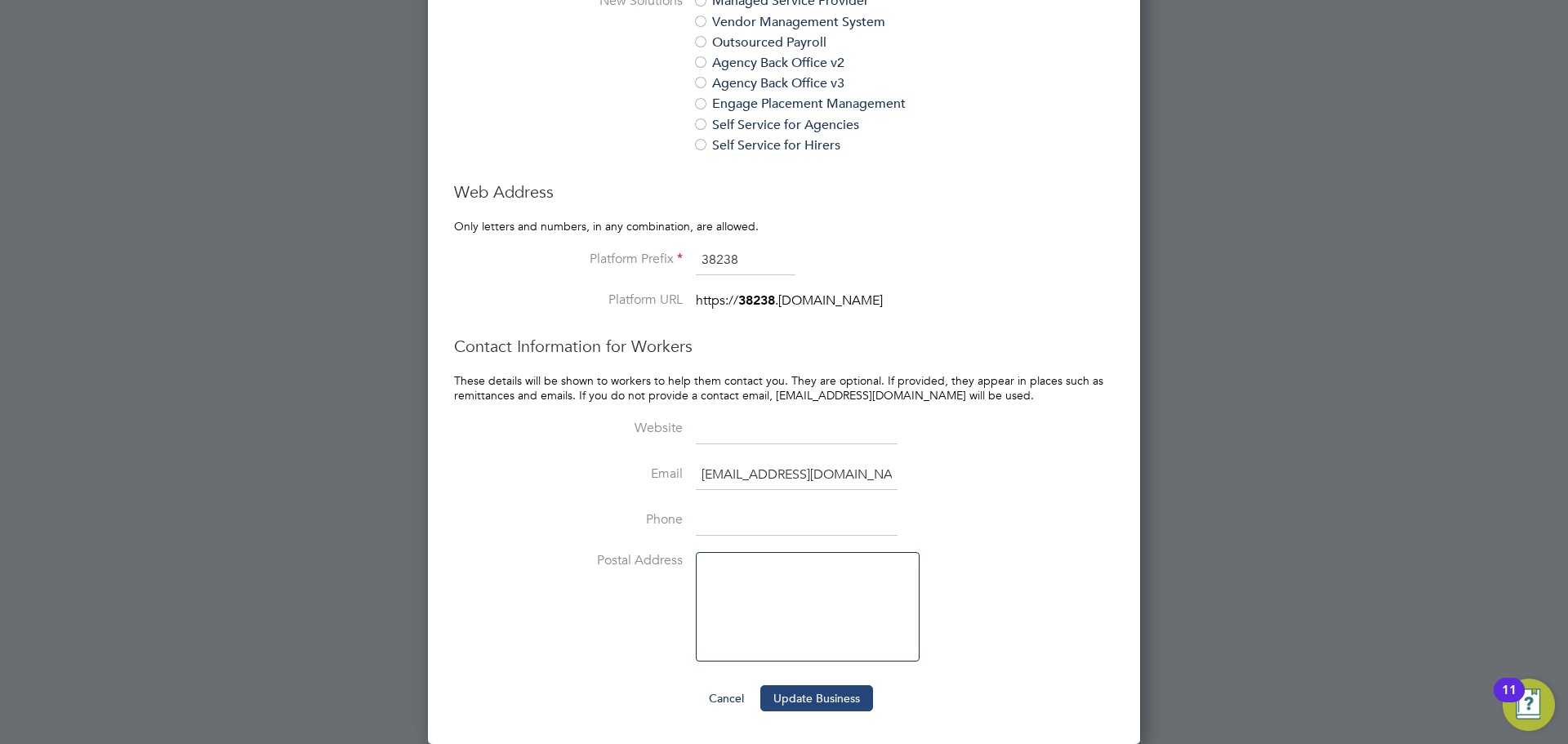
click at [827, 706] on button "Update Business" at bounding box center [817, 698] width 112 height 26
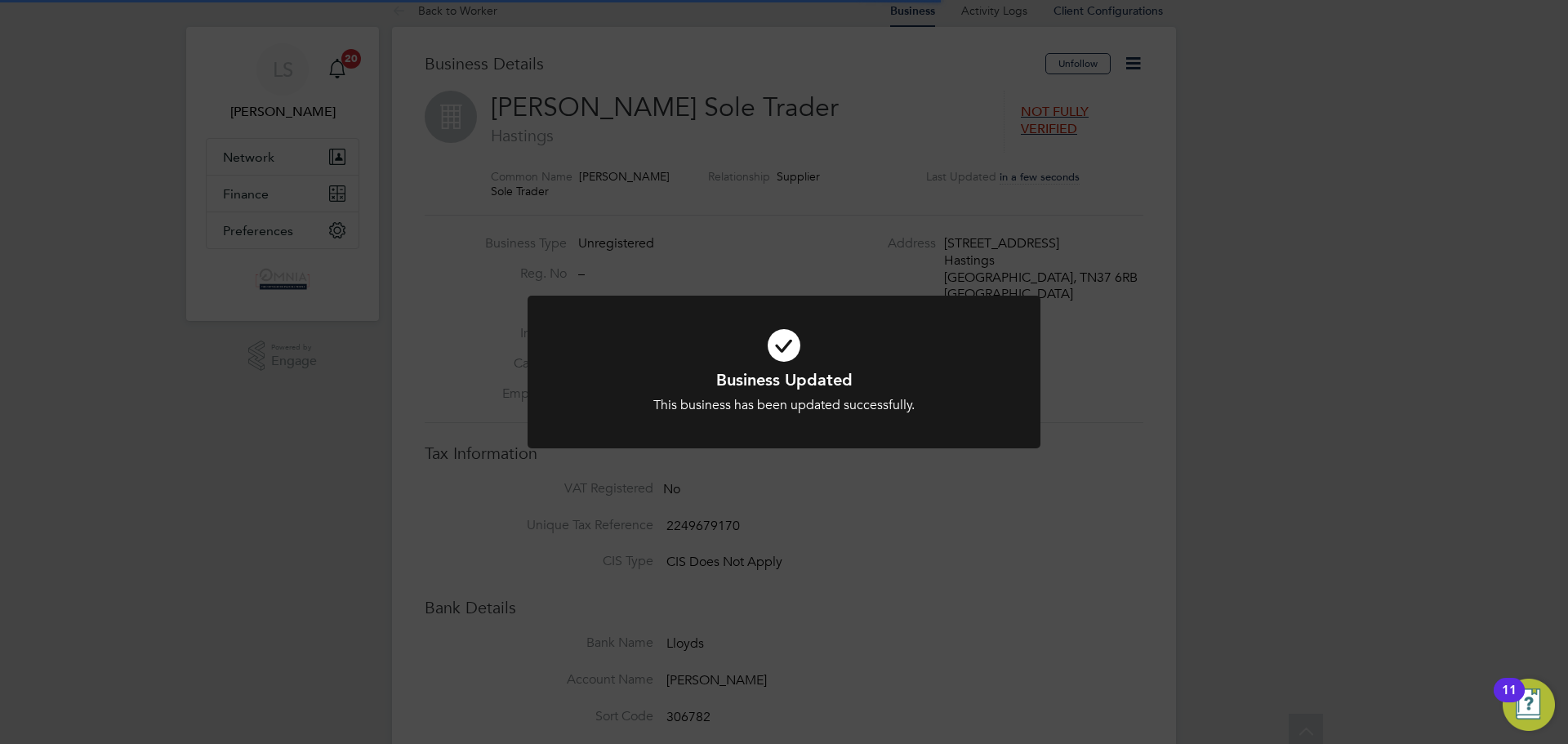
scroll to position [0, 0]
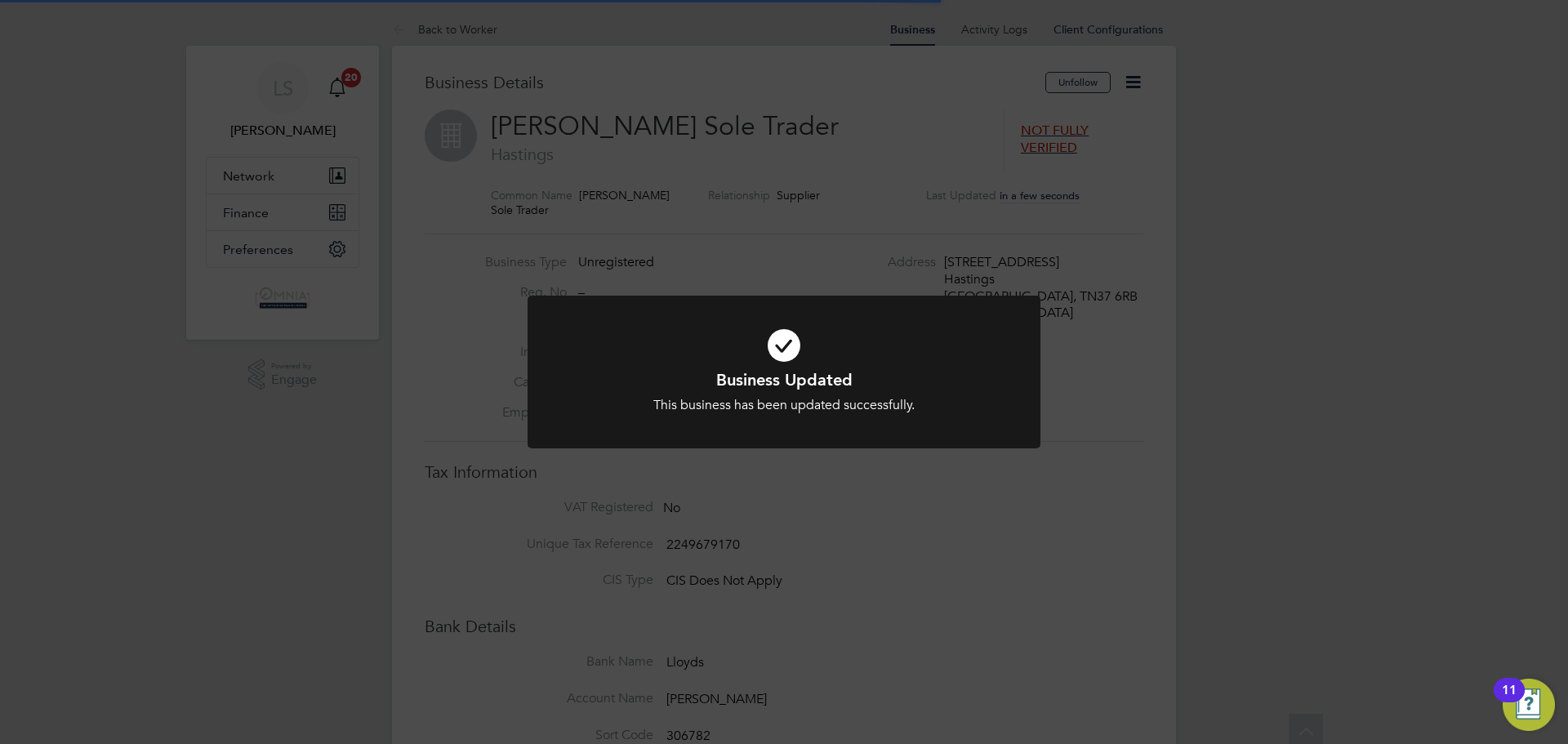
click at [1090, 242] on div "Business Updated This business has been updated successfully. Cancel Okay" at bounding box center [784, 372] width 1568 height 744
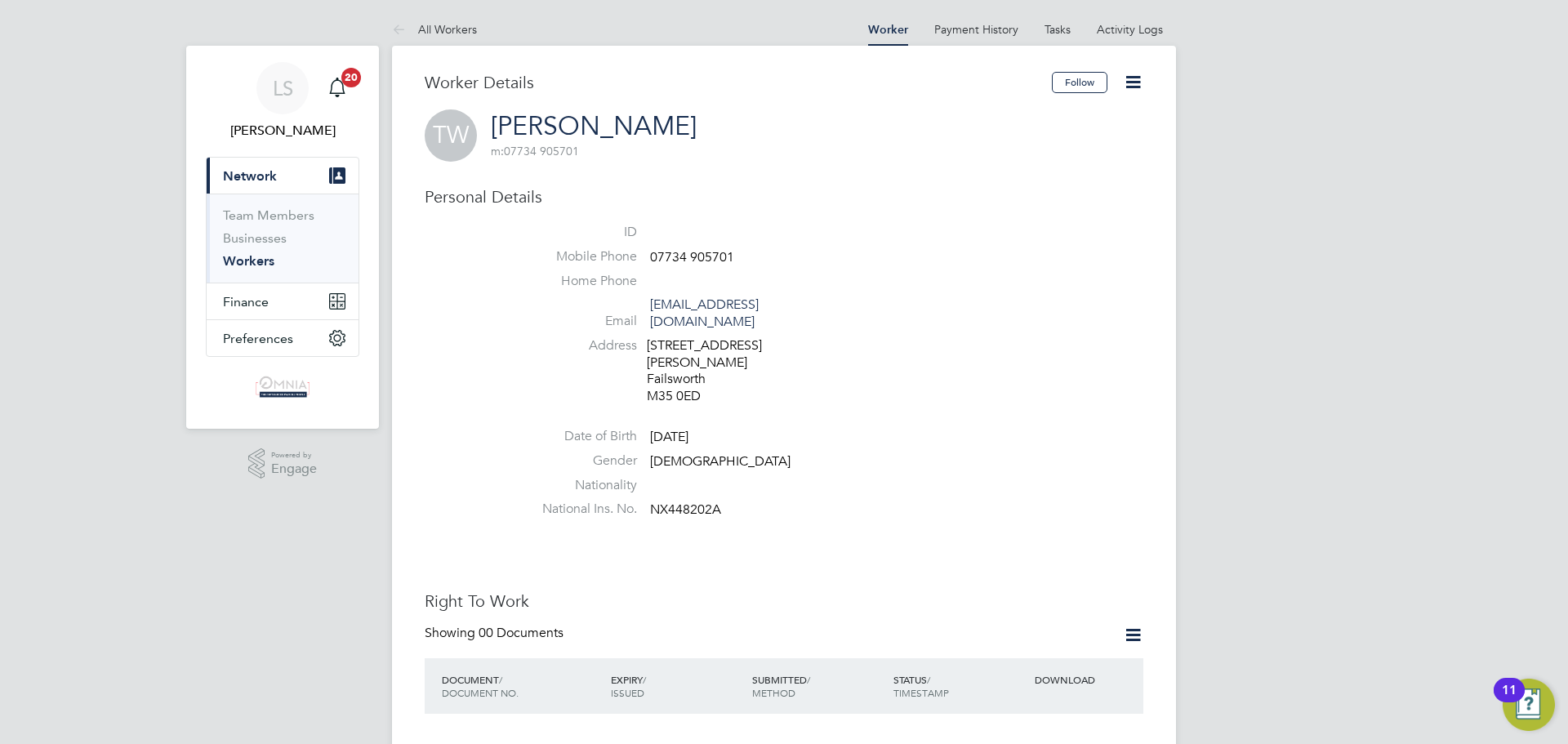
drag, startPoint x: 1139, startPoint y: 85, endPoint x: 1140, endPoint y: 119, distance: 34.0
click at [1139, 85] on icon at bounding box center [1133, 82] width 21 height 21
click at [1074, 208] on li "Edit Personal Details e" at bounding box center [1040, 213] width 204 height 22
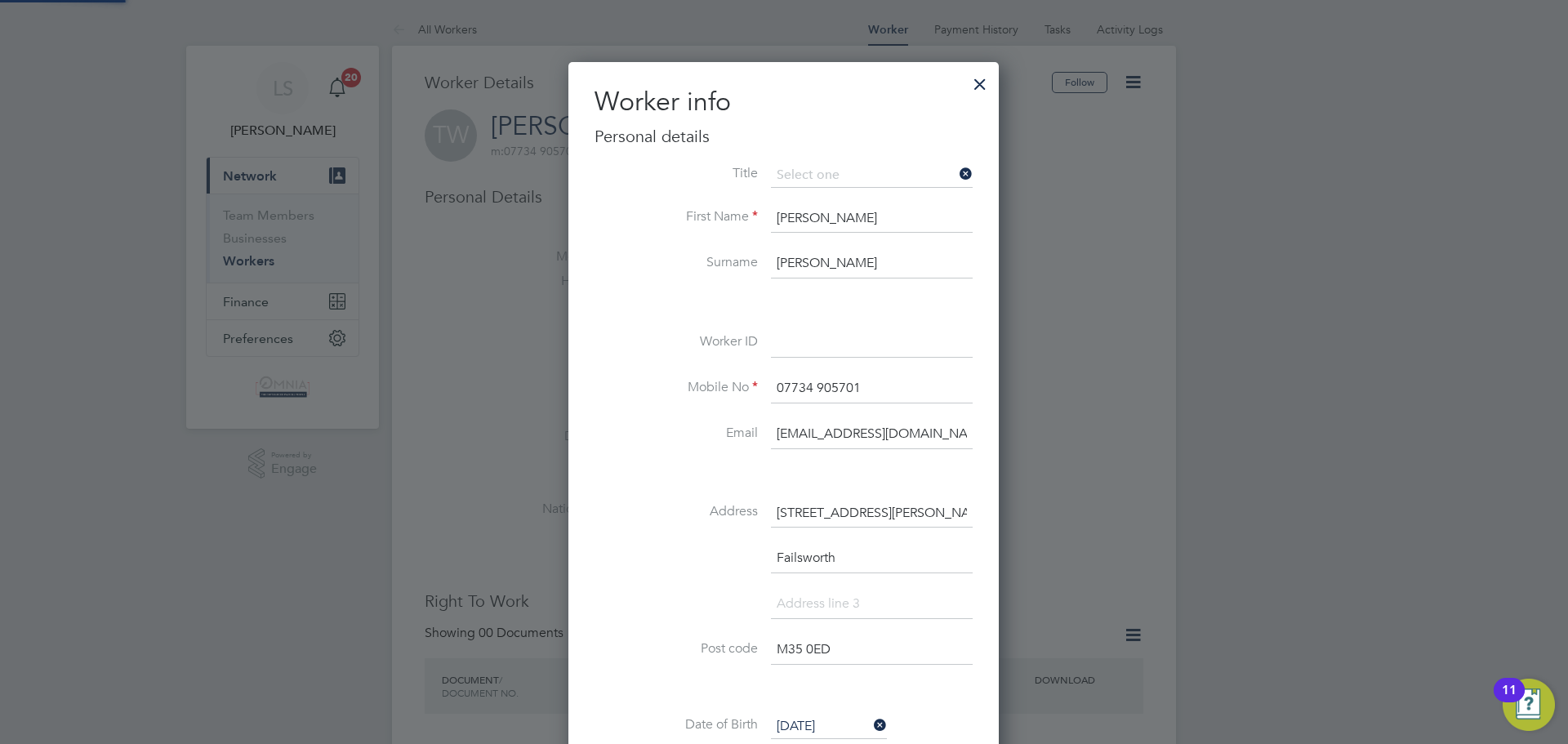
scroll to position [969, 432]
paste input "UMB40191"
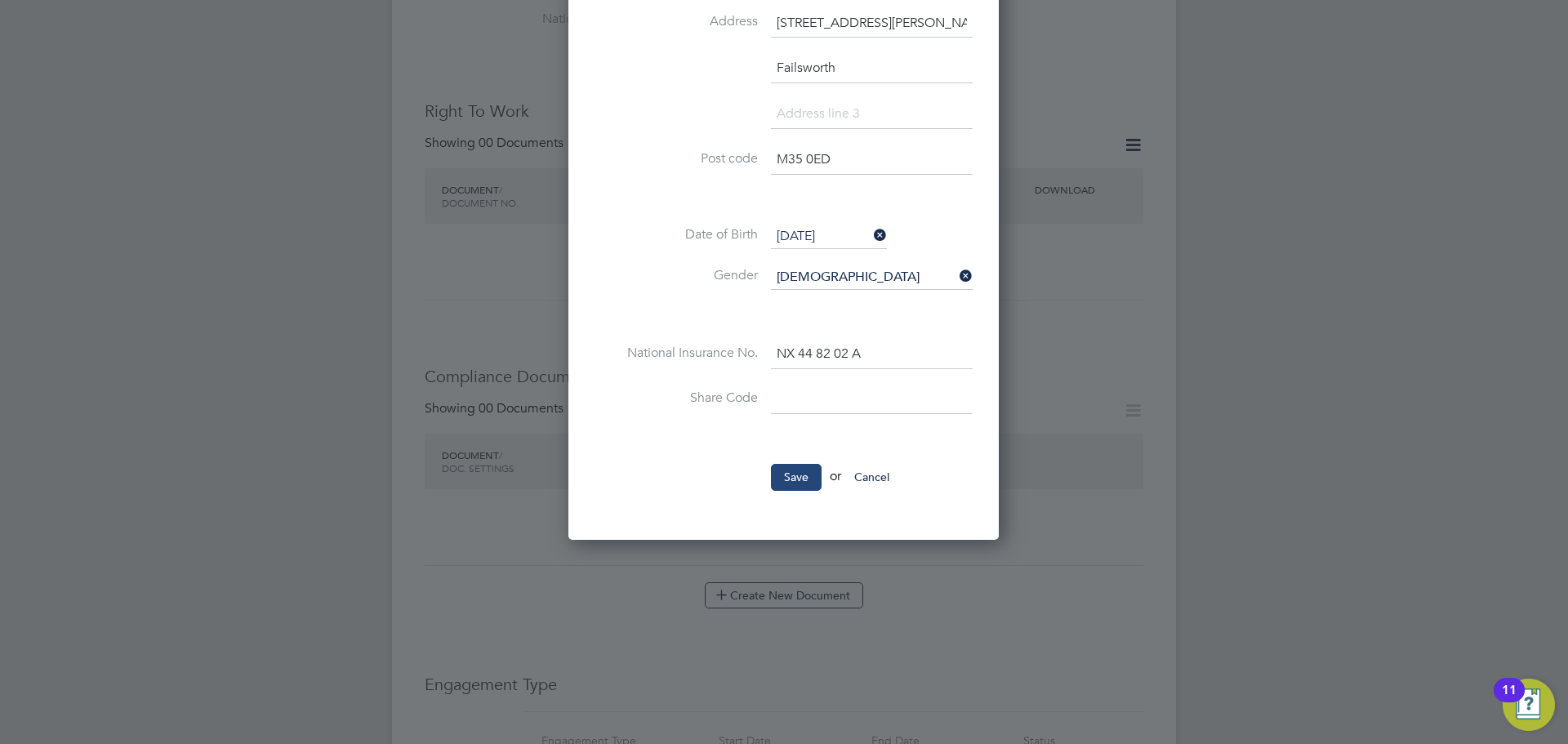
type input "UMB40191"
click at [790, 481] on button "Save" at bounding box center [796, 477] width 51 height 26
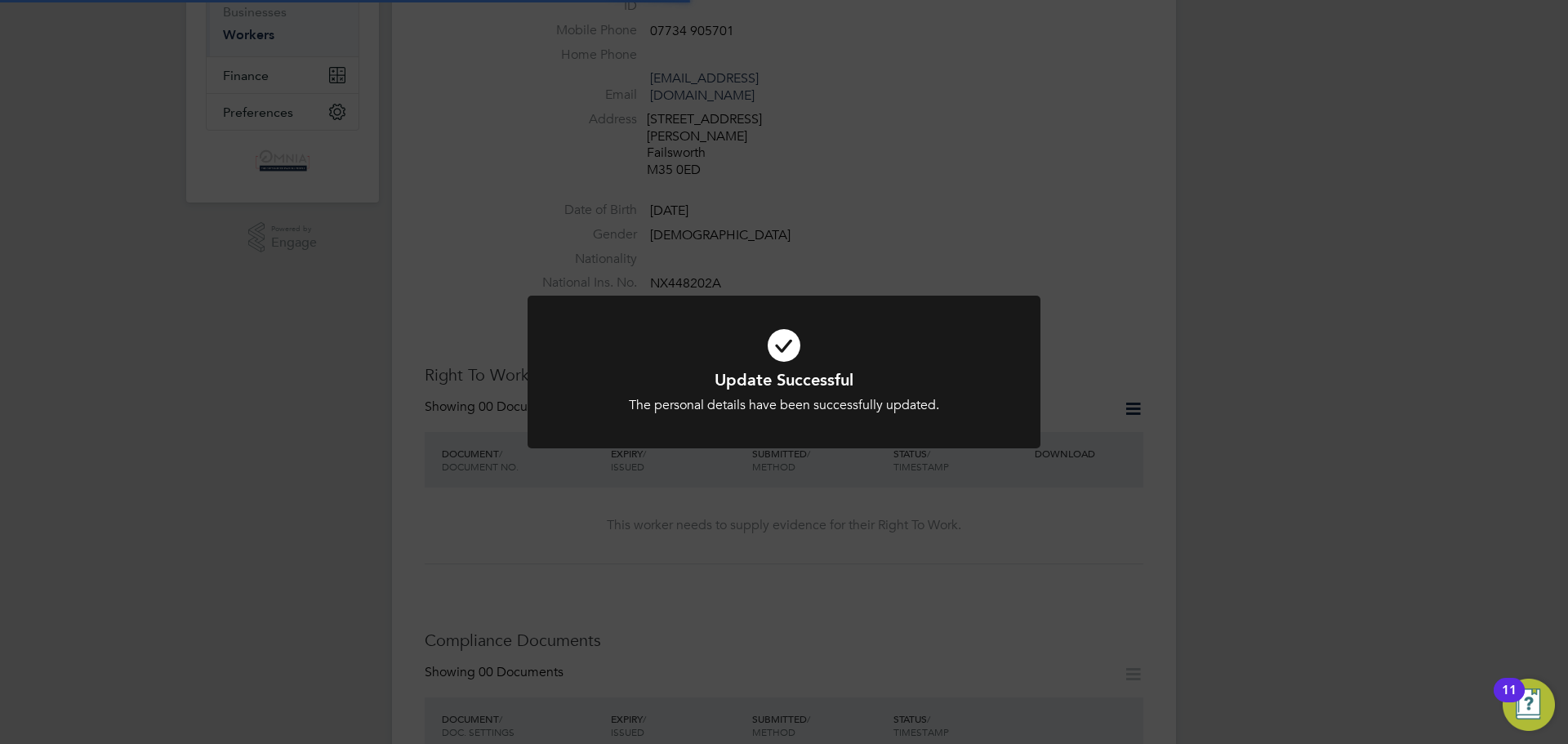
click at [1131, 310] on div "Update Successful The personal details have been successfully updated. Cancel O…" at bounding box center [784, 372] width 1568 height 744
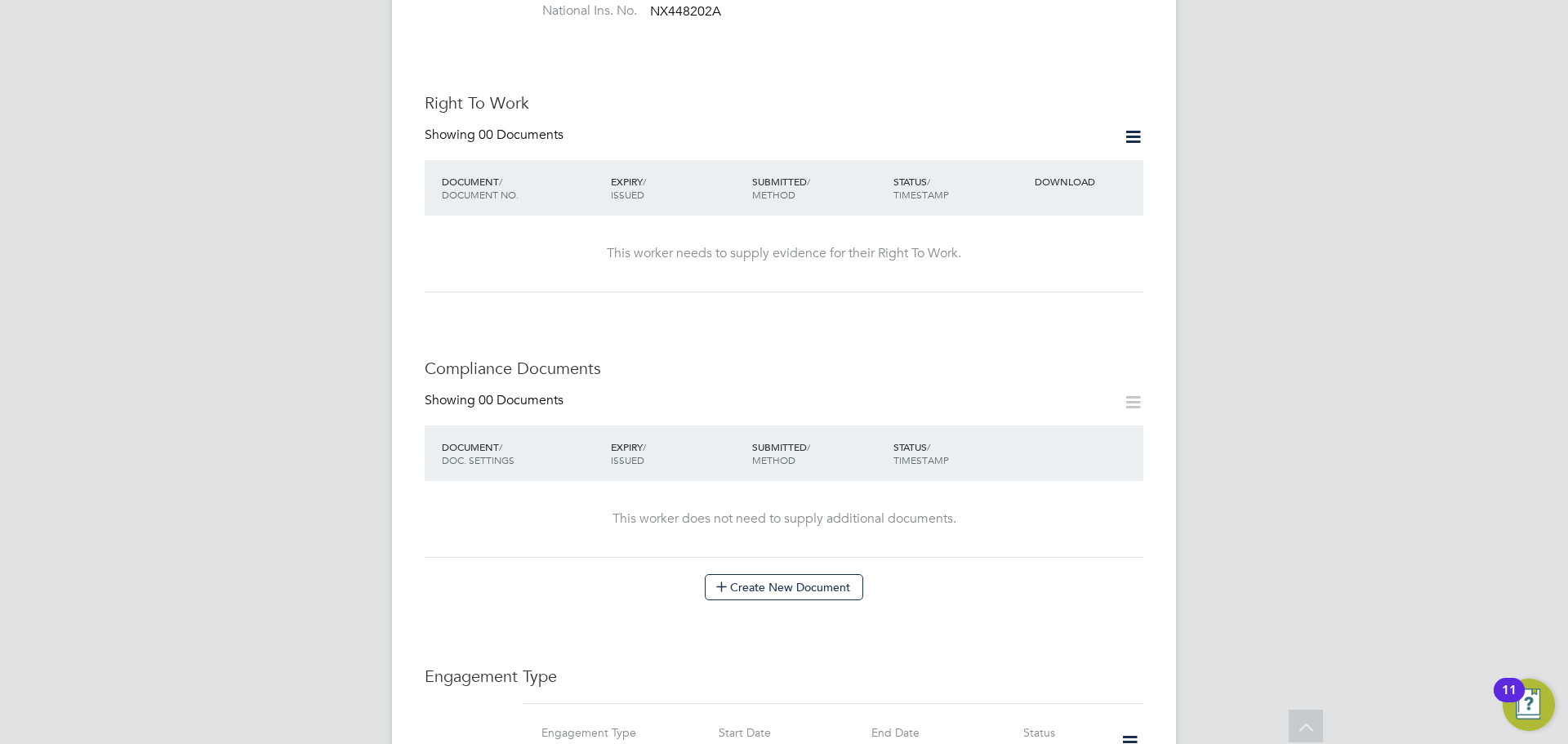
scroll to position [1065, 0]
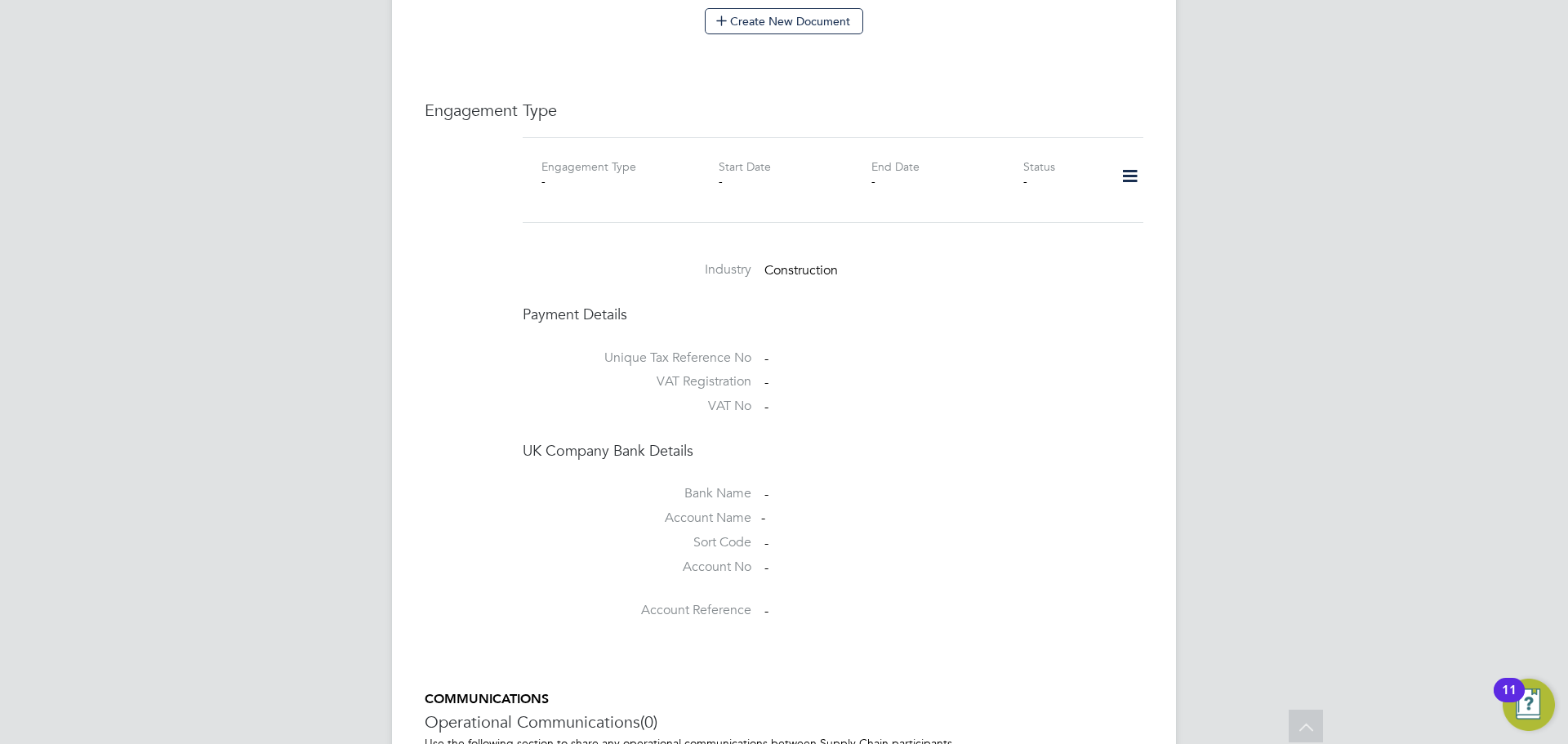
click at [1130, 158] on icon at bounding box center [1130, 177] width 29 height 37
click at [1064, 210] on li "Add Engagement Type" at bounding box center [1046, 213] width 185 height 22
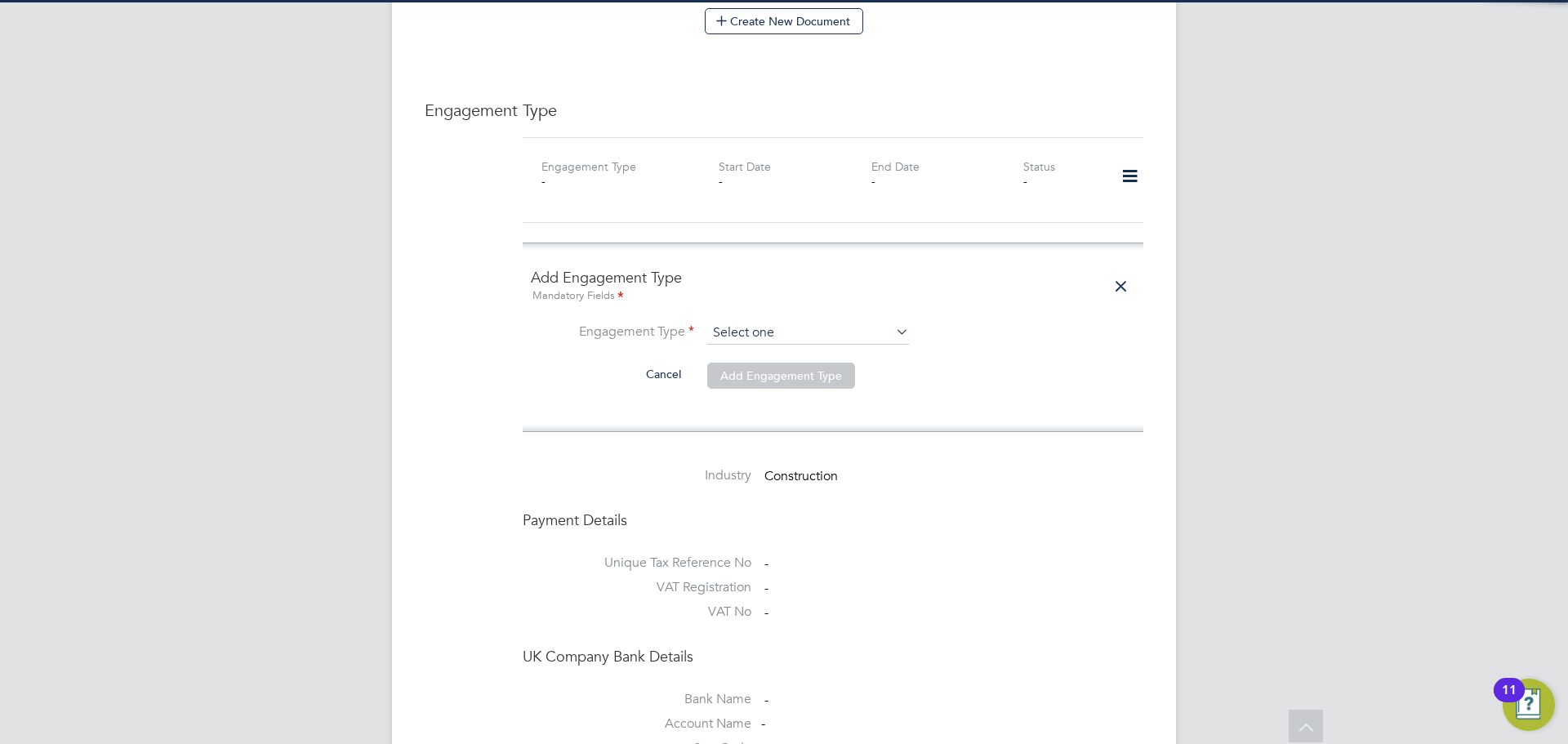
click at [845, 322] on input at bounding box center [808, 333] width 202 height 22
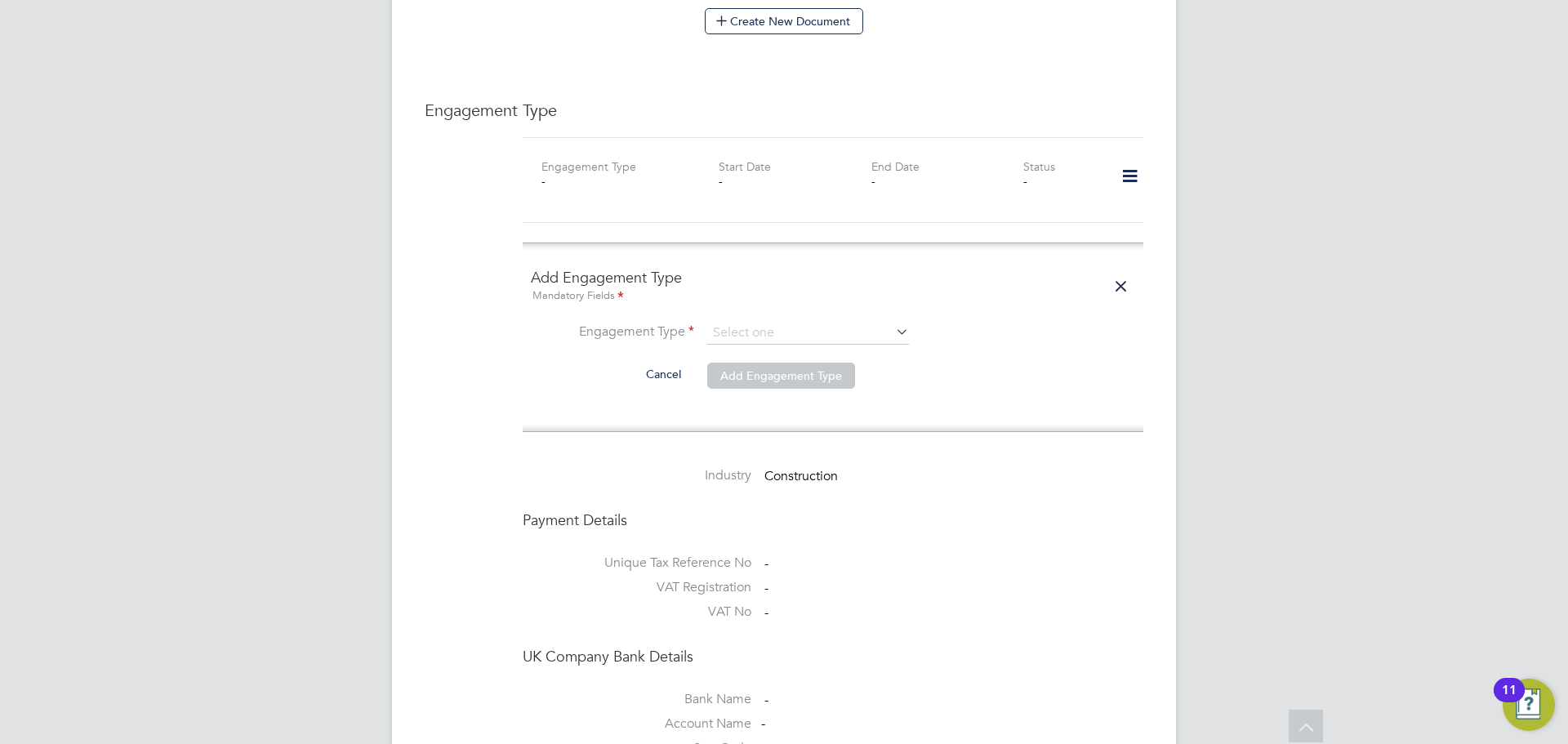
click at [763, 341] on li "PAYE Direct" at bounding box center [807, 346] width 203 height 23
type input "PAYE Direct"
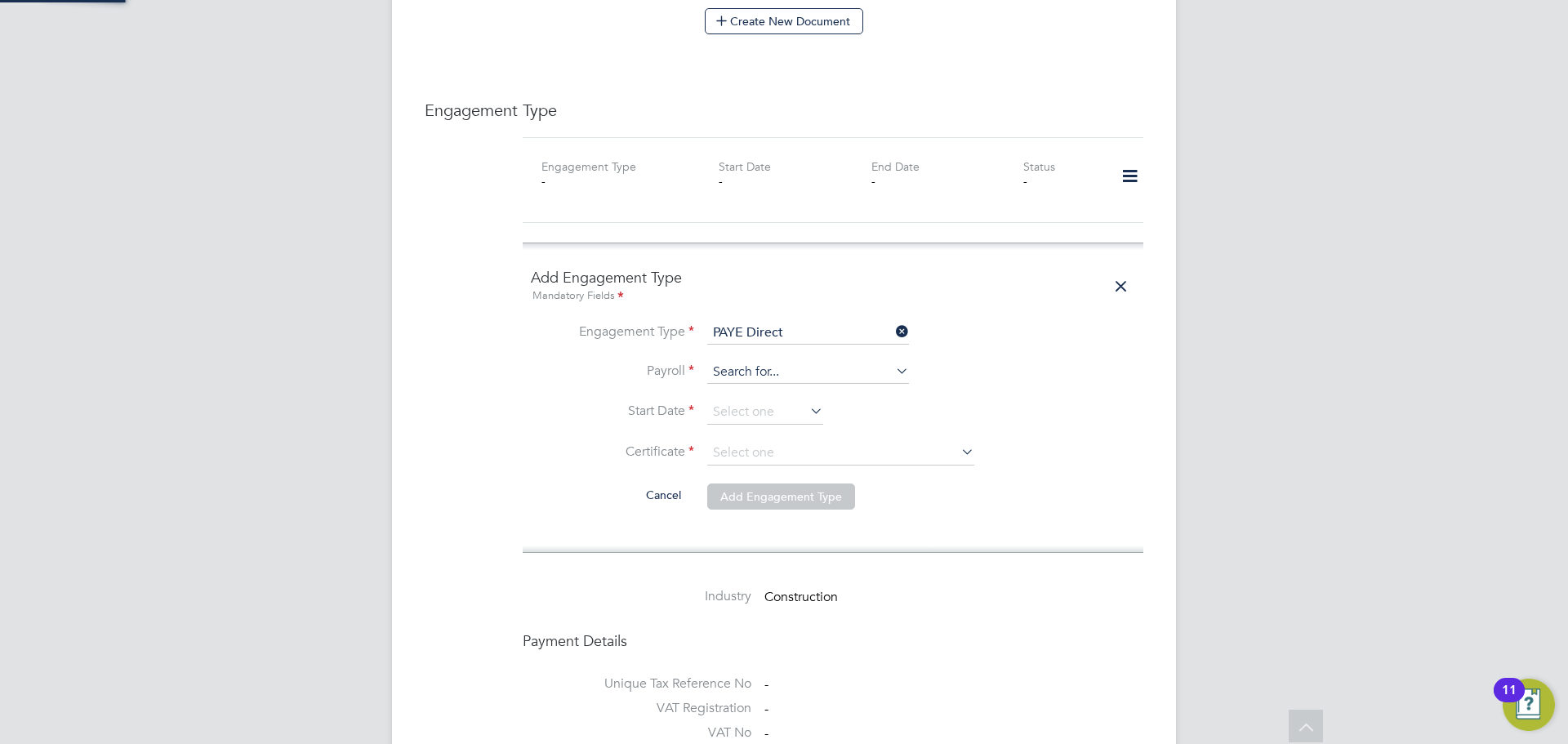
click at [772, 361] on input at bounding box center [808, 372] width 202 height 22
click at [776, 363] on li "Umbrella PAYE" at bounding box center [807, 362] width 203 height 23
type input "Umbrella PAYE"
click at [777, 401] on input at bounding box center [765, 413] width 116 height 24
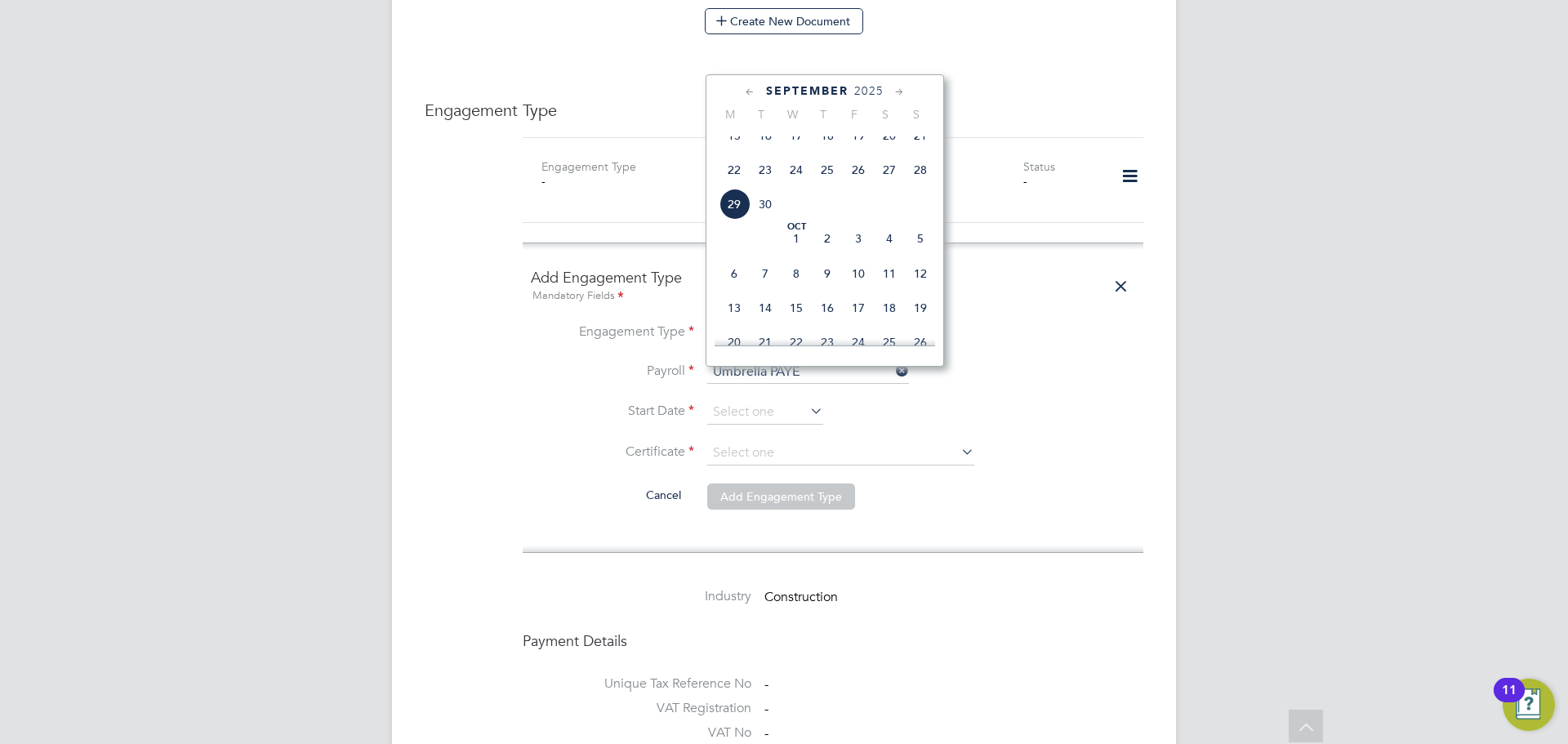
click at [727, 220] on span "29" at bounding box center [733, 204] width 31 height 31
type input "[DATE]"
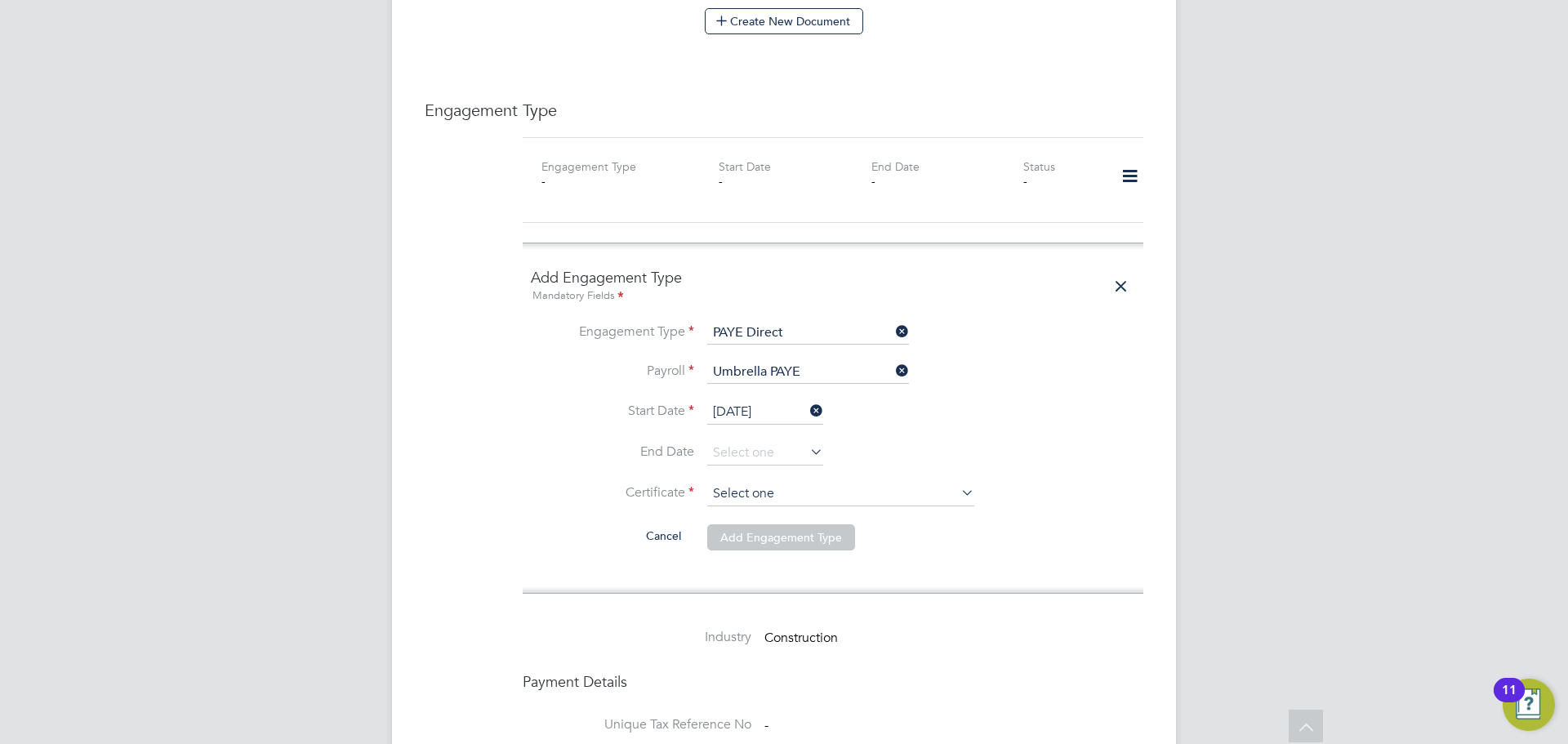
click at [827, 482] on input at bounding box center [840, 494] width 267 height 24
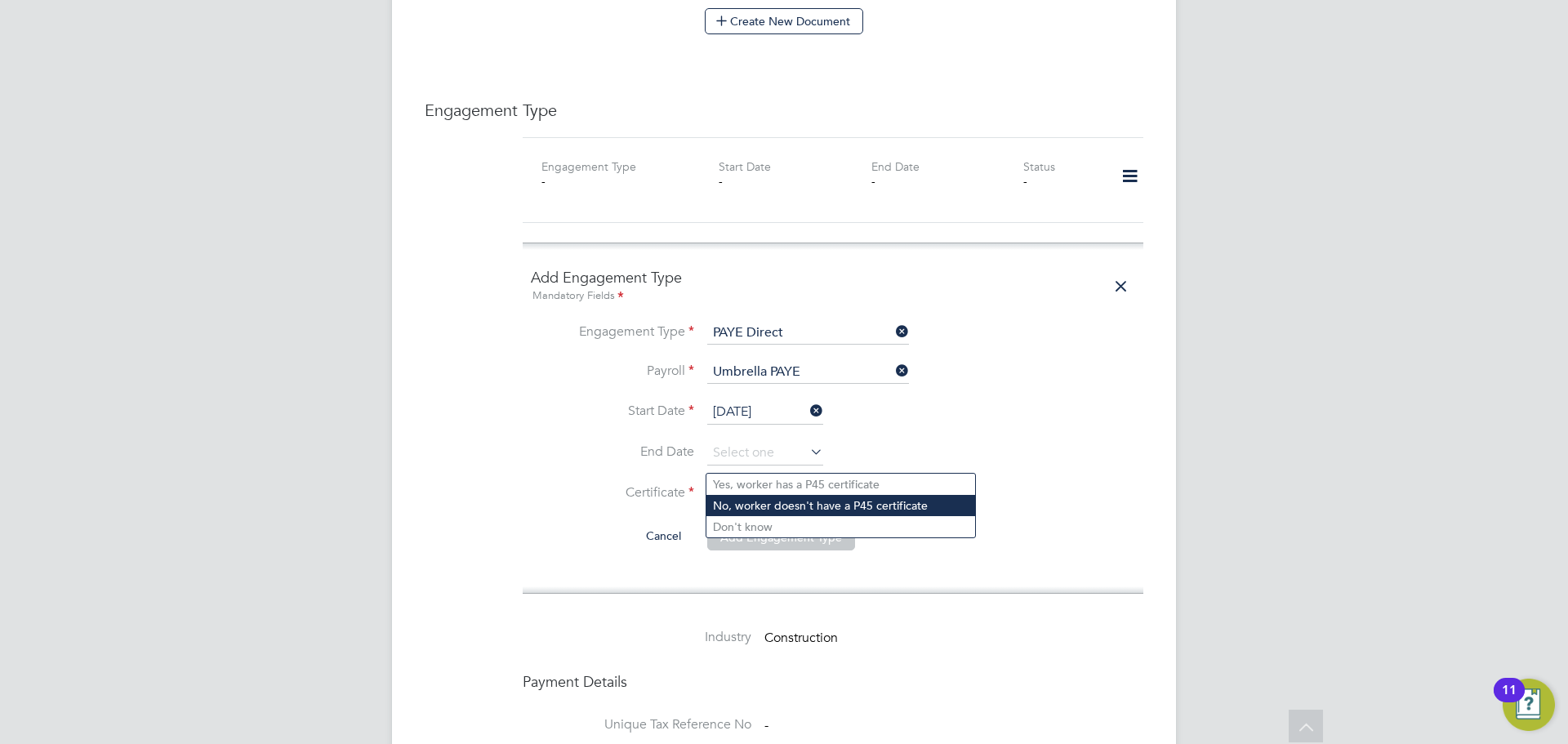
click at [819, 505] on li "No, worker doesn't have a P45 certificate" at bounding box center [840, 505] width 269 height 22
type input "No, worker doesn't have a P45 certificate"
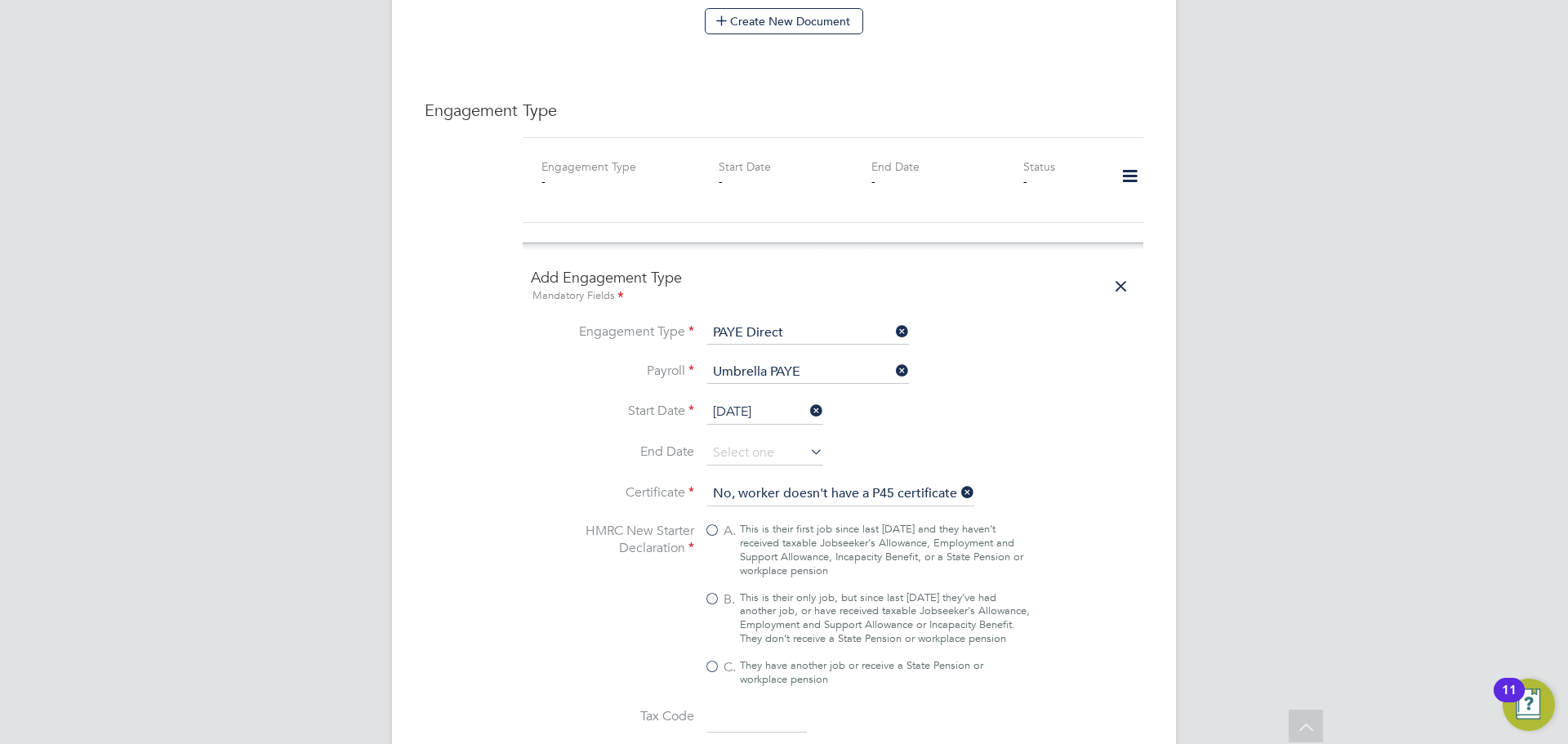
click at [741, 591] on div "This is their only job, but since last 6 April they’ve had another job, or have…" at bounding box center [885, 619] width 290 height 55
click at [0, 0] on input "B. This is their only job, but since last 6 April they’ve had another job, or h…" at bounding box center [0, 0] width 0 height 0
type input "1257L"
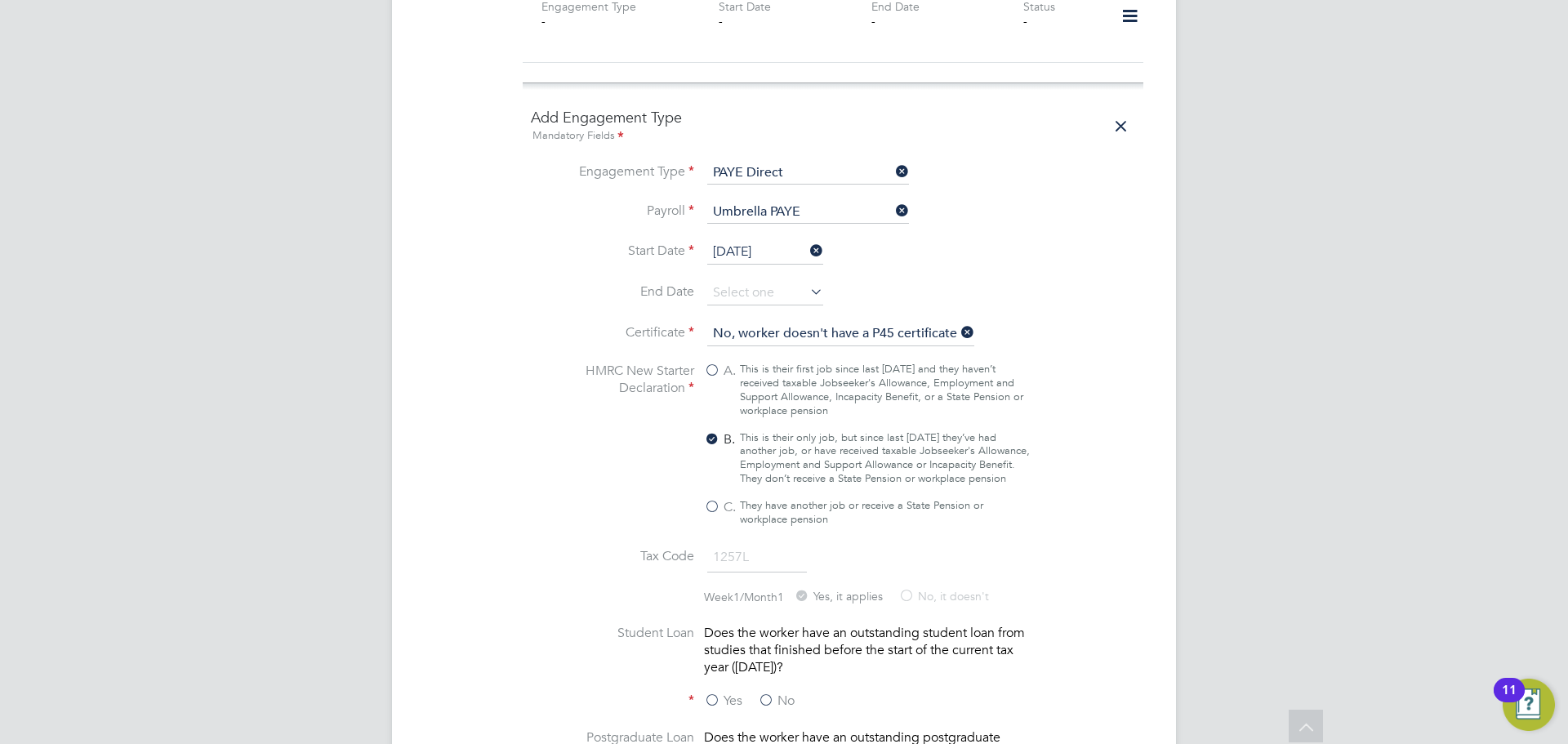
scroll to position [1554, 0]
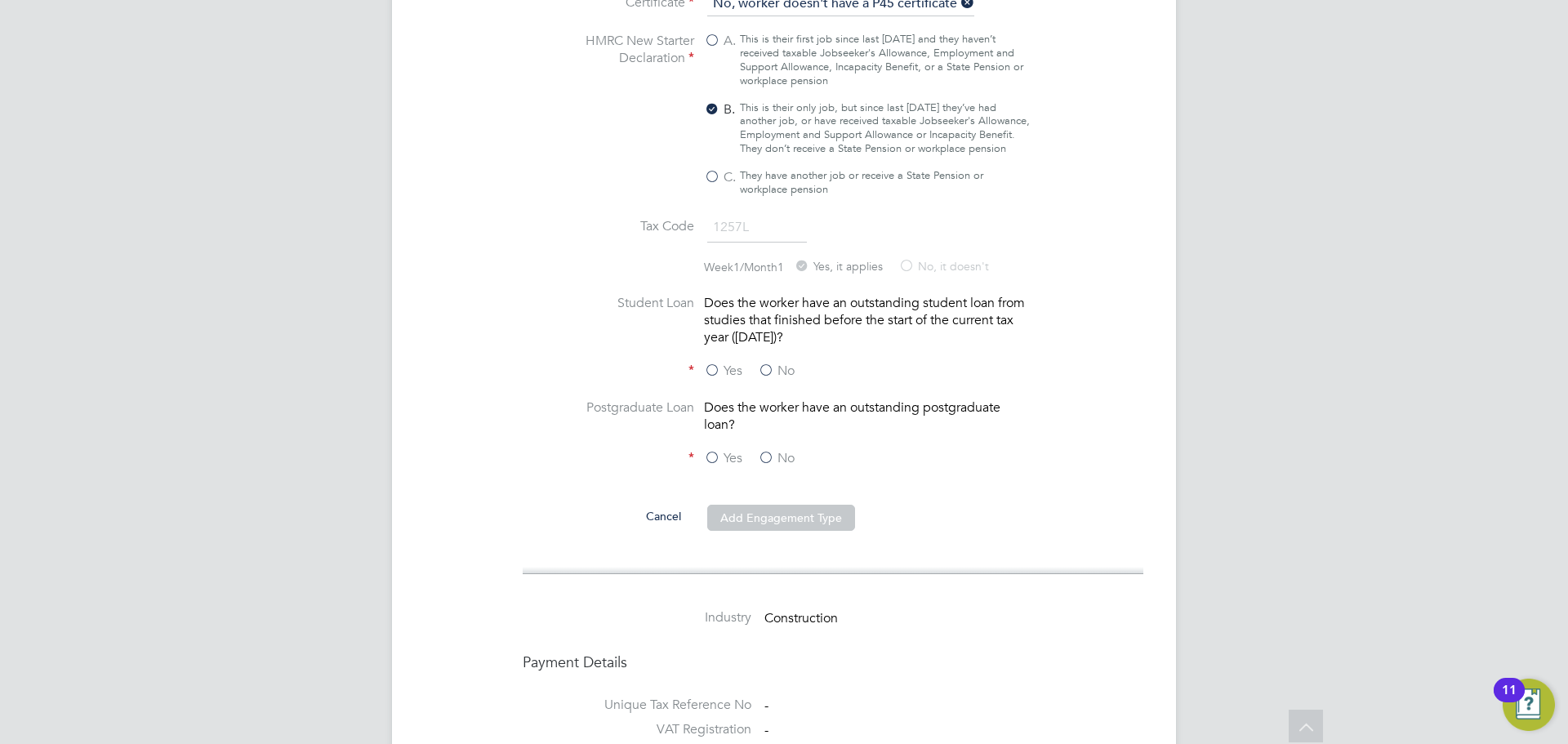
click at [794, 363] on label "No" at bounding box center [776, 372] width 36 height 17
click at [0, 0] on input "No" at bounding box center [0, 0] width 0 height 0
click at [775, 450] on label "No" at bounding box center [776, 459] width 36 height 17
click at [0, 0] on input "No" at bounding box center [0, 0] width 0 height 0
click at [777, 505] on button "Add Engagement Type" at bounding box center [781, 518] width 148 height 26
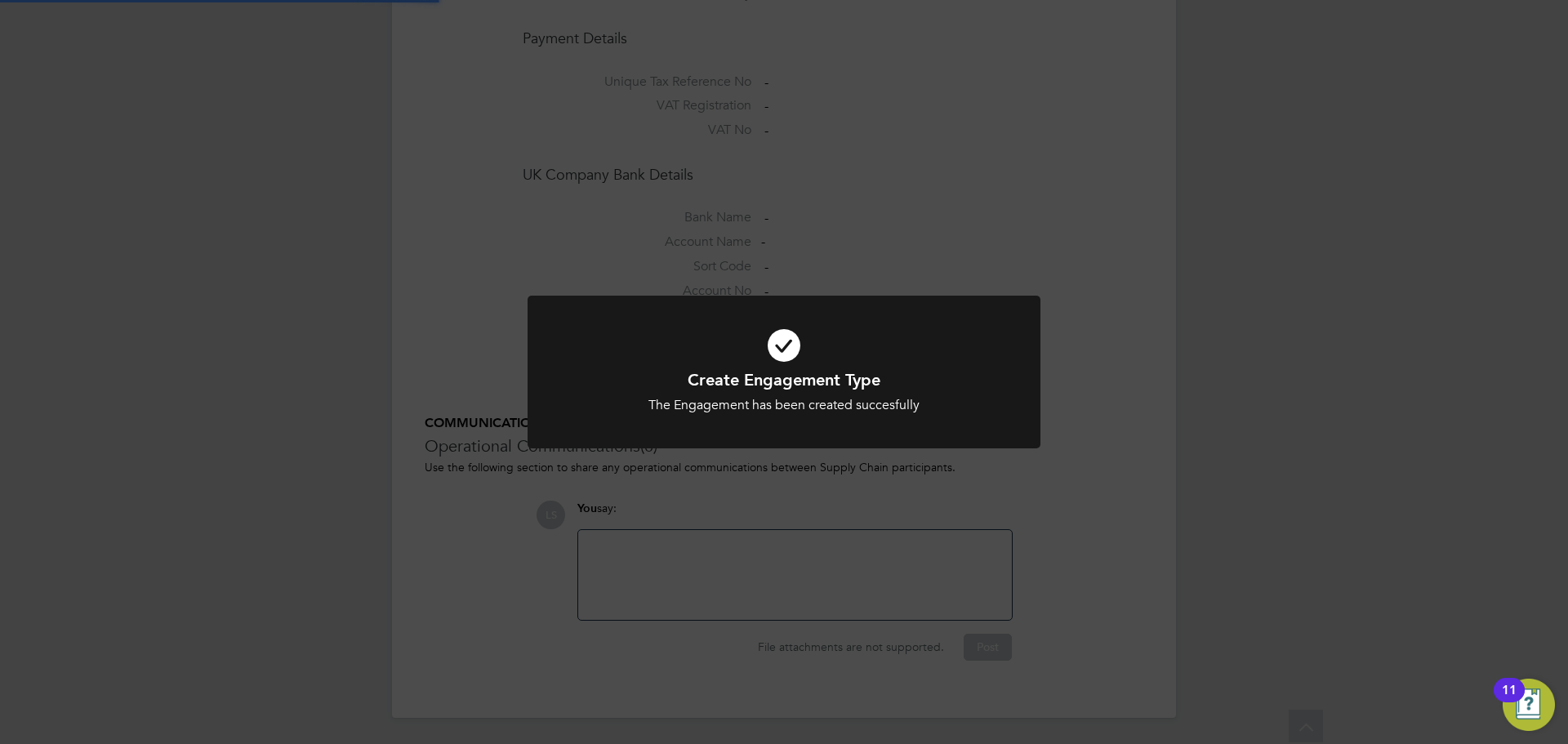
scroll to position [1307, 0]
click at [655, 55] on div "Create Engagement Type The Engagement has been created succesfully Cancel Okay" at bounding box center [784, 372] width 1568 height 744
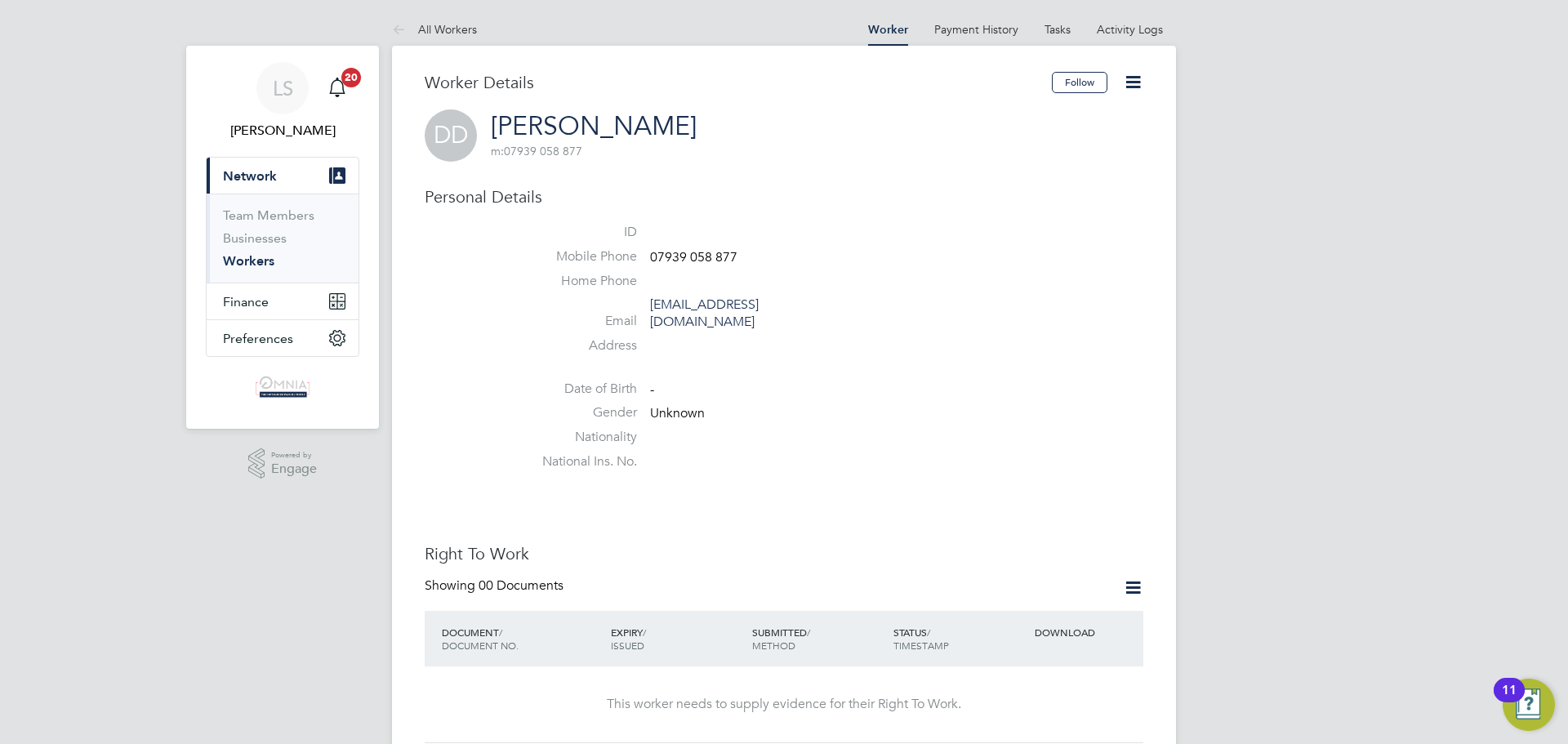
click at [1126, 84] on icon at bounding box center [1133, 82] width 21 height 21
click at [993, 208] on li "Edit Personal Details e" at bounding box center [1040, 213] width 204 height 22
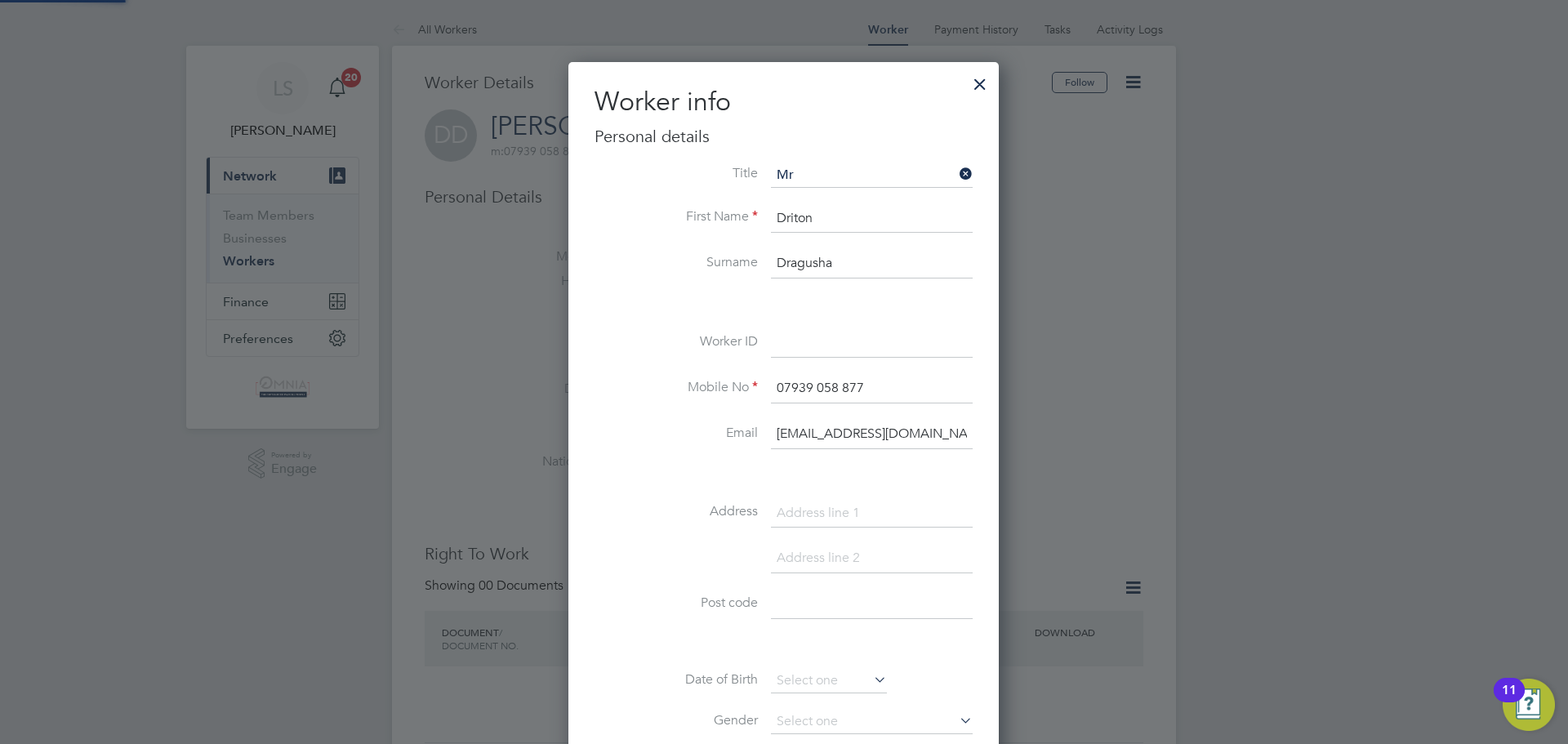
scroll to position [924, 432]
paste input "CIS40252"
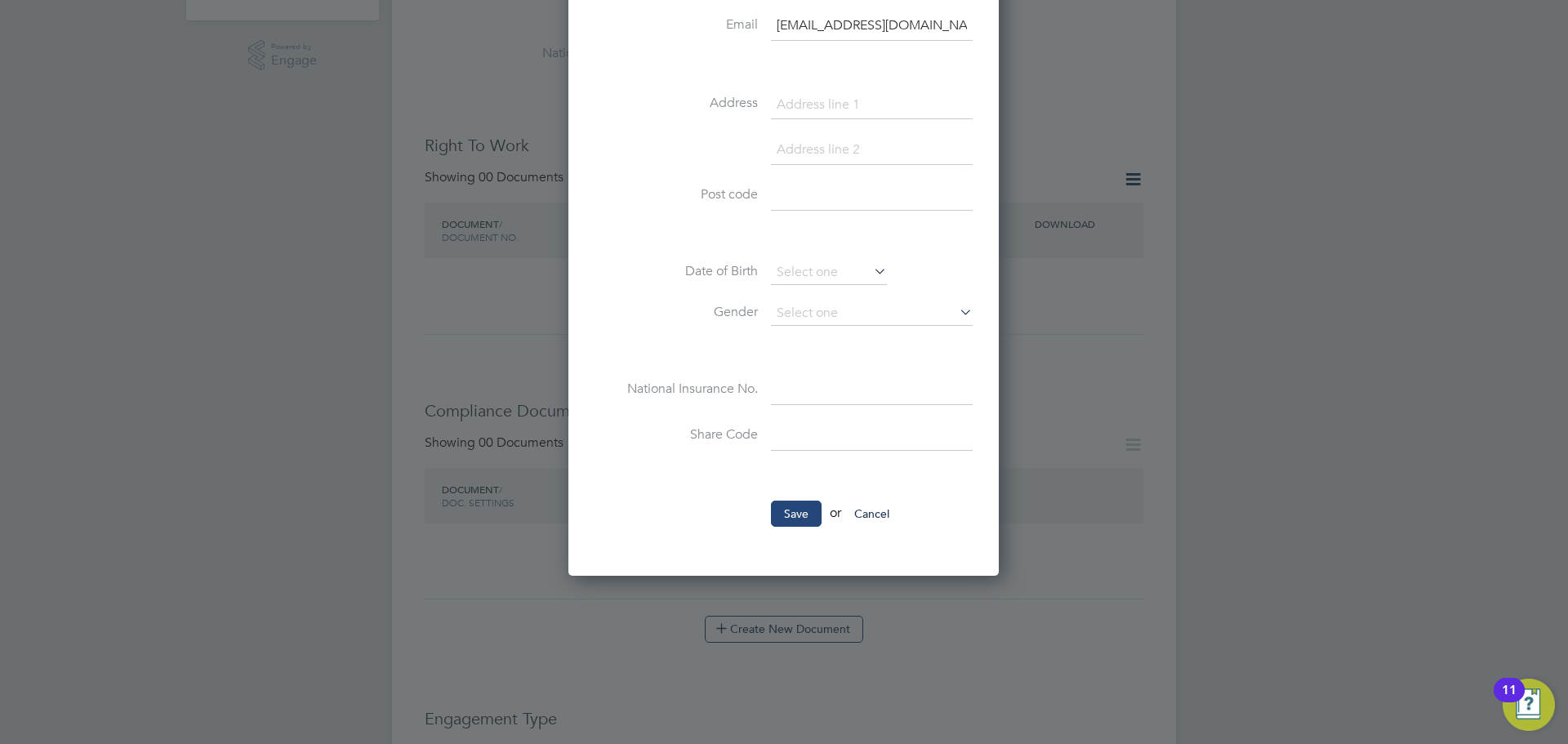
type input "CIS40252"
click at [803, 524] on button "Save" at bounding box center [796, 514] width 51 height 26
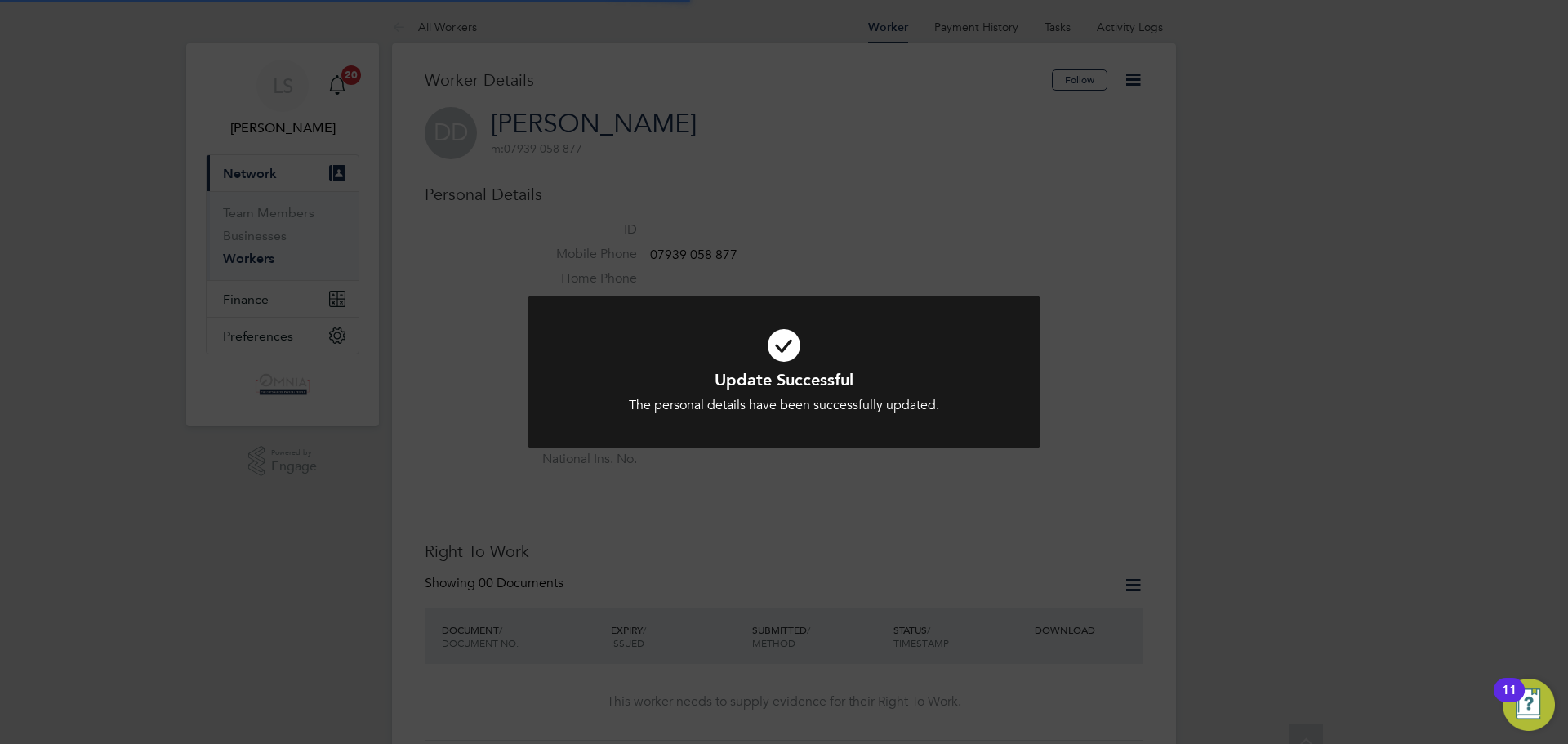
scroll to position [0, 0]
click at [1057, 537] on div "Update Successful The personal details have been successfully updated. Cancel O…" at bounding box center [784, 372] width 1568 height 744
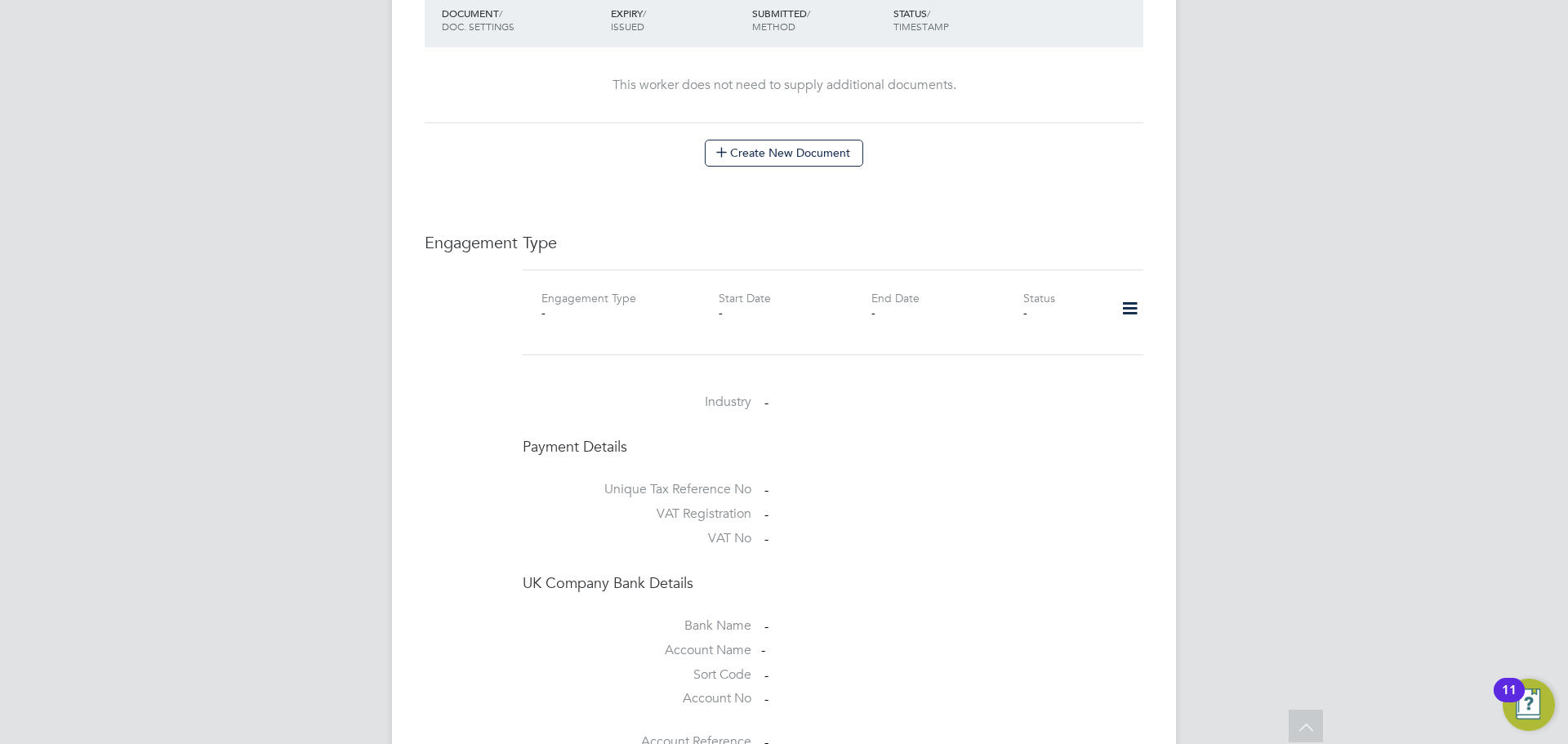
scroll to position [898, 0]
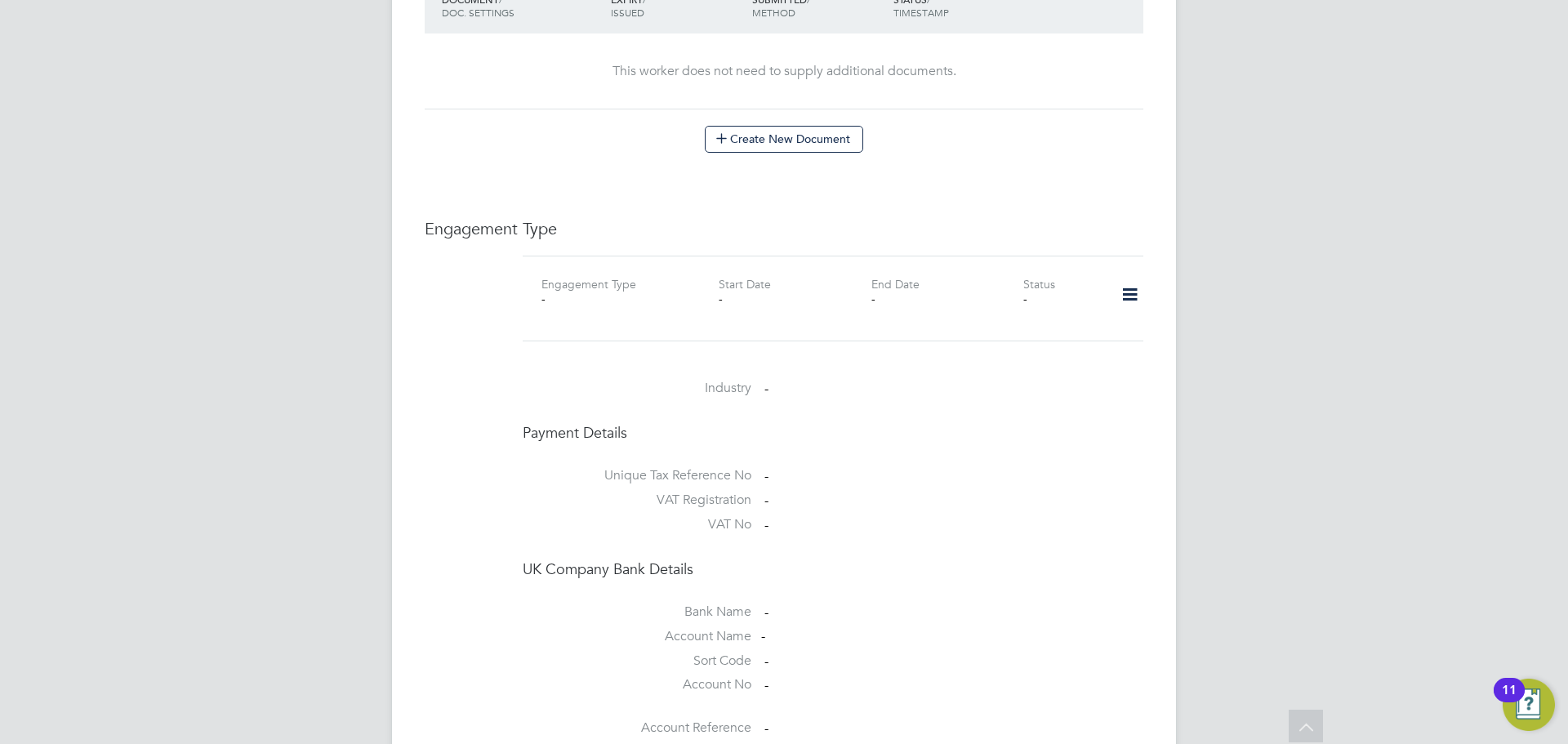
click at [1124, 284] on icon at bounding box center [1130, 295] width 29 height 37
click at [1058, 357] on li "Add Engagement Type" at bounding box center [1046, 349] width 185 height 22
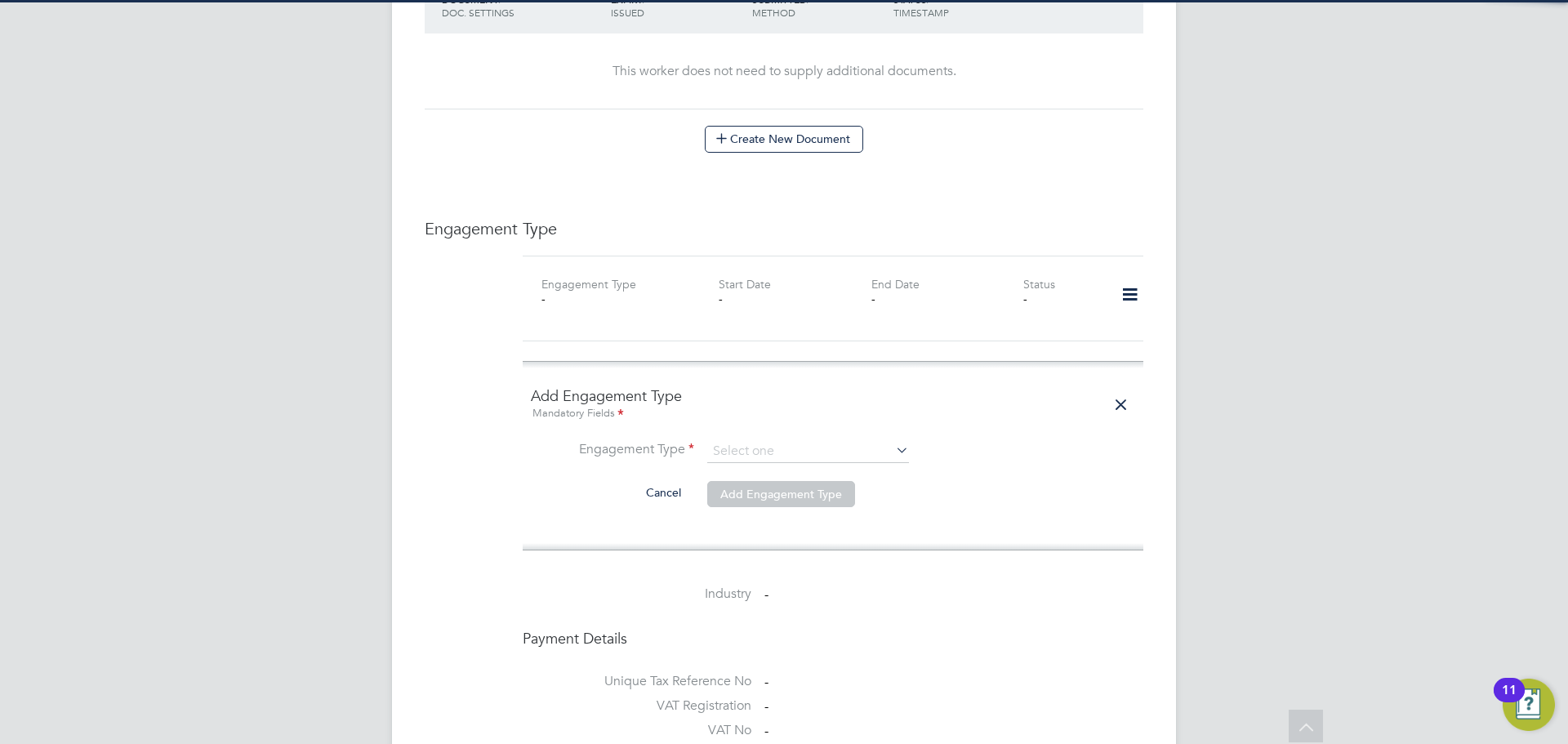
click at [844, 422] on ng-form "Add Engagement Type Mandatory Fields Engagement Type Cancel Add Engagement Type" at bounding box center [833, 456] width 604 height 139
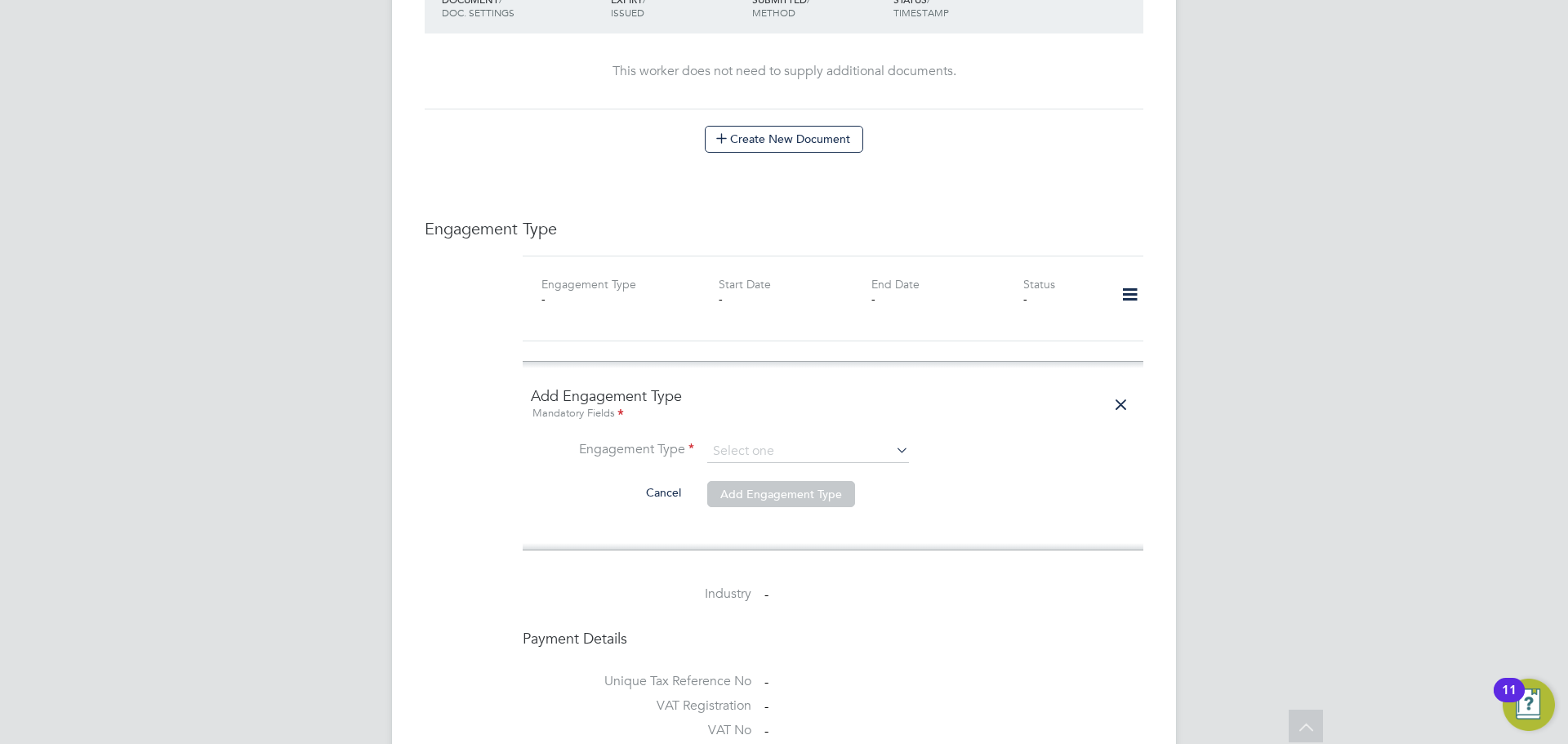
click at [820, 448] on li "Engagement Type" at bounding box center [833, 460] width 604 height 39
click at [818, 441] on input at bounding box center [808, 452] width 202 height 22
click at [777, 513] on li "Self-employed" at bounding box center [807, 505] width 203 height 23
type input "Self-employed"
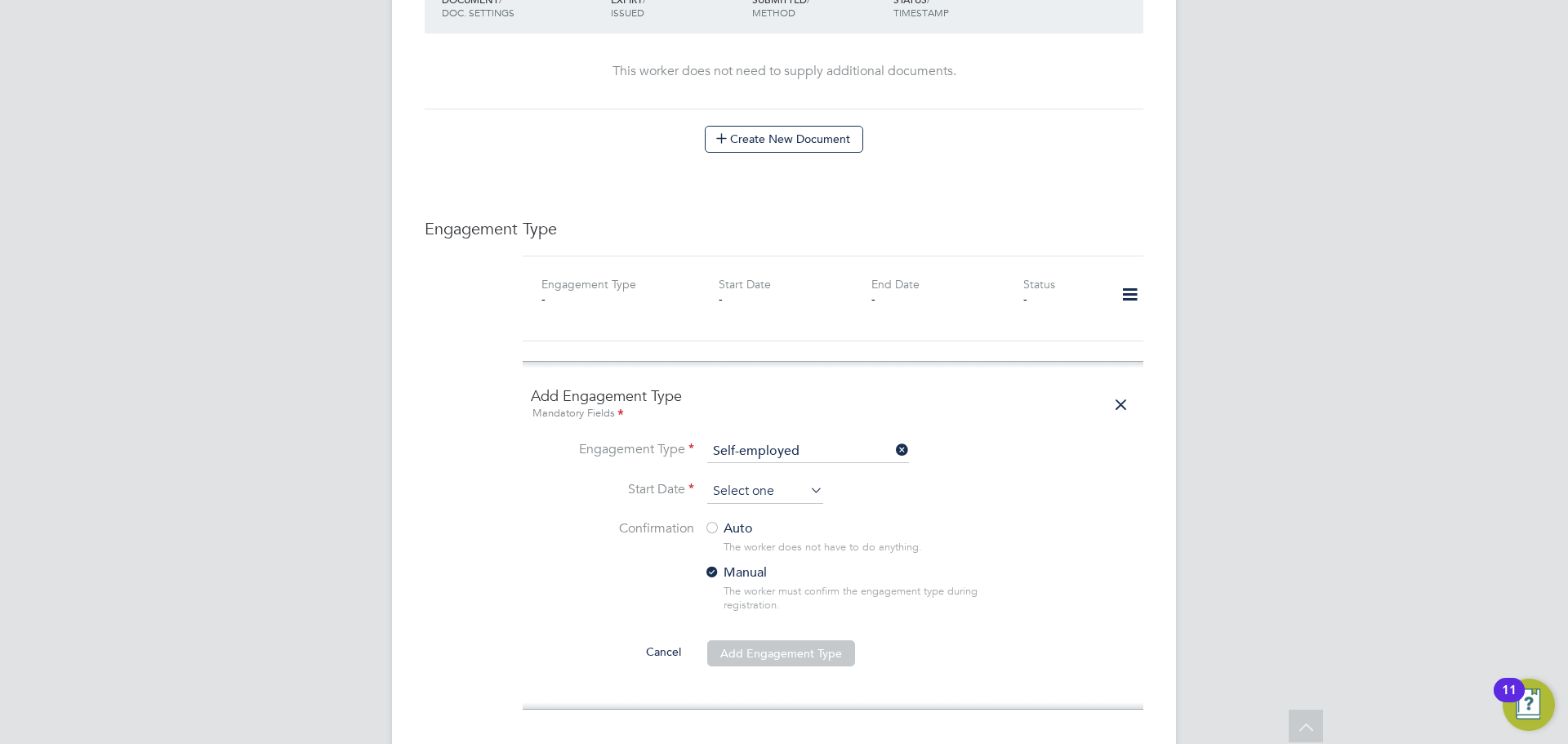
click at [796, 479] on input at bounding box center [765, 491] width 116 height 24
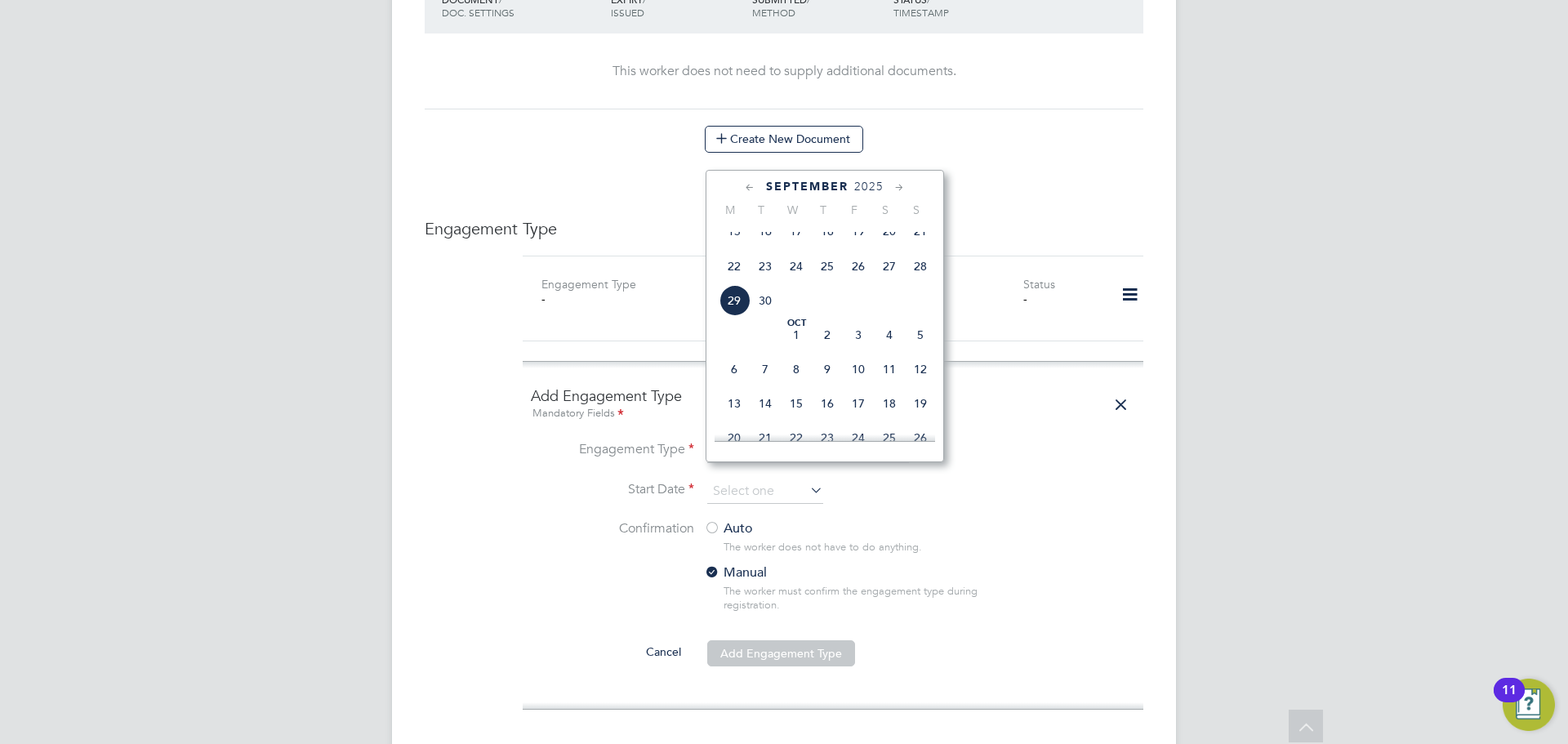
click at [730, 316] on span "29" at bounding box center [733, 300] width 31 height 31
type input "[DATE]"
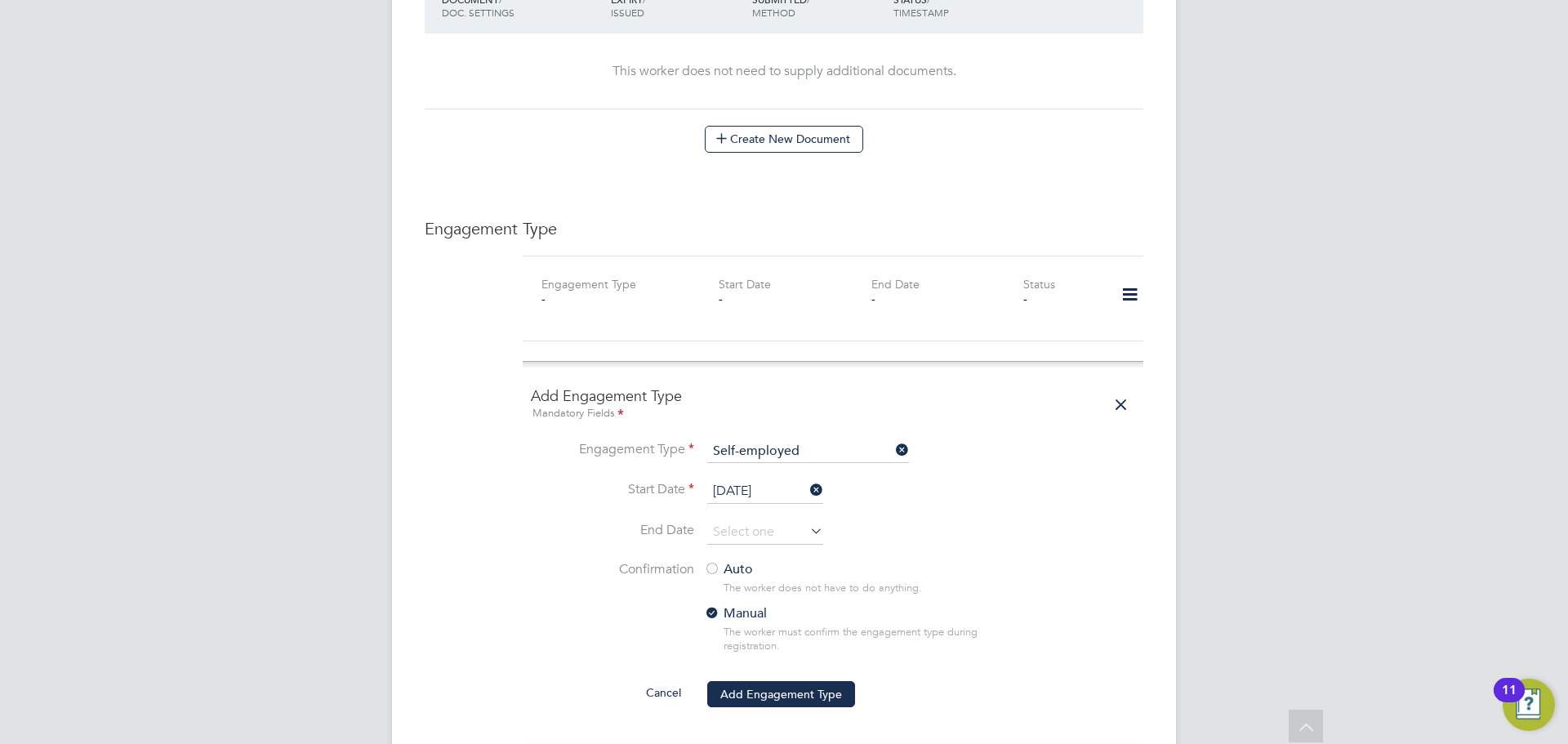
click at [711, 562] on div at bounding box center [712, 570] width 16 height 16
click at [772, 681] on button "Add Engagement Type" at bounding box center [781, 694] width 148 height 26
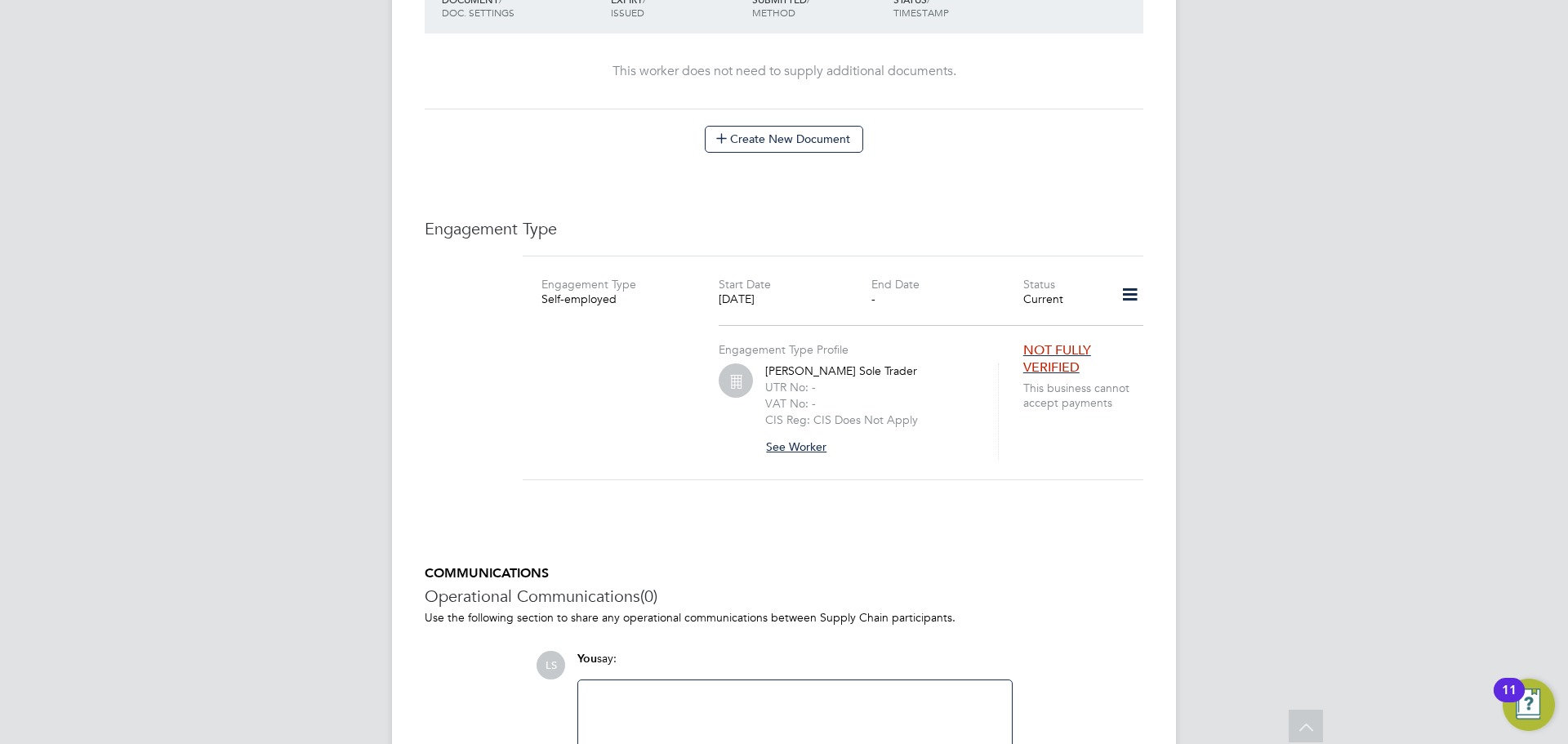
click at [800, 434] on button "See Worker" at bounding box center [802, 447] width 74 height 26
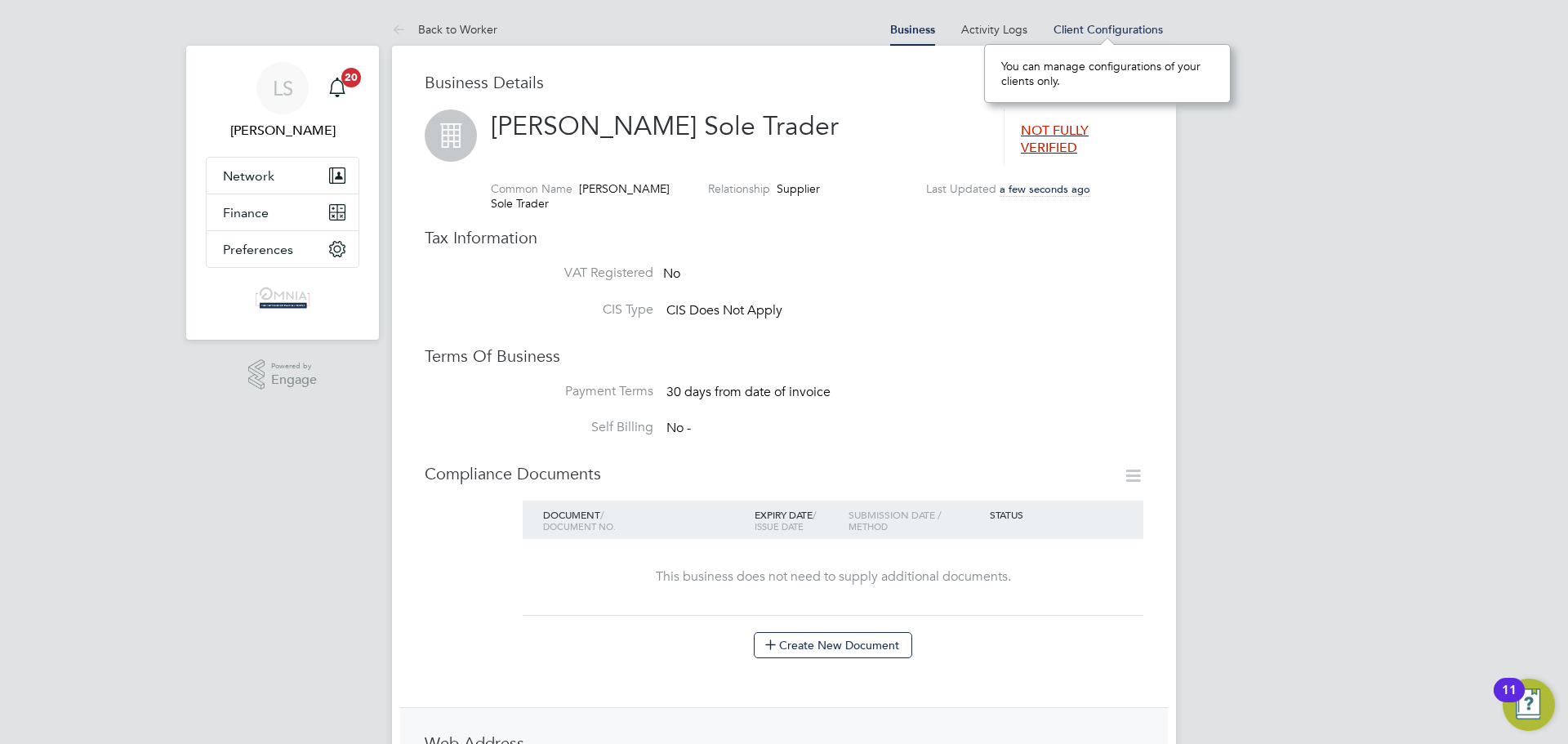
scroll to position [15, 111]
click at [1283, 207] on div "[PERSON_NAME] Southern Notifications 20 Applications: Network Team Members Busi…" at bounding box center [784, 575] width 1568 height 1149
click at [1135, 90] on icon at bounding box center [1133, 82] width 21 height 21
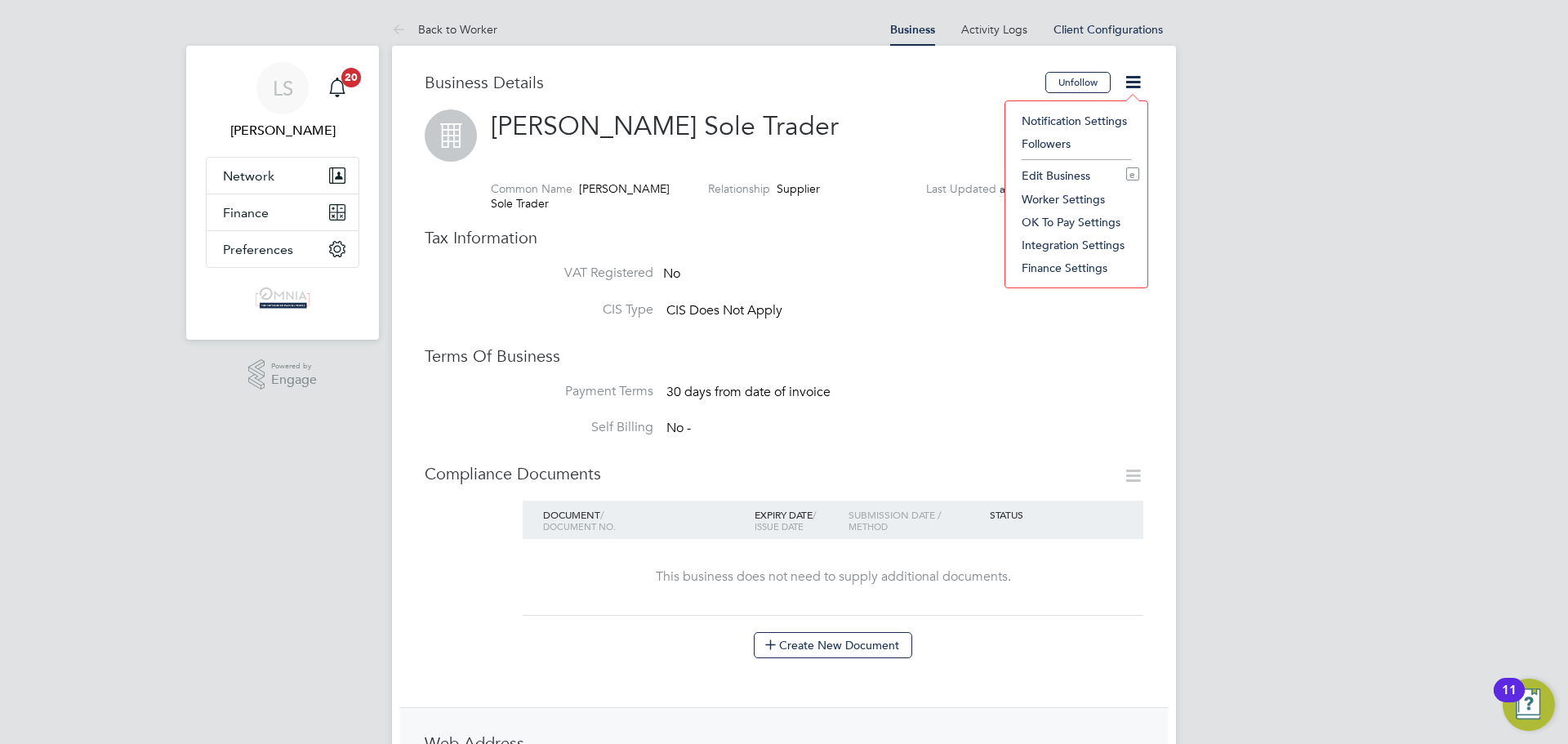
click at [1100, 171] on li "Edit Business e" at bounding box center [1076, 175] width 125 height 22
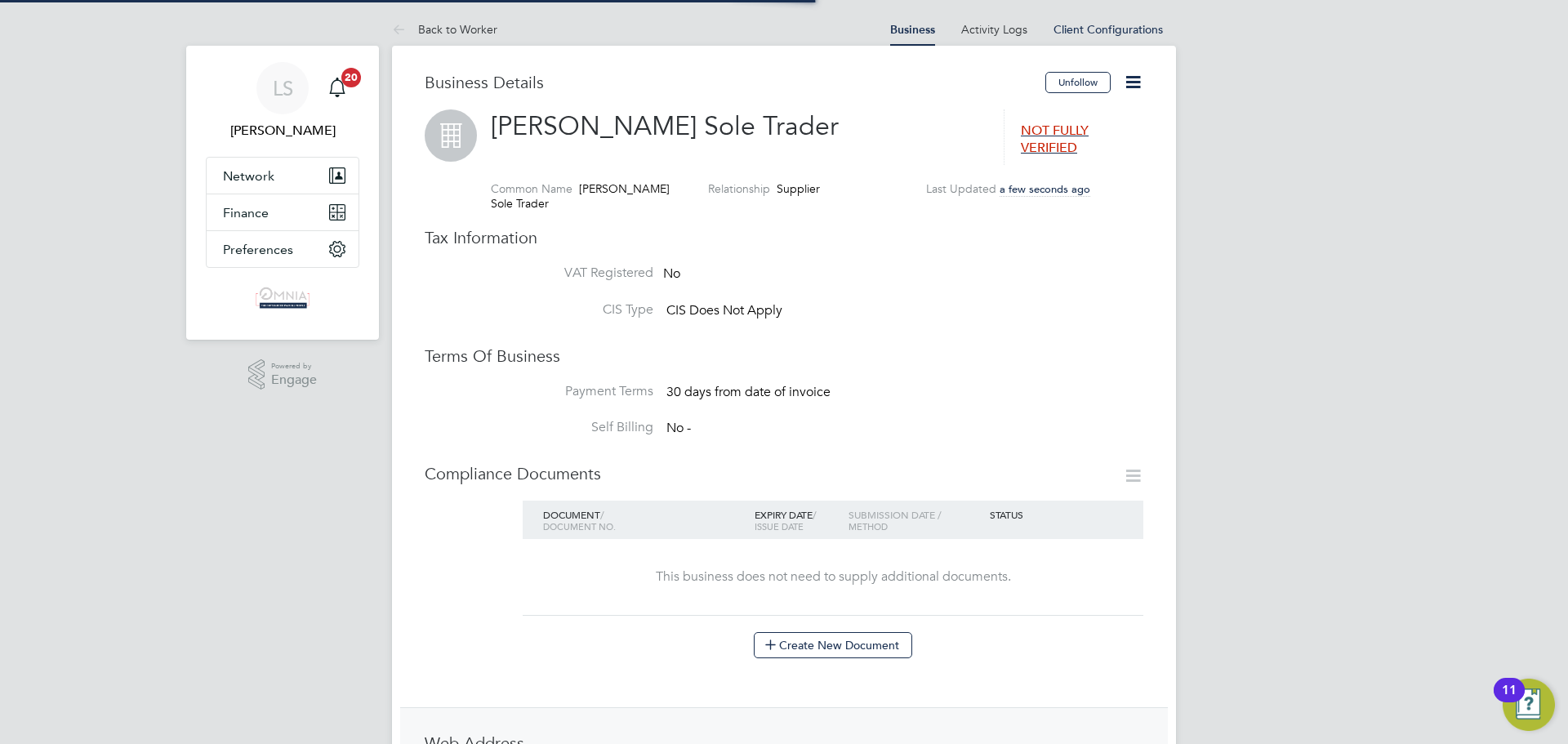
type input "[GEOGRAPHIC_DATA]"
type input "[PERSON_NAME] Sole Trader"
type input "Construction"
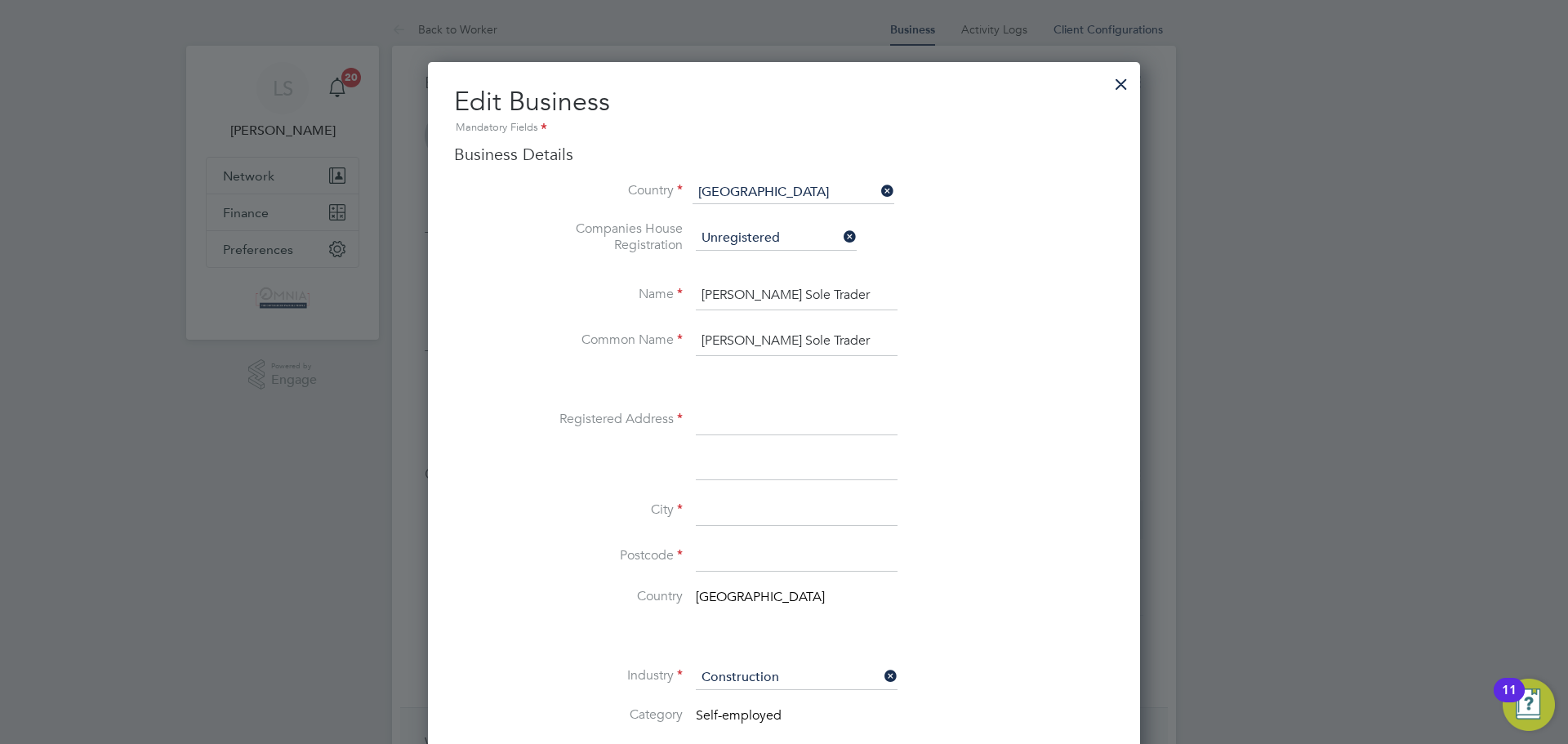
scroll to position [81, 0]
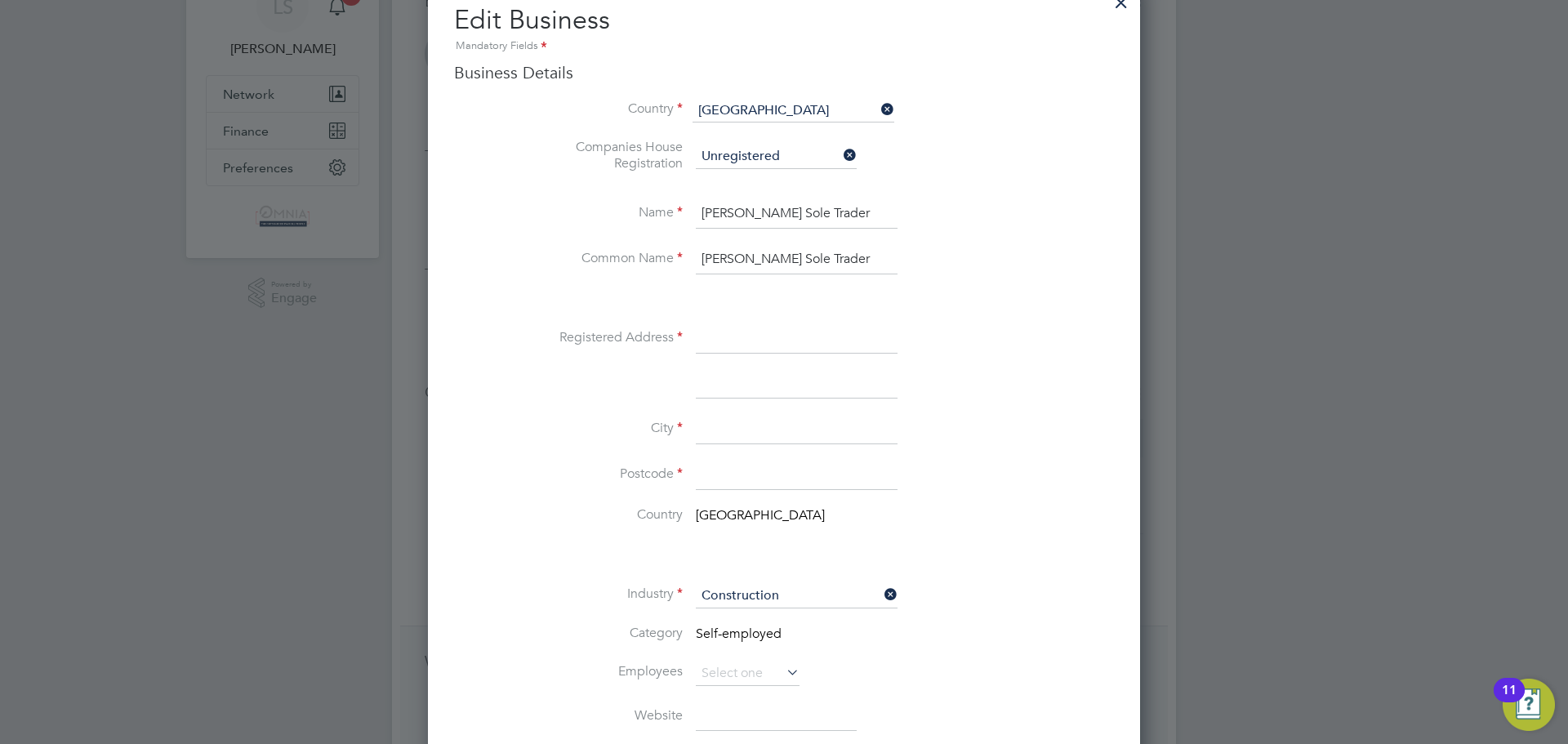
paste input "2 The Link"
type input "2 The Link"
click at [741, 428] on input at bounding box center [797, 430] width 202 height 29
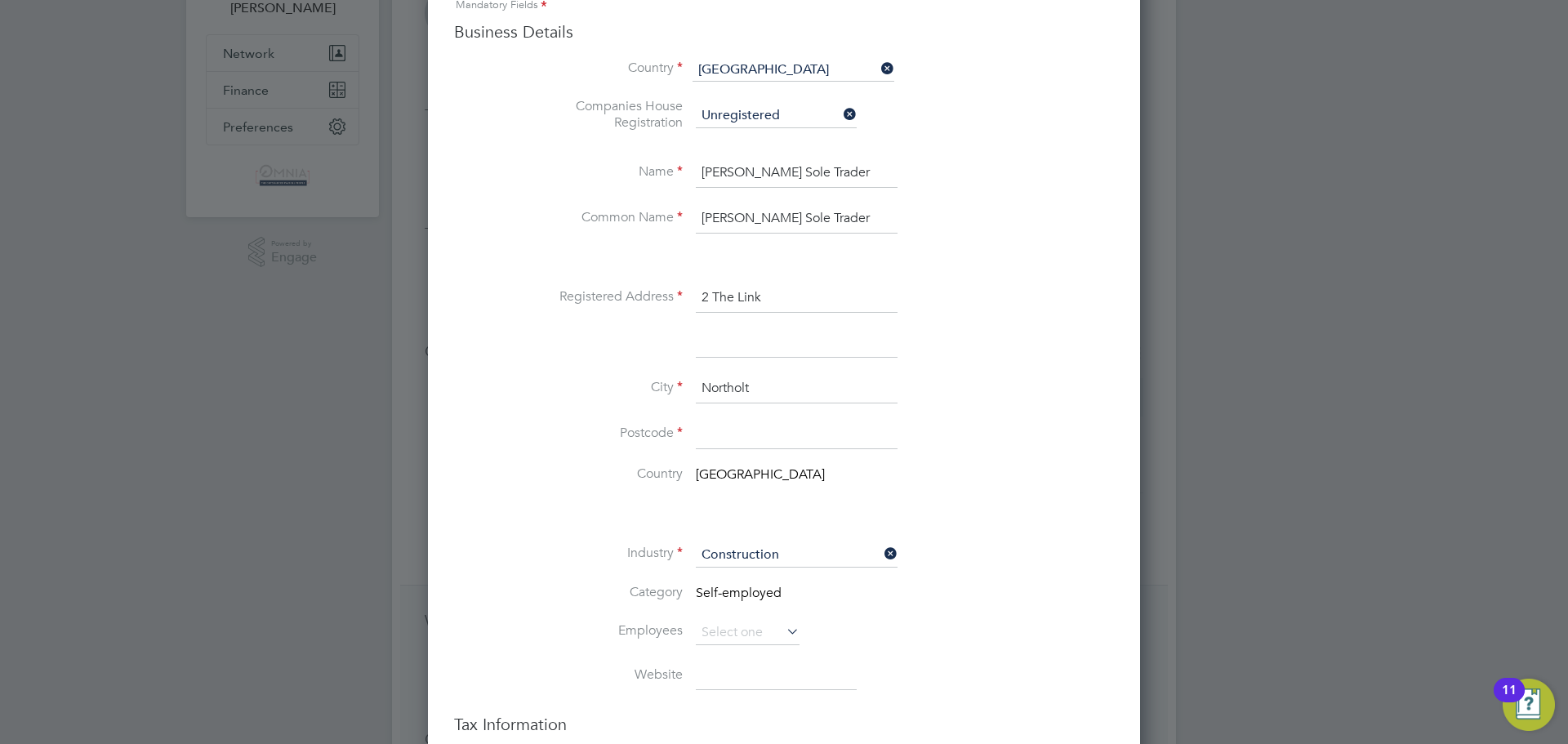
scroll to position [164, 0]
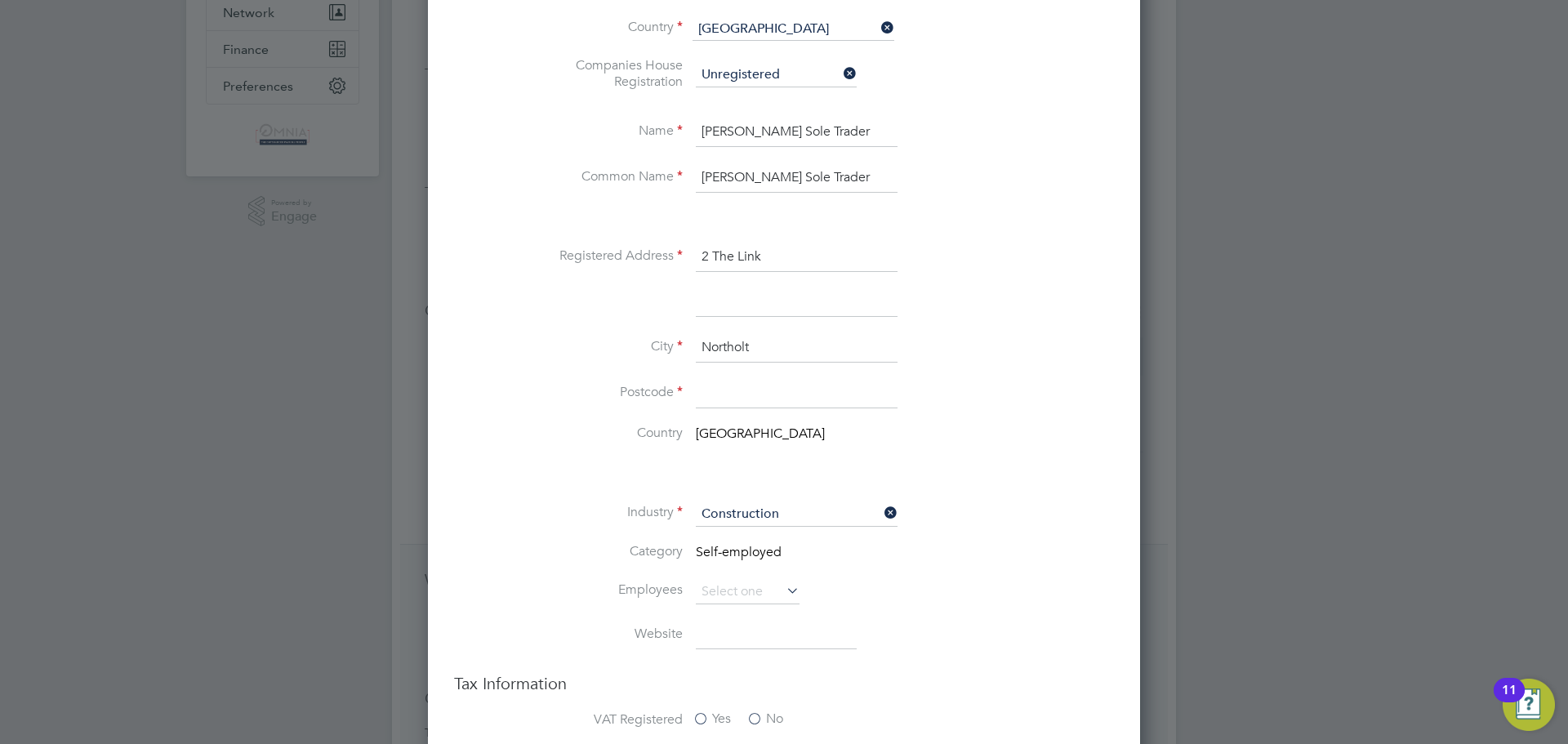
type input "Northolt"
paste input "UB5 4BQ"
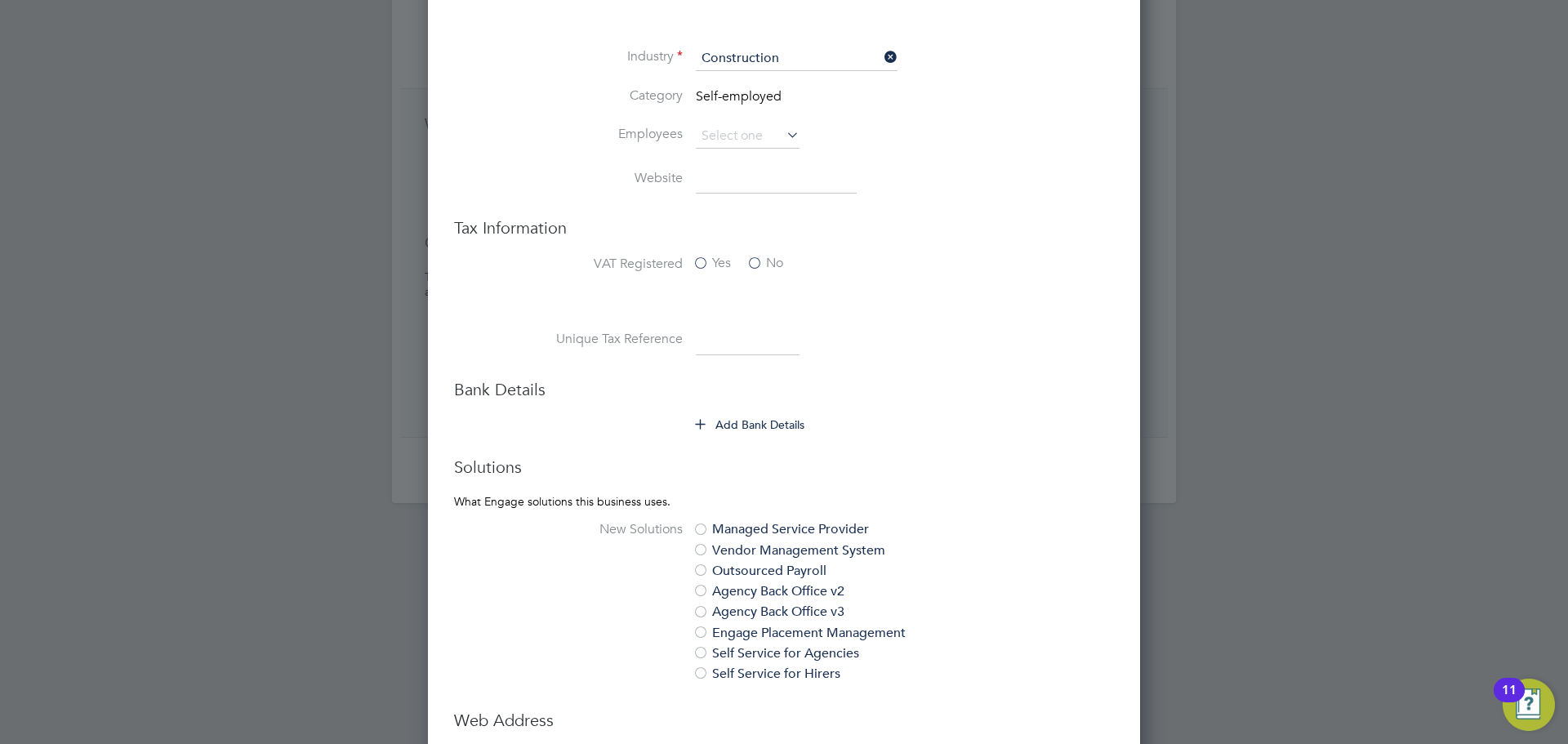
scroll to position [653, 0]
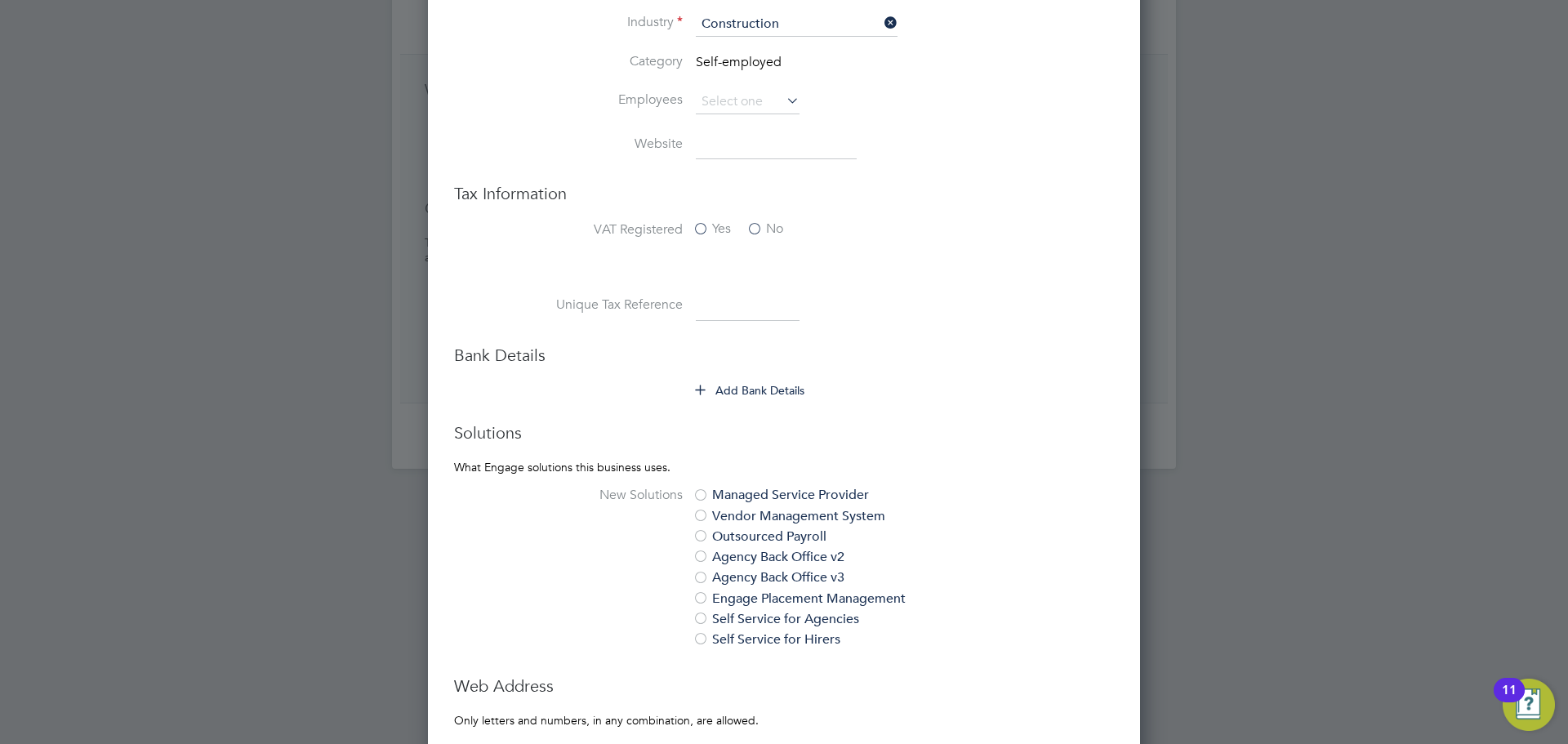
type input "UB5 4BQ"
click at [791, 389] on button "Add Bank Details" at bounding box center [750, 390] width 109 height 16
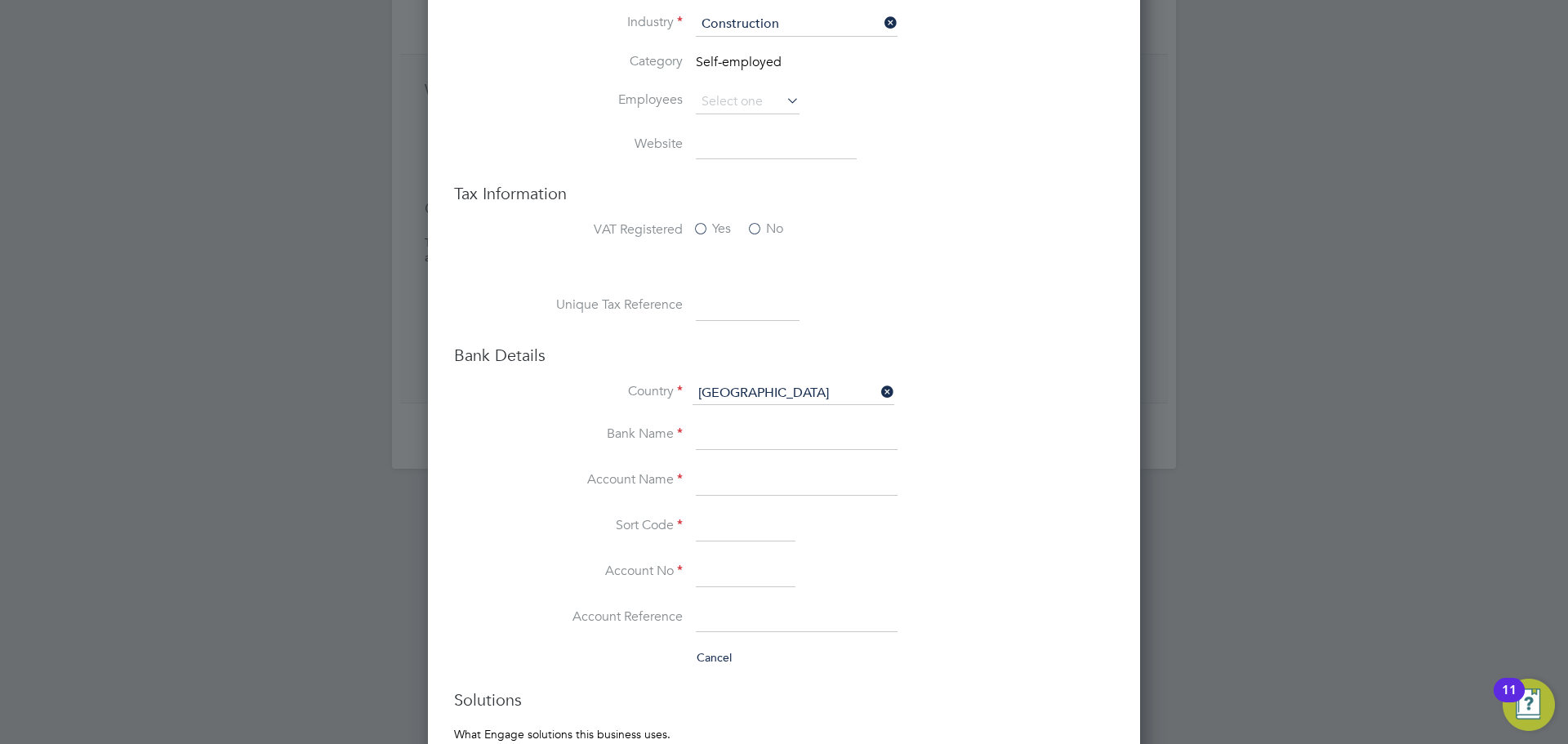
paste input "Driton Dragusha"
type input "Driton Dragusha"
paste input "23575330"
type input "23575330"
paste input "203716"
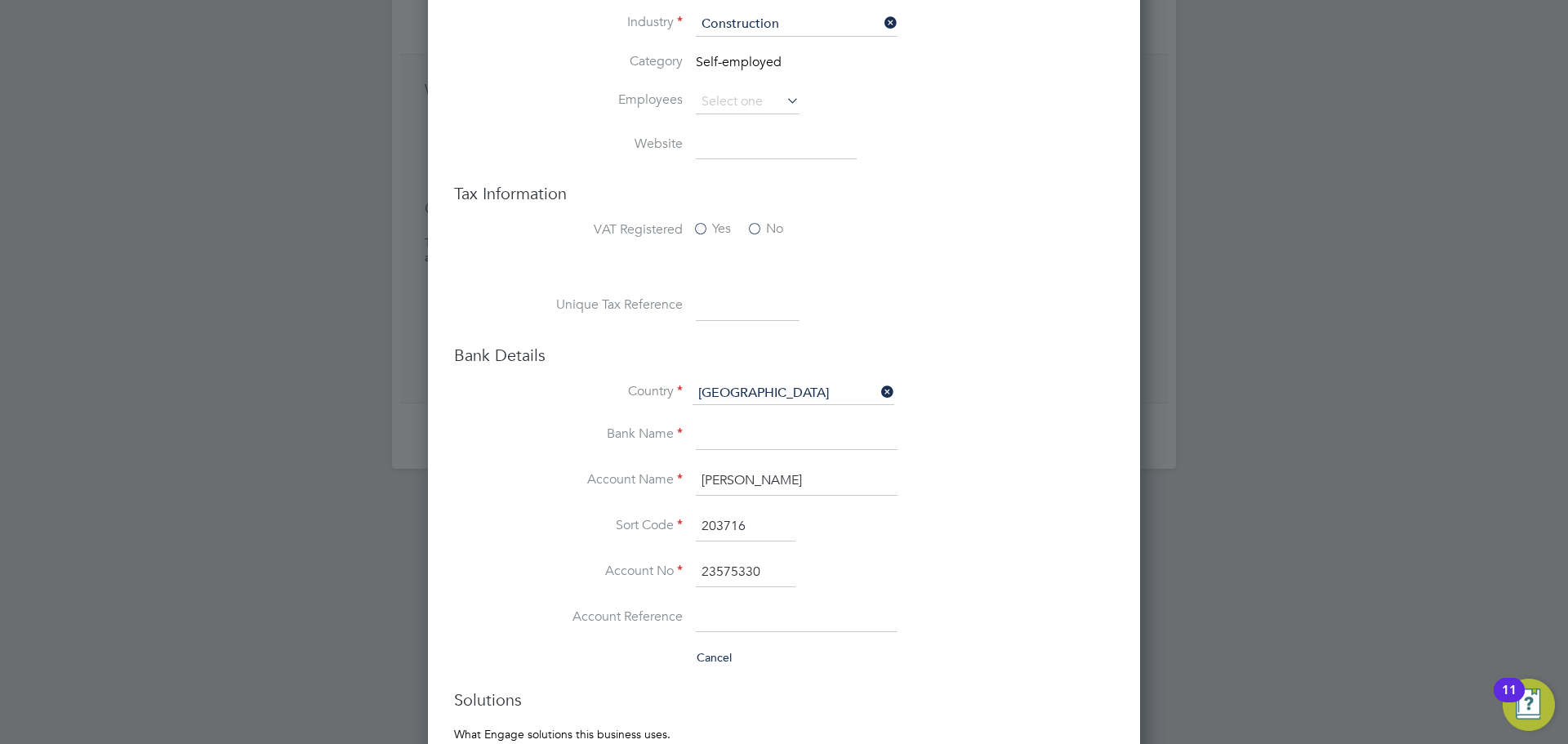
type input "20-37-16"
click at [906, 347] on h3 "Bank Details" at bounding box center [783, 355] width 660 height 22
click at [838, 386] on input at bounding box center [793, 394] width 202 height 22
click at [745, 558] on li "Un ited Kingdom" at bounding box center [806, 557] width 228 height 23
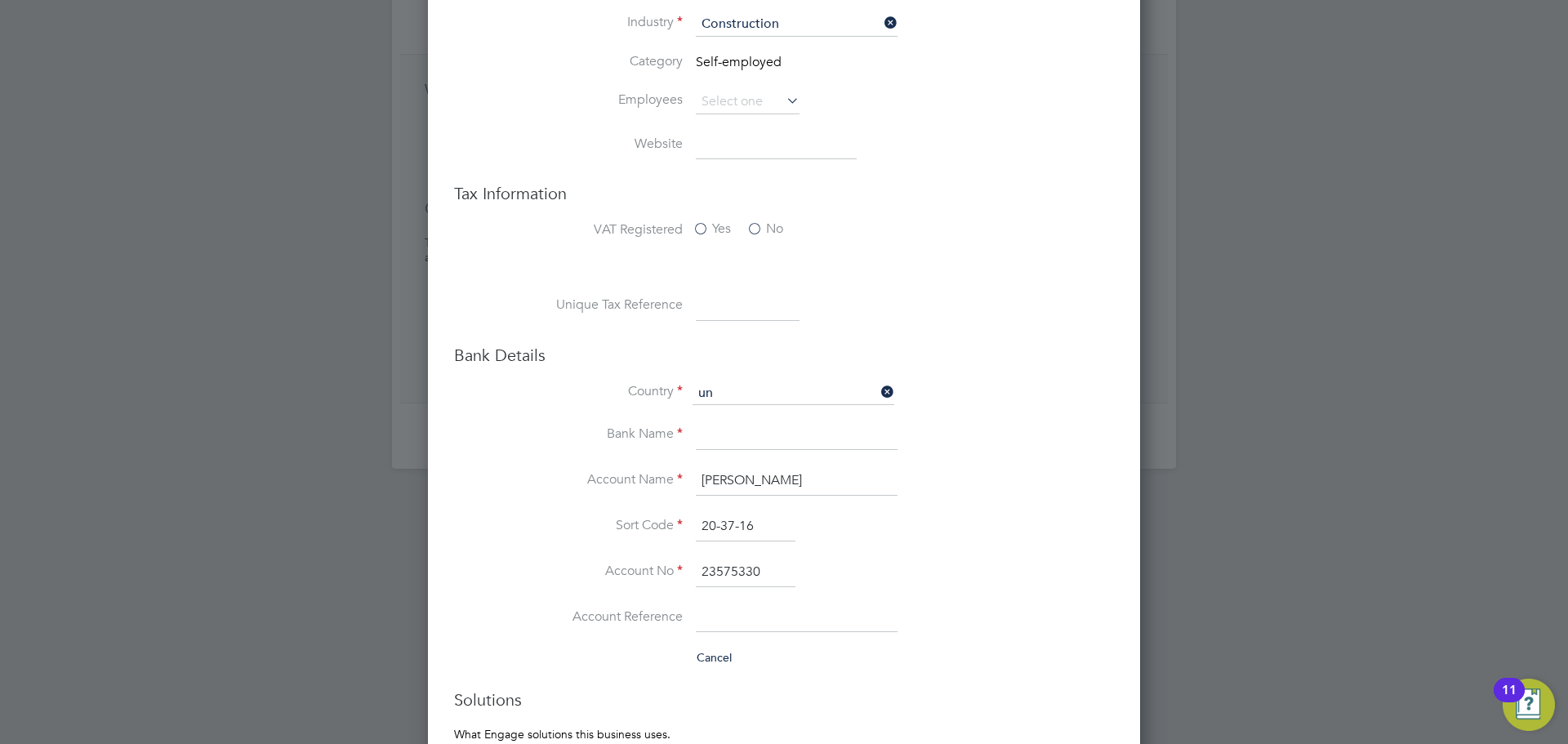
type input "United Kingdom"
click at [747, 424] on input at bounding box center [797, 436] width 202 height 29
type input "Barclays"
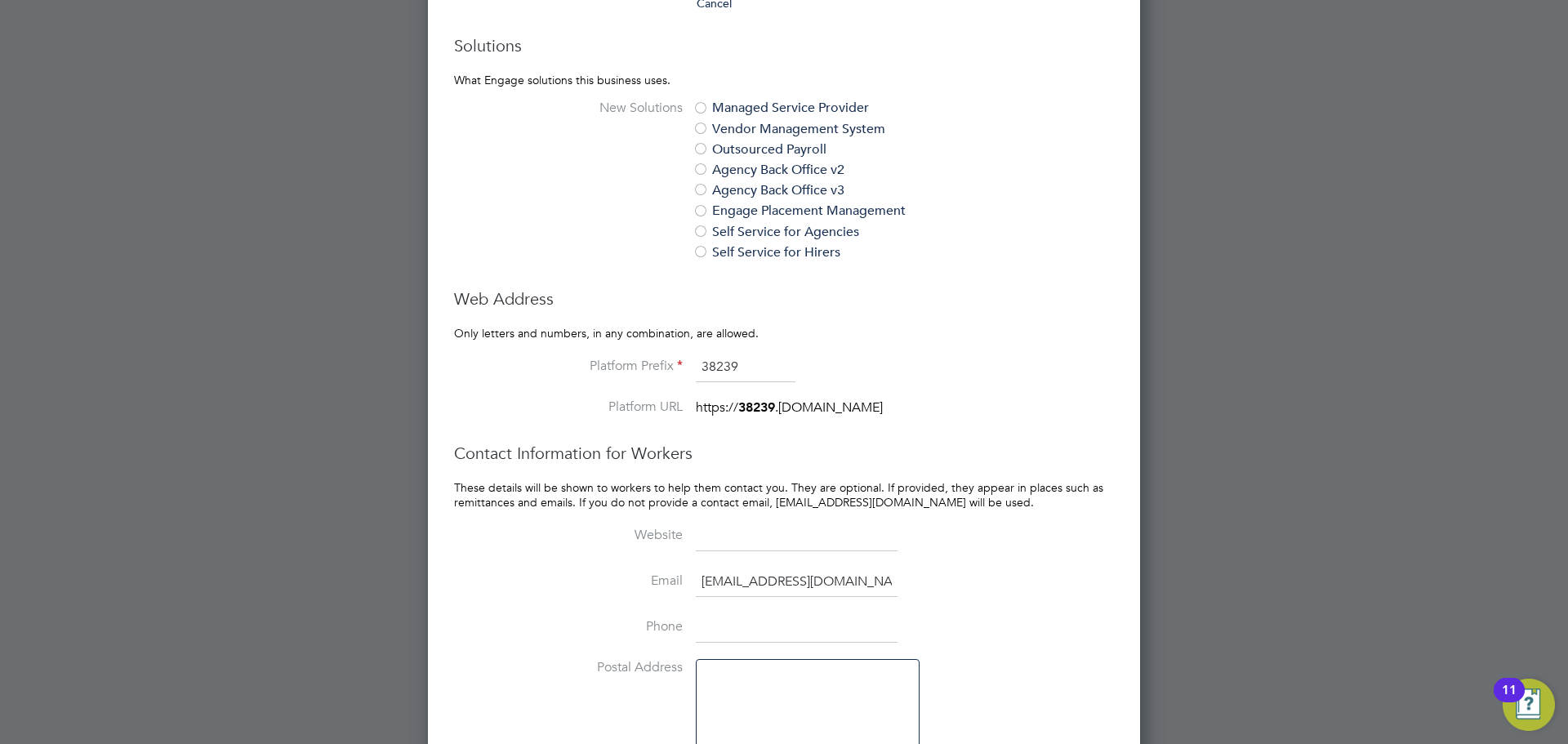
scroll to position [1415, 0]
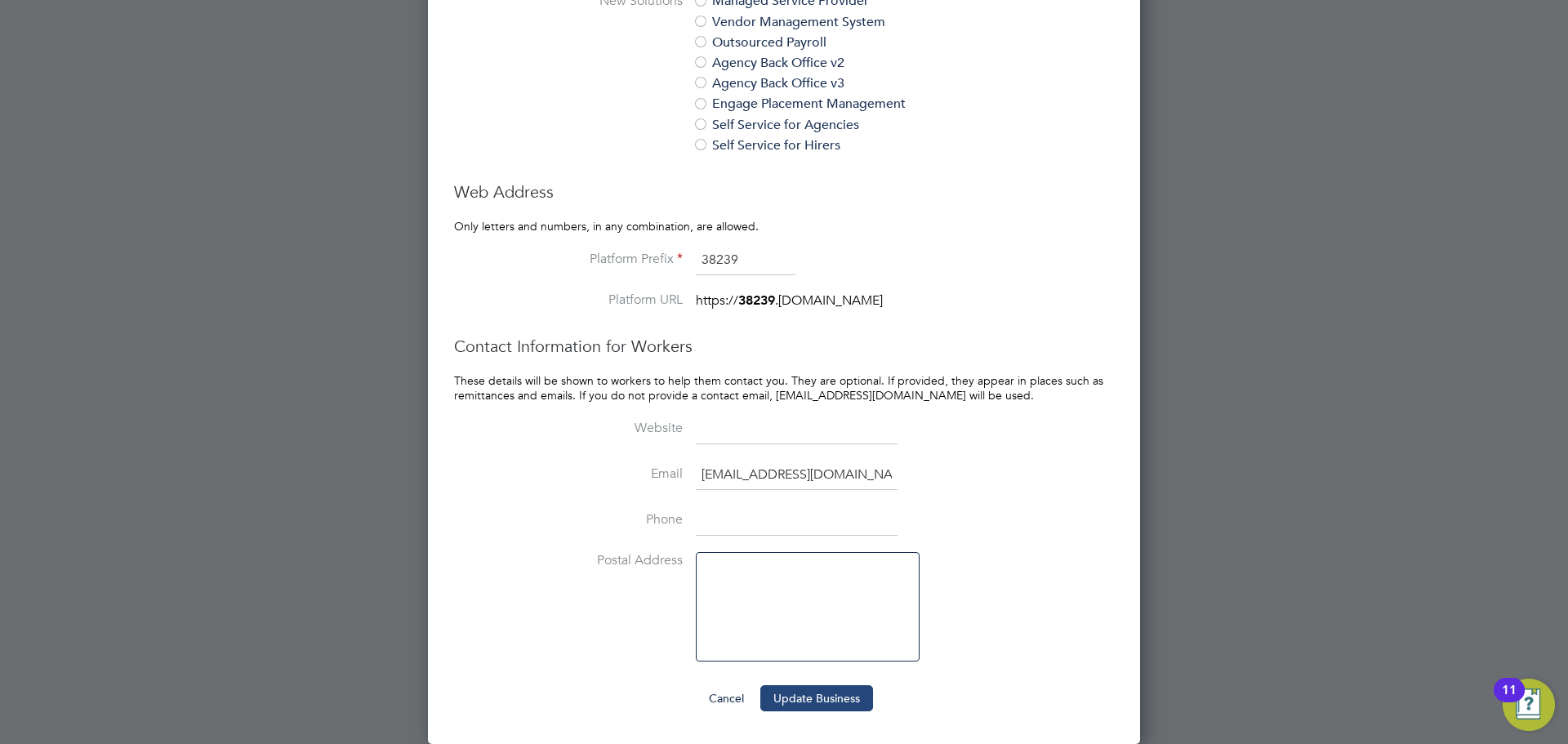
click at [853, 704] on button "Update Business" at bounding box center [817, 698] width 112 height 26
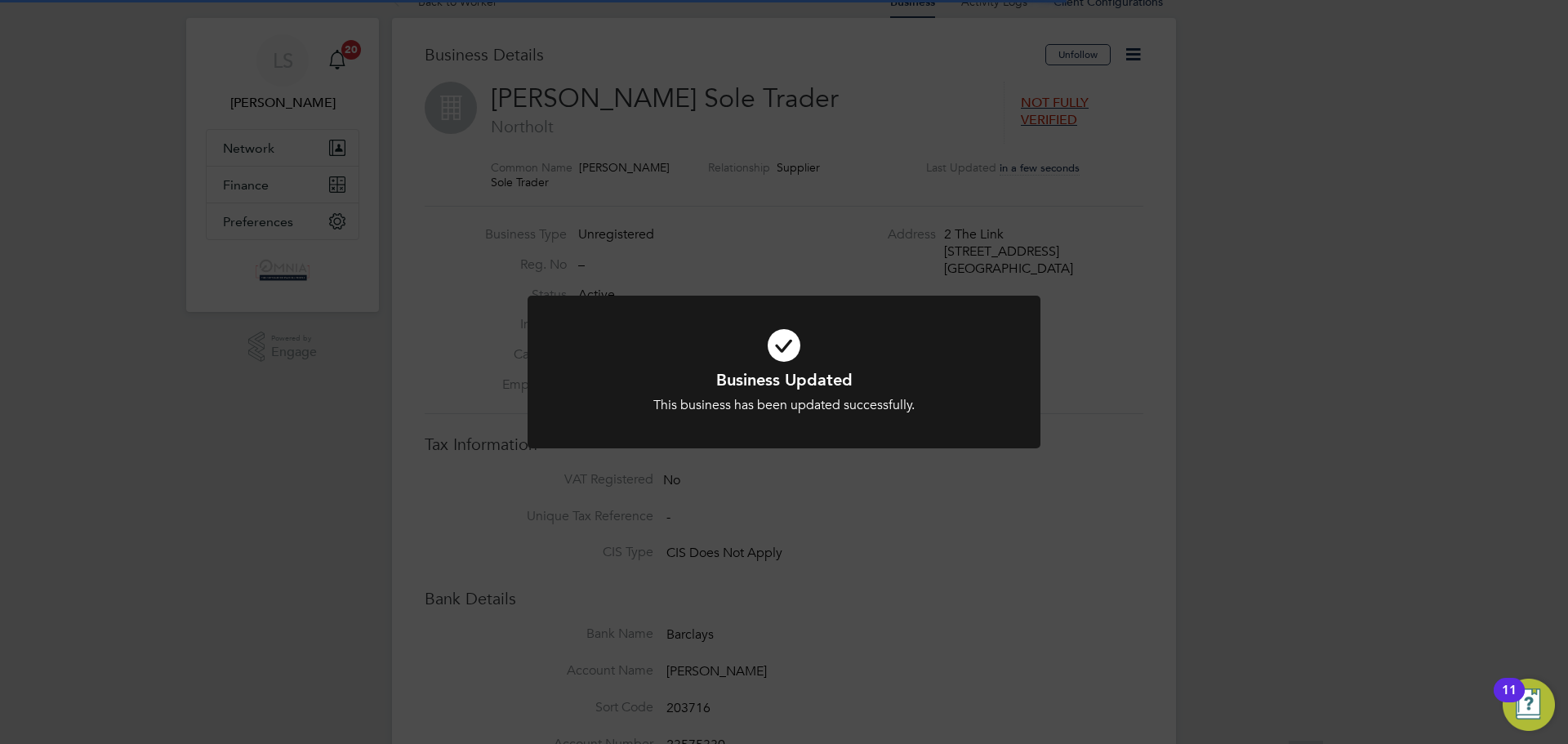
scroll to position [0, 0]
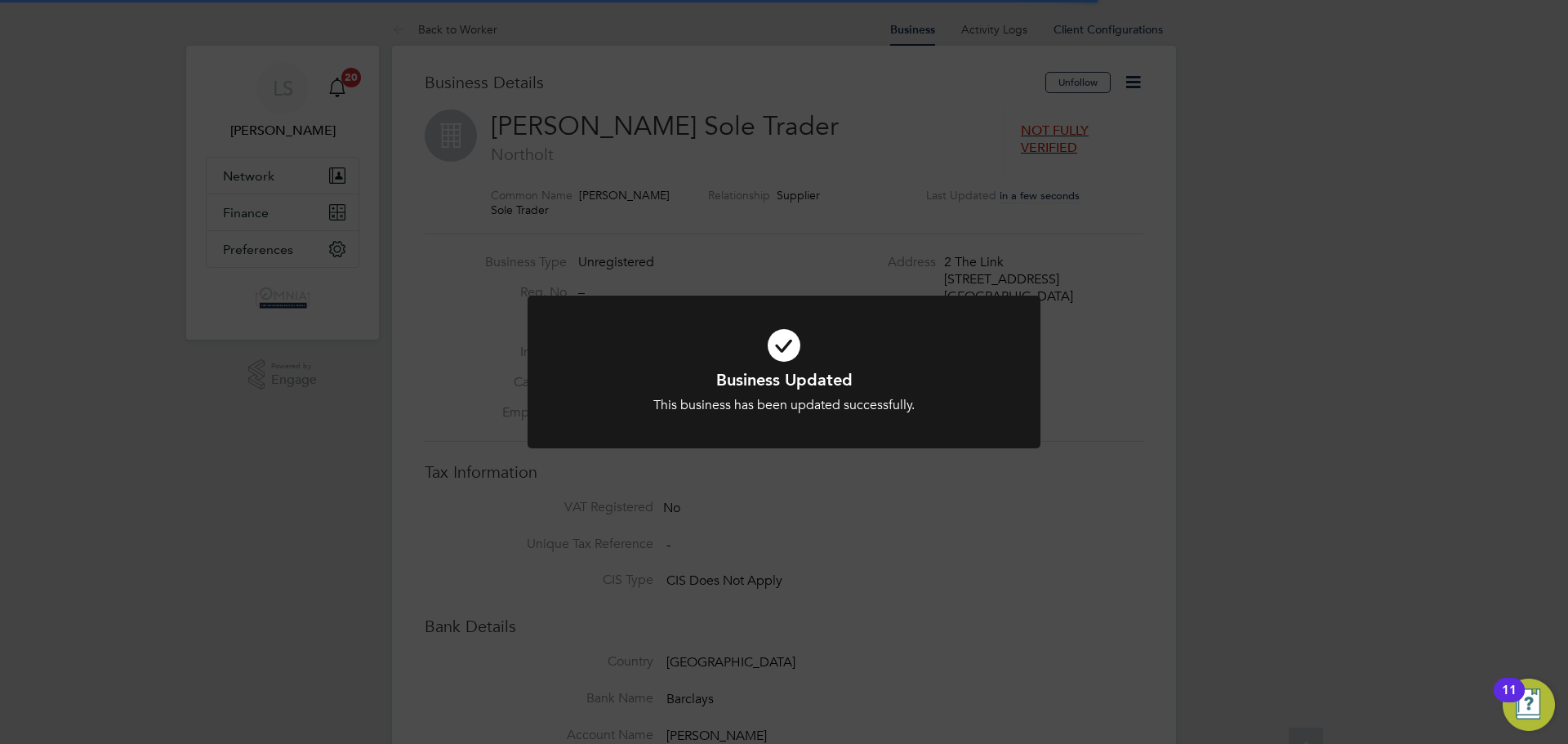
click at [791, 224] on div "Business Updated This business has been updated successfully. Cancel Okay" at bounding box center [784, 372] width 1568 height 744
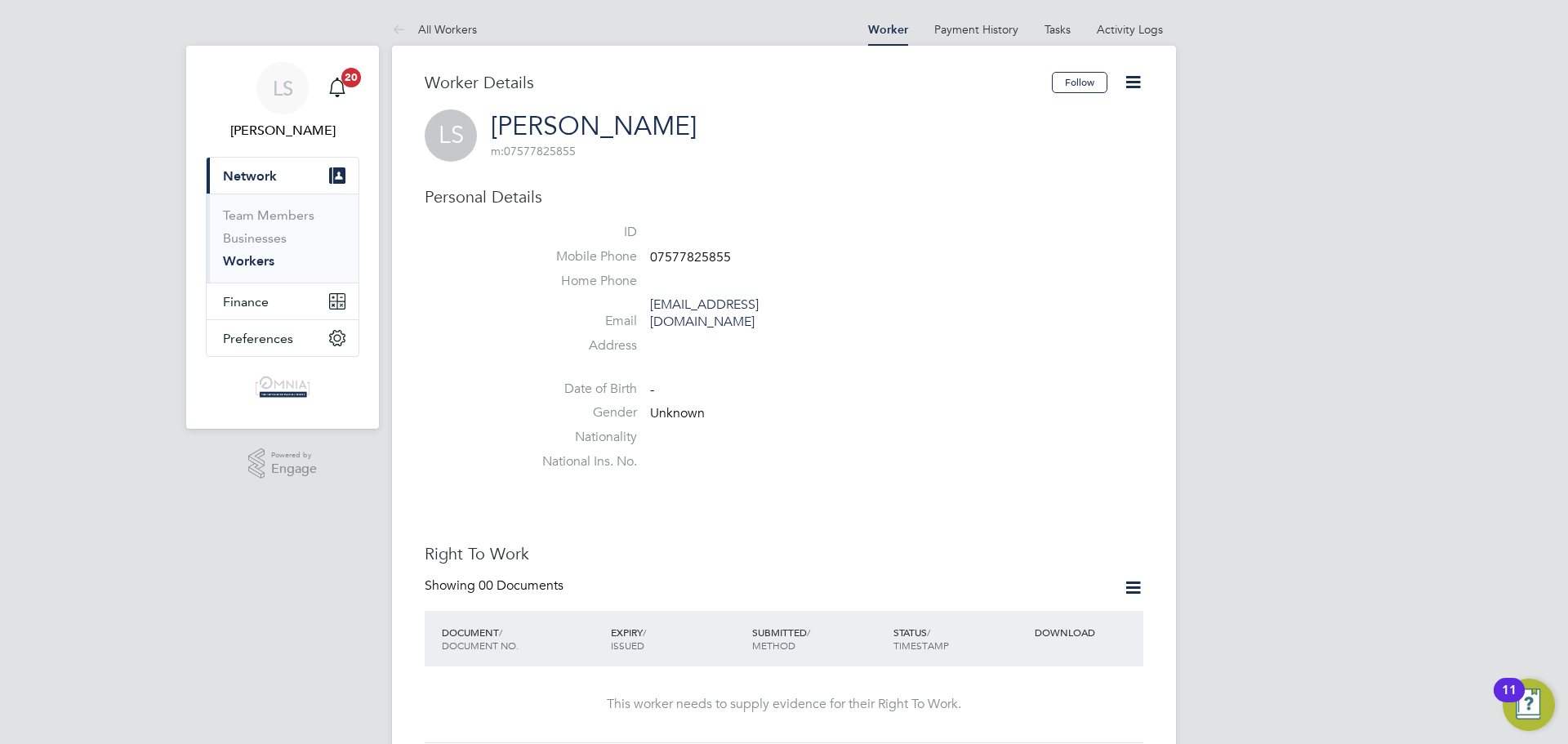
click at [1134, 80] on icon at bounding box center [1133, 82] width 21 height 21
click at [1035, 219] on li "Edit Personal Details e" at bounding box center [1040, 213] width 204 height 22
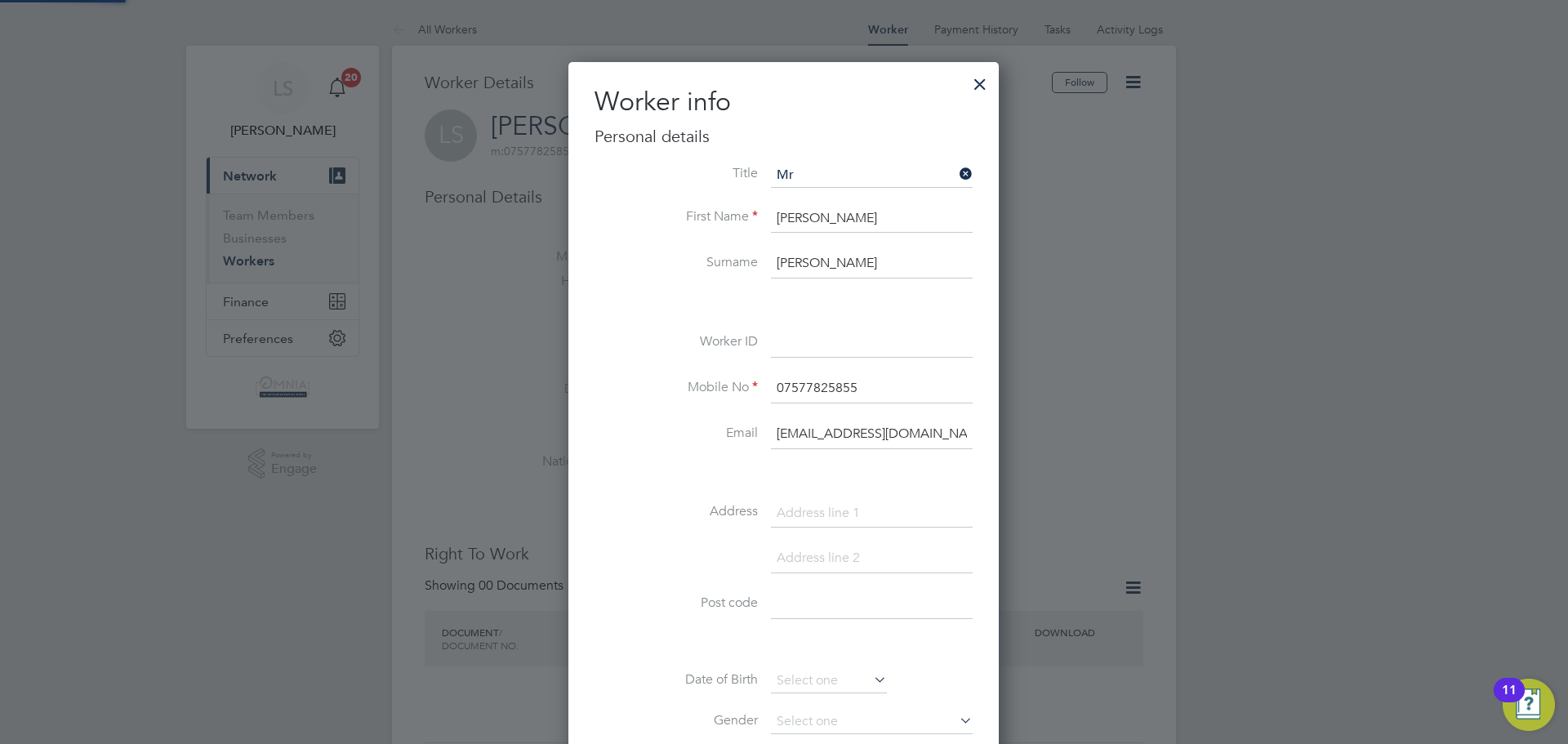
scroll to position [924, 432]
paste input "UMB40487"
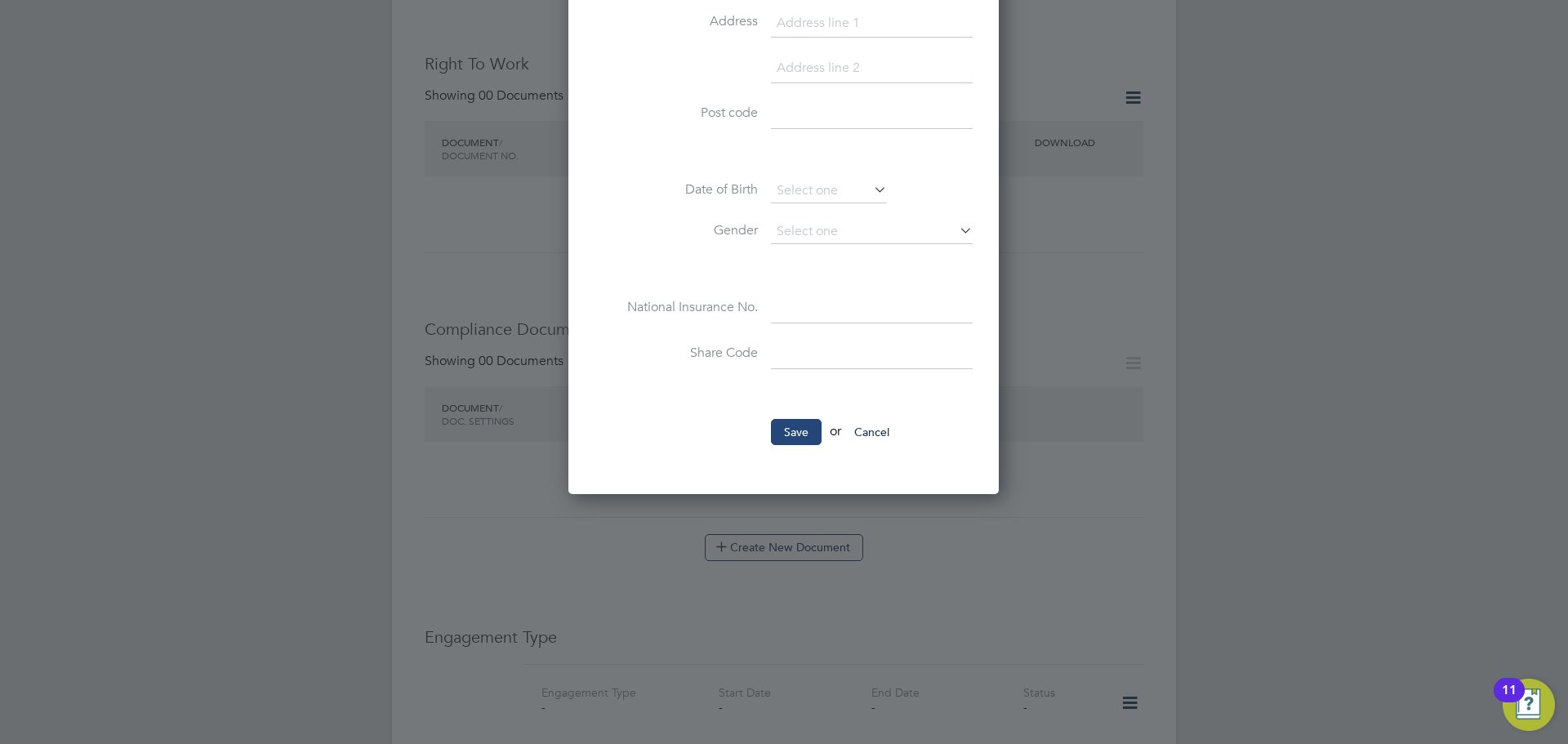
type input "UMB40487"
click at [790, 442] on button "Save" at bounding box center [796, 432] width 51 height 26
click at [1176, 211] on div "All Workers Worker Payment History Tasks Activity Logs Worker Payment History T…" at bounding box center [784, 521] width 784 height 1998
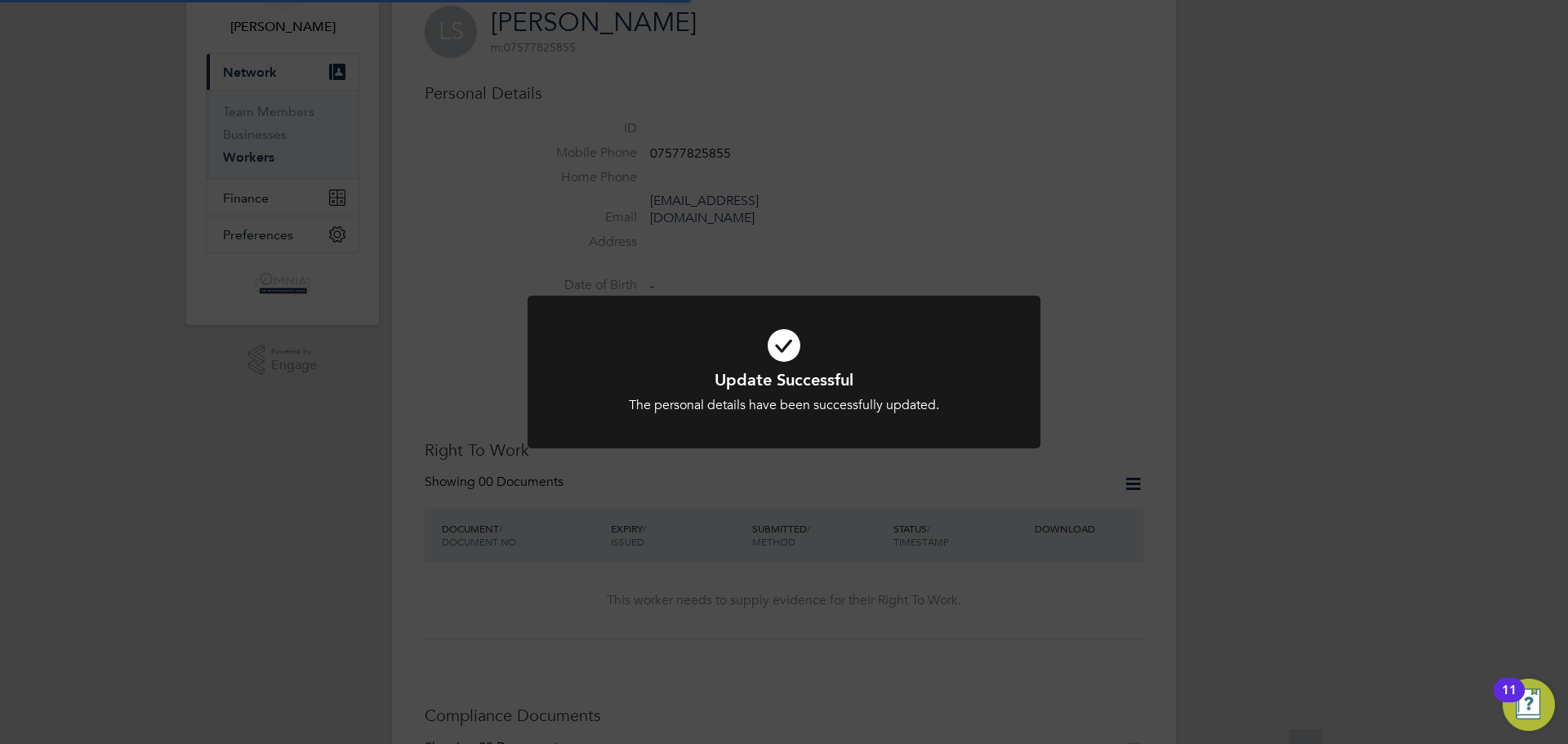
scroll to position [0, 0]
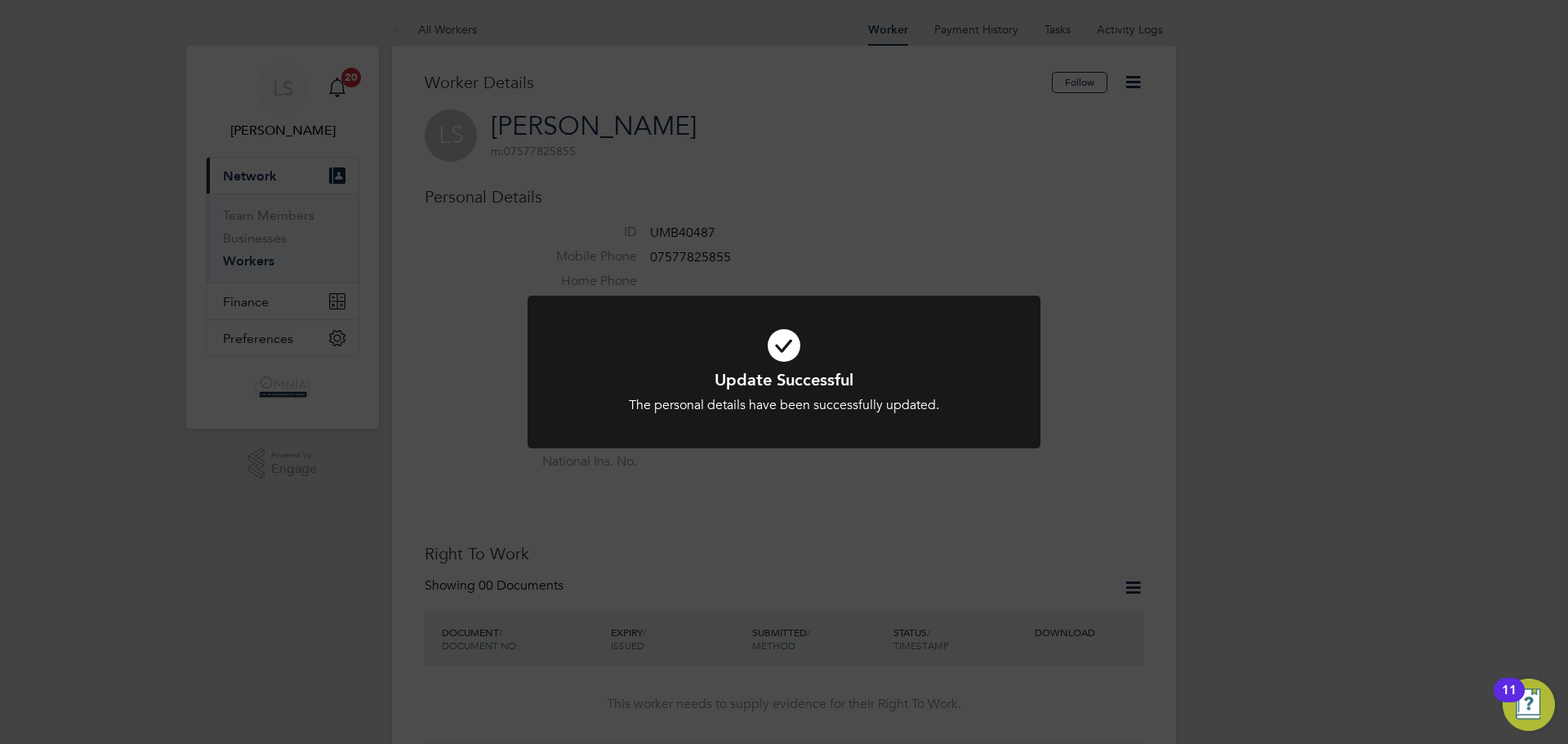
click at [1293, 203] on div "Update Successful The personal details have been successfully updated. Cancel O…" at bounding box center [784, 372] width 1568 height 744
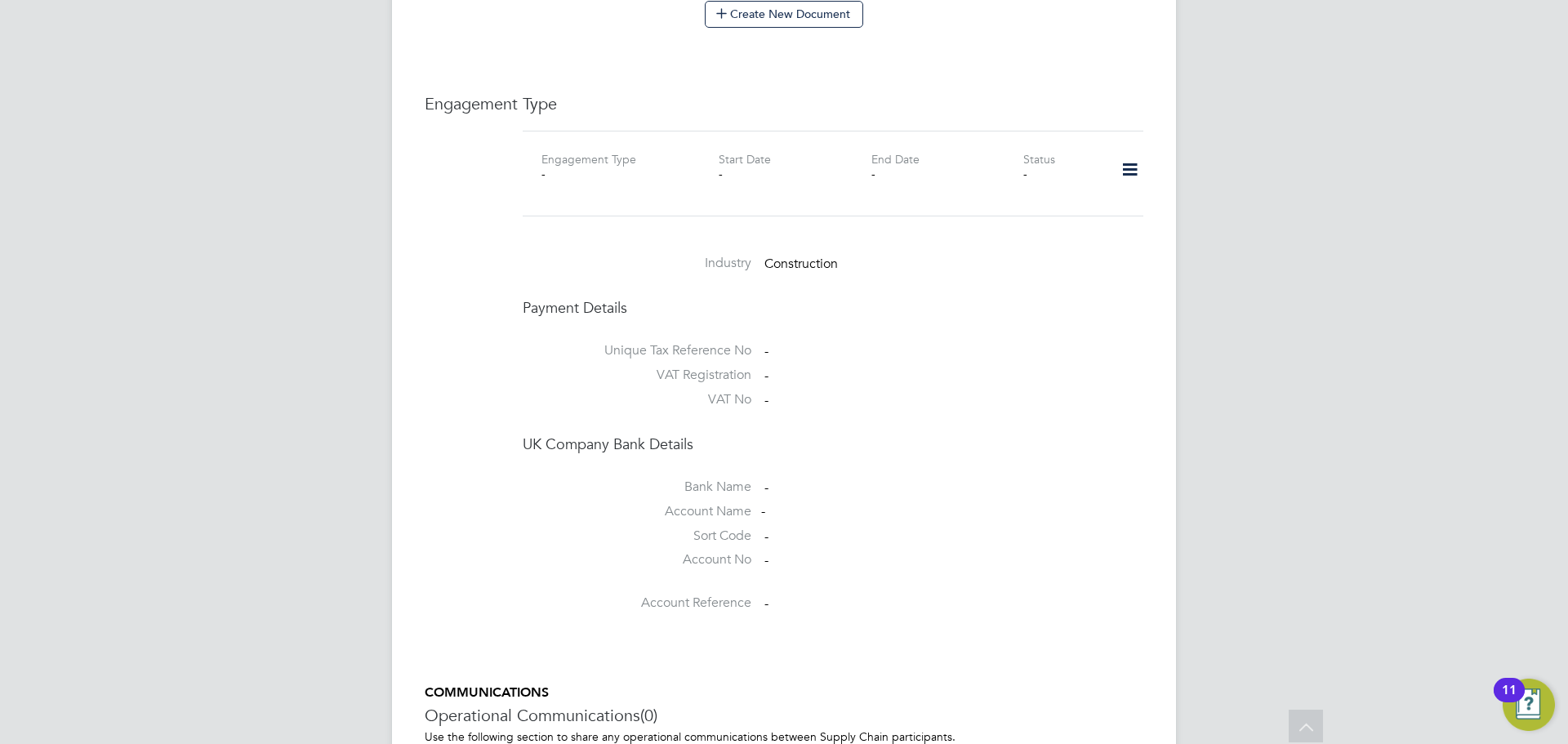
scroll to position [898, 0]
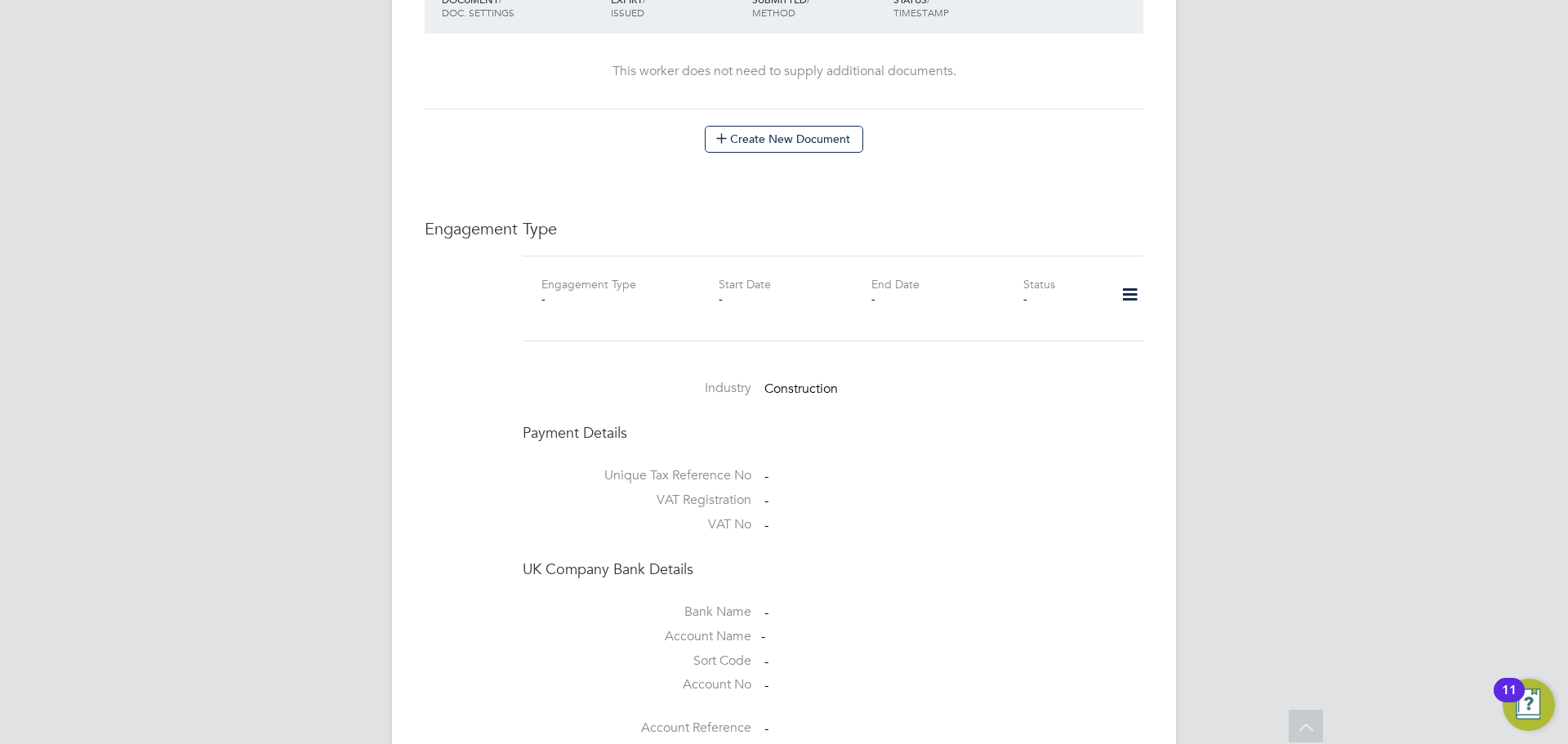
click at [1132, 276] on icon at bounding box center [1130, 295] width 29 height 37
click at [1080, 344] on li "Add Engagement Type" at bounding box center [1046, 349] width 185 height 22
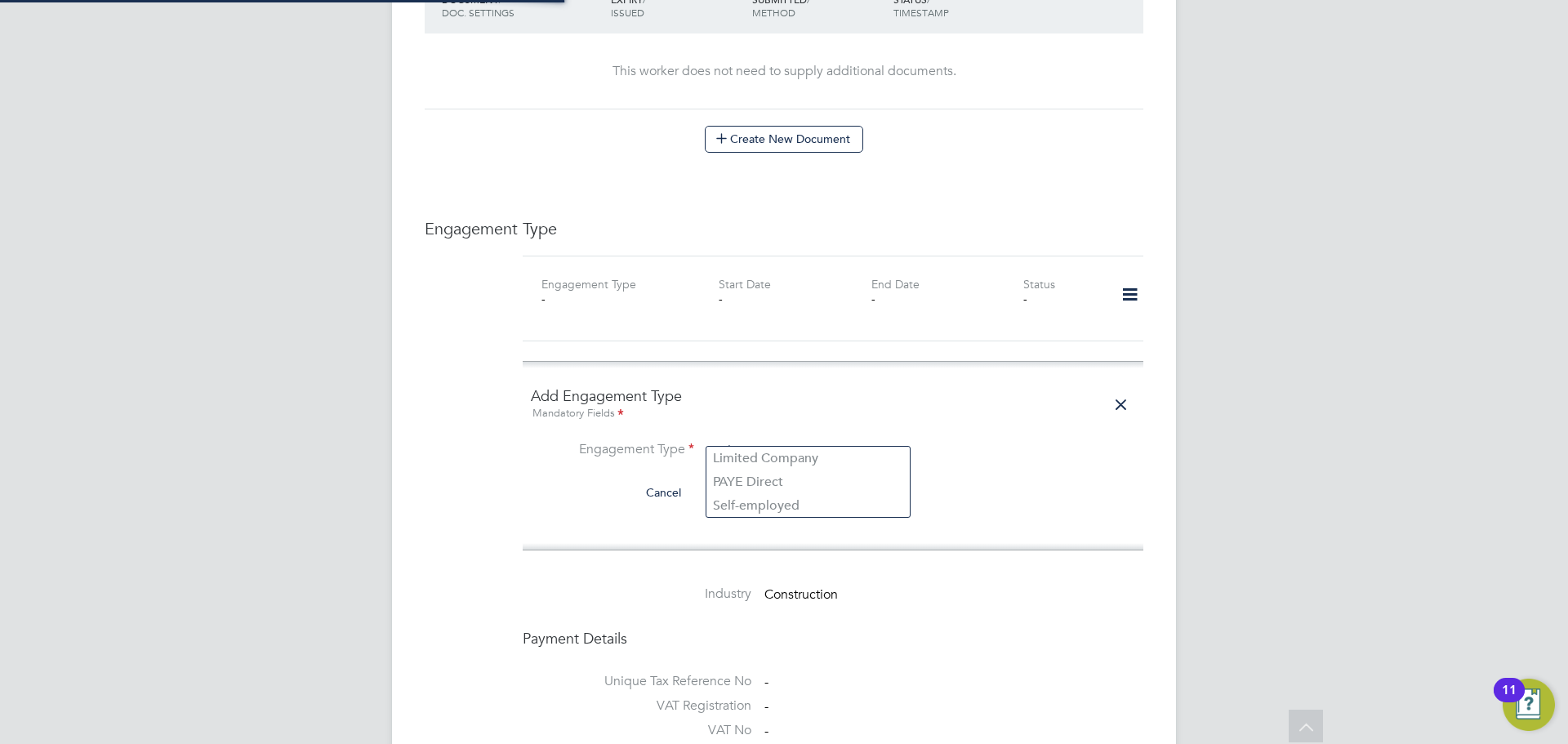
click at [787, 441] on input at bounding box center [808, 452] width 202 height 22
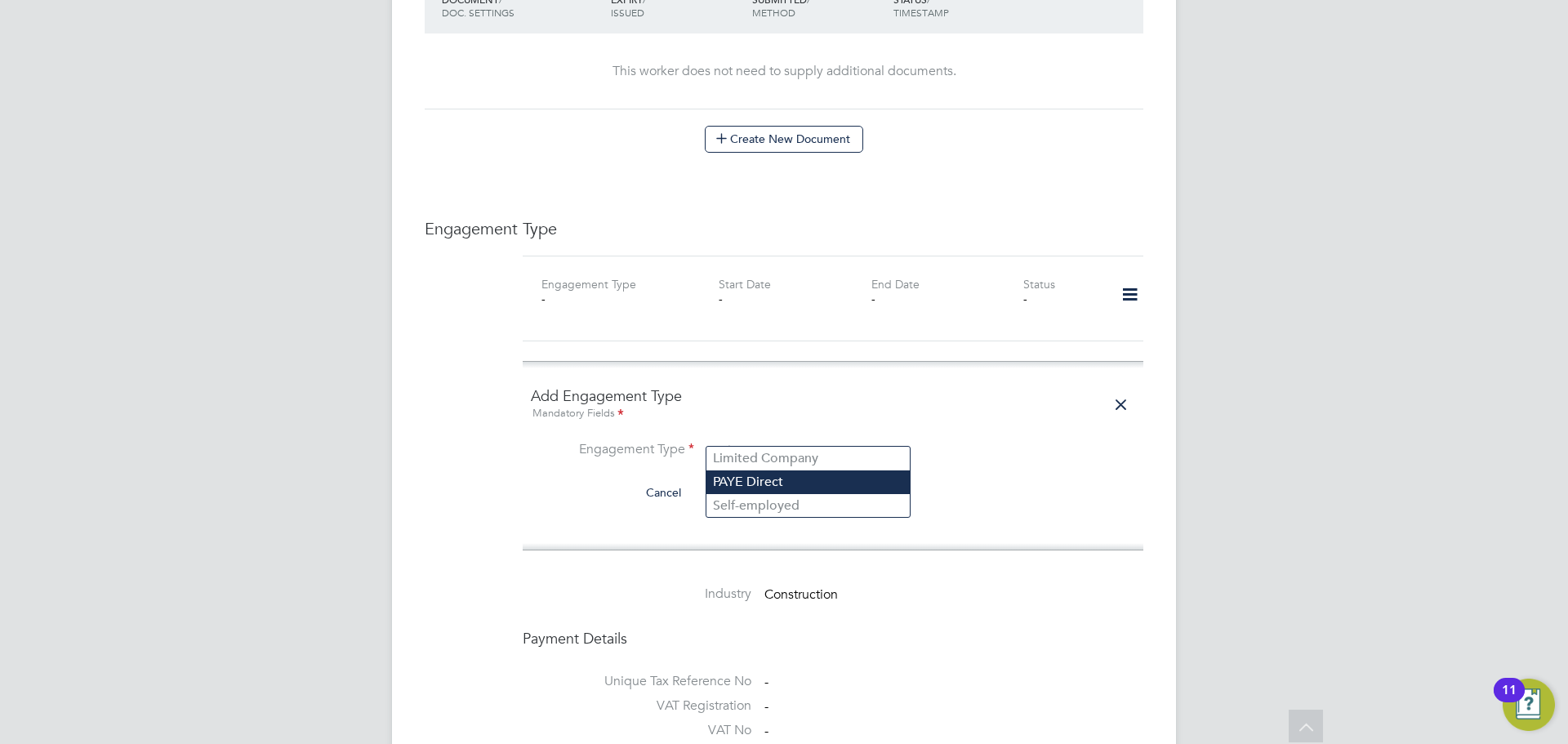
click at [786, 491] on li "PAYE Direct" at bounding box center [807, 482] width 203 height 23
type input "PAYE Direct"
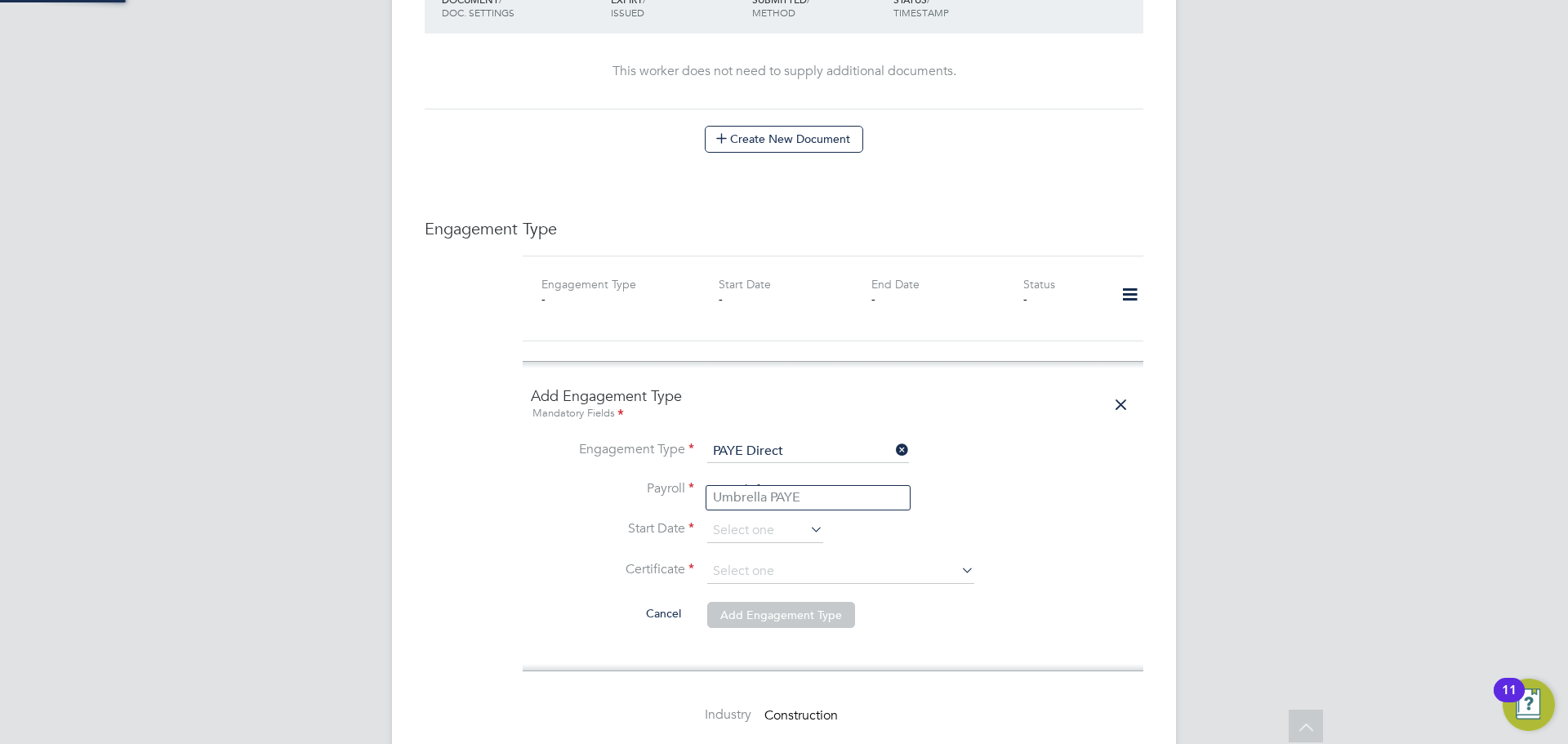
click at [782, 479] on input at bounding box center [808, 490] width 202 height 22
click at [799, 498] on li "Umbrella PAYE" at bounding box center [807, 497] width 203 height 23
type input "Umbrella PAYE"
click at [799, 518] on input at bounding box center [765, 531] width 116 height 24
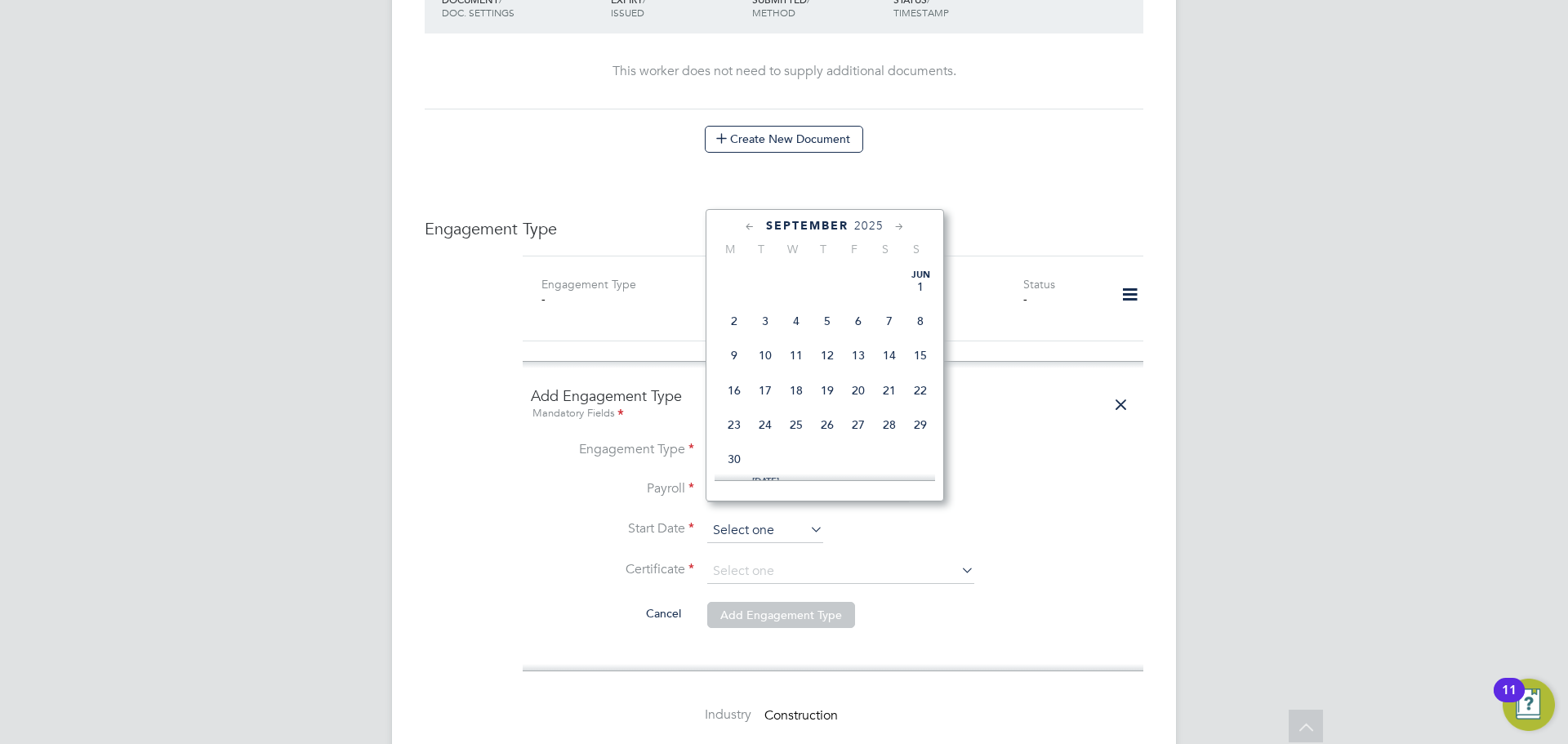
scroll to position [636, 0]
click at [727, 354] on span "29" at bounding box center [733, 340] width 31 height 31
type input "[DATE]"
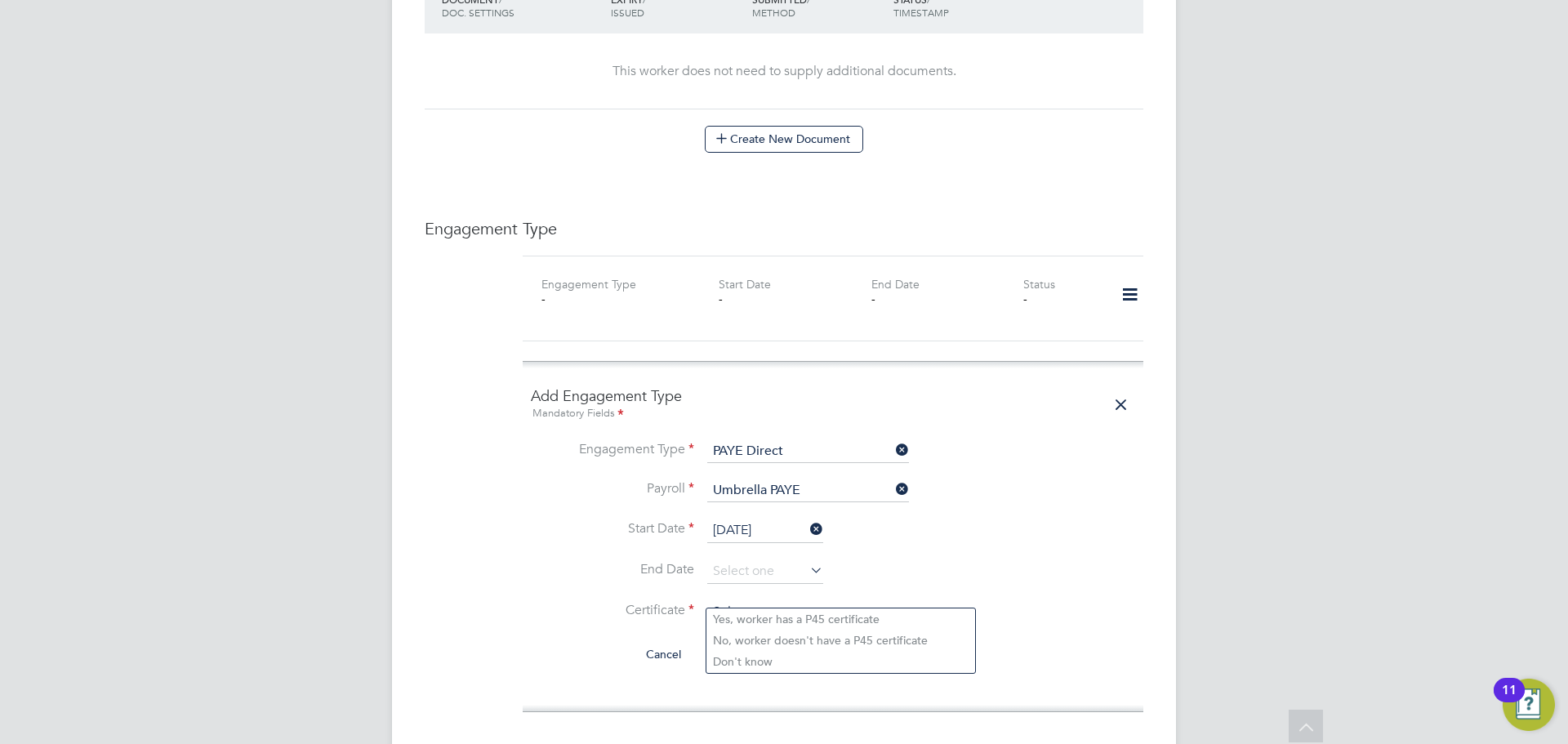
click at [791, 601] on input at bounding box center [840, 613] width 267 height 24
click at [832, 635] on li "No, worker doesn't have a P45 certificate" at bounding box center [840, 640] width 269 height 22
type input "No, worker doesn't have a P45 certificate"
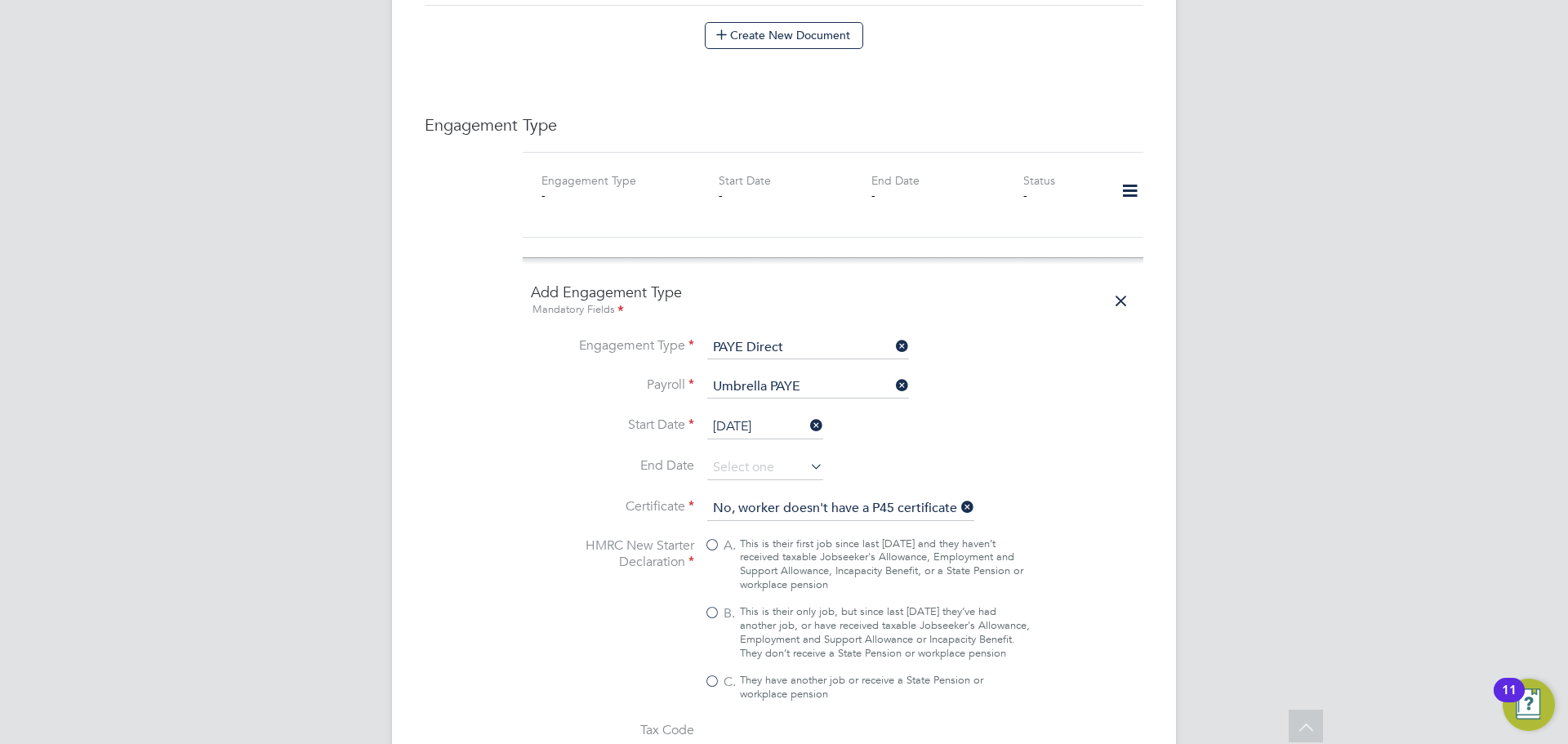
scroll to position [1144, 0]
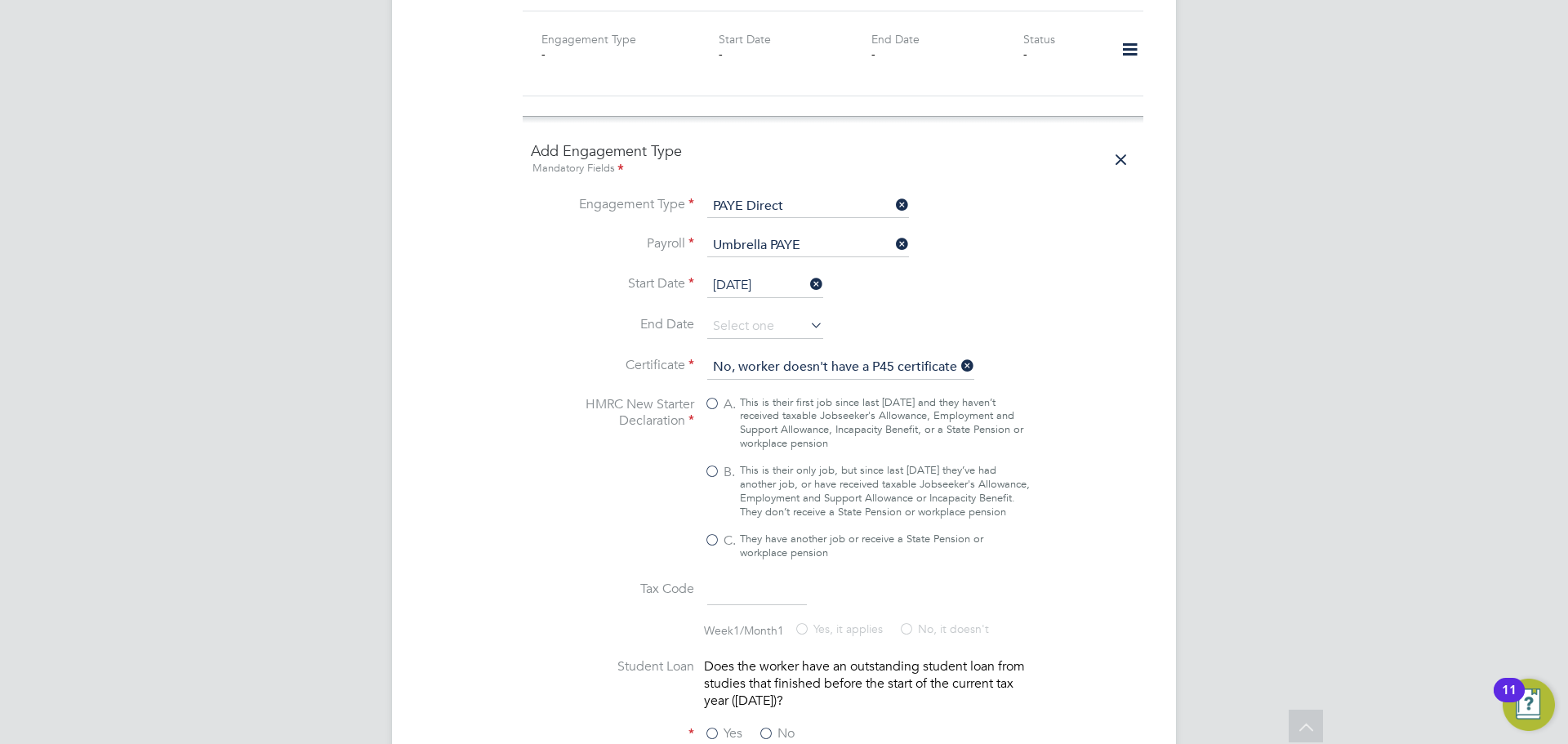
click at [739, 466] on label "B. This is their only job, but since last [DATE] they’ve had another job, or ha…" at bounding box center [867, 491] width 327 height 55
click at [0, 0] on input "B. This is their only job, but since last [DATE] they’ve had another job, or ha…" at bounding box center [0, 0] width 0 height 0
type input "1257L"
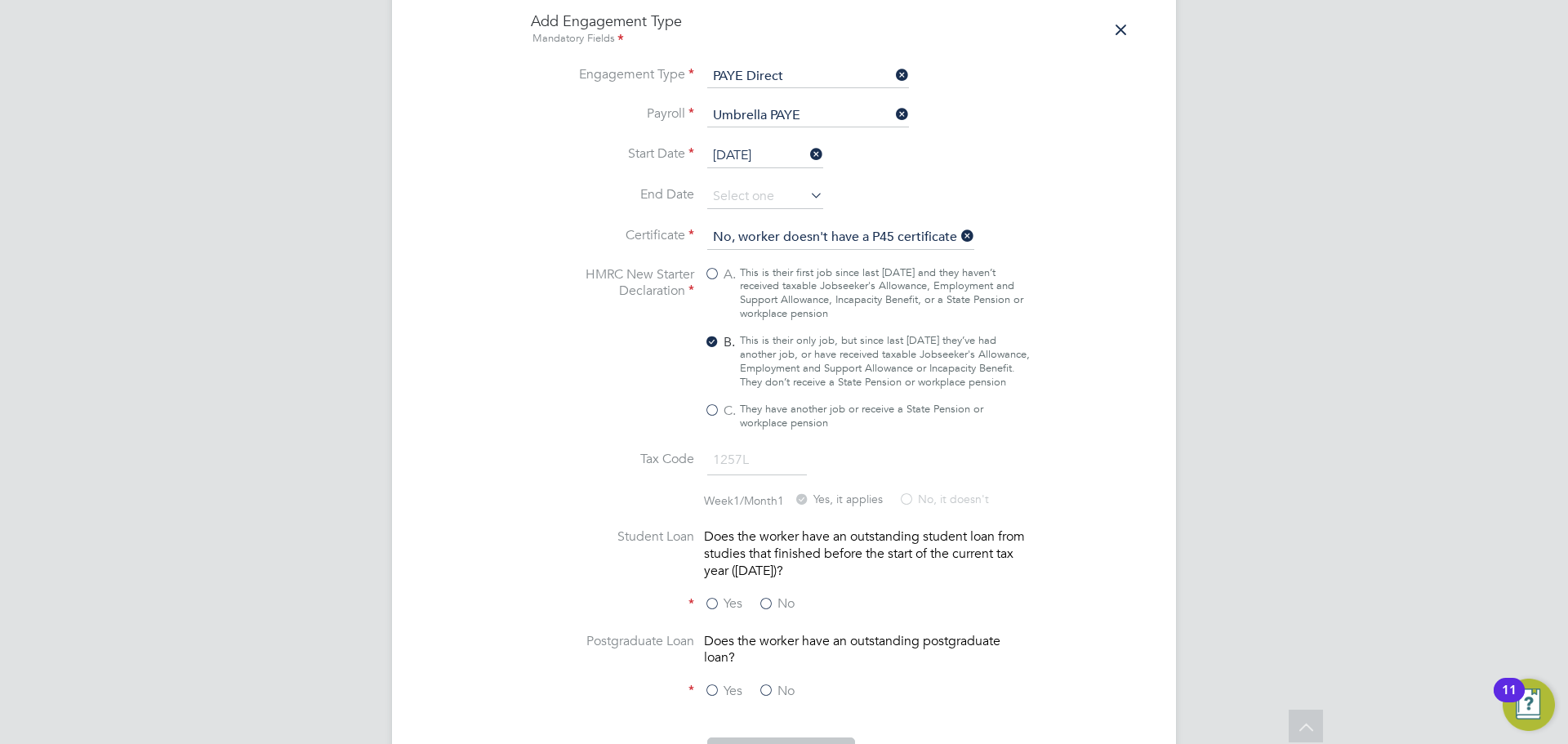
scroll to position [1471, 0]
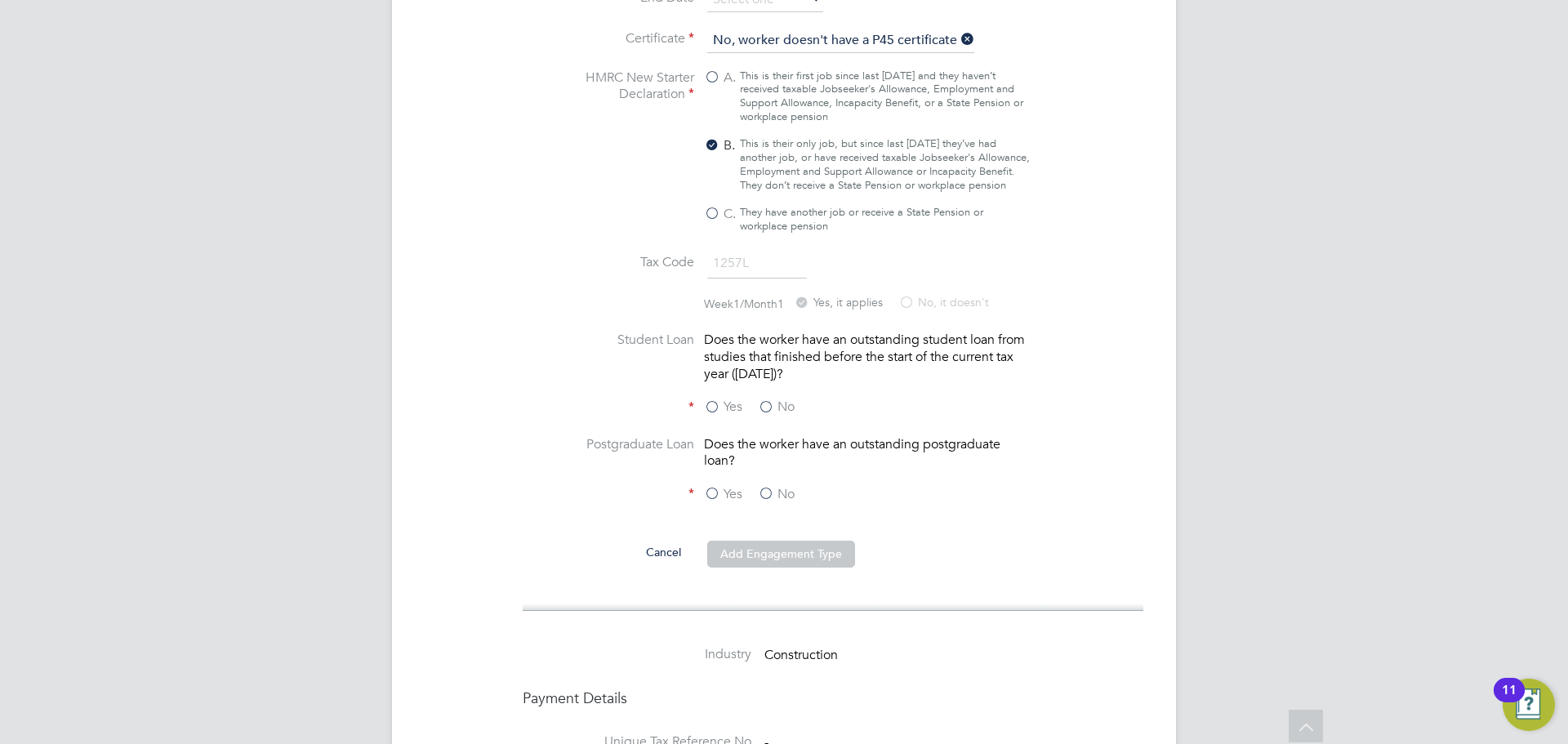
click at [775, 403] on label "No" at bounding box center [776, 407] width 36 height 17
click at [0, 0] on input "No" at bounding box center [0, 0] width 0 height 0
click at [785, 492] on label "No" at bounding box center [776, 494] width 36 height 17
click at [0, 0] on input "No" at bounding box center [0, 0] width 0 height 0
click at [795, 563] on button "Add Engagement Type" at bounding box center [781, 554] width 148 height 26
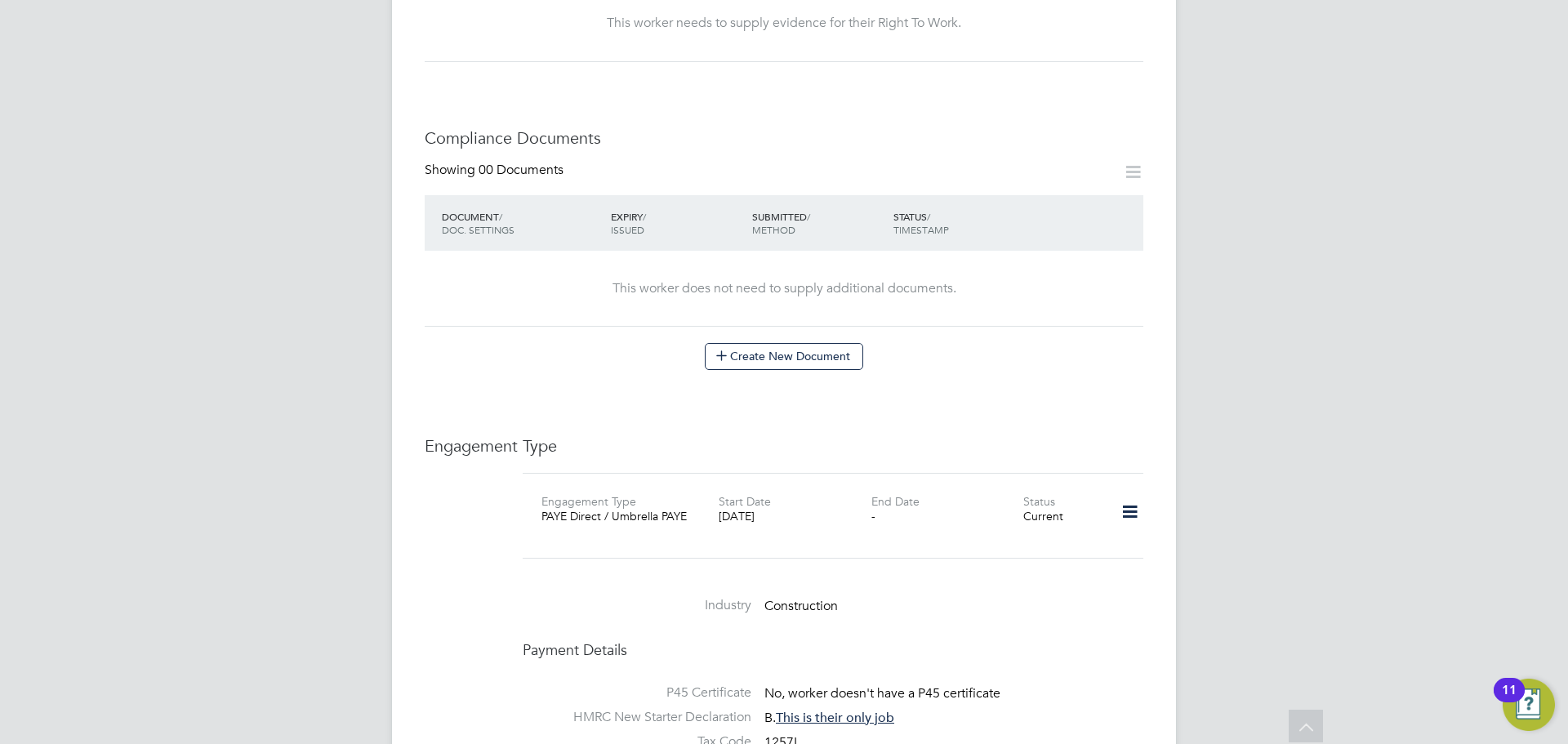
scroll to position [679, 0]
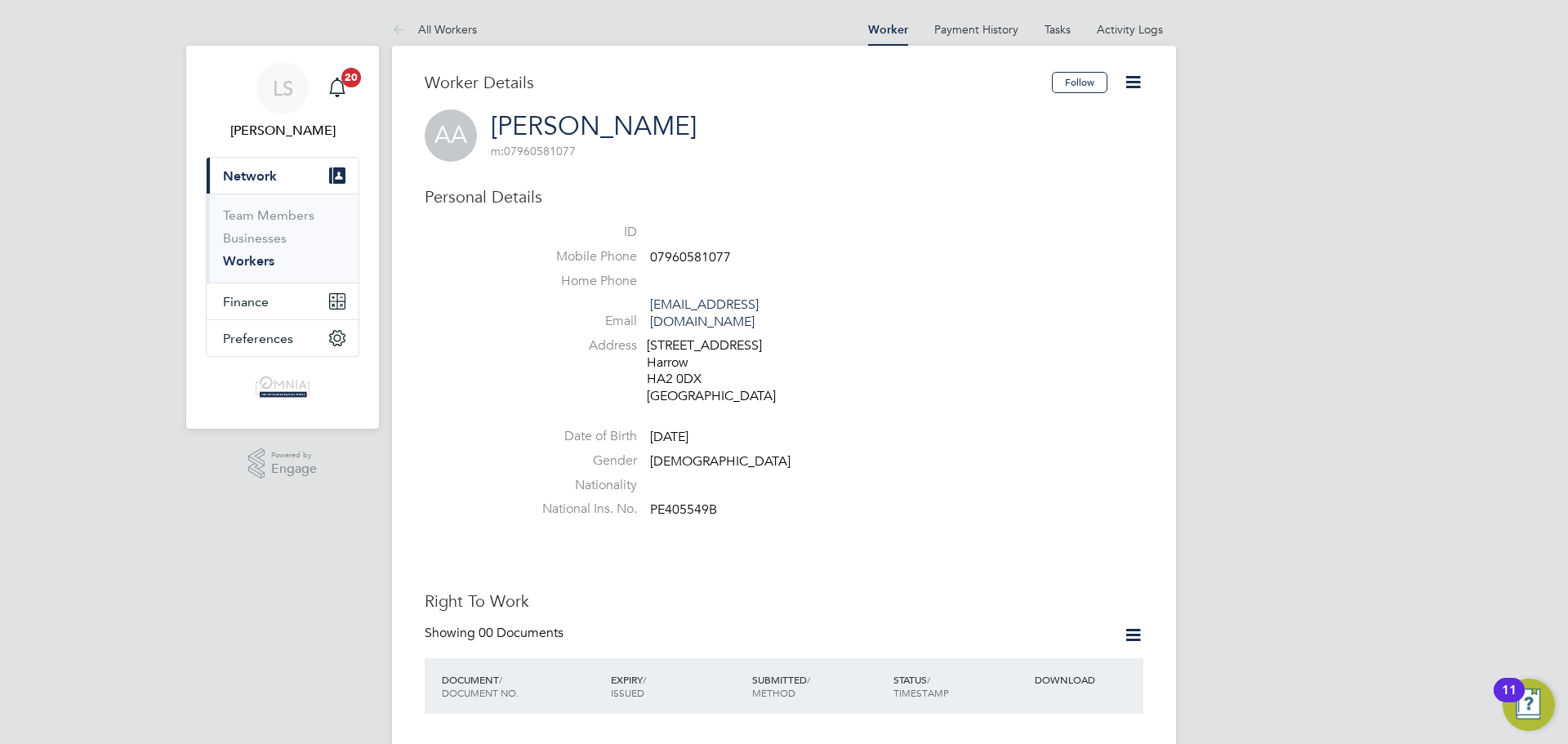
click at [694, 254] on span "07960581077" at bounding box center [690, 256] width 80 height 16
drag, startPoint x: 694, startPoint y: 254, endPoint x: 681, endPoint y: 255, distance: 13.0
copy span "07960581077"
click at [941, 743] on div "This worker needs to supply evidence for their Right To Work." at bounding box center [783, 751] width 686 height 17
